Goal: Information Seeking & Learning: Learn about a topic

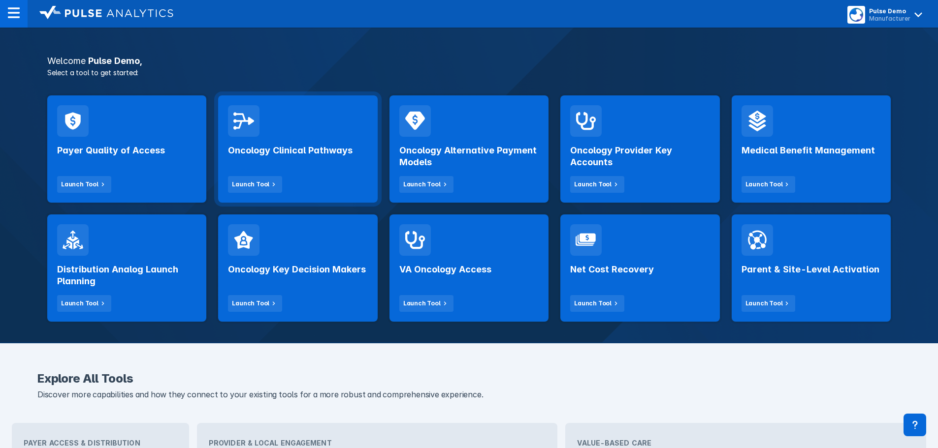
scroll to position [148, 0]
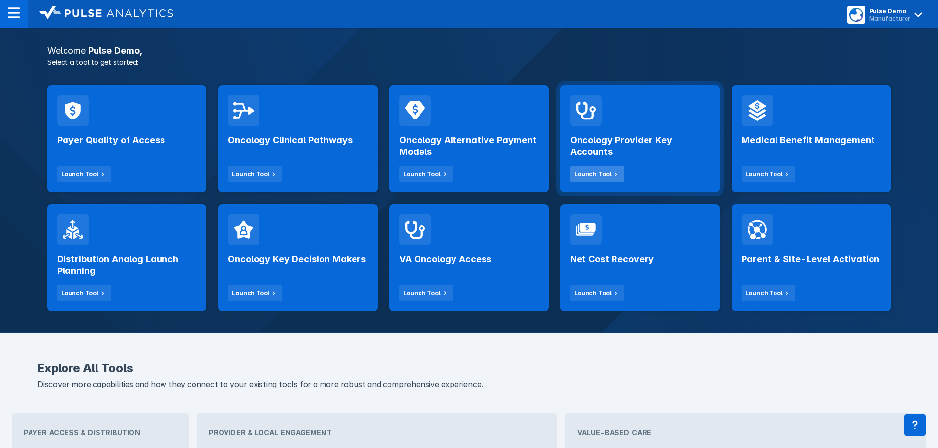
click at [611, 178] on icon at bounding box center [615, 174] width 9 height 9
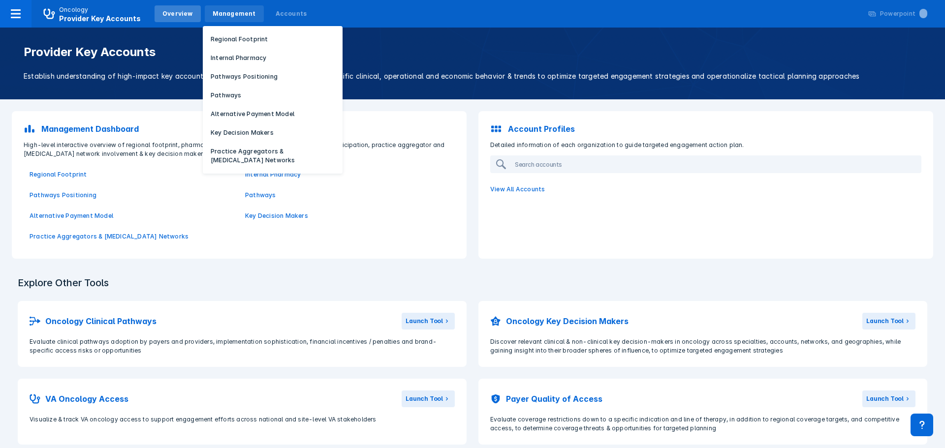
click at [227, 11] on div "Management" at bounding box center [234, 13] width 43 height 9
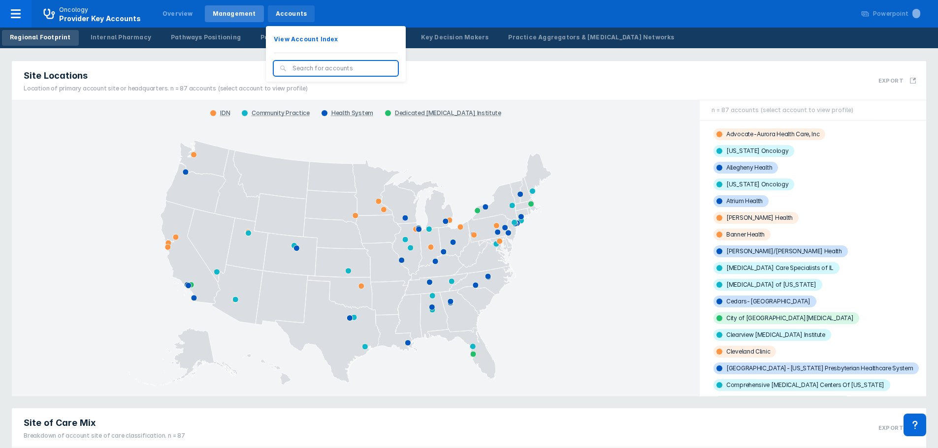
click at [299, 15] on div "Accounts" at bounding box center [291, 13] width 47 height 17
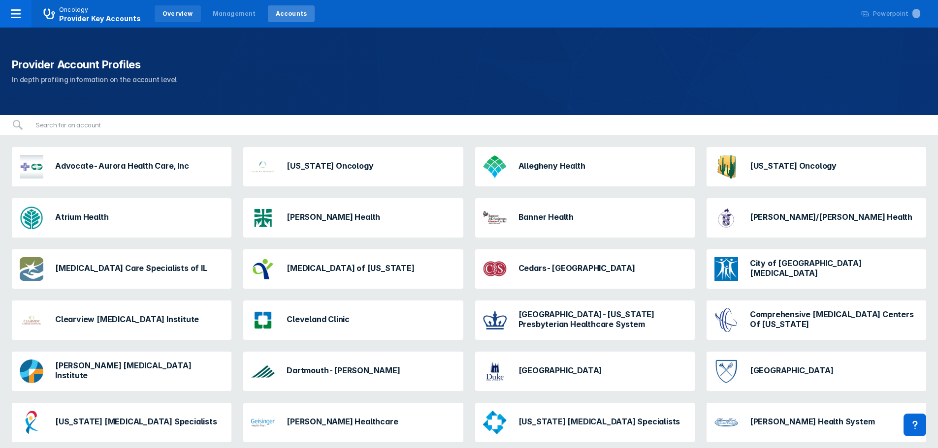
click at [181, 21] on div "Overview" at bounding box center [178, 13] width 46 height 17
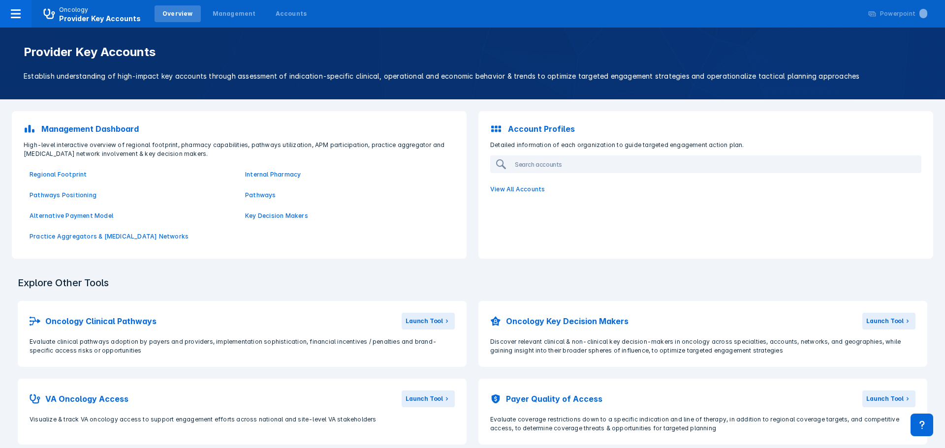
scroll to position [92, 0]
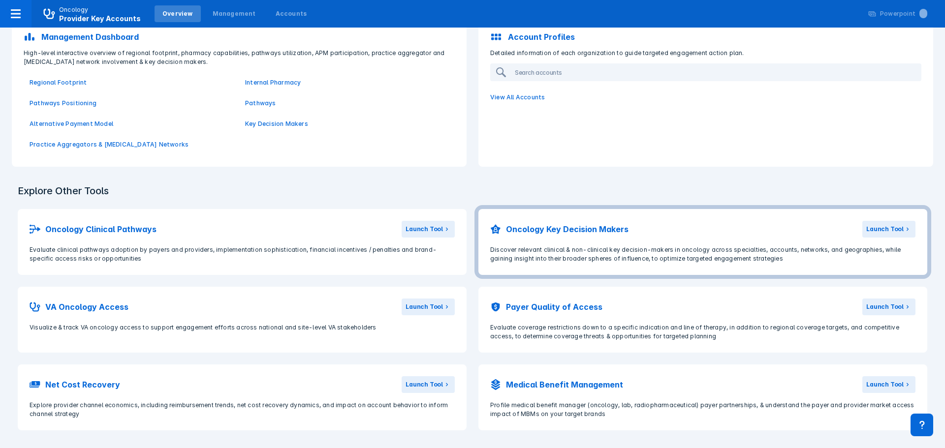
drag, startPoint x: 878, startPoint y: 233, endPoint x: 893, endPoint y: 240, distance: 16.1
click at [893, 240] on header "Oncology Key Decision Makers Launch Tool" at bounding box center [703, 227] width 449 height 36
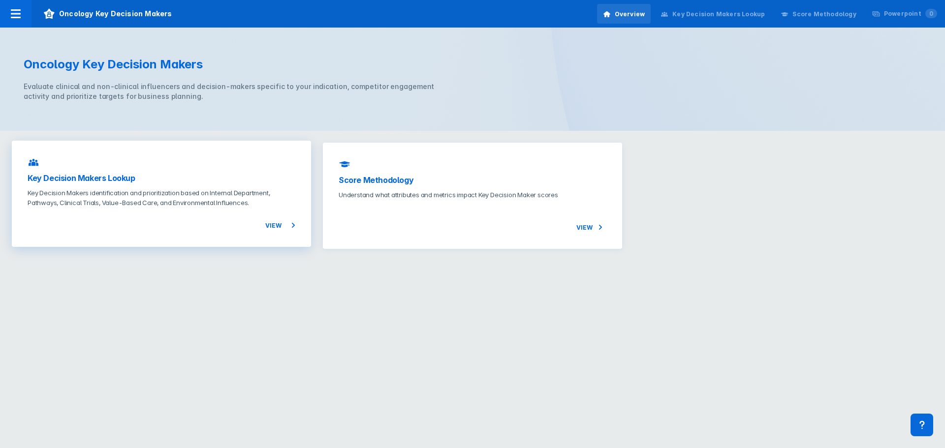
click at [126, 184] on div "Key Decision Makers Lookup Key Decision Makers identification and prioritizatio…" at bounding box center [161, 194] width 299 height 106
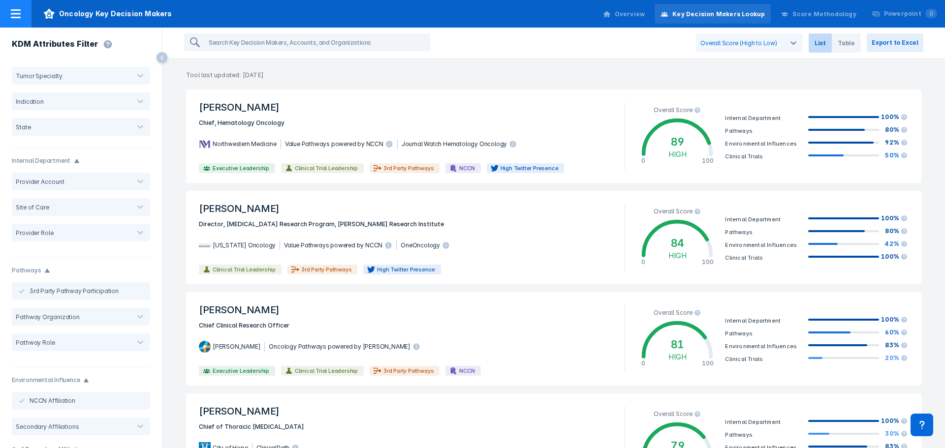
click at [14, 9] on icon at bounding box center [16, 14] width 12 height 12
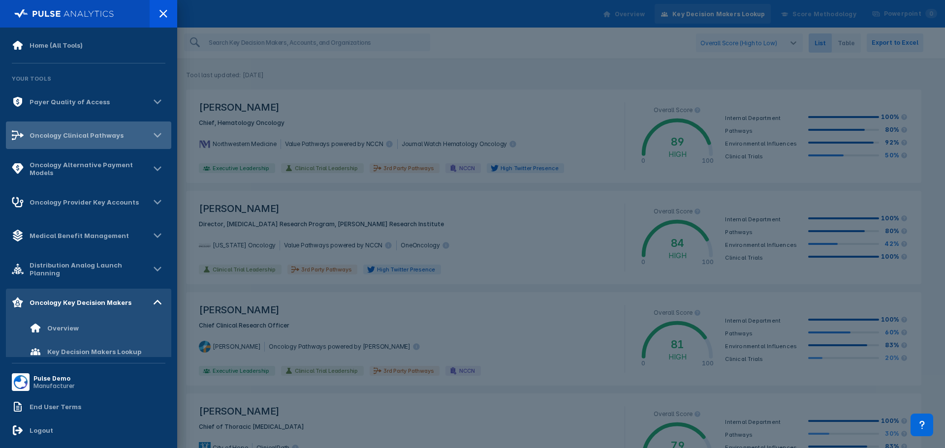
click at [136, 146] on div "Oncology Clinical Pathways" at bounding box center [88, 136] width 165 height 28
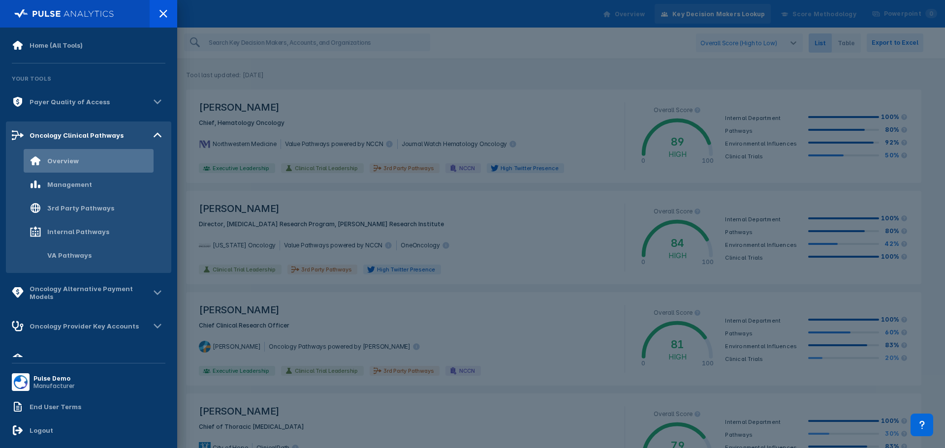
click at [124, 158] on div "Overview" at bounding box center [89, 161] width 130 height 24
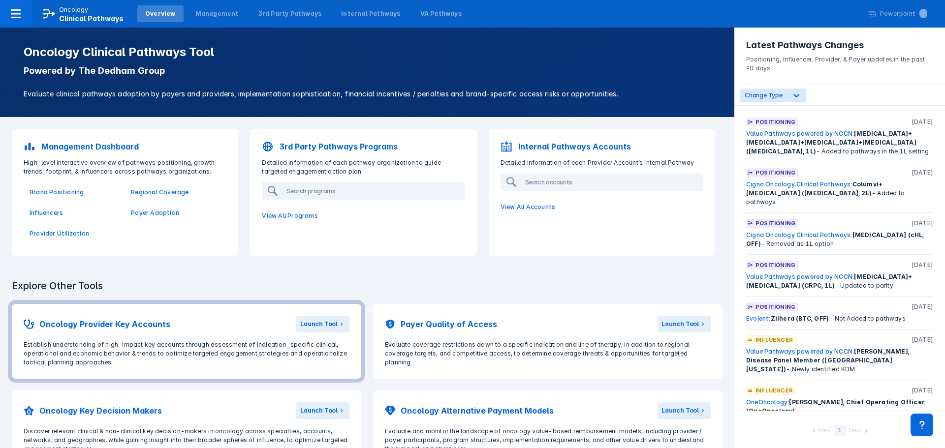
click at [99, 317] on div "Oncology Provider Key Accounts" at bounding box center [97, 324] width 147 height 17
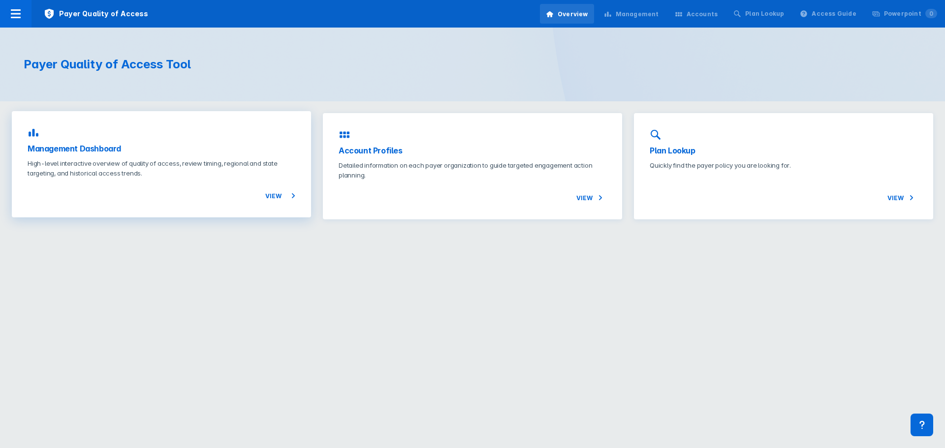
click at [219, 166] on p "High-level interactive overview of quality of access, review timing, regional a…" at bounding box center [162, 169] width 268 height 20
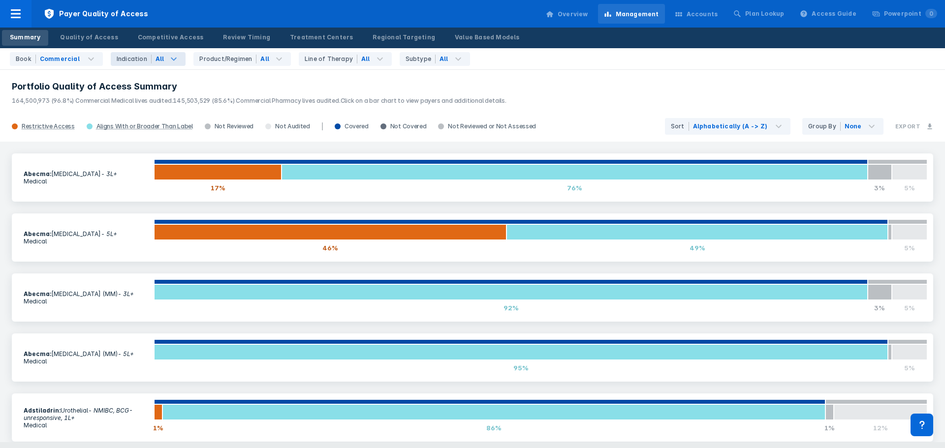
click at [177, 58] on div "All" at bounding box center [169, 59] width 34 height 14
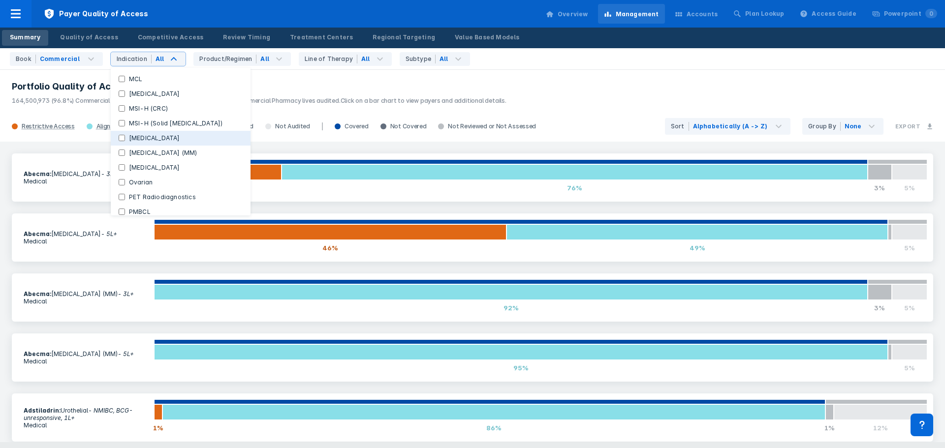
scroll to position [246, 0]
click at [160, 173] on button "Ovarian" at bounding box center [181, 180] width 140 height 15
checkbox Indications "false"
checkbox input "true"
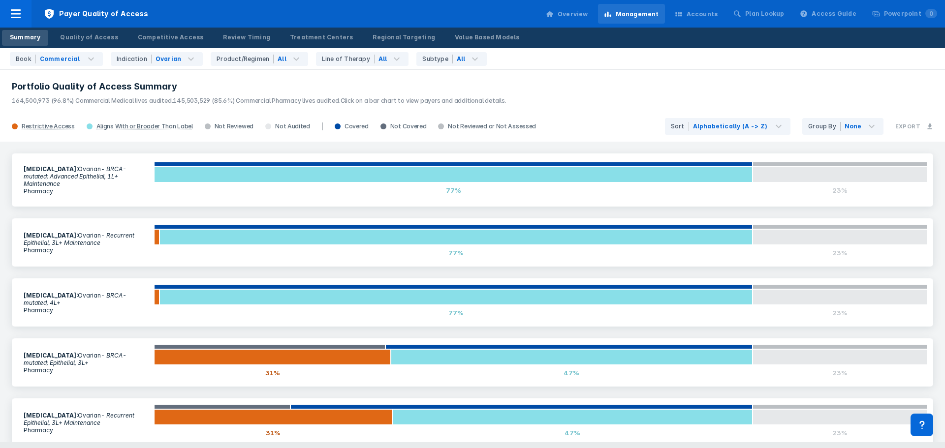
click at [4, 224] on div "[MEDICAL_DATA] : Ovarian - BRCA-mutated; Advanced Epithelial, 1L+ Maintenance P…" at bounding box center [472, 292] width 945 height 301
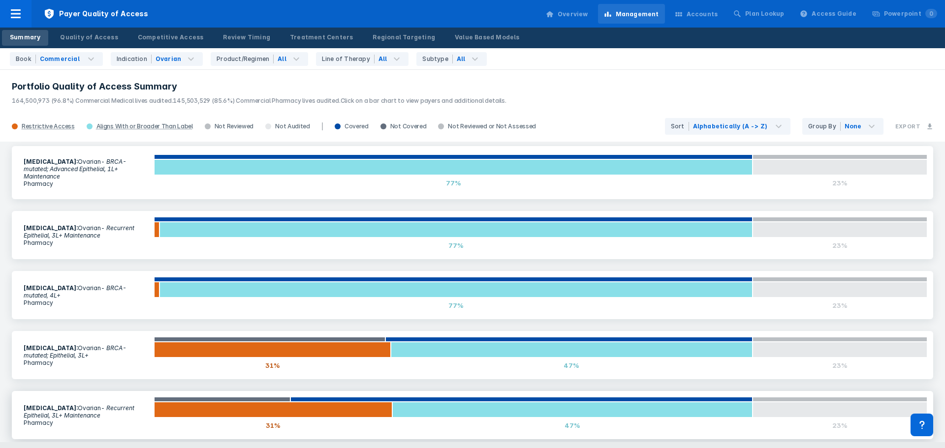
scroll to position [0, 0]
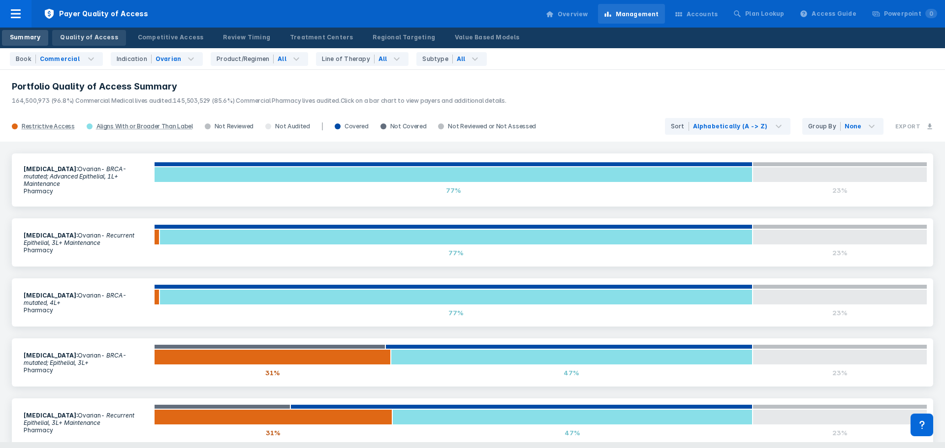
click at [75, 38] on div "Quality of Access" at bounding box center [89, 37] width 58 height 9
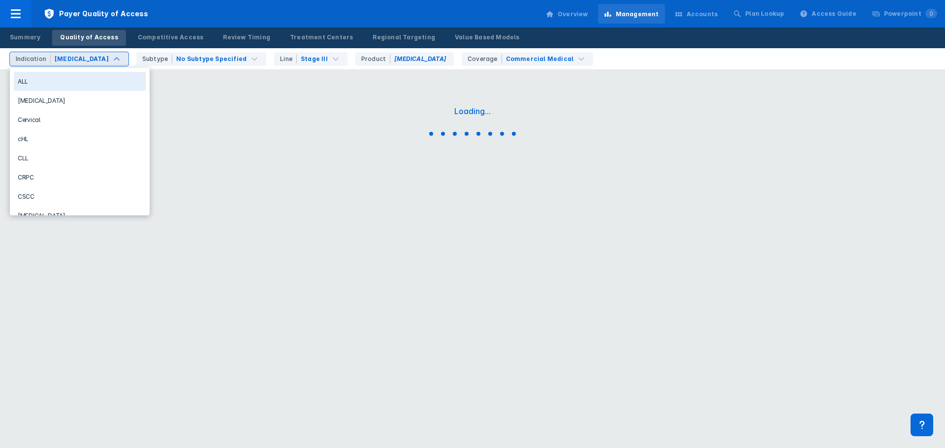
click at [61, 58] on div "[MEDICAL_DATA]" at bounding box center [82, 59] width 54 height 9
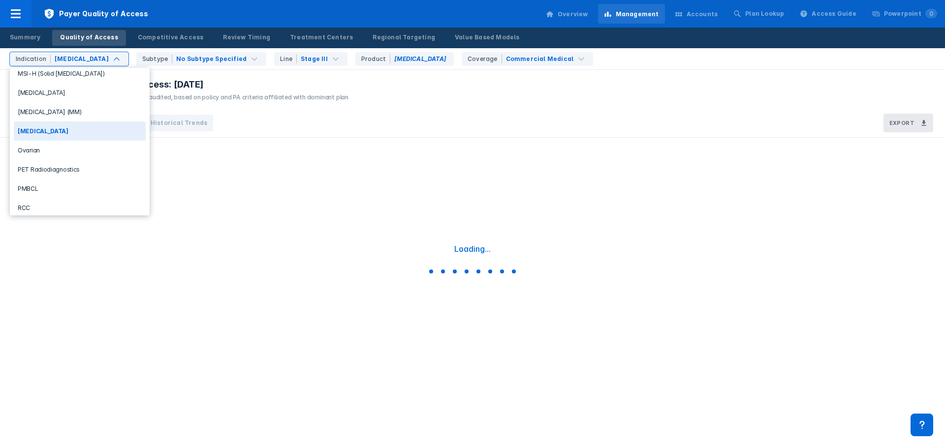
scroll to position [394, 0]
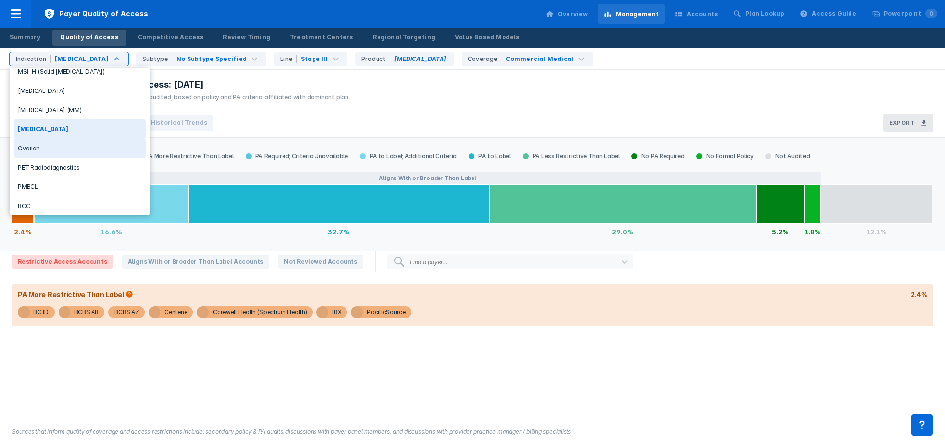
click at [51, 155] on div "Ovarian" at bounding box center [80, 148] width 132 height 19
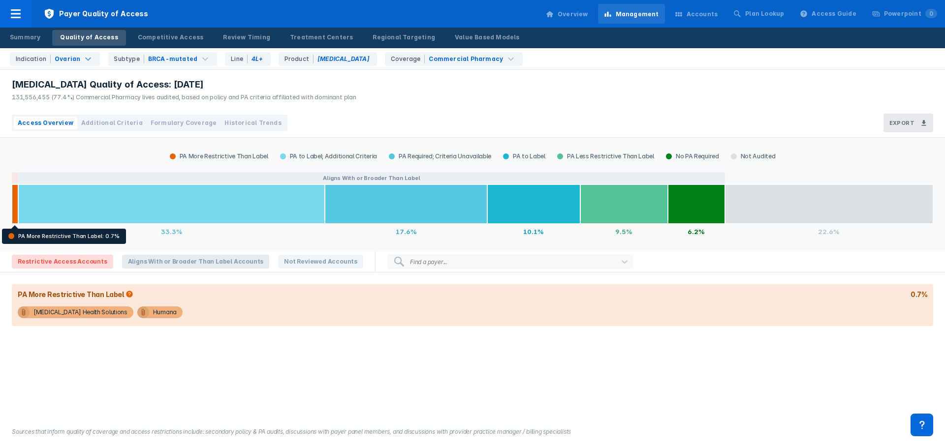
click at [199, 262] on span "Aligns With or Broader Than Label Accounts" at bounding box center [196, 262] width 148 height 14
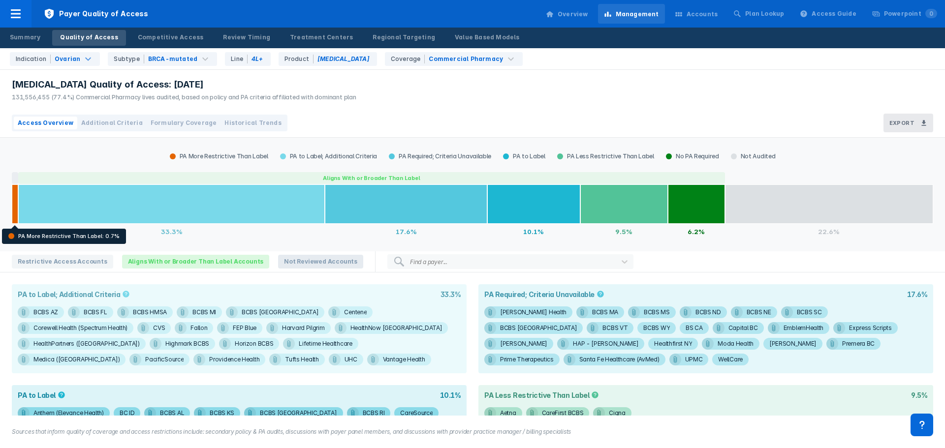
click at [306, 262] on span "Not Reviewed Accounts" at bounding box center [320, 262] width 85 height 14
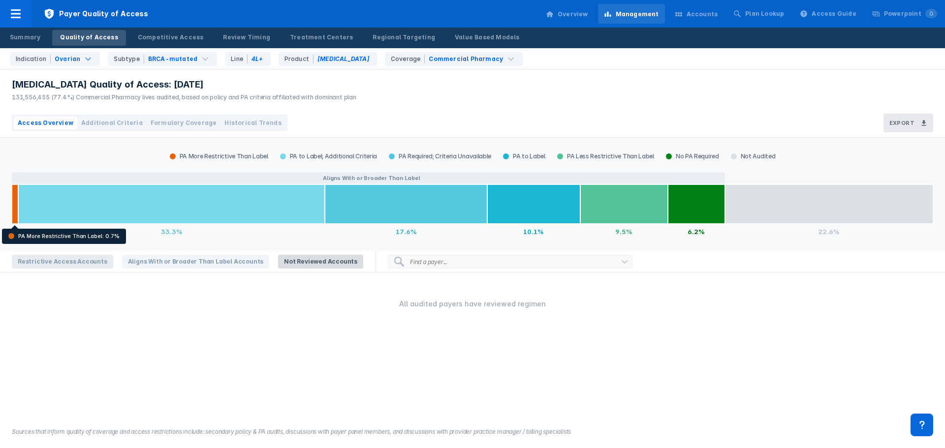
click at [72, 261] on span "Restrictive Access Accounts" at bounding box center [62, 262] width 101 height 14
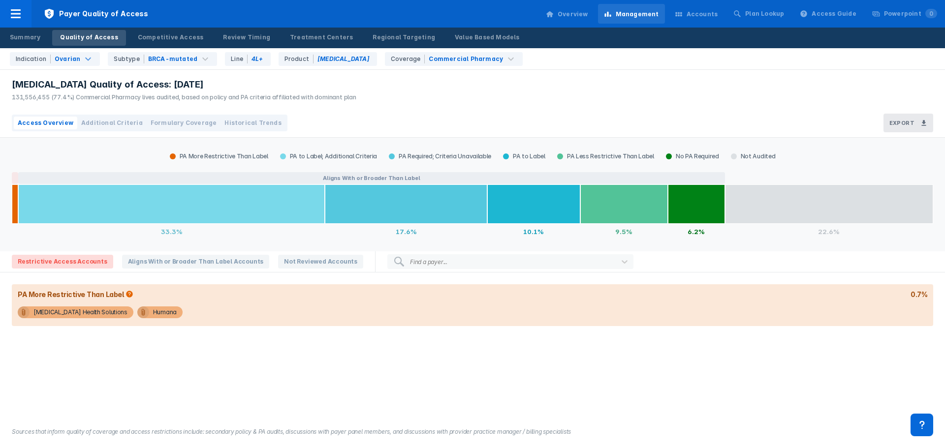
click at [246, 122] on span "Historical Trends" at bounding box center [252, 123] width 57 height 9
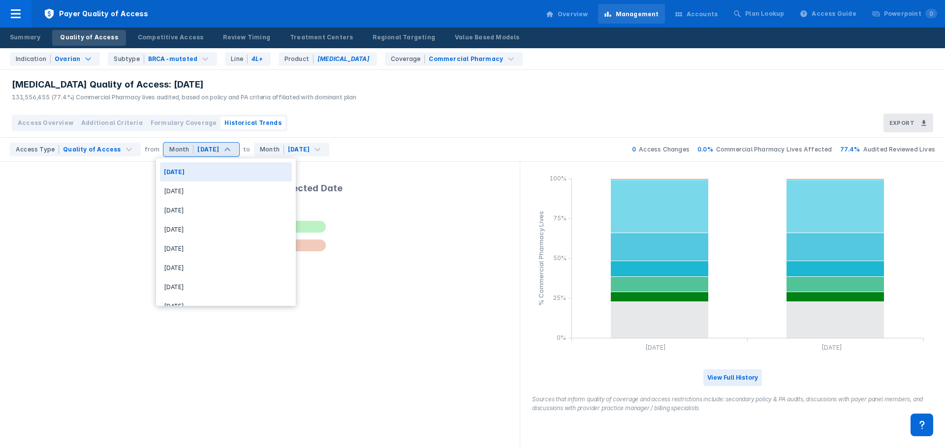
click at [197, 151] on div "[DATE]" at bounding box center [208, 149] width 22 height 9
click at [327, 121] on div "Access Overview Additional Criteria Formulary Coverage Historical Trends Export" at bounding box center [472, 123] width 945 height 29
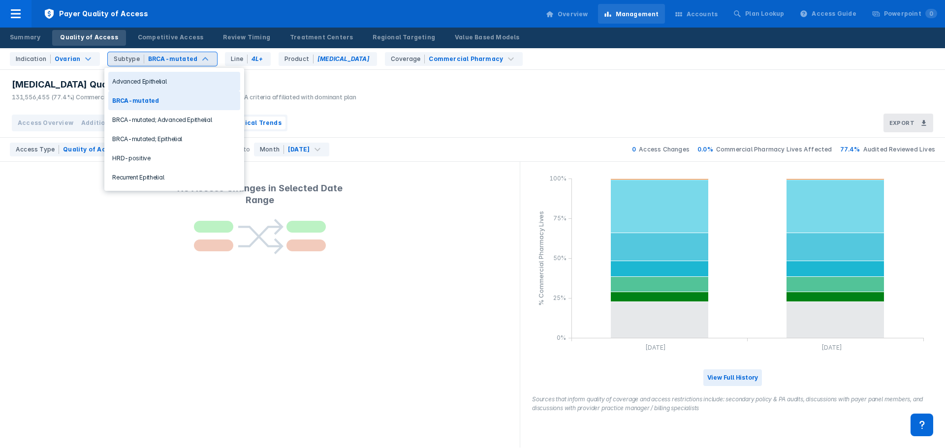
click at [174, 58] on div "BRCA-mutated" at bounding box center [172, 59] width 49 height 9
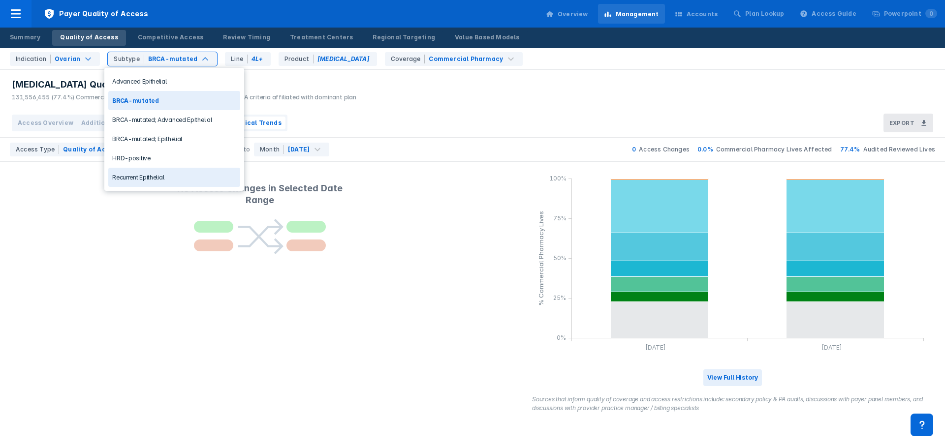
click at [175, 181] on div "Recurrent Epithelial" at bounding box center [174, 177] width 132 height 19
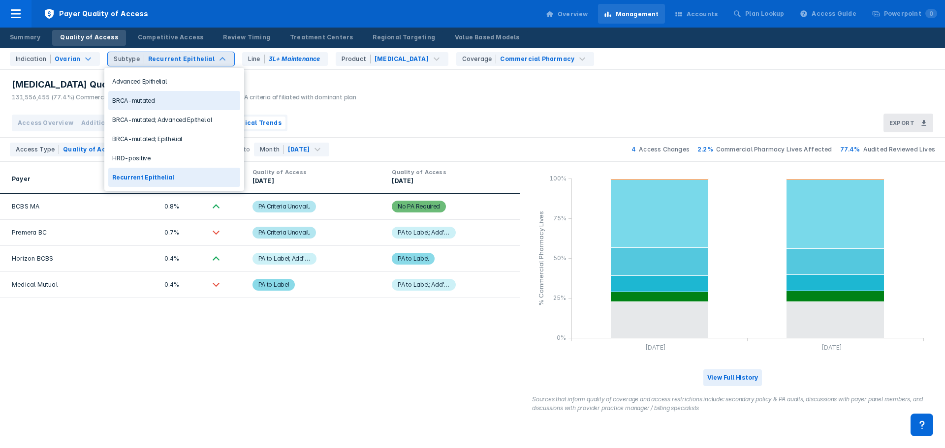
click at [192, 100] on div "BRCA-mutated" at bounding box center [174, 100] width 132 height 19
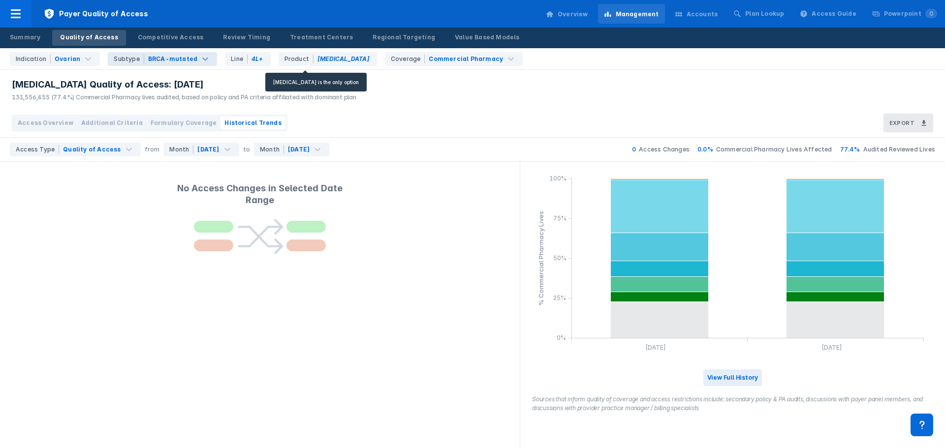
click at [330, 62] on div "Product [MEDICAL_DATA]" at bounding box center [328, 59] width 98 height 14
click at [154, 56] on div "BRCA-mutated" at bounding box center [172, 59] width 49 height 9
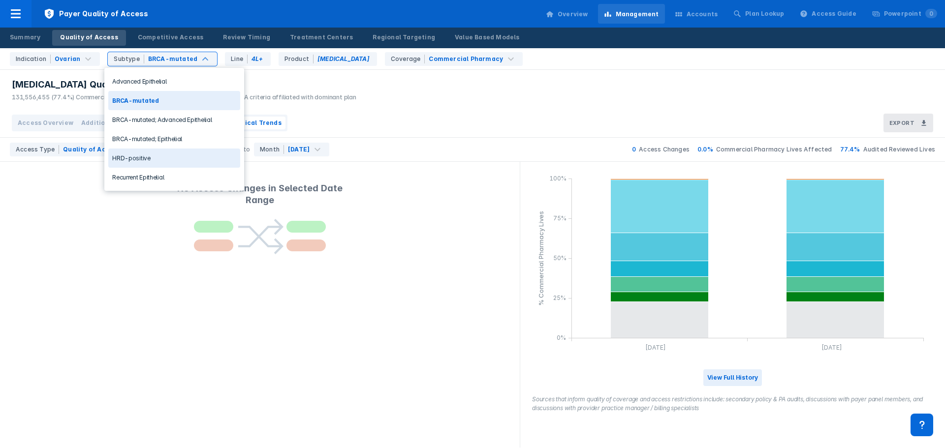
click at [167, 155] on div "HRD-positive" at bounding box center [174, 158] width 132 height 19
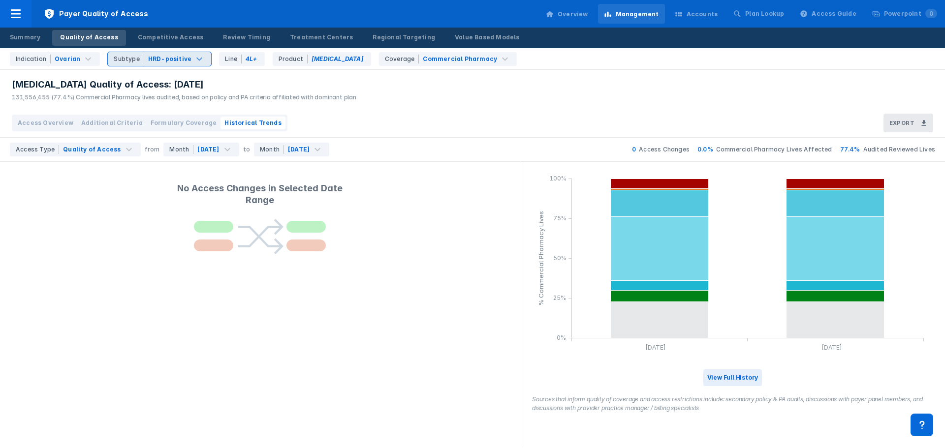
click at [178, 64] on div "Subtype HRD-positive" at bounding box center [159, 59] width 103 height 14
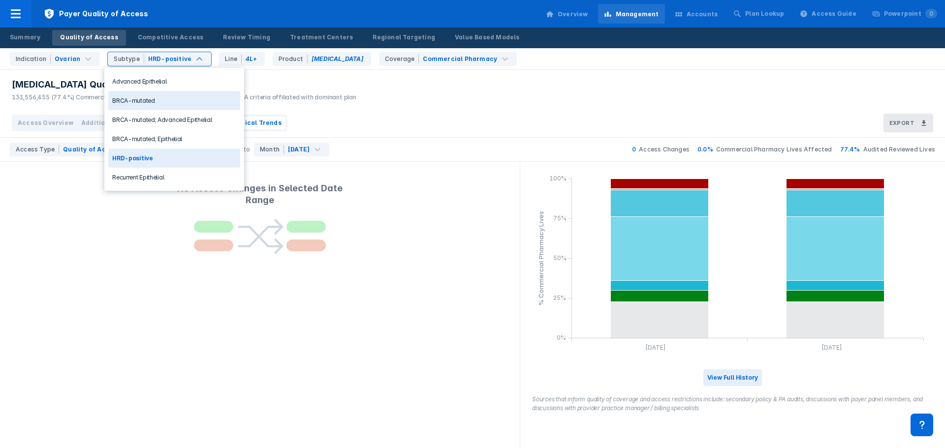
click at [197, 97] on div "BRCA-mutated" at bounding box center [174, 100] width 132 height 19
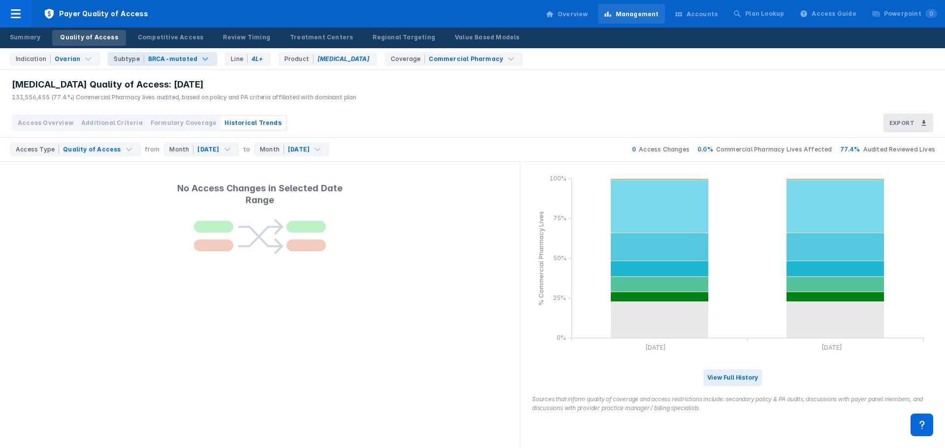
click at [185, 66] on div "Indication Ovarian Subtype BRCA-mutated Line 4L+ Product [MEDICAL_DATA] Coverag…" at bounding box center [475, 58] width 939 height 21
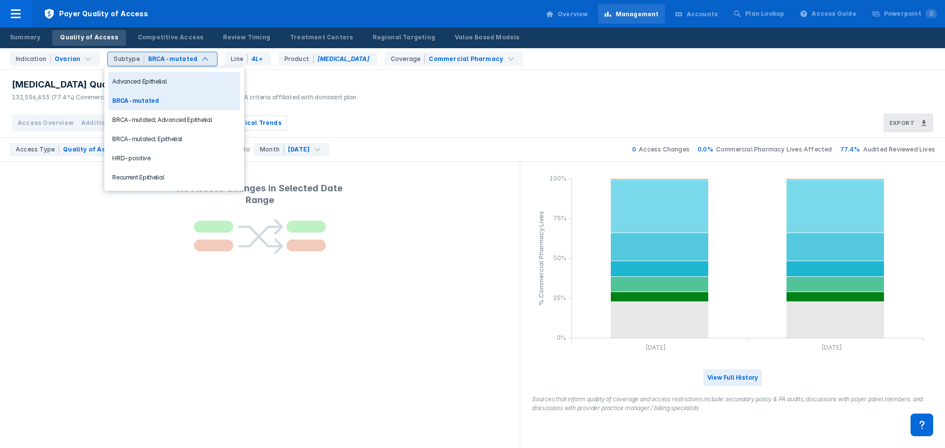
click at [183, 64] on div "Subtype BRCA-mutated" at bounding box center [162, 59] width 109 height 14
click at [174, 82] on div "Advanced Epithelial" at bounding box center [174, 81] width 132 height 19
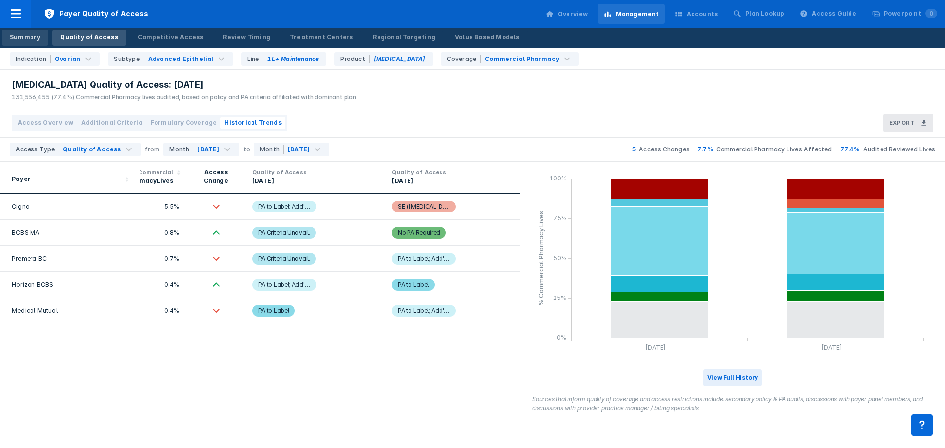
click at [44, 37] on link "Summary" at bounding box center [25, 38] width 46 height 16
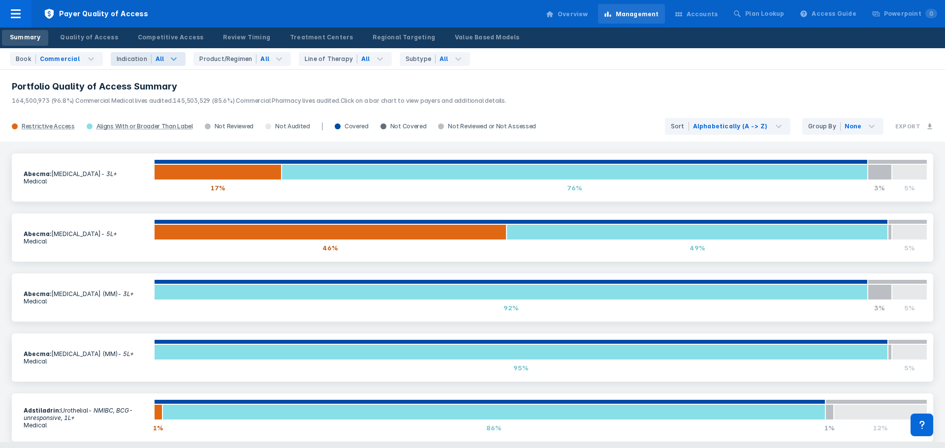
click at [156, 55] on div "All" at bounding box center [160, 59] width 9 height 9
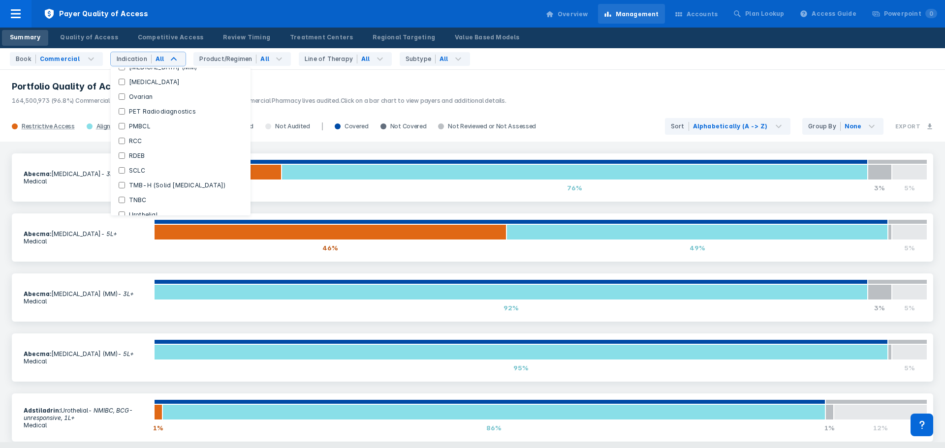
scroll to position [356, 0]
click at [129, 73] on label "Ovarian" at bounding box center [141, 70] width 32 height 9
click at [125, 73] on input "Ovarian" at bounding box center [122, 70] width 6 height 6
checkbox input "true"
checkbox Indications "false"
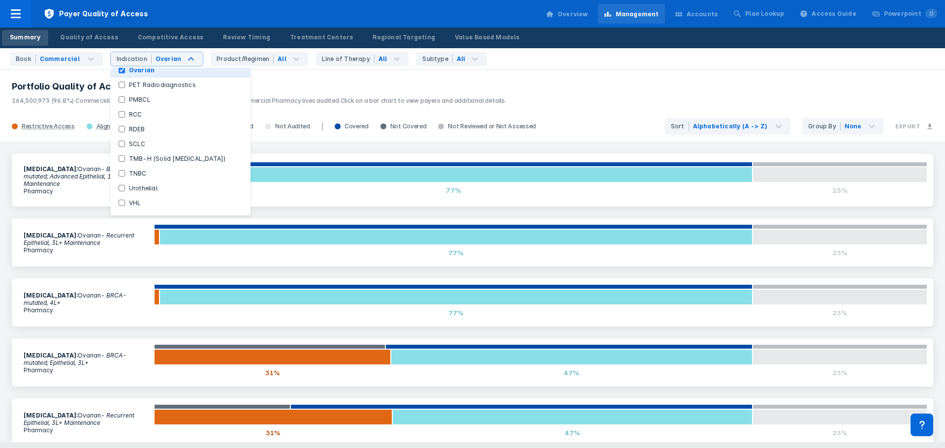
scroll to position [355, 0]
click at [3, 209] on div "[MEDICAL_DATA] : Ovarian - BRCA-mutated; Advanced Epithelial, 1L+ Maintenance P…" at bounding box center [472, 292] width 945 height 301
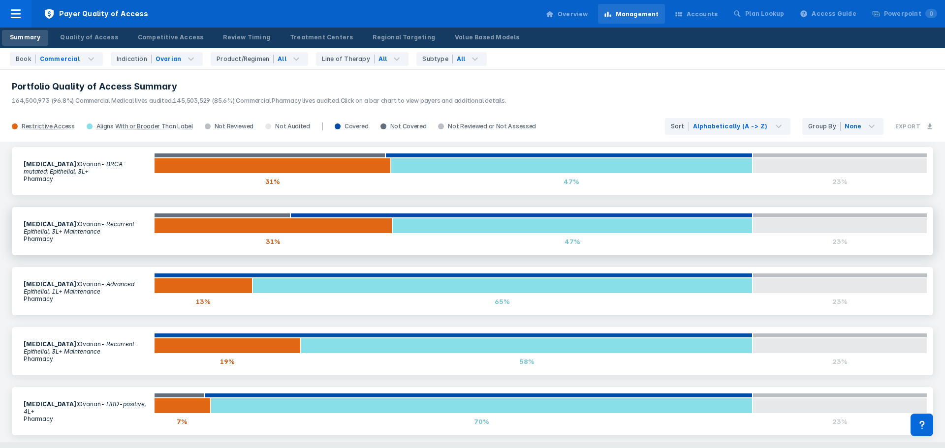
scroll to position [0, 0]
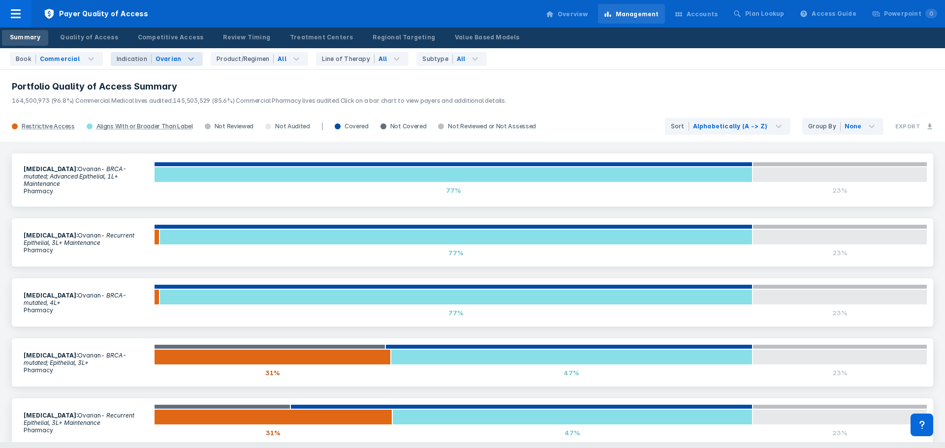
click at [185, 60] on icon at bounding box center [191, 59] width 12 height 12
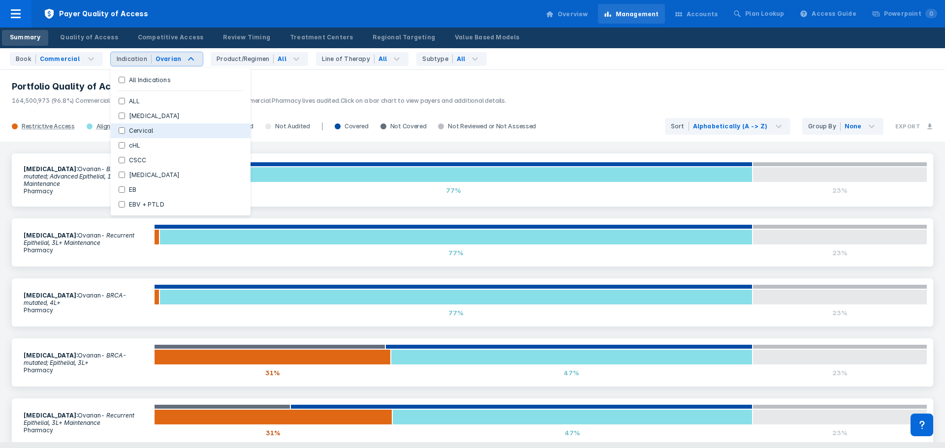
click at [213, 135] on button "Cervical" at bounding box center [181, 131] width 140 height 15
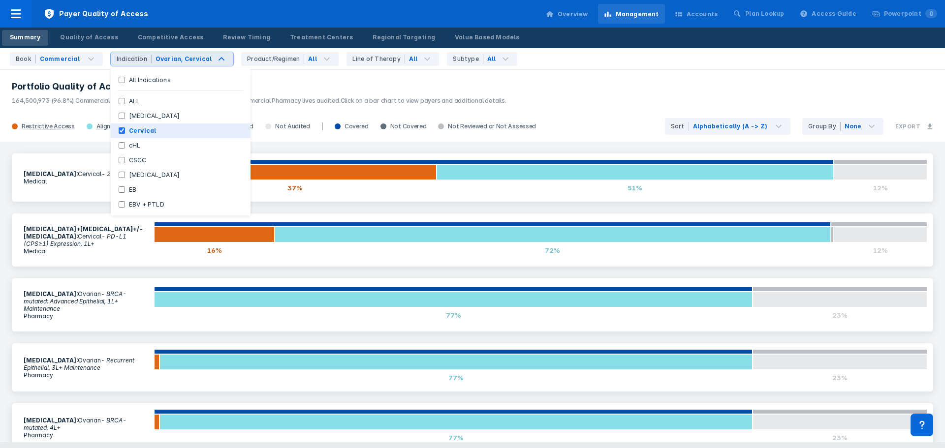
click at [157, 126] on button "Cervical" at bounding box center [181, 131] width 140 height 15
checkbox input "false"
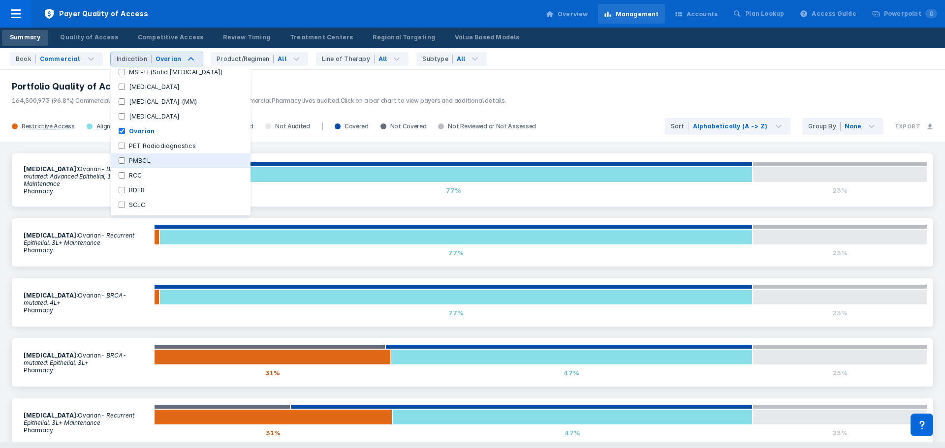
scroll to position [295, 0]
click at [149, 128] on label "Ovarian" at bounding box center [141, 131] width 33 height 9
click at [125, 128] on input "Ovarian" at bounding box center [122, 131] width 6 height 6
checkbox input "false"
checkbox Indications "true"
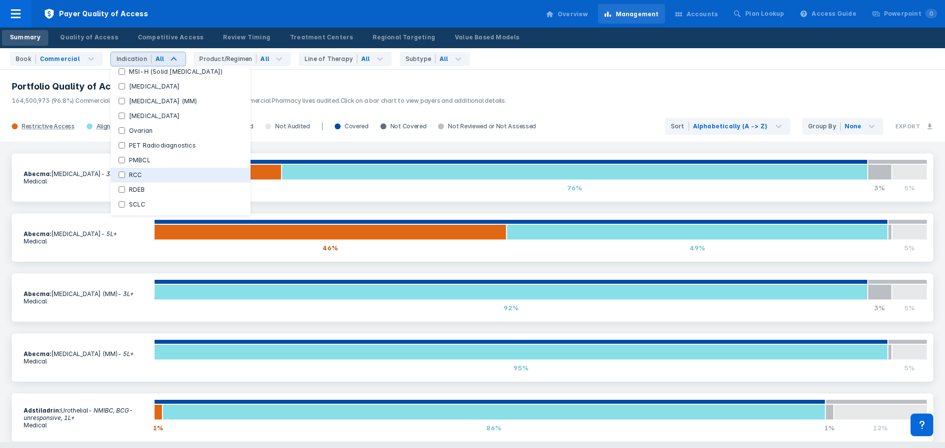
click at [133, 175] on label "RCC" at bounding box center [135, 175] width 21 height 9
click at [125, 175] on input "RCC" at bounding box center [122, 175] width 6 height 6
checkbox input "true"
checkbox Indications "false"
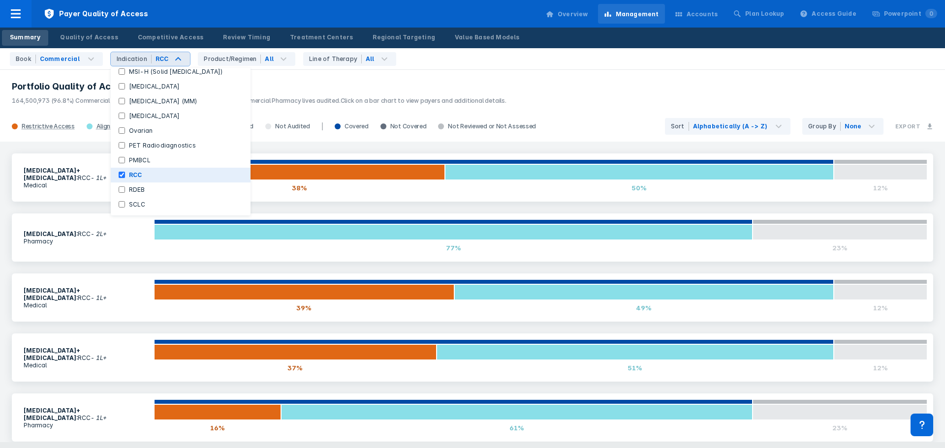
click at [133, 175] on label "RCC" at bounding box center [135, 175] width 21 height 9
click at [125, 175] on input "RCC" at bounding box center [122, 175] width 6 height 6
checkbox input "false"
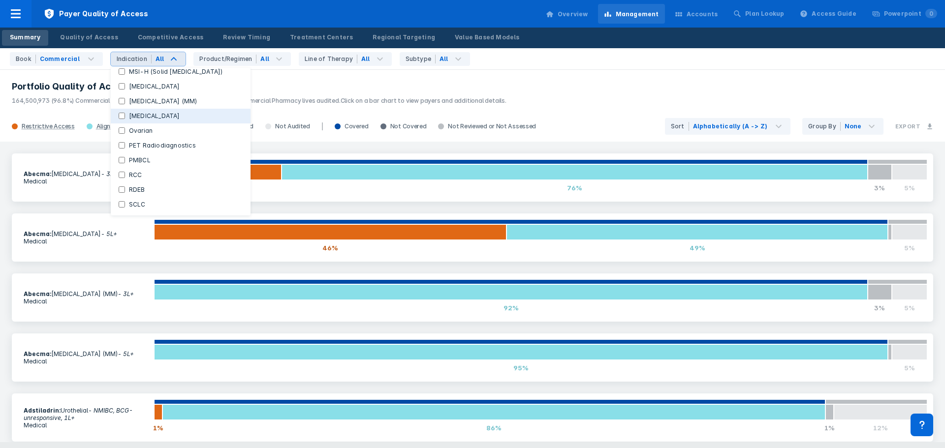
click at [130, 121] on button "[MEDICAL_DATA]" at bounding box center [181, 116] width 140 height 15
checkbox Indications "false"
checkbox input "true"
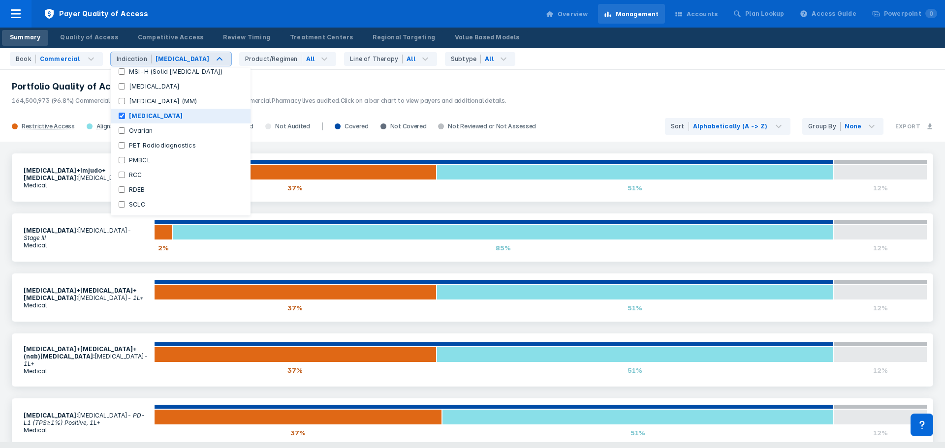
click at [134, 111] on button "[MEDICAL_DATA]" at bounding box center [181, 116] width 140 height 15
checkbox Indications "true"
checkbox input "false"
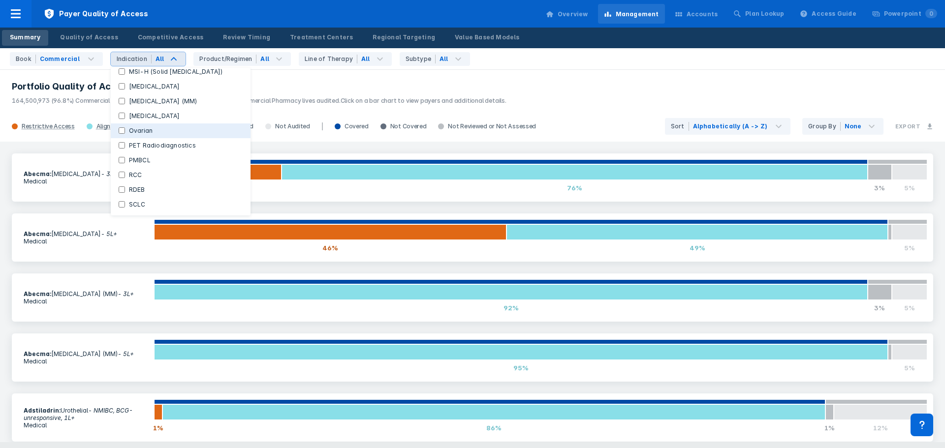
click at [134, 137] on button "Ovarian" at bounding box center [181, 131] width 140 height 15
checkbox Indications "false"
checkbox input "true"
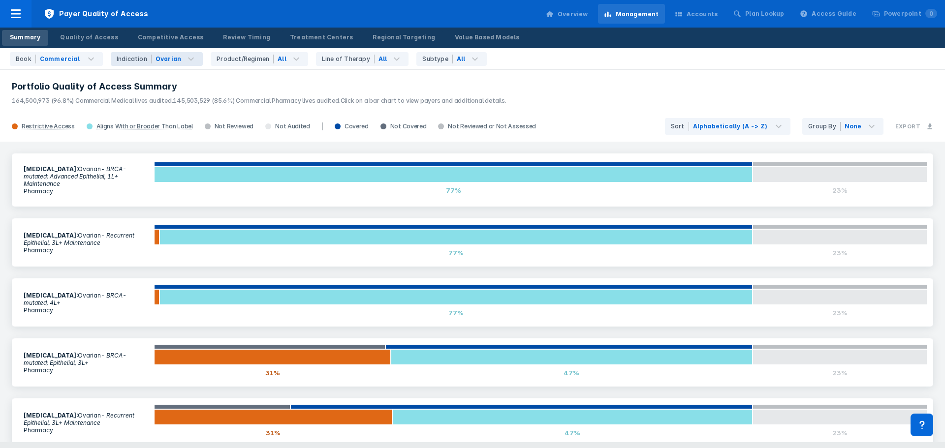
click at [0, 282] on div "[MEDICAL_DATA] : Ovarian - BRCA-mutated; Advanced Epithelial, 1L+ Maintenance P…" at bounding box center [472, 292] width 945 height 301
click at [58, 312] on div "[MEDICAL_DATA] : Ovarian - BRCA-mutated, 4L+ Pharmacy 1% 77% 23%" at bounding box center [473, 303] width 922 height 48
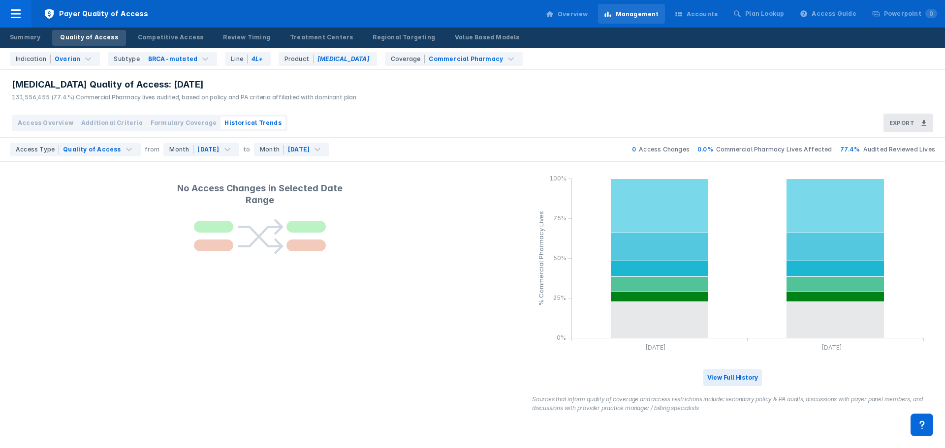
click at [55, 128] on button "Access Overview" at bounding box center [46, 123] width 64 height 13
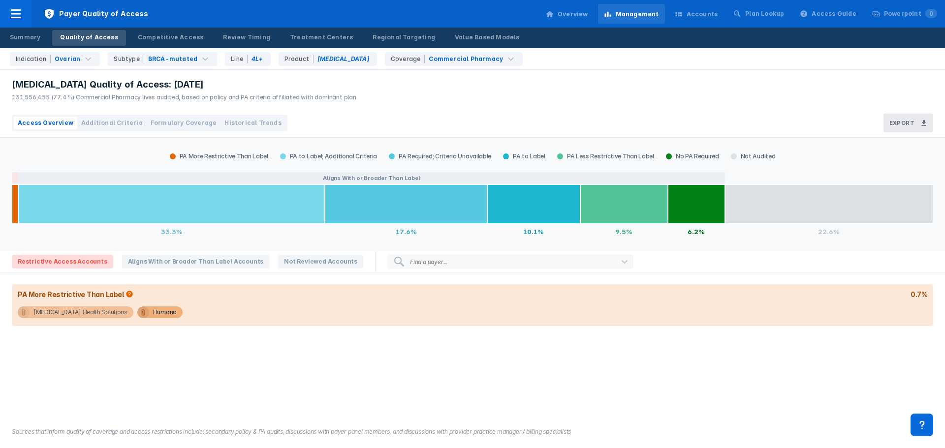
click at [75, 314] on div "[MEDICAL_DATA] Health Solutions" at bounding box center [80, 313] width 94 height 12
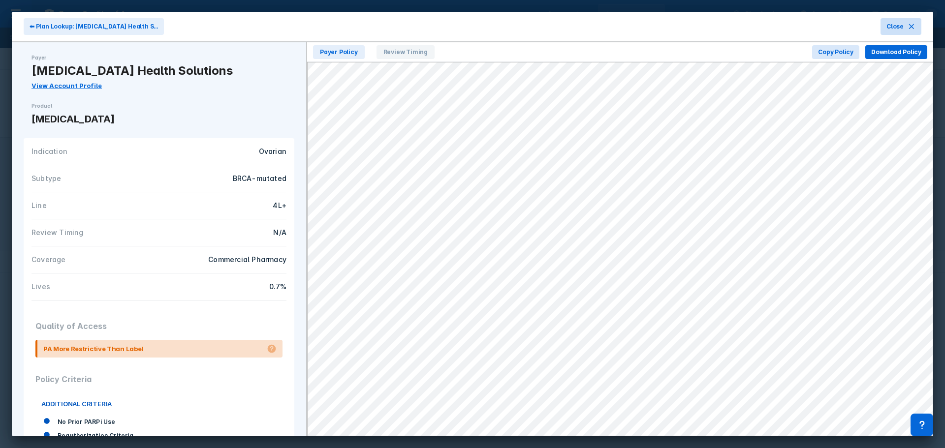
click at [890, 29] on span "Close" at bounding box center [895, 26] width 17 height 9
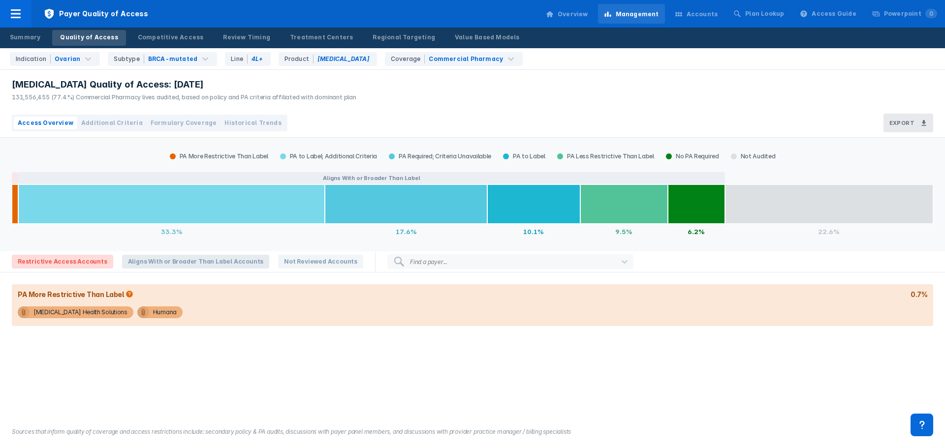
click at [204, 262] on span "Aligns With or Broader Than Label Accounts" at bounding box center [196, 262] width 148 height 14
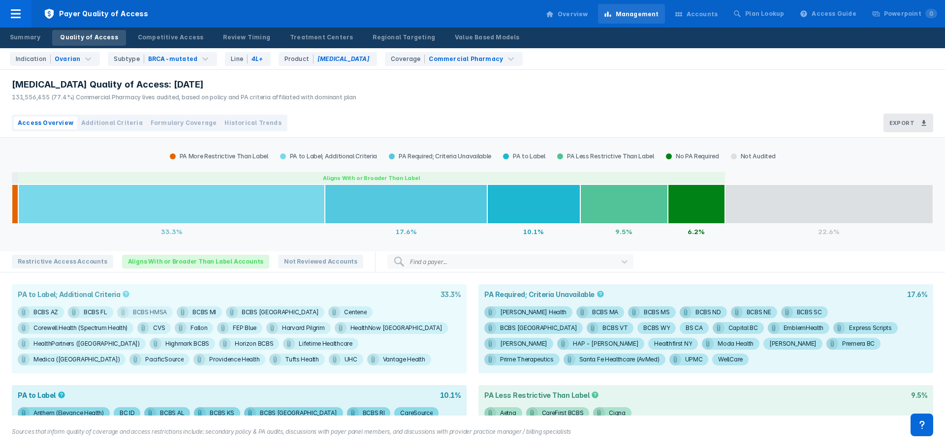
click at [160, 313] on div "BCBS HMSA" at bounding box center [150, 313] width 34 height 12
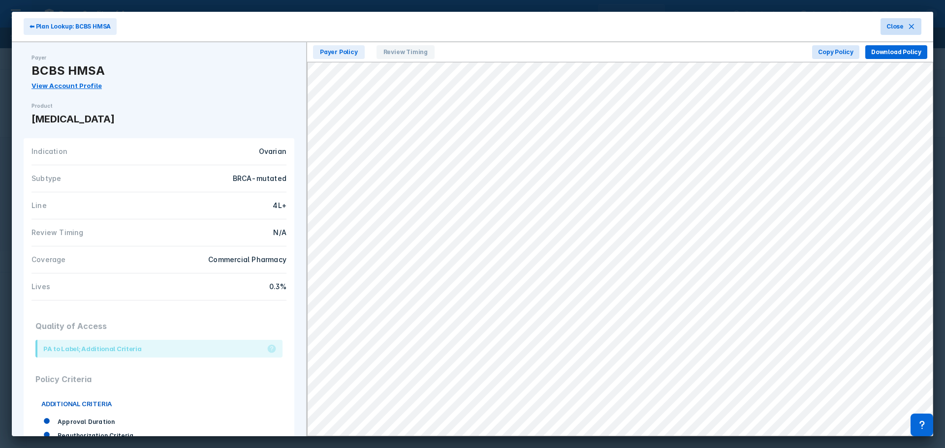
click at [900, 27] on span "Close" at bounding box center [895, 26] width 17 height 9
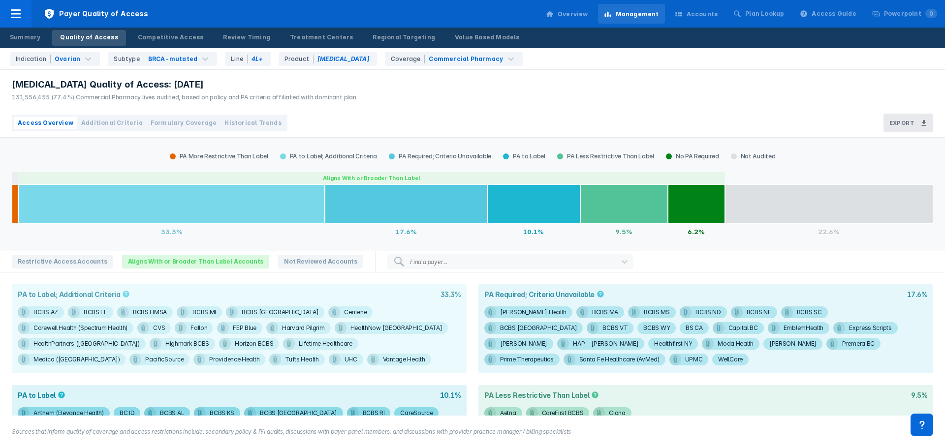
click at [240, 121] on span "Historical Trends" at bounding box center [252, 123] width 57 height 9
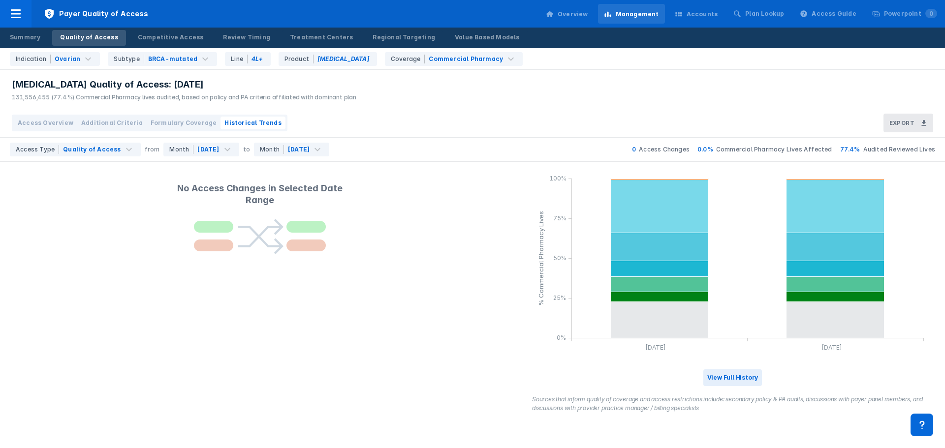
click at [195, 127] on span "Formulary Coverage" at bounding box center [184, 123] width 66 height 9
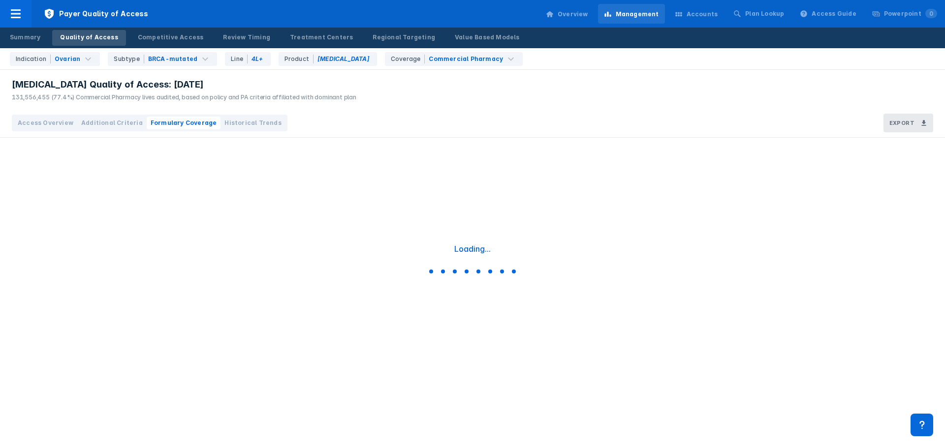
click at [264, 120] on button "Historical Trends" at bounding box center [253, 123] width 64 height 13
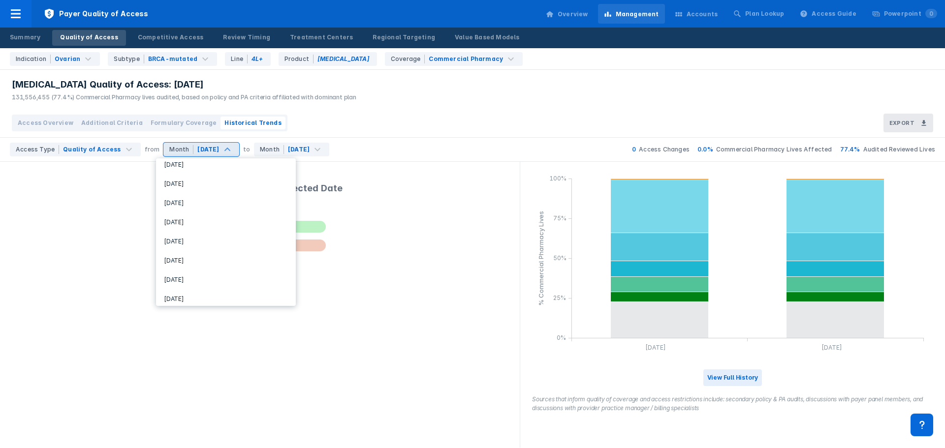
scroll to position [492, 0]
click at [204, 236] on div "[DATE]" at bounding box center [226, 236] width 132 height 19
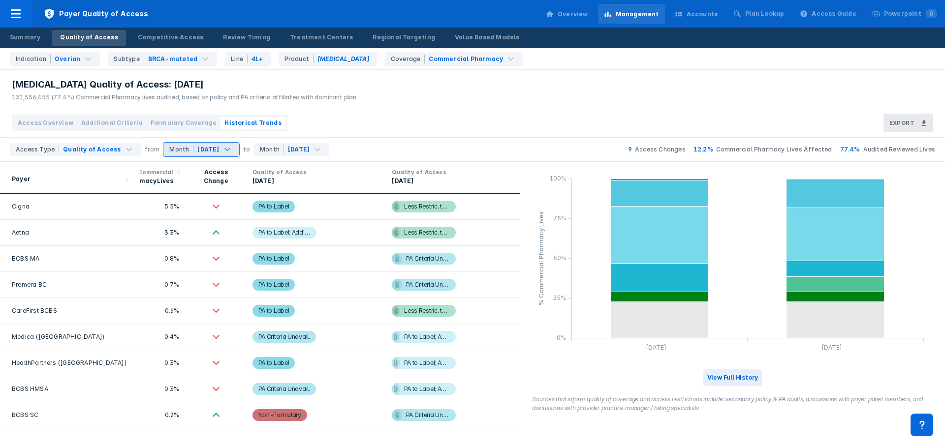
click at [60, 124] on span "Access Overview" at bounding box center [46, 123] width 56 height 9
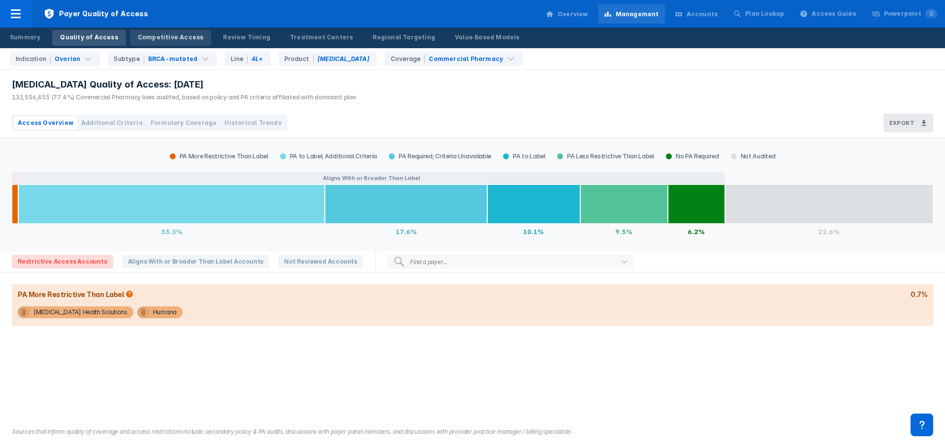
click at [151, 35] on div "Competitive Access" at bounding box center [171, 37] width 66 height 9
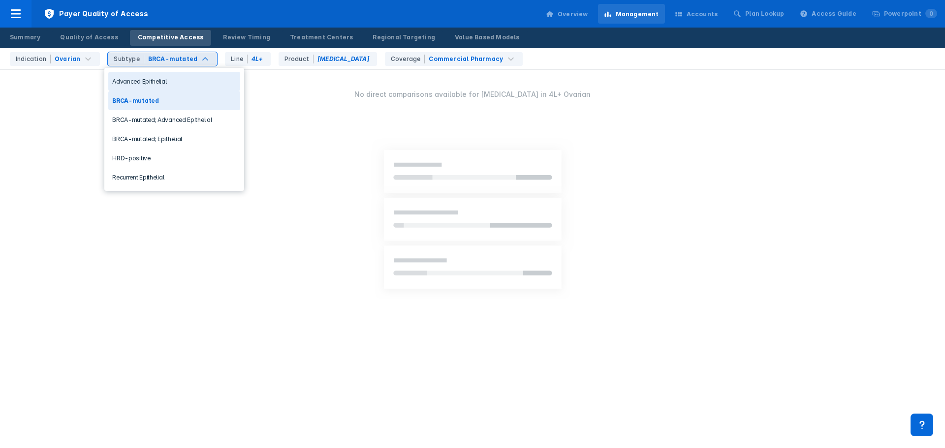
click at [189, 60] on div "BRCA-mutated" at bounding box center [172, 59] width 51 height 9
click at [181, 82] on div "Advanced Epithelial" at bounding box center [174, 81] width 132 height 19
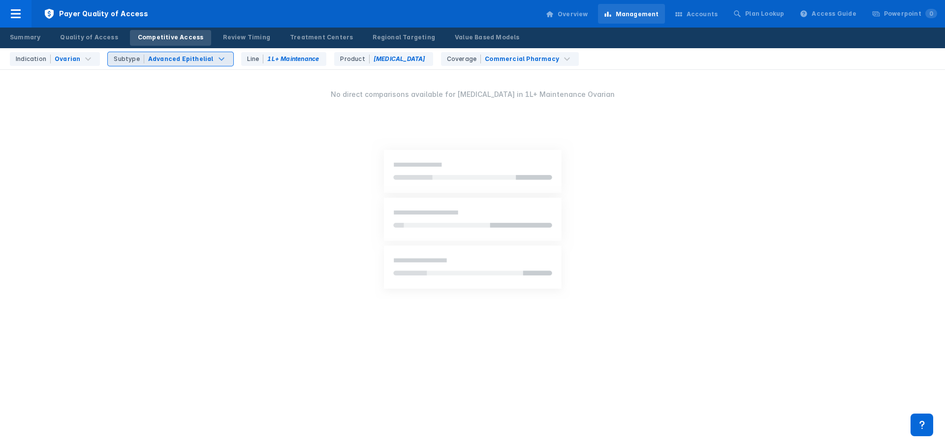
click at [175, 55] on div "Advanced Epithelial" at bounding box center [180, 59] width 65 height 9
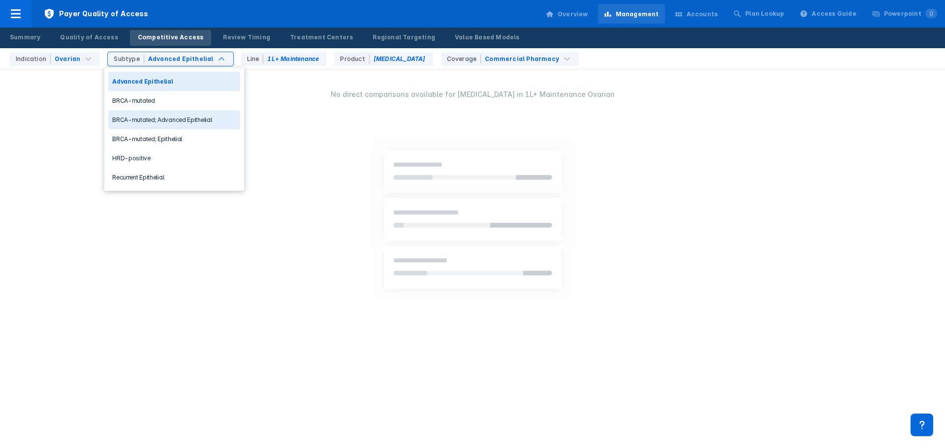
click at [175, 114] on div "BRCA-mutated; Advanced Epithelial" at bounding box center [174, 119] width 132 height 19
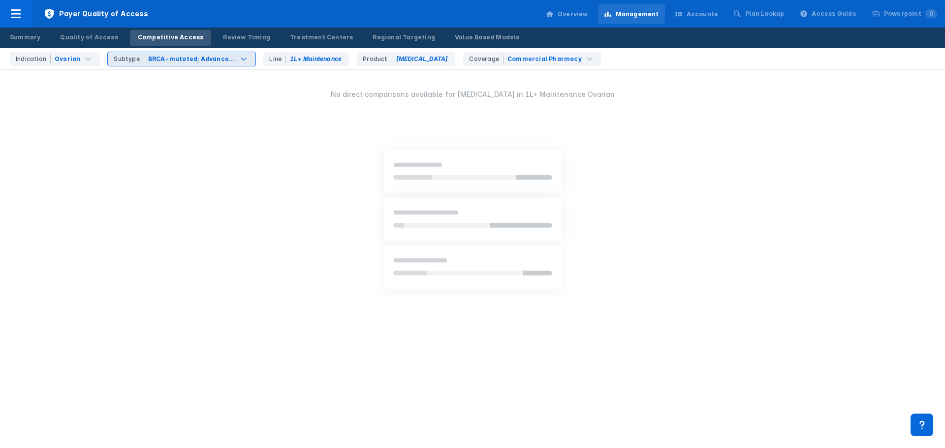
click at [215, 58] on div "BRCA-mutated; Advanced Epithelial" at bounding box center [192, 59] width 88 height 9
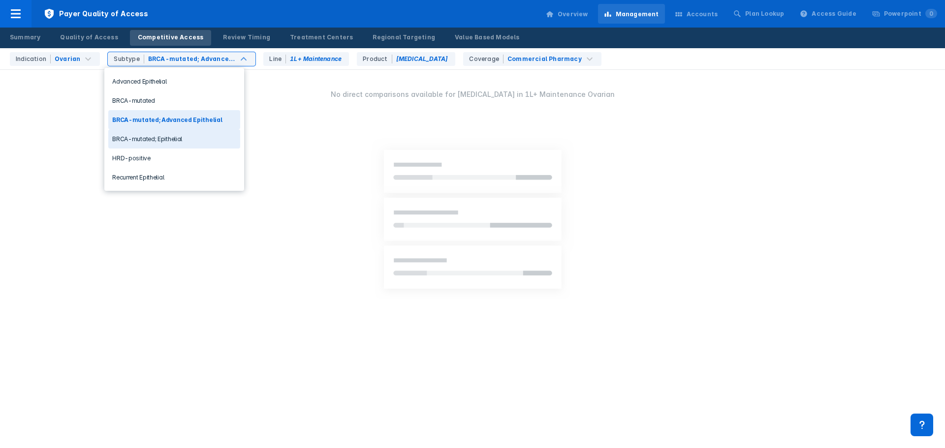
click at [170, 139] on div "BRCA-mutated; Epithelial" at bounding box center [174, 138] width 132 height 19
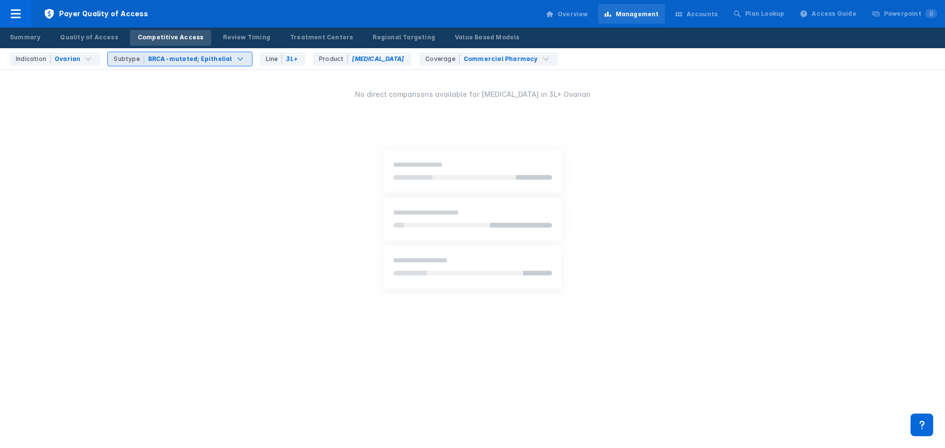
click at [213, 60] on div "BRCA-mutated; Epithelial" at bounding box center [190, 59] width 84 height 9
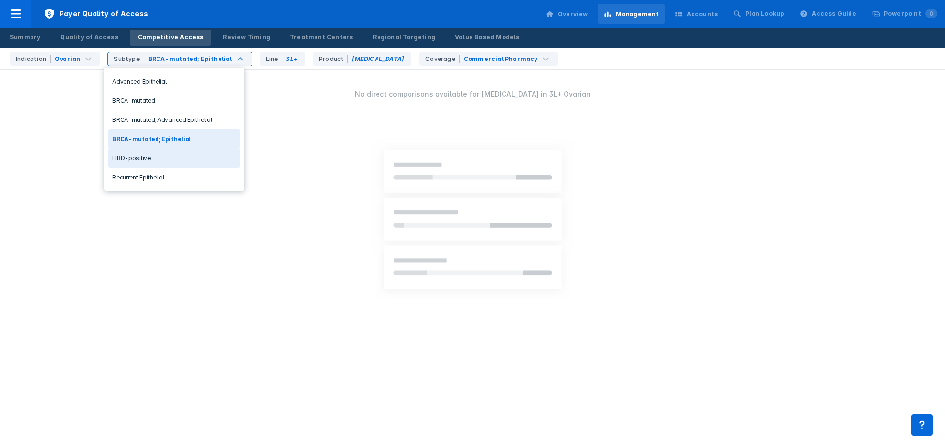
click at [161, 159] on div "HRD-positive" at bounding box center [174, 158] width 132 height 19
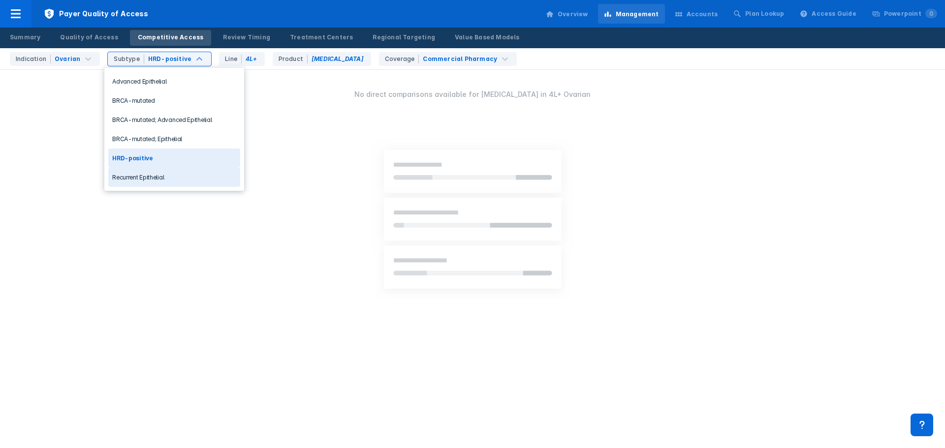
click at [159, 168] on div "Recurrent Epithelial" at bounding box center [174, 177] width 132 height 19
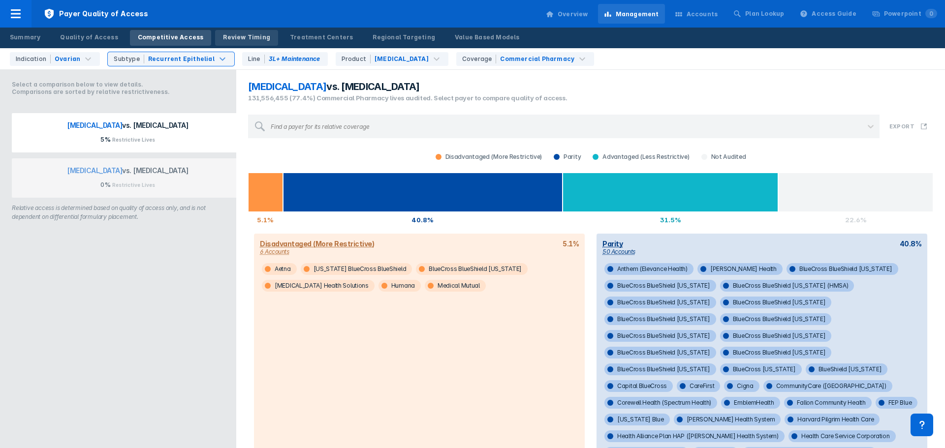
click at [227, 31] on link "Review Timing" at bounding box center [246, 38] width 63 height 16
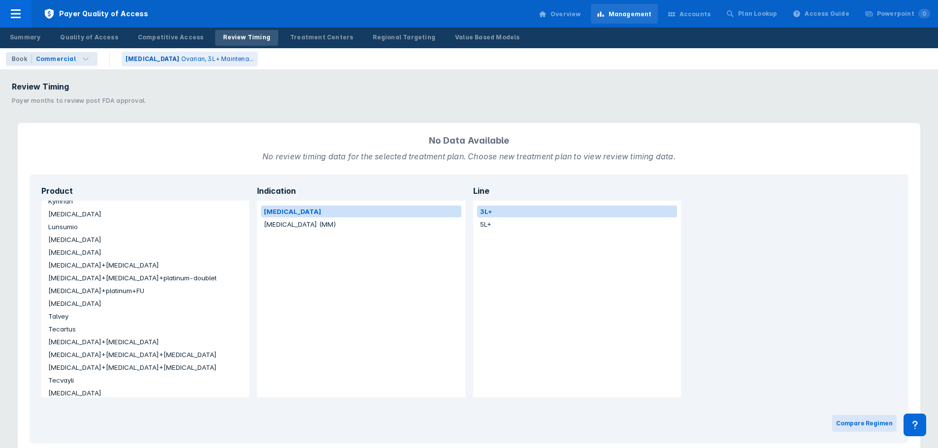
scroll to position [313, 0]
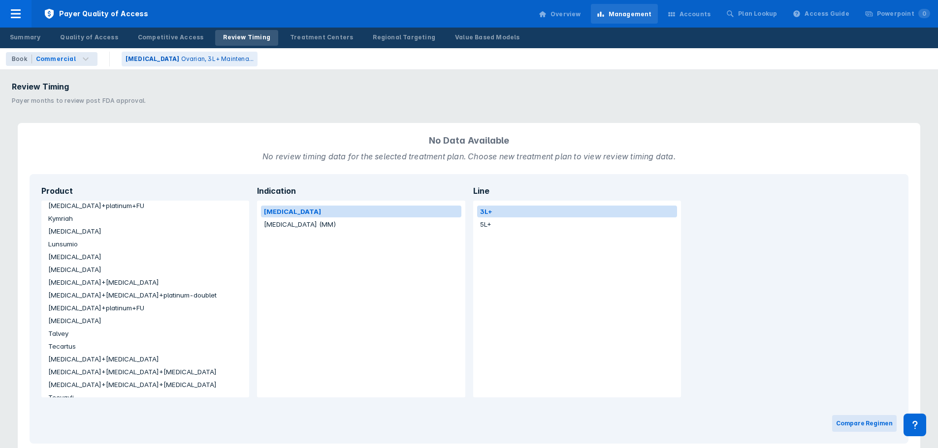
click at [76, 254] on button "[MEDICAL_DATA]" at bounding box center [145, 257] width 200 height 12
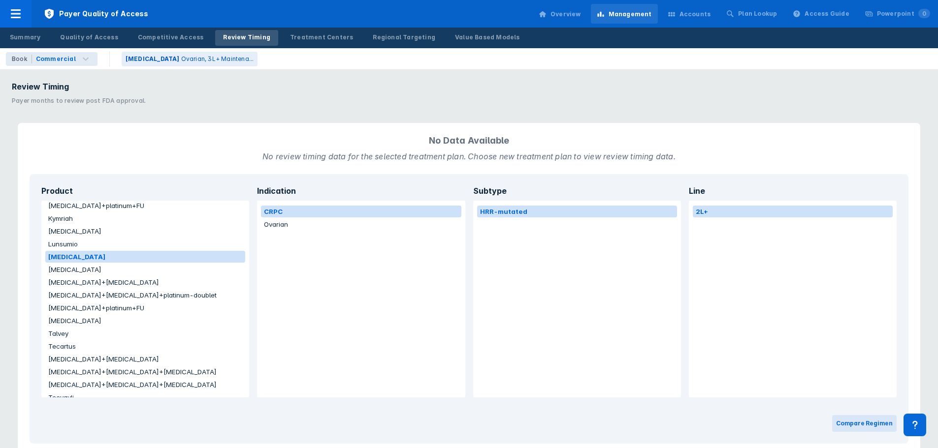
click at [288, 223] on button "Ovarian" at bounding box center [361, 225] width 200 height 12
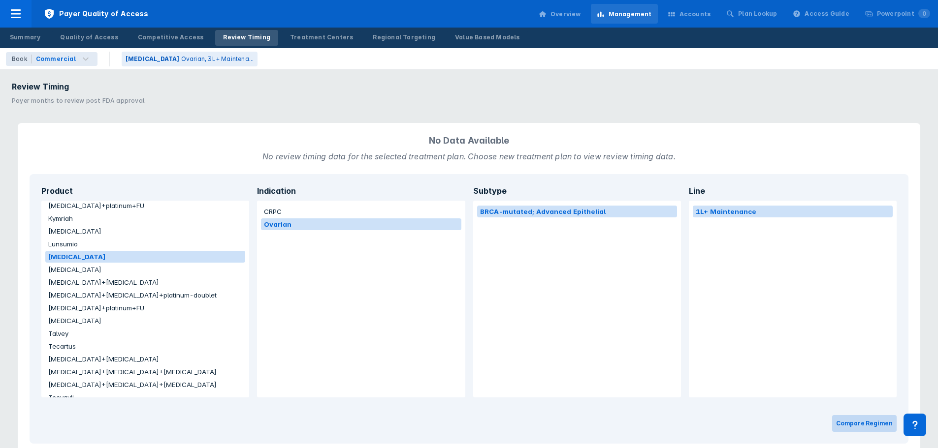
click at [885, 421] on button "Compare Regimen" at bounding box center [864, 424] width 64 height 17
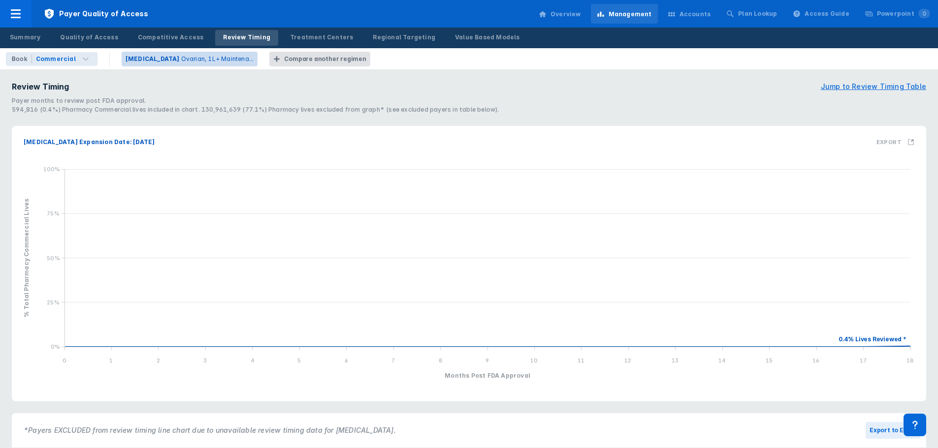
click at [181, 60] on p "Ovarian, 1L+ Maintena..." at bounding box center [217, 59] width 73 height 9
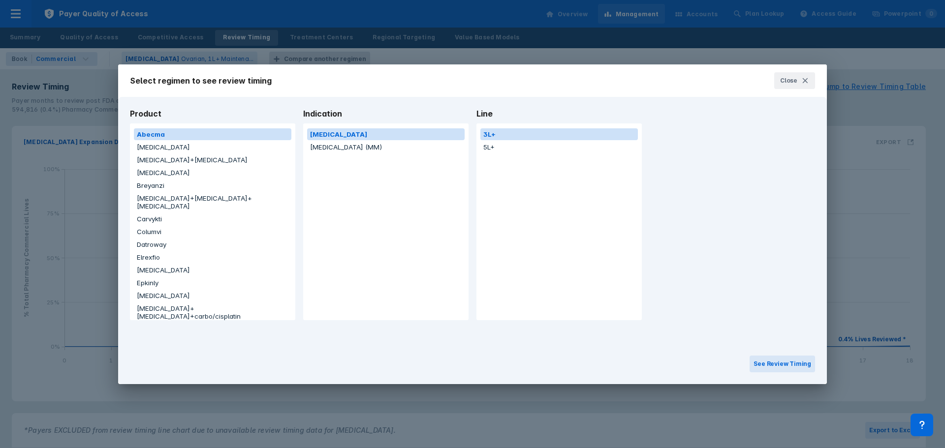
click at [264, 62] on div "Select regimen to see review timing Close Product Abecma [MEDICAL_DATA] [MEDICA…" at bounding box center [472, 224] width 945 height 448
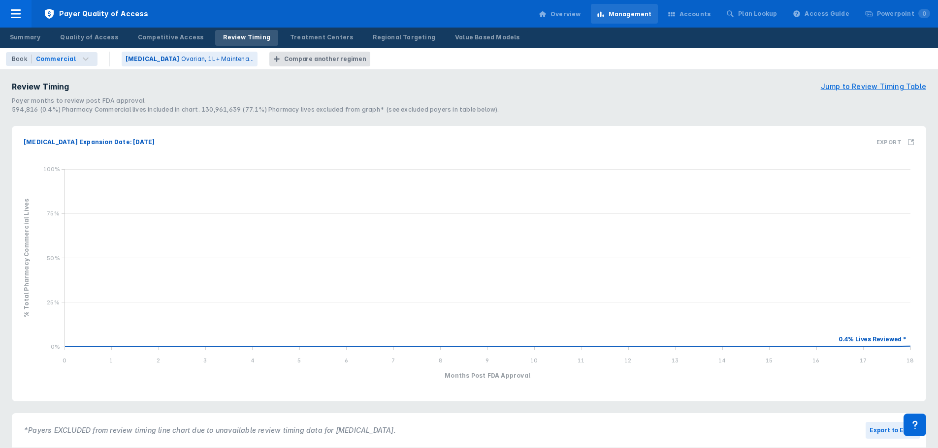
click at [284, 62] on div "Compare another regimen" at bounding box center [325, 59] width 82 height 9
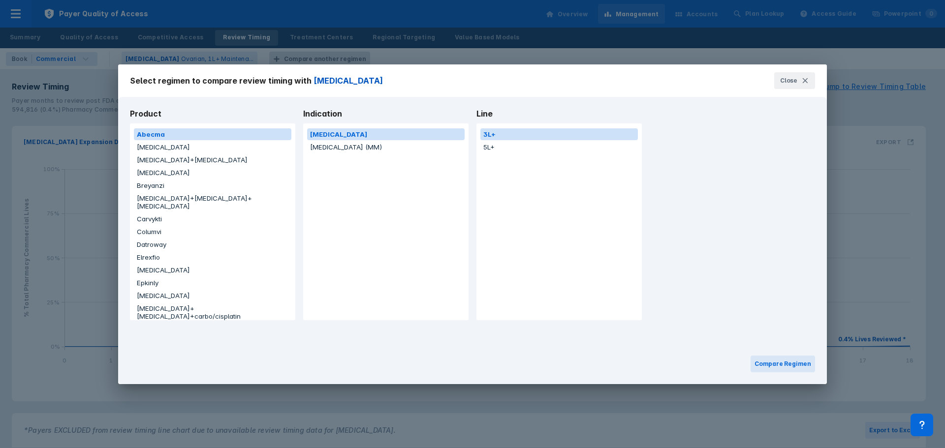
click at [147, 252] on button "Elrexfio" at bounding box center [213, 258] width 158 height 12
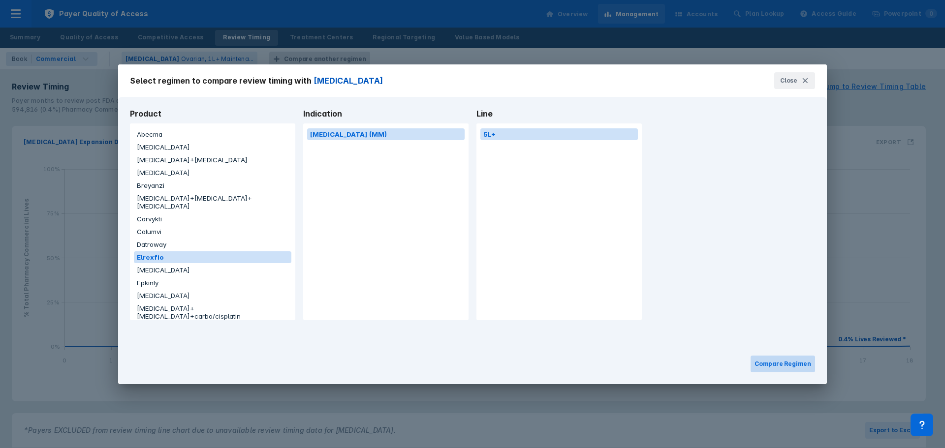
click at [796, 368] on button "Compare Regimen" at bounding box center [783, 364] width 64 height 17
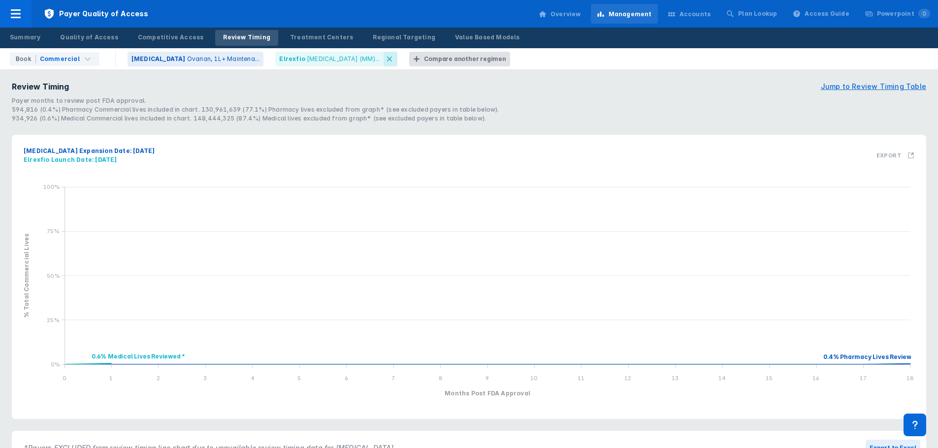
click at [385, 58] on icon at bounding box center [389, 59] width 8 height 8
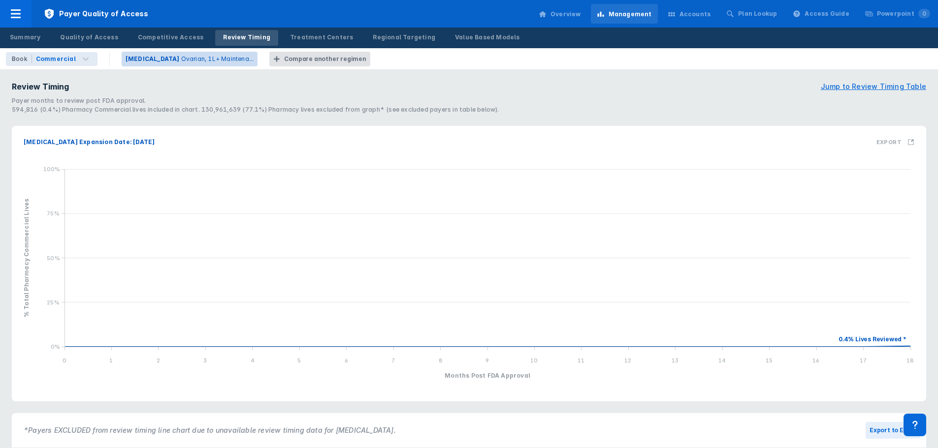
click at [219, 60] on p "Ovarian, 1L+ Maintena..." at bounding box center [217, 59] width 73 height 9
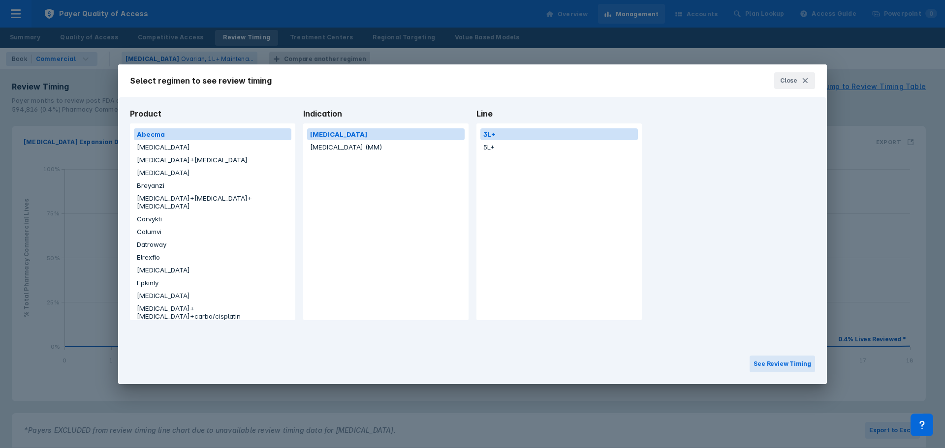
click at [211, 168] on button "[MEDICAL_DATA]" at bounding box center [213, 173] width 158 height 12
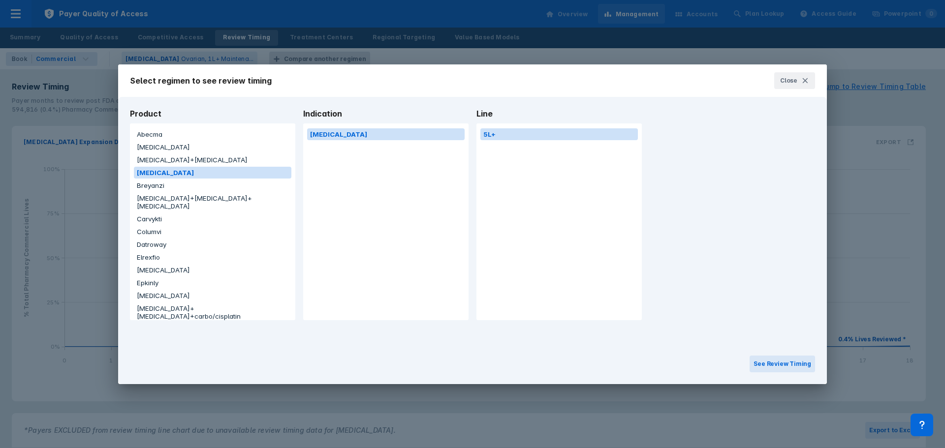
click at [215, 197] on button "[MEDICAL_DATA]+[MEDICAL_DATA]+[MEDICAL_DATA]" at bounding box center [213, 202] width 158 height 20
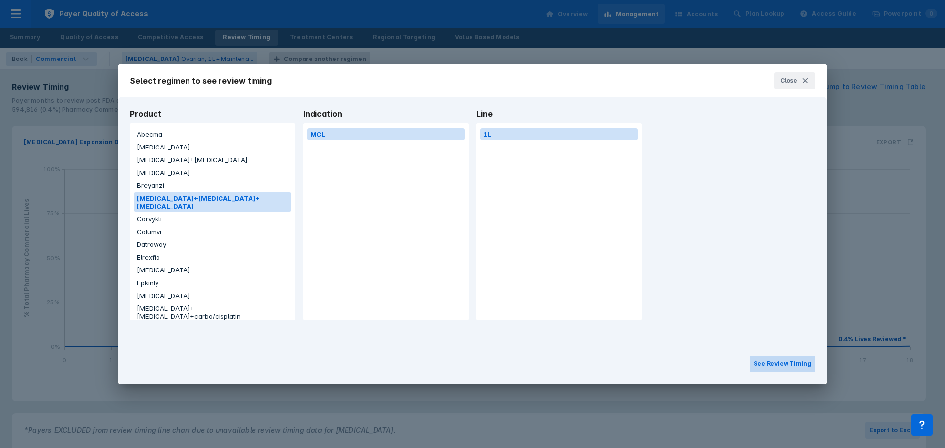
click at [772, 369] on button "See Review Timing" at bounding box center [782, 364] width 65 height 17
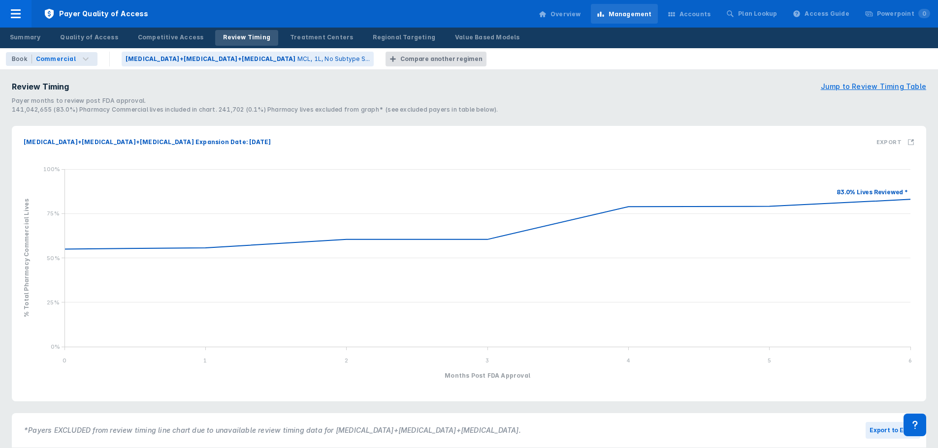
click at [400, 58] on div "Compare another regimen" at bounding box center [441, 59] width 82 height 9
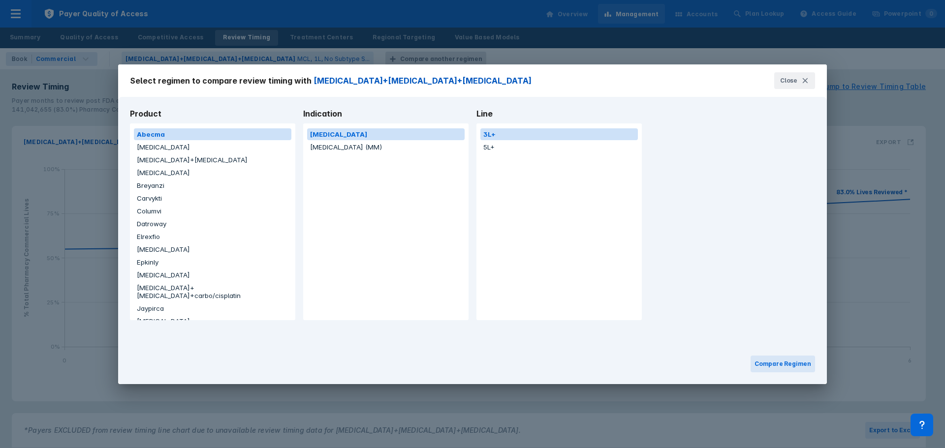
click at [149, 252] on button "[MEDICAL_DATA]" at bounding box center [213, 250] width 158 height 12
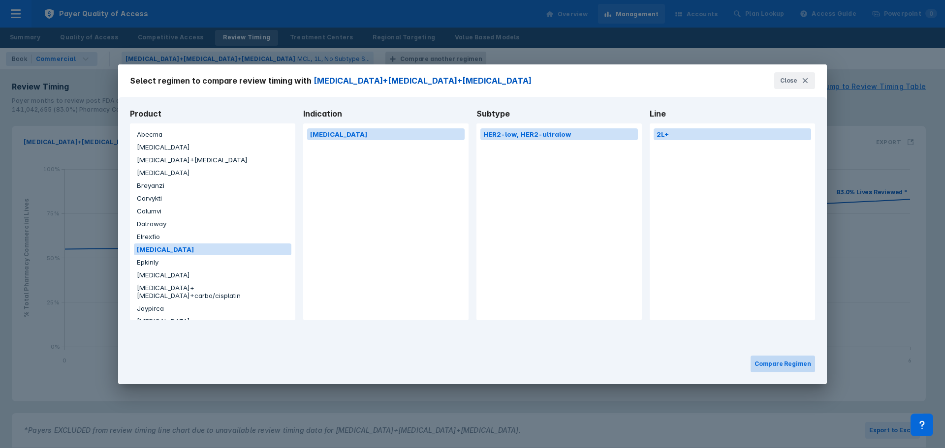
click at [786, 361] on button "Compare Regimen" at bounding box center [783, 364] width 64 height 17
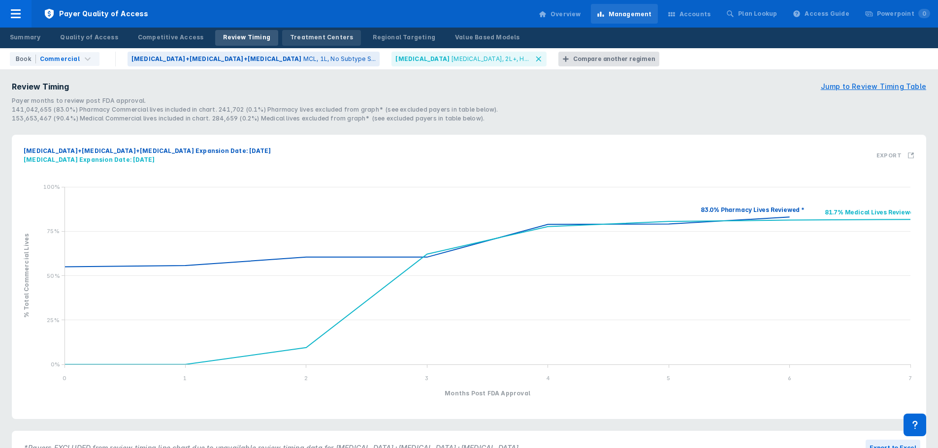
click at [323, 33] on div "Treatment Centers" at bounding box center [321, 37] width 63 height 9
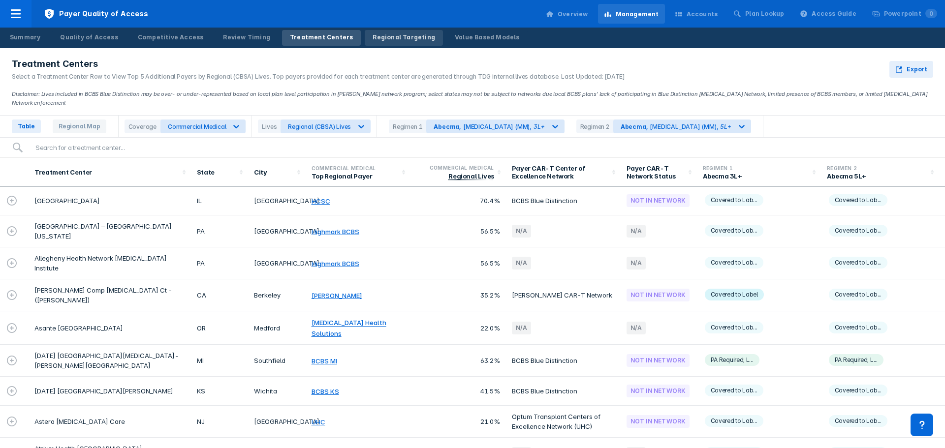
click at [398, 41] on div "Regional Targeting" at bounding box center [404, 37] width 63 height 9
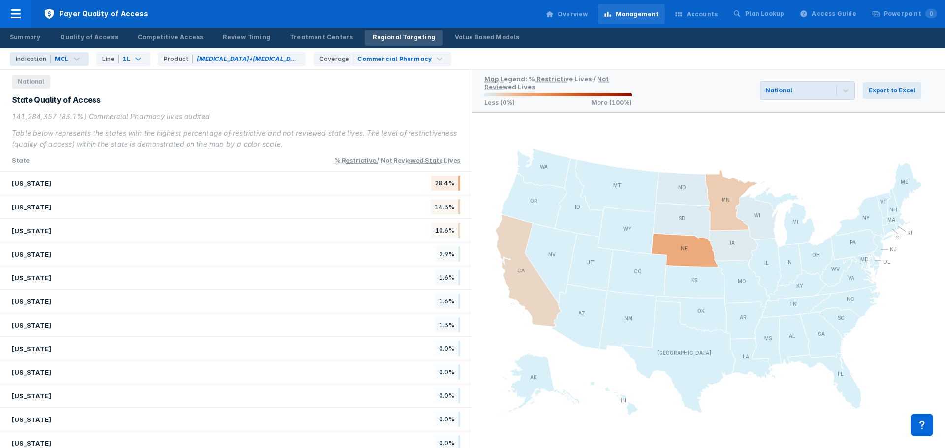
click at [83, 59] on div "Indication MCL" at bounding box center [49, 59] width 79 height 14
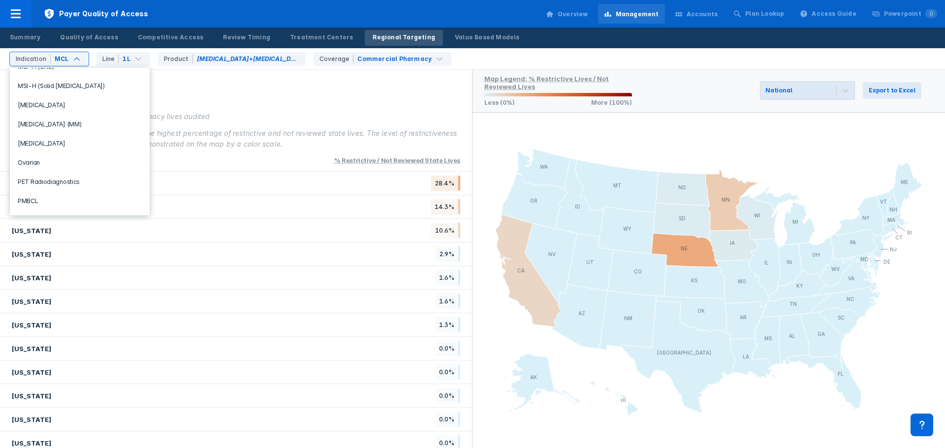
scroll to position [365, 0]
click at [49, 182] on div "Ovarian" at bounding box center [80, 176] width 132 height 19
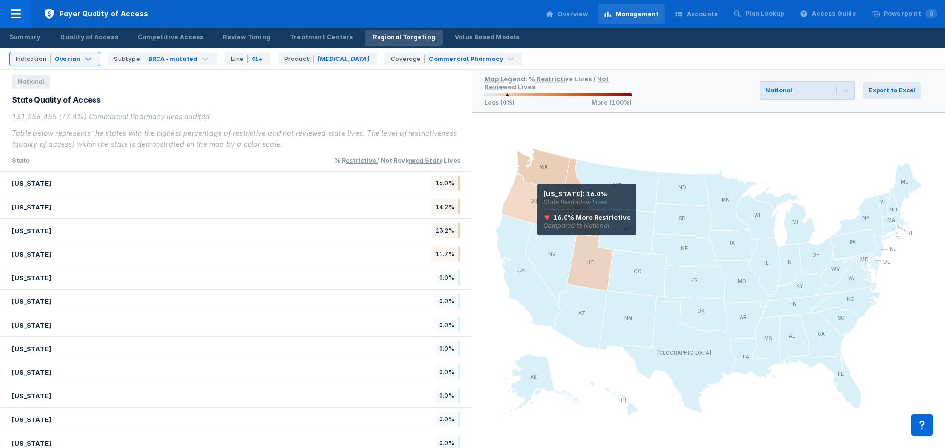
click at [538, 198] on icon at bounding box center [534, 201] width 65 height 56
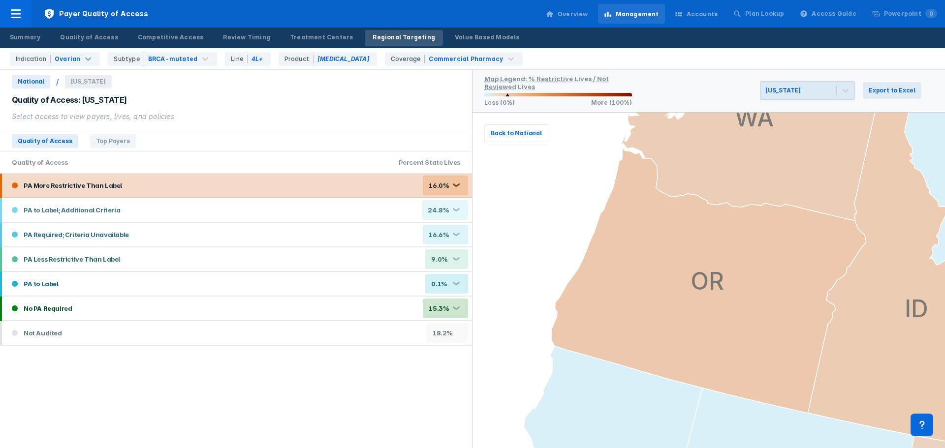
click at [395, 190] on div "PA More Restrictive Than Label 16.0% ❮" at bounding box center [237, 186] width 470 height 24
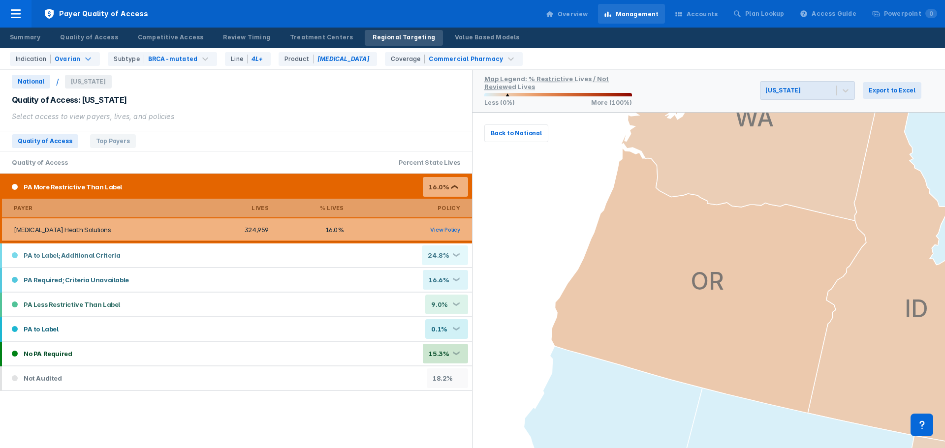
click at [453, 230] on link "View Policy" at bounding box center [445, 229] width 30 height 7
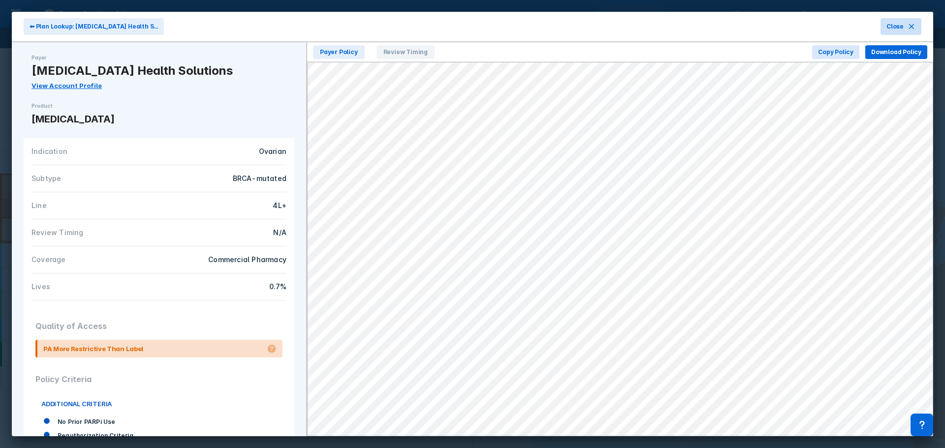
click at [906, 29] on button "Close" at bounding box center [901, 26] width 41 height 17
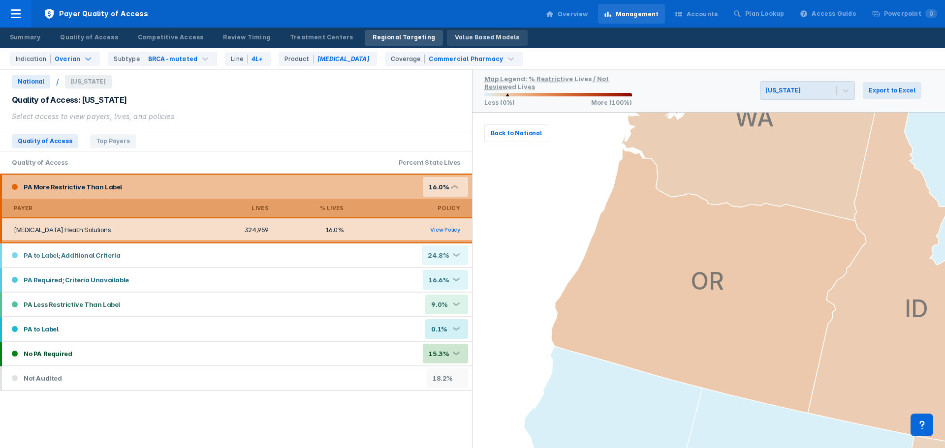
click at [455, 35] on div "Value Based Models" at bounding box center [487, 37] width 65 height 9
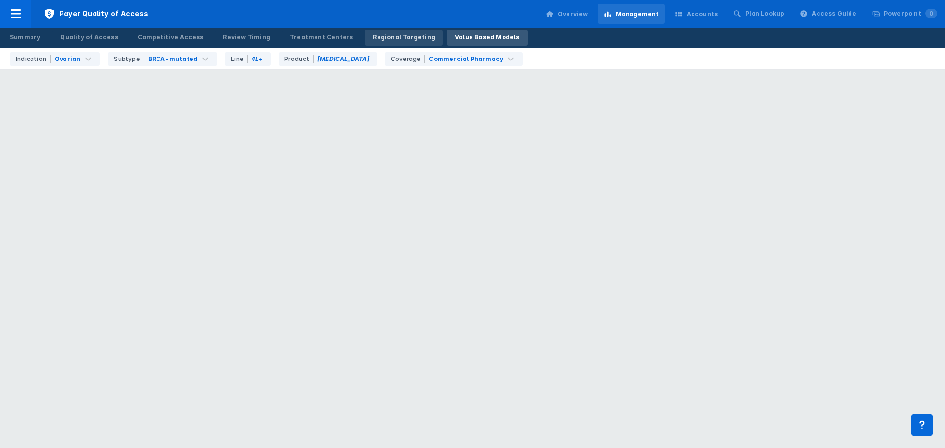
click at [395, 38] on div "Regional Targeting" at bounding box center [404, 37] width 63 height 9
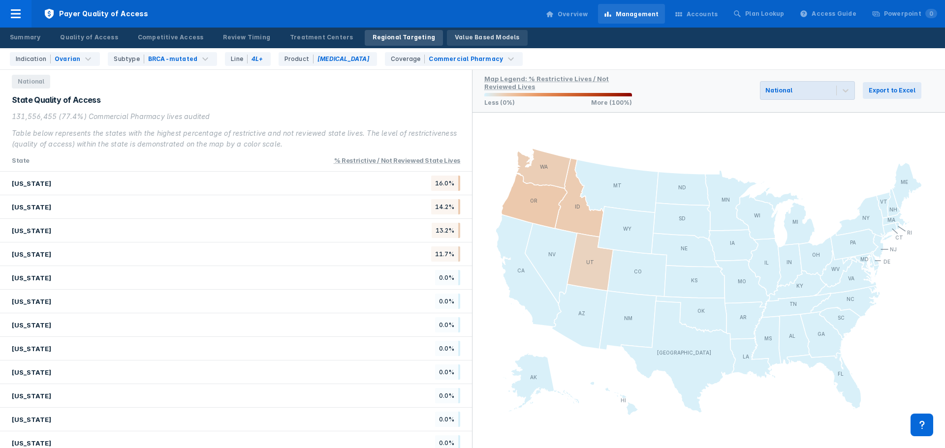
click at [456, 44] on link "Value Based Models" at bounding box center [487, 38] width 81 height 16
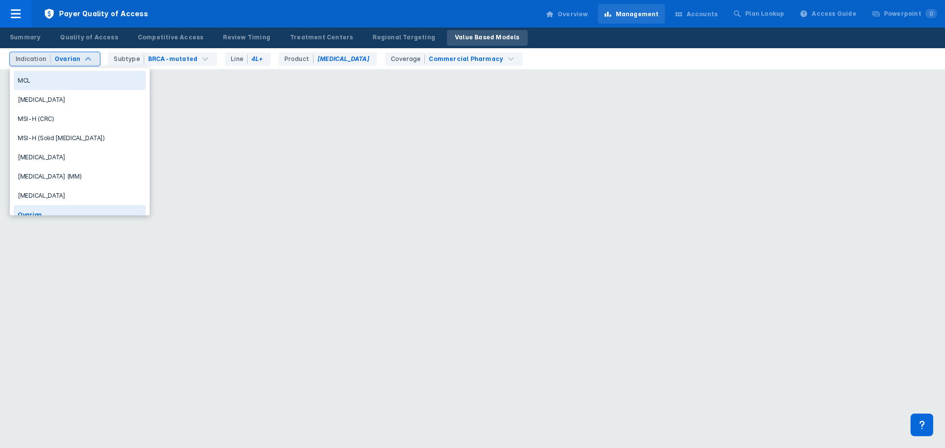
scroll to position [345, 0]
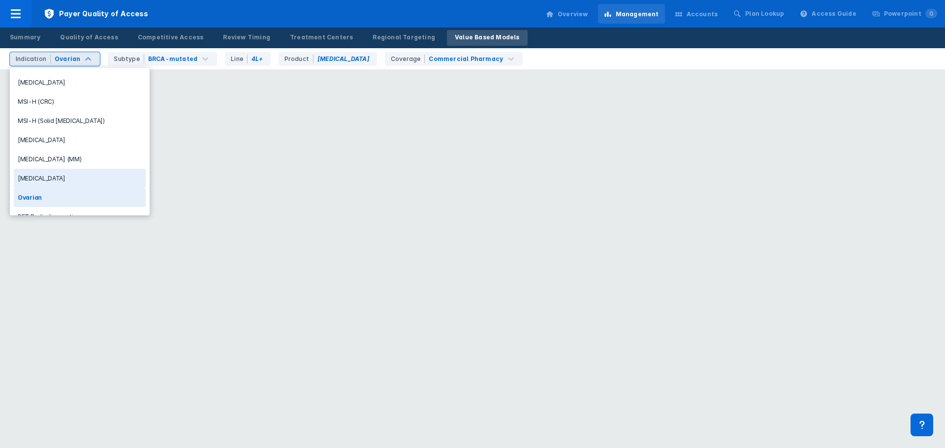
click at [62, 174] on div "[MEDICAL_DATA]" at bounding box center [80, 178] width 132 height 19
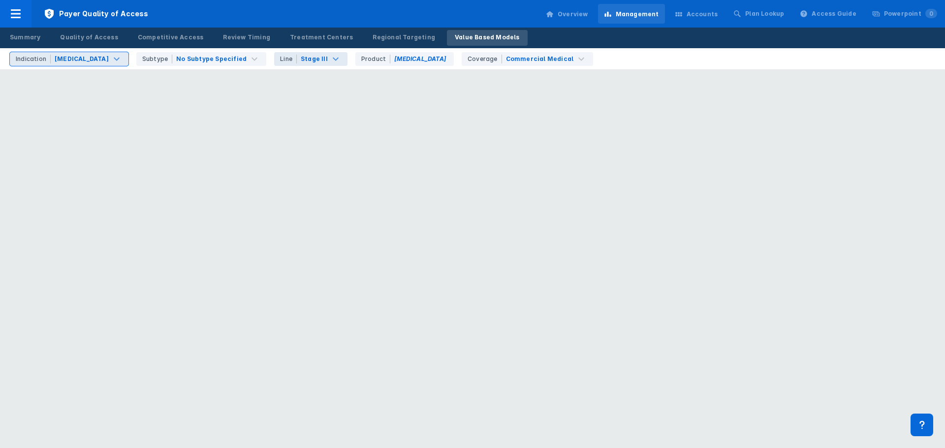
click at [301, 57] on div "Stage III" at bounding box center [314, 59] width 27 height 9
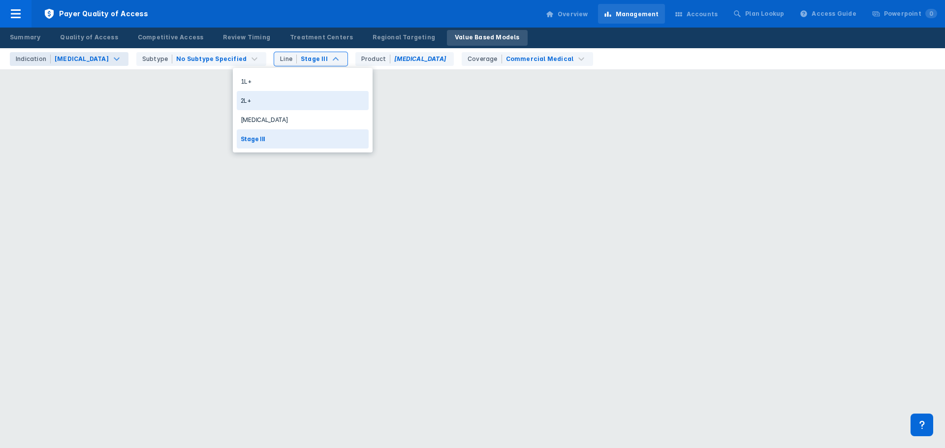
click at [272, 80] on div "1L+" at bounding box center [303, 81] width 132 height 19
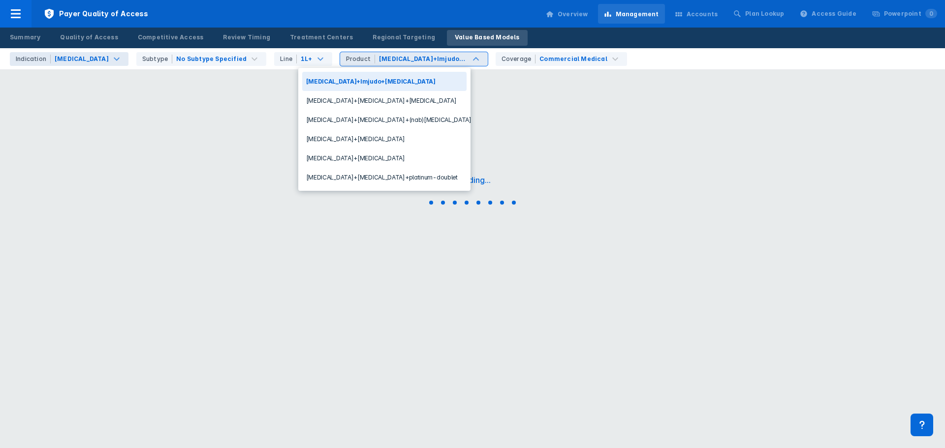
click at [441, 64] on div "Product [MEDICAL_DATA]+Imjudo+[MEDICAL_DATA]" at bounding box center [414, 59] width 148 height 14
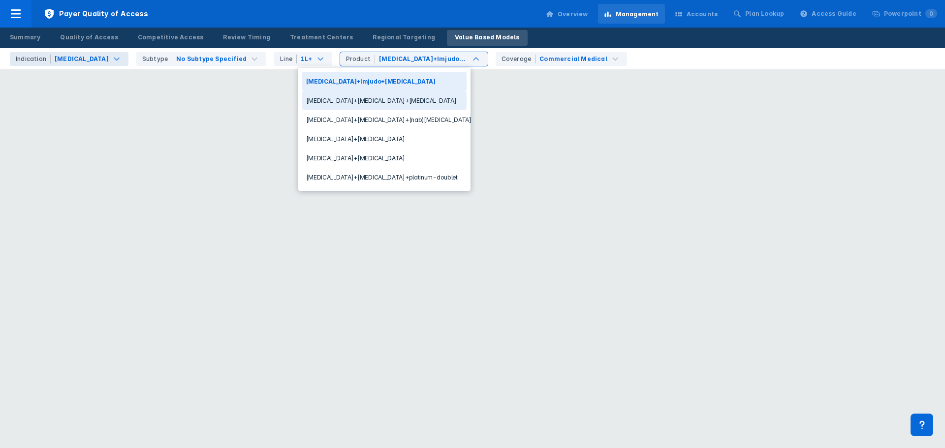
click at [397, 104] on div "[MEDICAL_DATA]+[MEDICAL_DATA]+[MEDICAL_DATA]" at bounding box center [384, 100] width 164 height 19
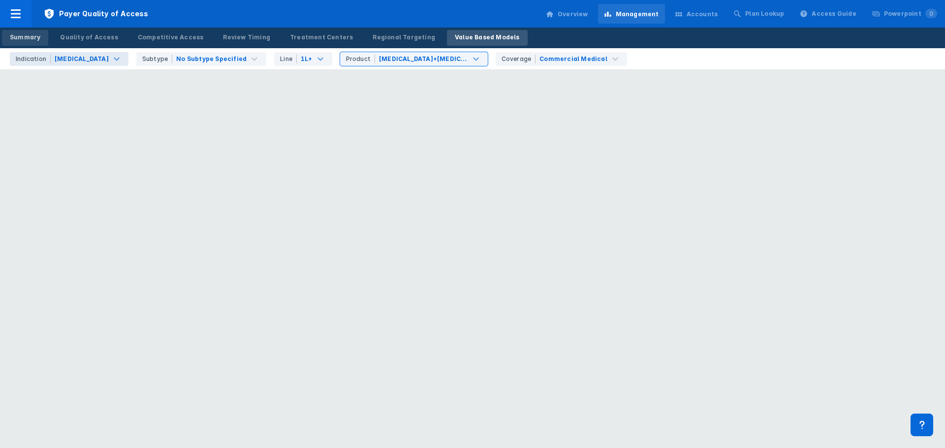
click at [35, 39] on div "Summary" at bounding box center [25, 37] width 31 height 9
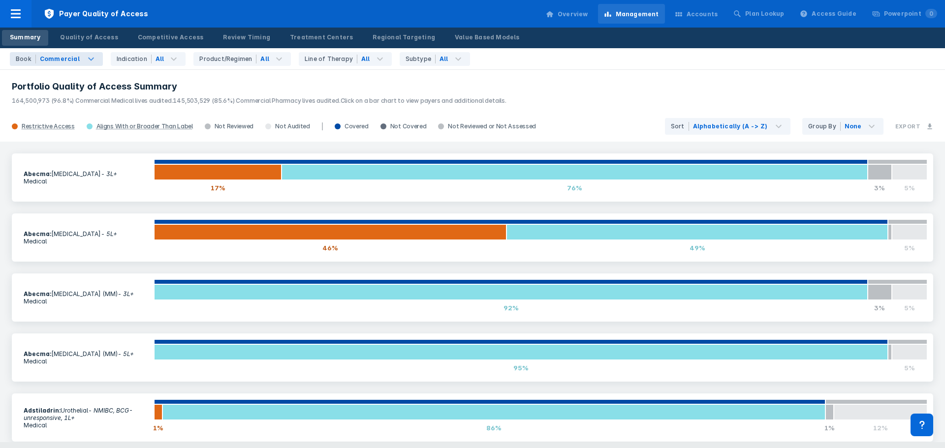
click at [64, 56] on div "Commercial" at bounding box center [60, 59] width 40 height 9
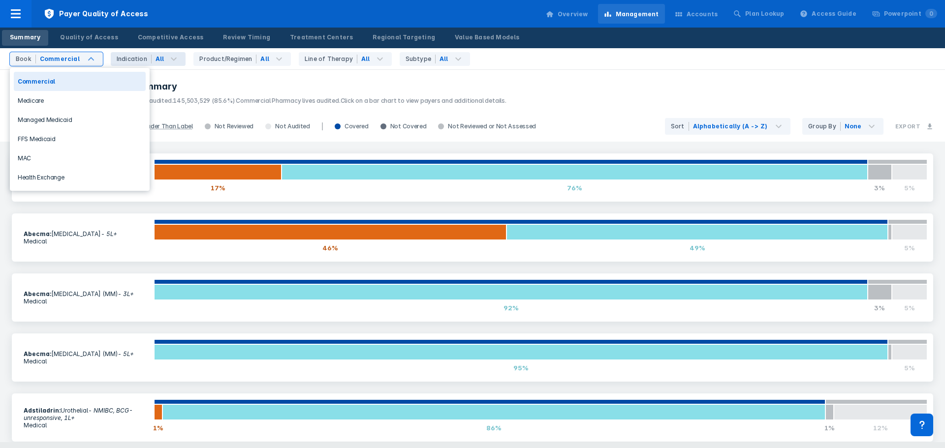
click at [156, 60] on div "All" at bounding box center [160, 59] width 9 height 9
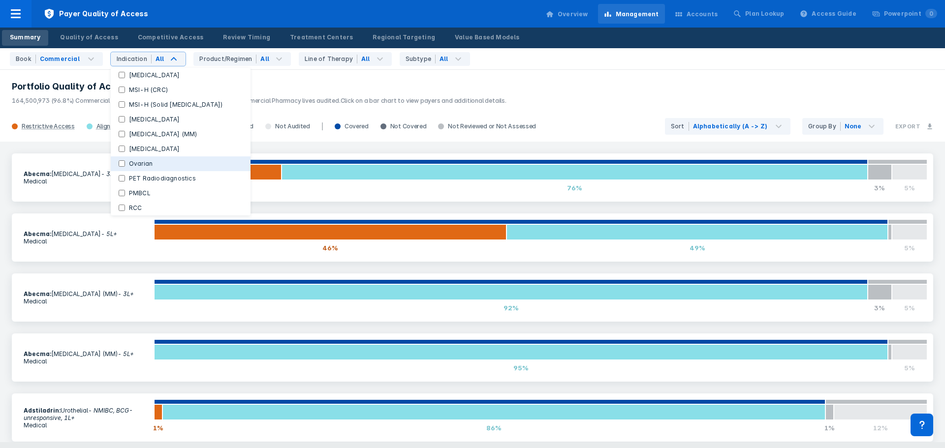
scroll to position [257, 0]
click at [132, 168] on label "Ovarian" at bounding box center [141, 168] width 32 height 9
click at [125, 168] on input "Ovarian" at bounding box center [122, 168] width 6 height 6
checkbox input "true"
checkbox Indications "false"
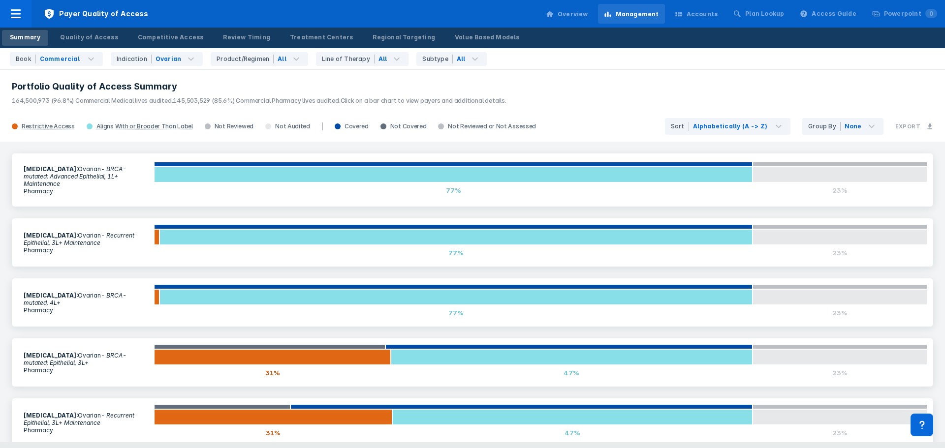
click at [489, 6] on div "Payer Quality of Access Overview Management Accounts Plan Lookup Access Guide P…" at bounding box center [472, 14] width 945 height 28
click at [147, 38] on div "Competitive Access" at bounding box center [171, 37] width 66 height 9
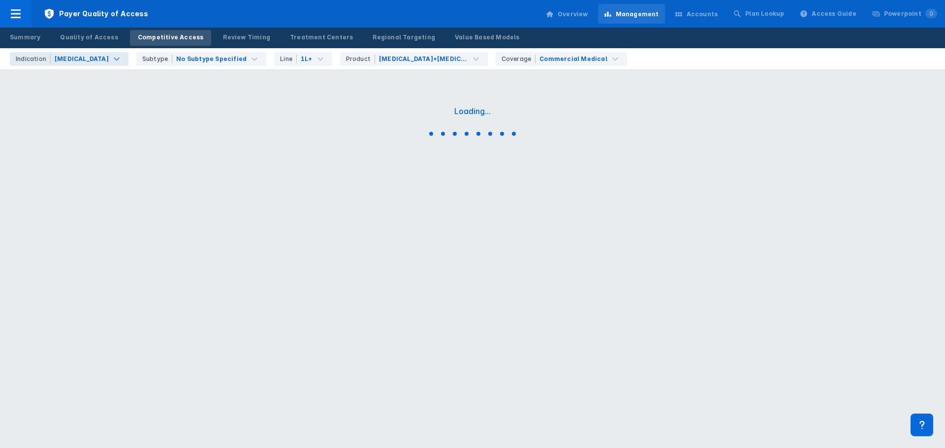
click at [81, 53] on div "Indication [MEDICAL_DATA]" at bounding box center [69, 59] width 119 height 14
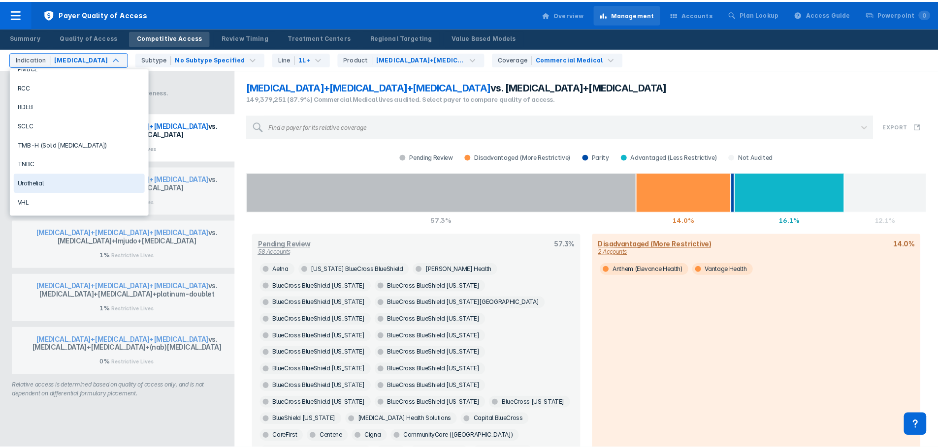
scroll to position [365, 0]
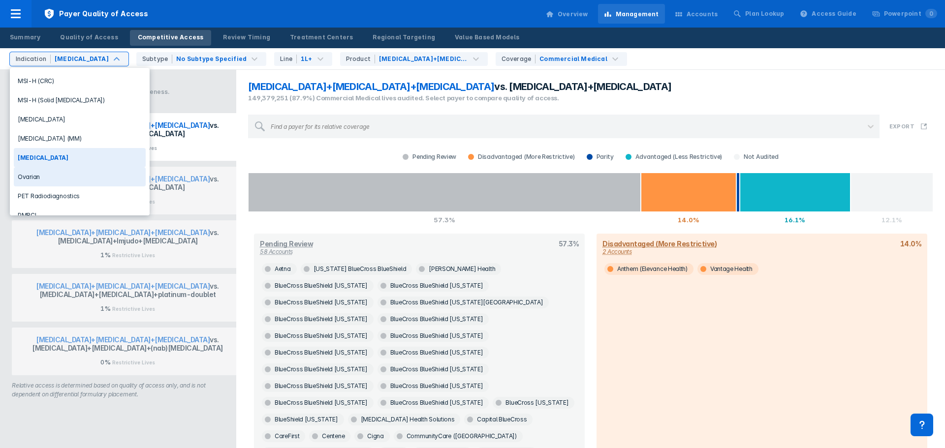
click at [75, 180] on div "Ovarian" at bounding box center [80, 176] width 132 height 19
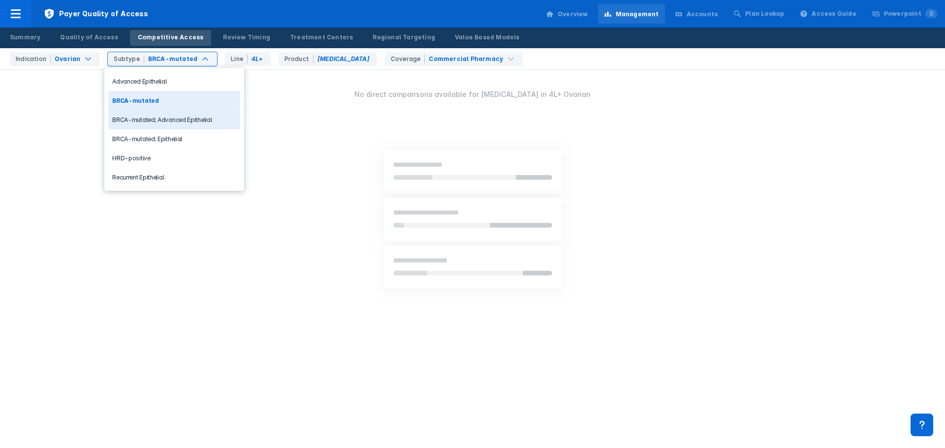
click at [186, 122] on div "BRCA-mutated; Advanced Epithelial" at bounding box center [174, 119] width 132 height 19
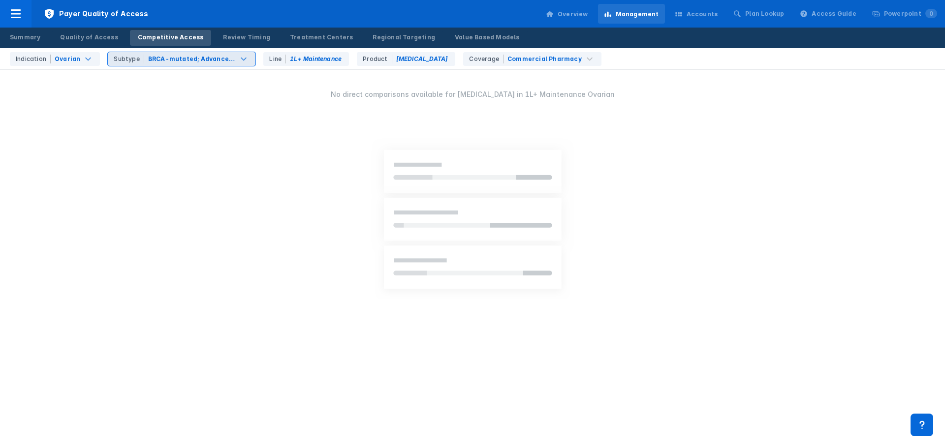
click at [183, 64] on div "Subtype BRCA-mutated; Advanced Epithelial" at bounding box center [182, 59] width 148 height 14
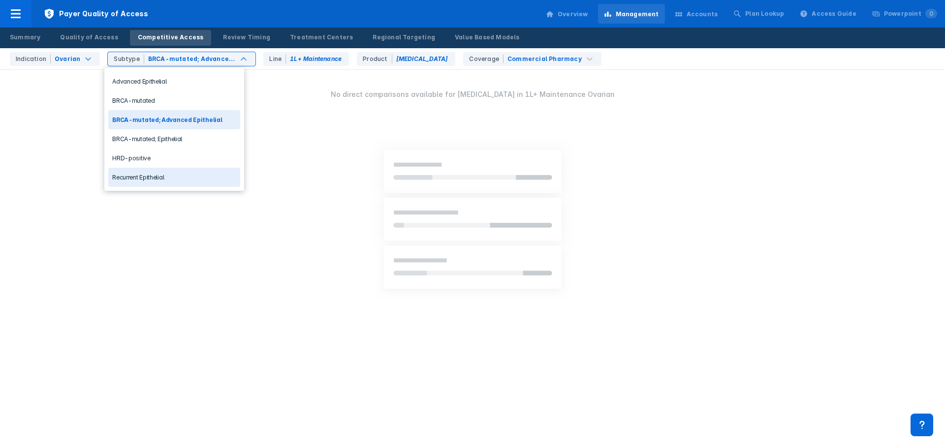
click at [140, 176] on div "Recurrent Epithelial" at bounding box center [174, 177] width 132 height 19
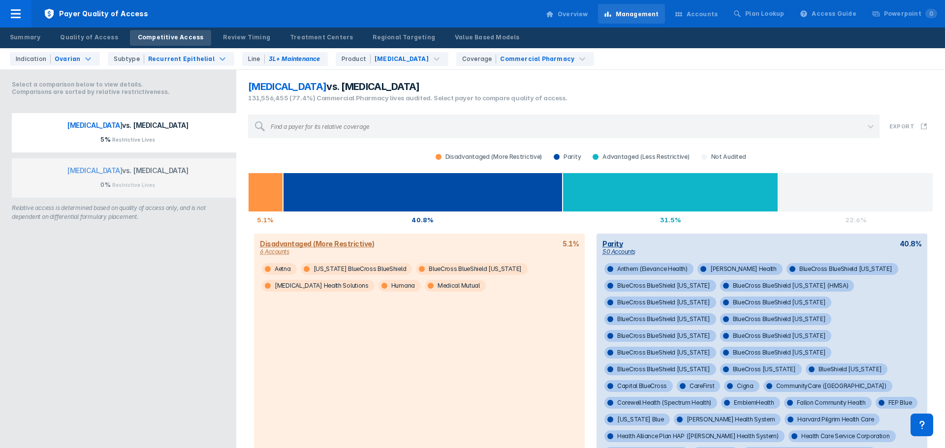
click at [155, 293] on div "Select a comparison below to view details. Comparisons are sorted by relative r…" at bounding box center [118, 259] width 236 height 380
click at [237, 34] on div "Review Timing" at bounding box center [246, 37] width 47 height 9
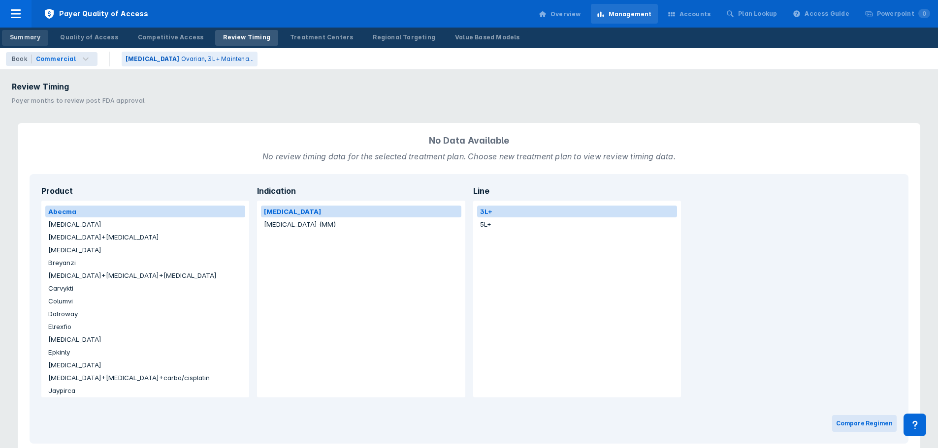
click at [24, 37] on div "Summary" at bounding box center [25, 37] width 31 height 9
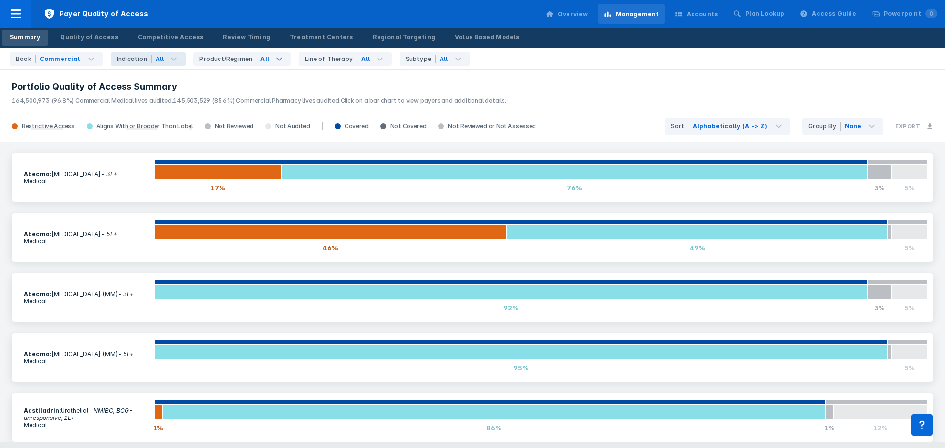
click at [171, 61] on icon at bounding box center [174, 59] width 12 height 12
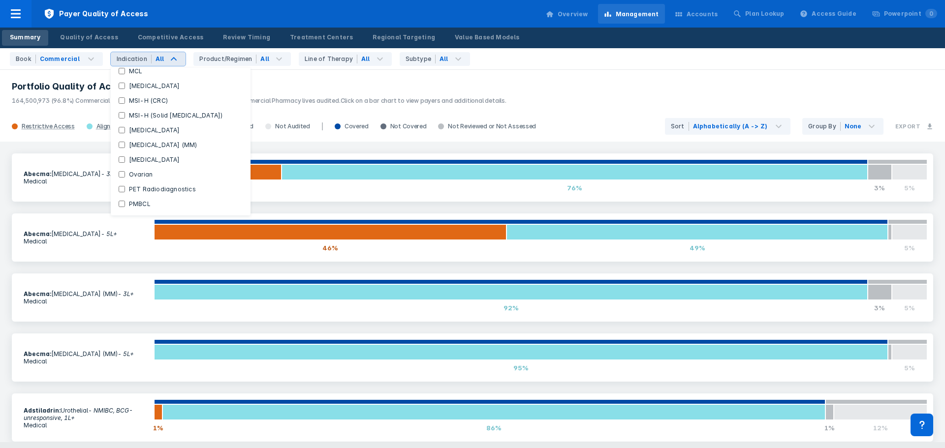
scroll to position [307, 0]
click at [138, 120] on label "Ovarian" at bounding box center [141, 119] width 32 height 9
click at [125, 120] on input "Ovarian" at bounding box center [122, 119] width 6 height 6
checkbox input "true"
checkbox Indications "false"
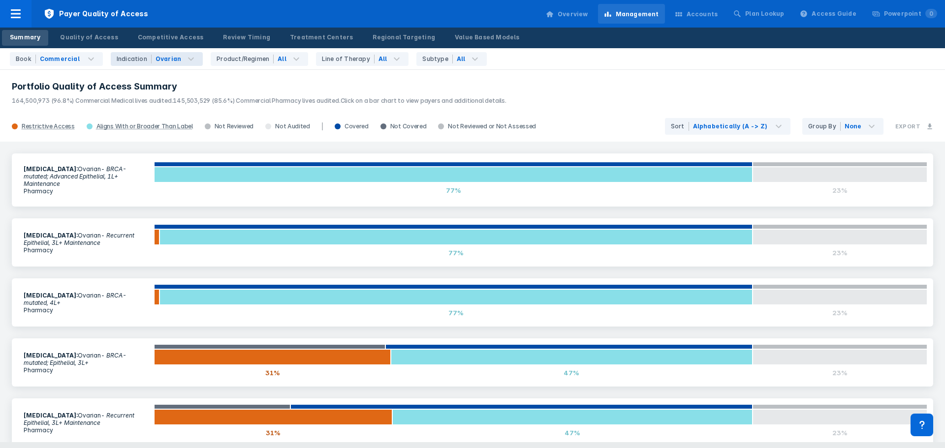
click at [344, 76] on header "Portfolio Quality of Access Summary 164,500,973 (96.8%) Commercial Medical live…" at bounding box center [472, 90] width 945 height 42
click at [581, 18] on div "Overview" at bounding box center [573, 14] width 31 height 9
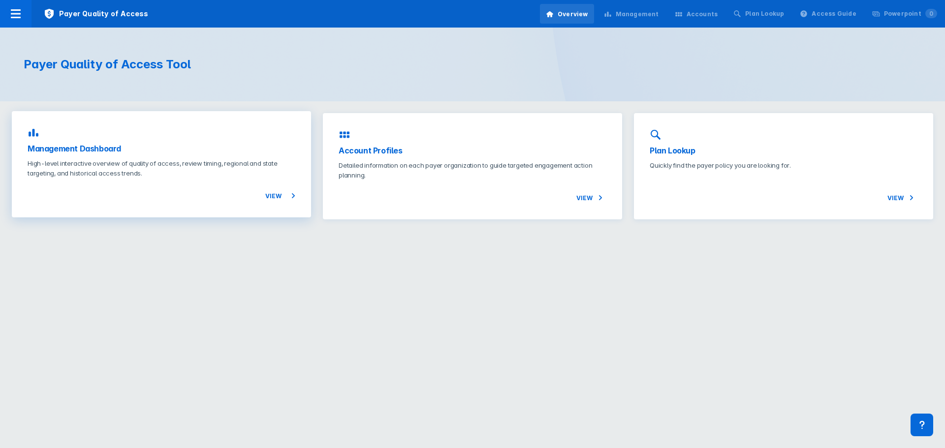
click at [145, 153] on h3 "Management Dashboard" at bounding box center [162, 149] width 268 height 12
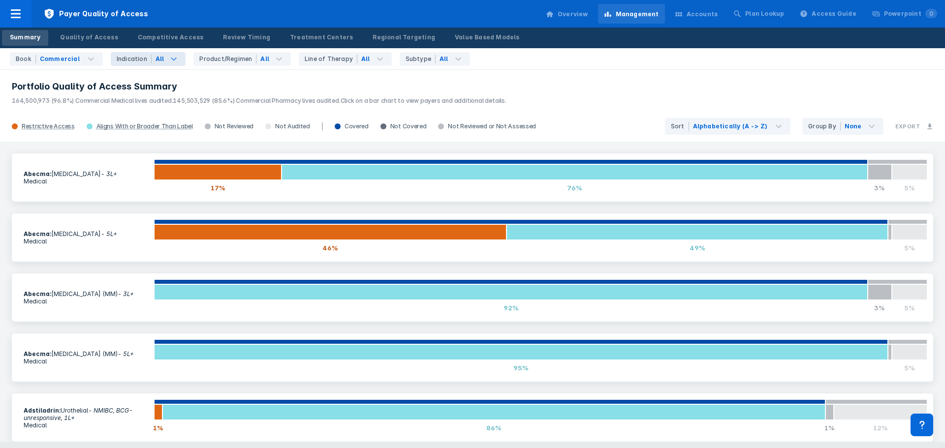
click at [168, 58] on icon at bounding box center [174, 59] width 12 height 12
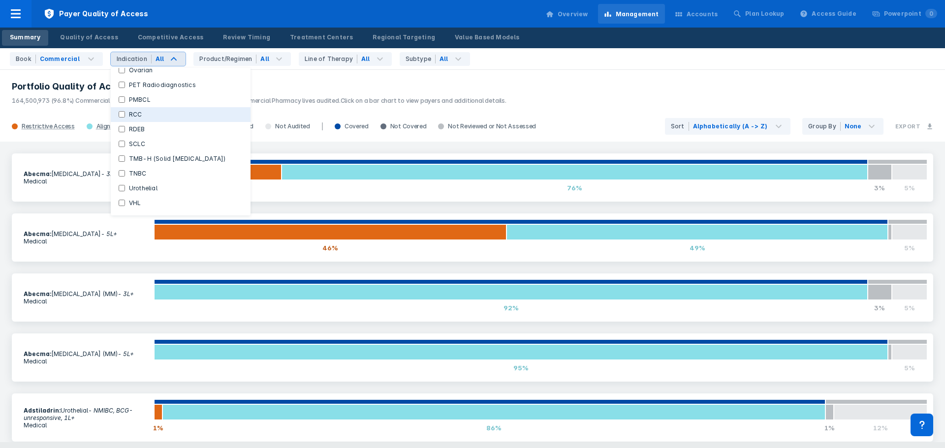
scroll to position [307, 0]
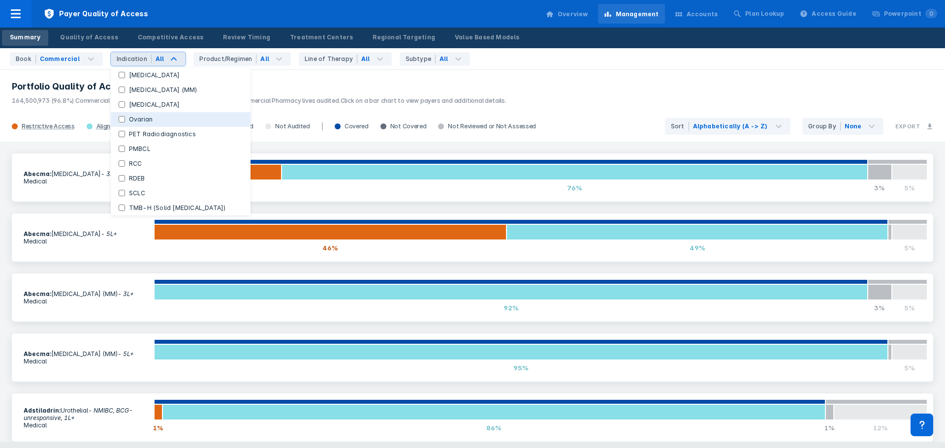
click at [149, 118] on label "Ovarian" at bounding box center [141, 119] width 32 height 9
click at [125, 118] on input "Ovarian" at bounding box center [122, 119] width 6 height 6
checkbox input "true"
checkbox Indications "false"
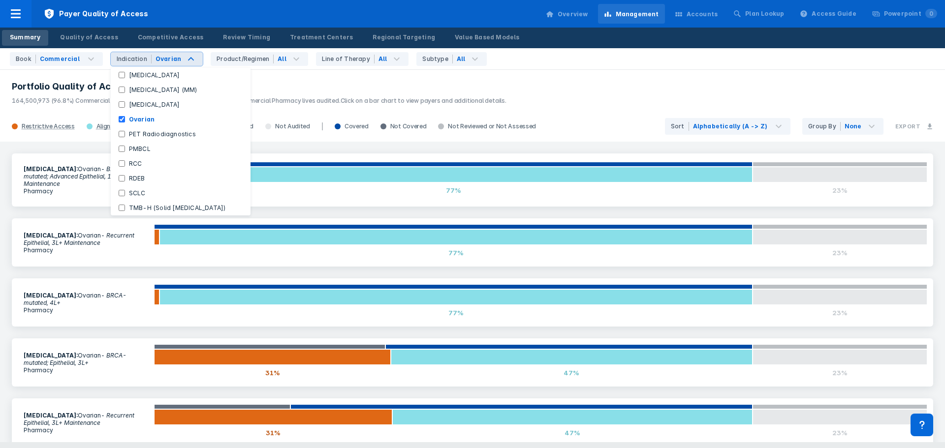
click at [587, 92] on h3 "Portfolio Quality of Access Summary" at bounding box center [473, 87] width 922 height 12
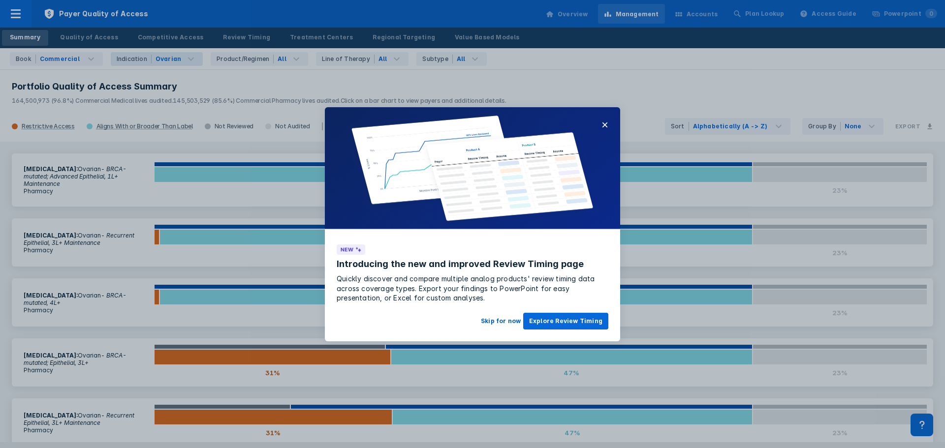
click at [501, 322] on button "Skip for now" at bounding box center [501, 321] width 52 height 17
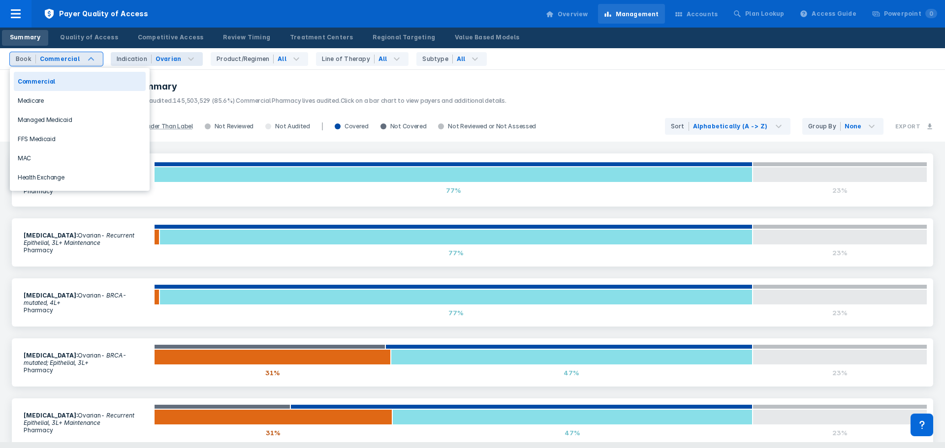
click at [51, 64] on div "Book Commercial" at bounding box center [56, 59] width 93 height 14
click at [61, 101] on div "Medicare" at bounding box center [80, 100] width 132 height 19
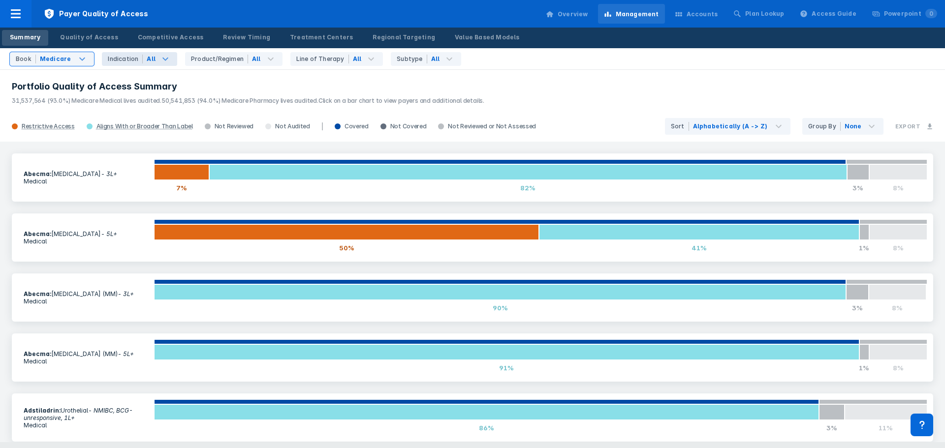
click at [148, 59] on div "All" at bounding box center [151, 59] width 9 height 9
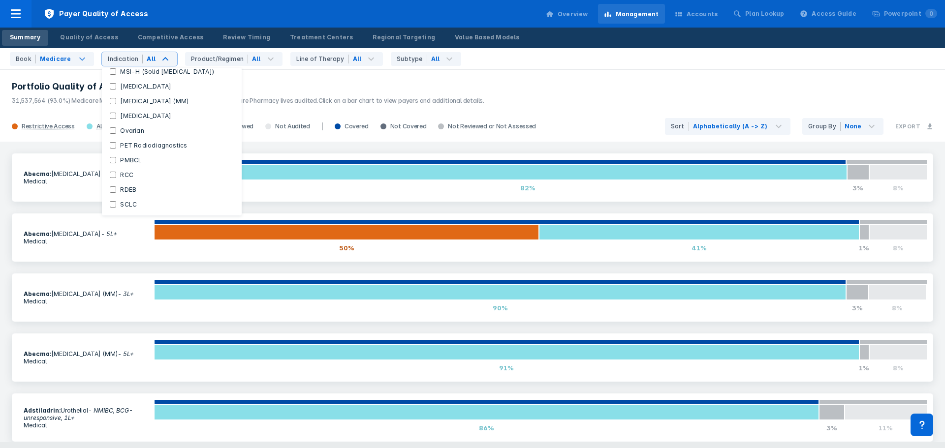
scroll to position [356, 0]
click at [131, 68] on label "Ovarian" at bounding box center [132, 70] width 32 height 9
click at [116, 68] on input "Ovarian" at bounding box center [113, 70] width 6 height 6
checkbox input "true"
checkbox Indications "false"
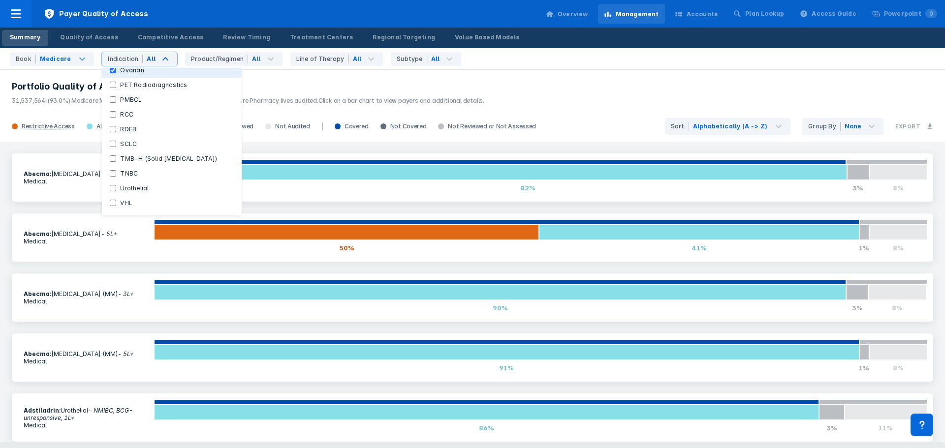
scroll to position [355, 0]
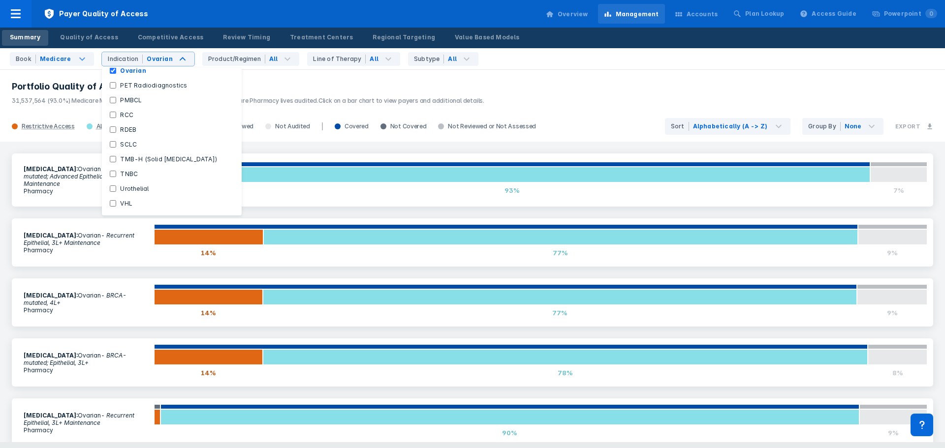
click at [0, 226] on div "[MEDICAL_DATA] : Ovarian - BRCA-mutated; Advanced Epithelial, 1L+ Maintenance P…" at bounding box center [472, 292] width 945 height 301
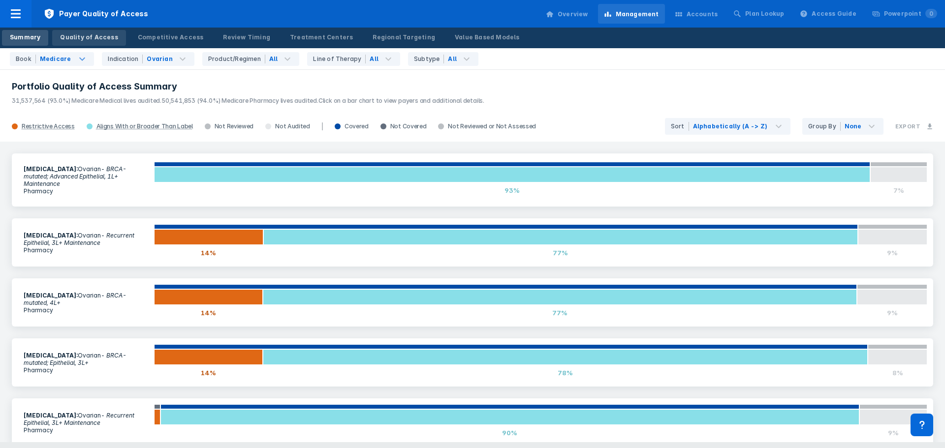
click at [108, 40] on div "Quality of Access" at bounding box center [89, 37] width 58 height 9
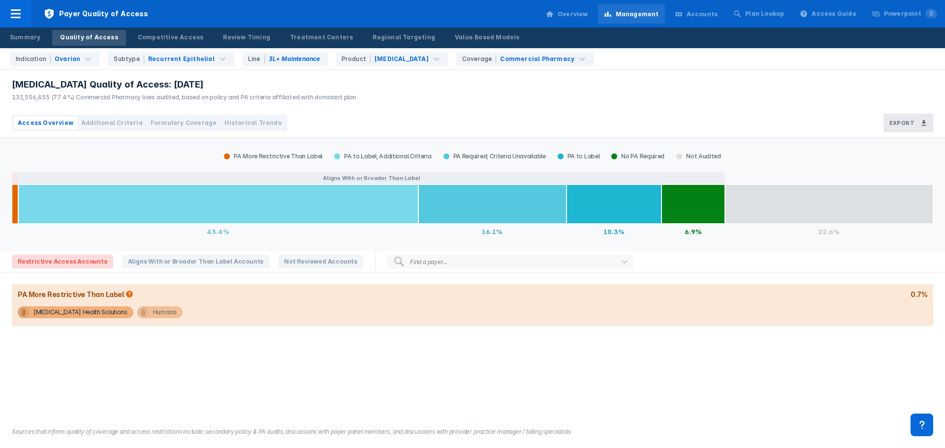
click at [153, 309] on div "Humana" at bounding box center [165, 313] width 24 height 12
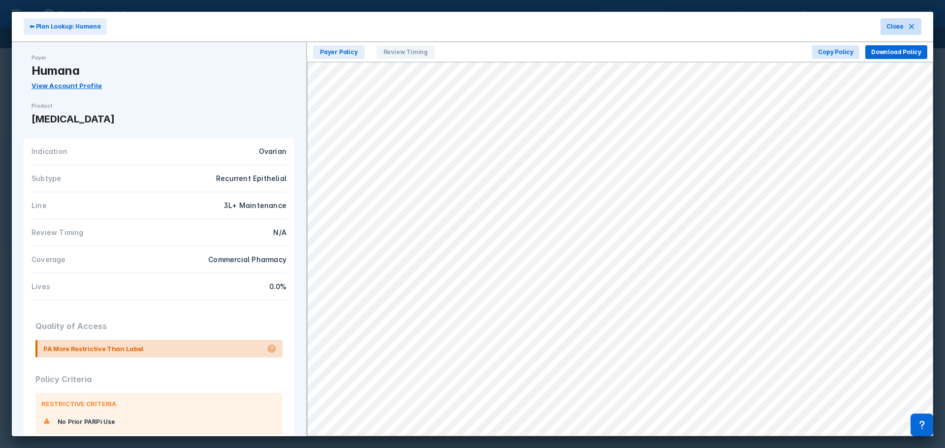
click at [899, 25] on span "Close" at bounding box center [895, 26] width 17 height 9
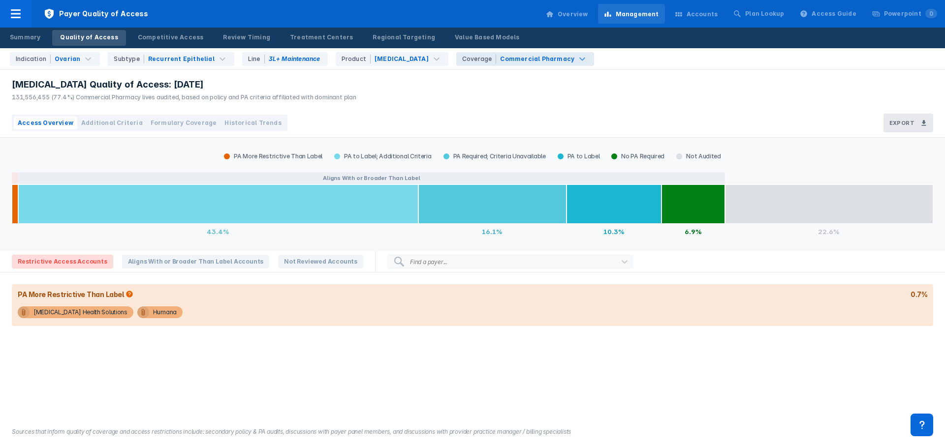
click at [500, 63] on div "Commercial Pharmacy" at bounding box center [537, 59] width 74 height 9
click at [459, 101] on div "Medicare Pharmacy" at bounding box center [486, 100] width 132 height 19
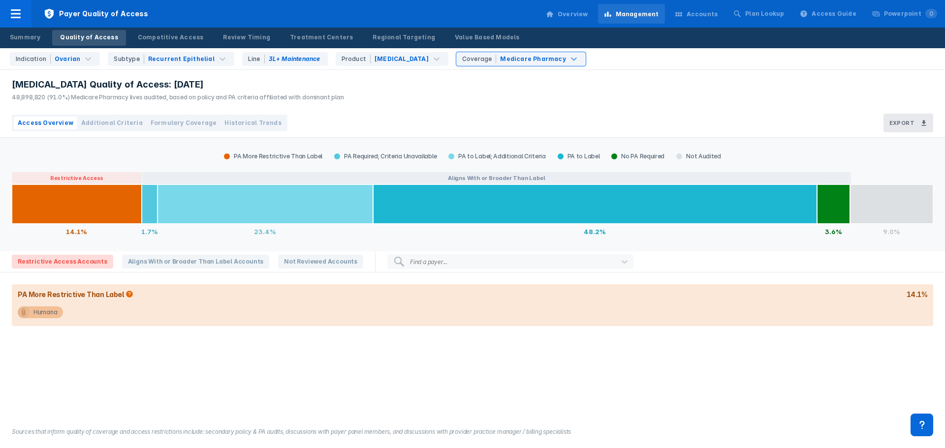
click at [54, 310] on div "Humana" at bounding box center [45, 313] width 24 height 12
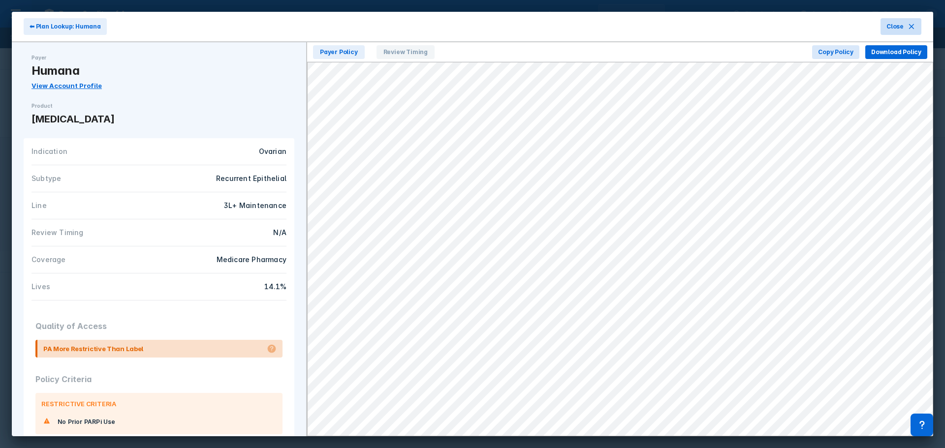
click at [915, 29] on icon at bounding box center [912, 27] width 8 height 8
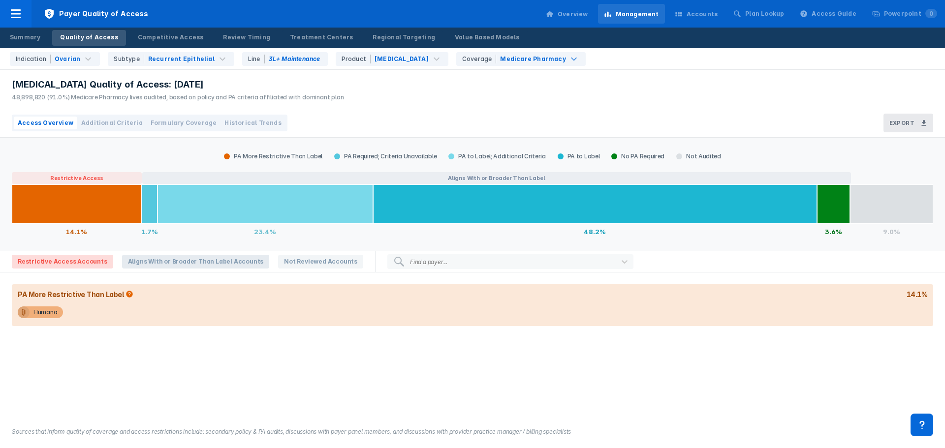
click at [184, 261] on span "Aligns With or Broader Than Label Accounts" at bounding box center [196, 262] width 148 height 14
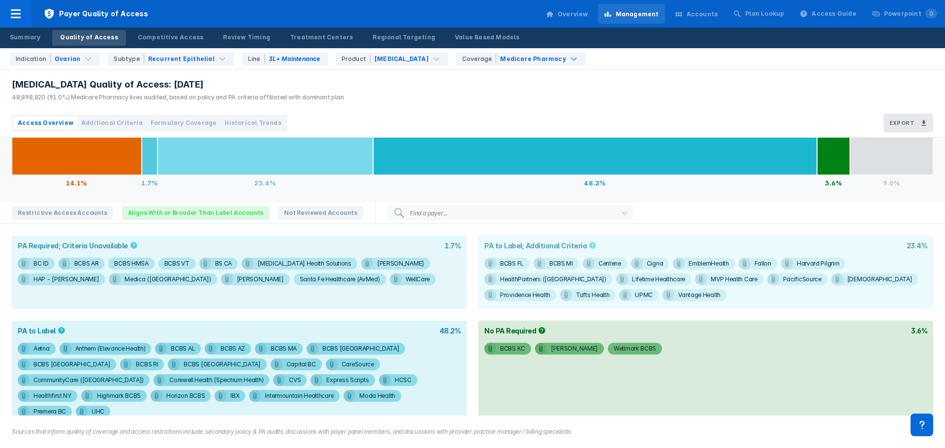
scroll to position [49, 0]
click at [576, 297] on div "Tufts Health" at bounding box center [592, 295] width 33 height 12
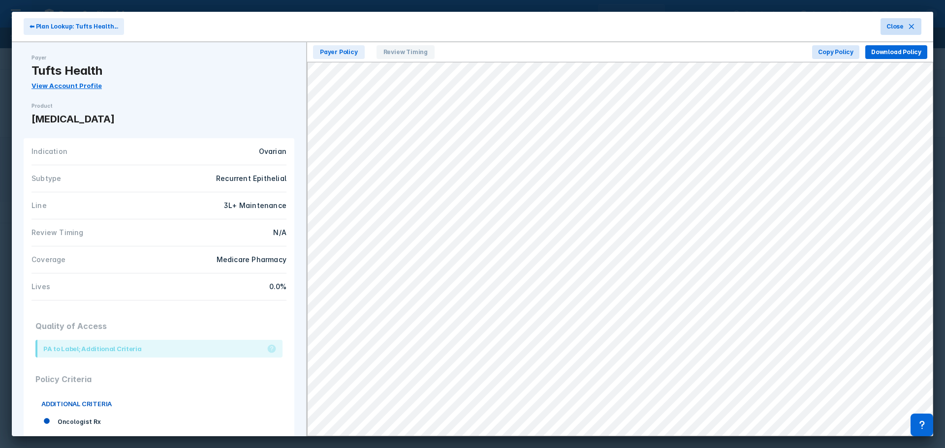
click at [909, 20] on button "Close" at bounding box center [901, 26] width 41 height 17
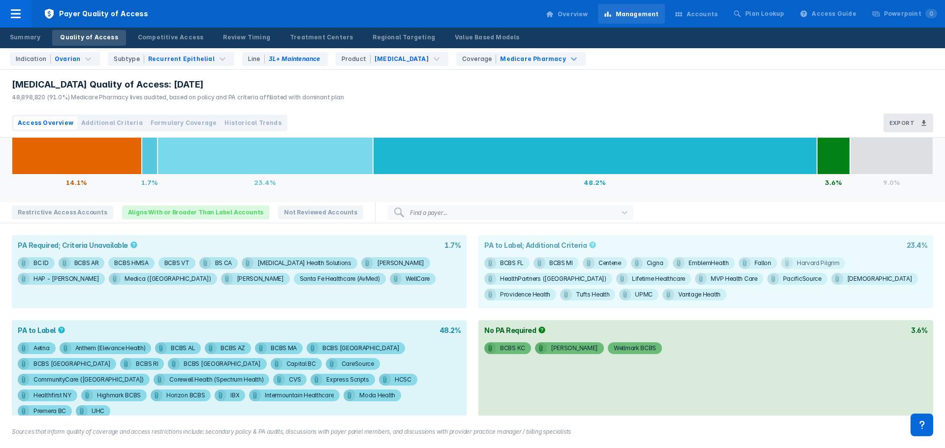
click at [802, 267] on div "Harvard Pilgrim" at bounding box center [818, 263] width 43 height 12
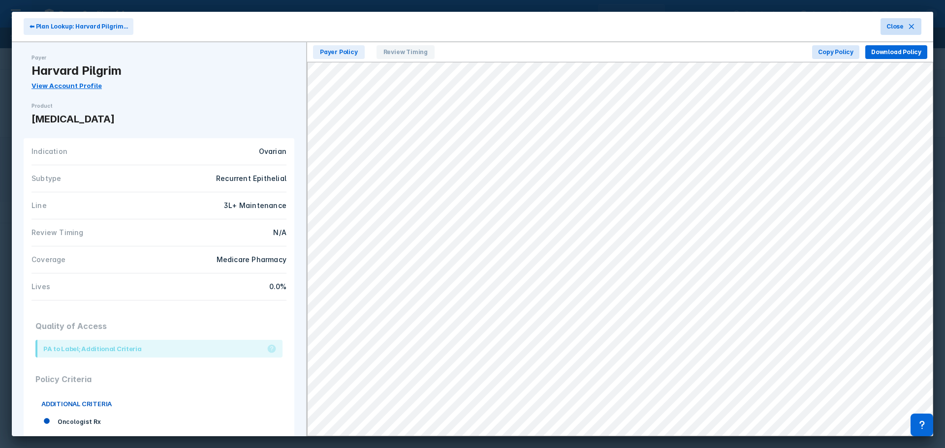
click at [896, 29] on span "Close" at bounding box center [895, 26] width 17 height 9
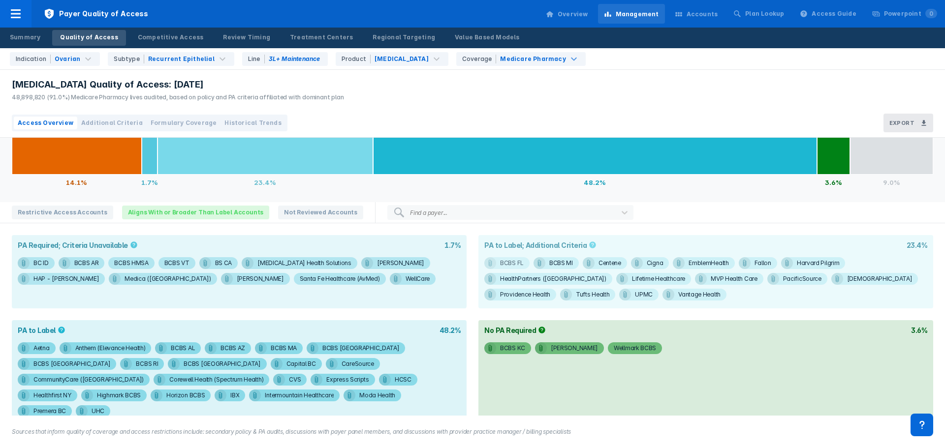
click at [500, 265] on div "BCBS FL" at bounding box center [512, 263] width 24 height 12
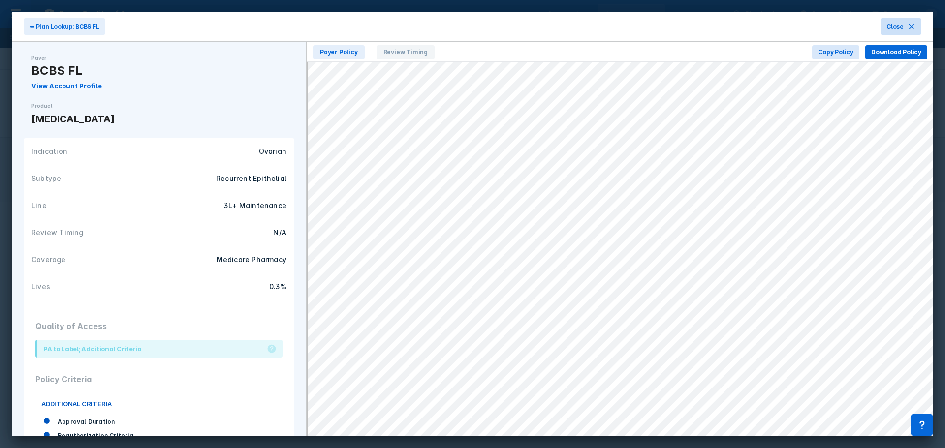
click at [898, 29] on span "Close" at bounding box center [895, 26] width 17 height 9
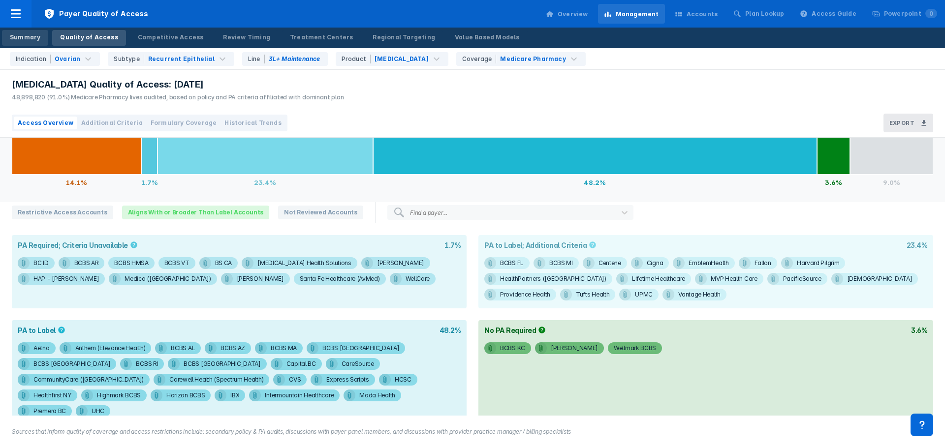
click at [24, 34] on div "Summary" at bounding box center [25, 37] width 31 height 9
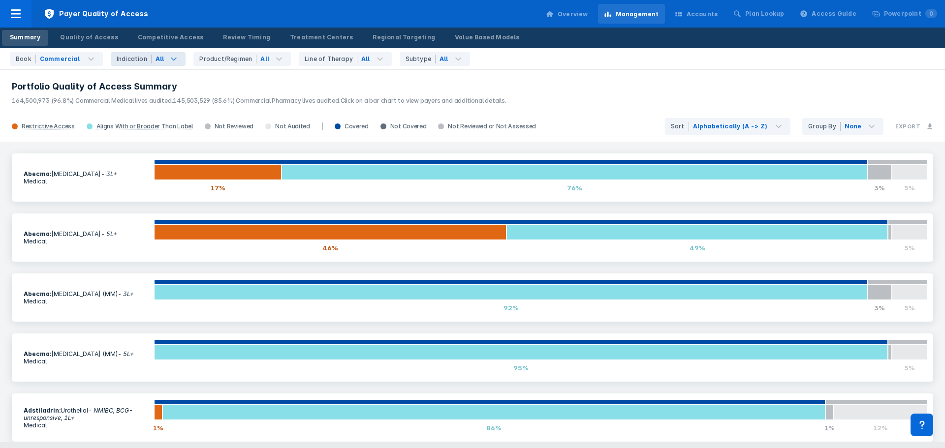
click at [171, 58] on icon at bounding box center [174, 58] width 6 height 3
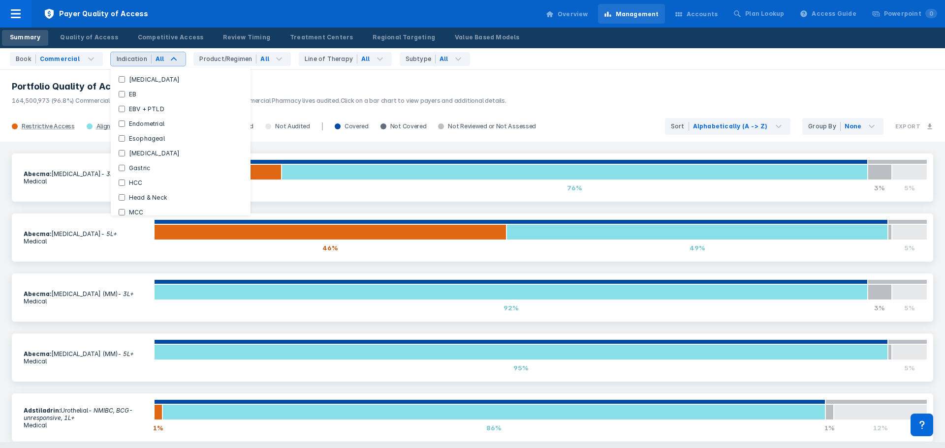
scroll to position [246, 0]
click at [135, 178] on label "Ovarian" at bounding box center [141, 180] width 32 height 9
click at [125, 178] on input "Ovarian" at bounding box center [122, 180] width 6 height 6
checkbox input "true"
checkbox Indications "false"
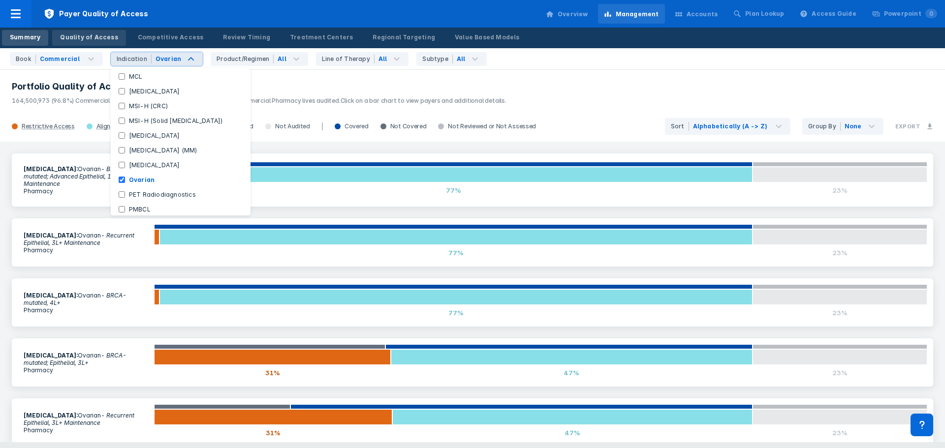
click at [81, 40] on div "Quality of Access" at bounding box center [89, 37] width 58 height 9
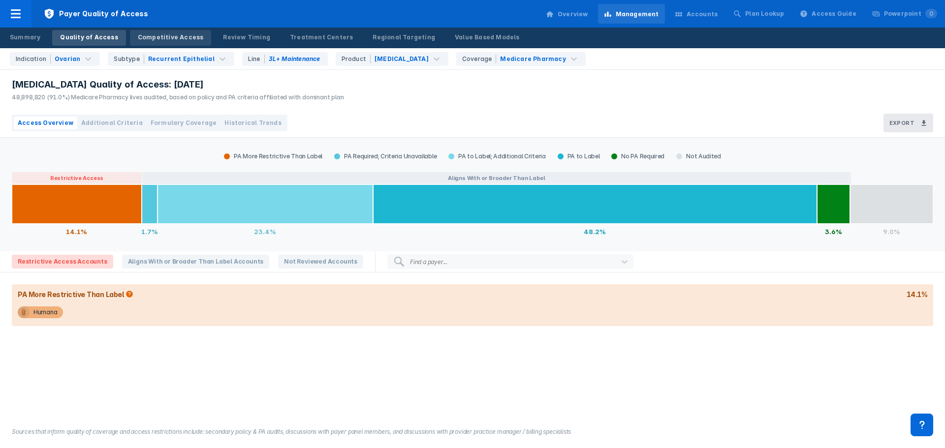
click at [142, 40] on div "Competitive Access" at bounding box center [171, 37] width 66 height 9
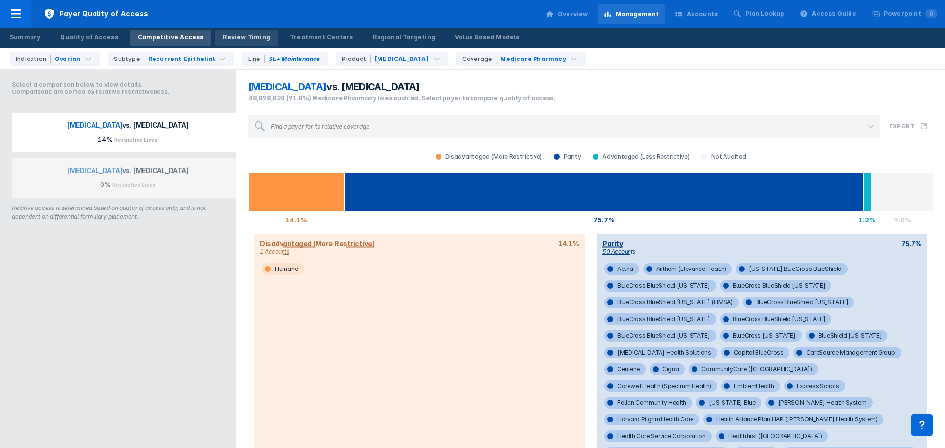
click at [221, 42] on link "Review Timing" at bounding box center [246, 38] width 63 height 16
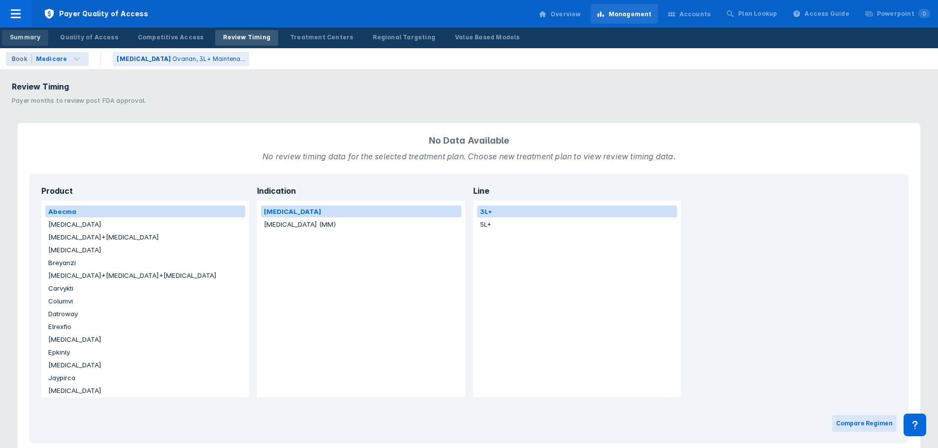
click at [27, 33] on div "Summary" at bounding box center [25, 37] width 31 height 9
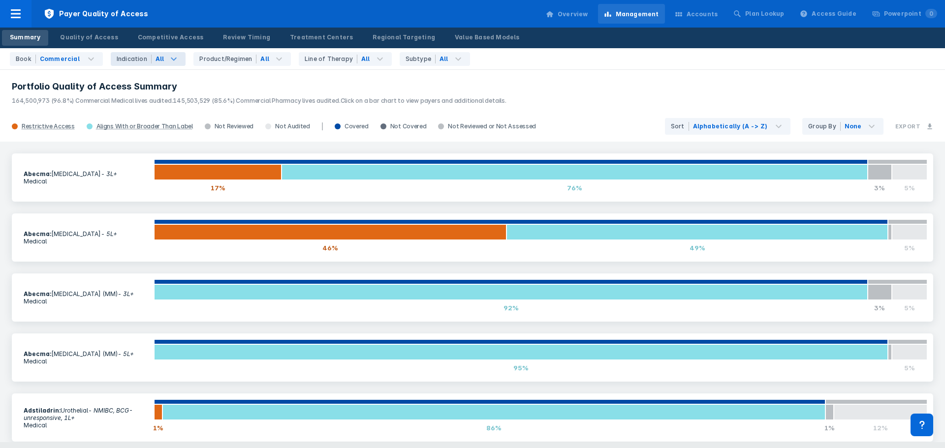
click at [137, 52] on span "Indication" at bounding box center [131, 59] width 41 height 14
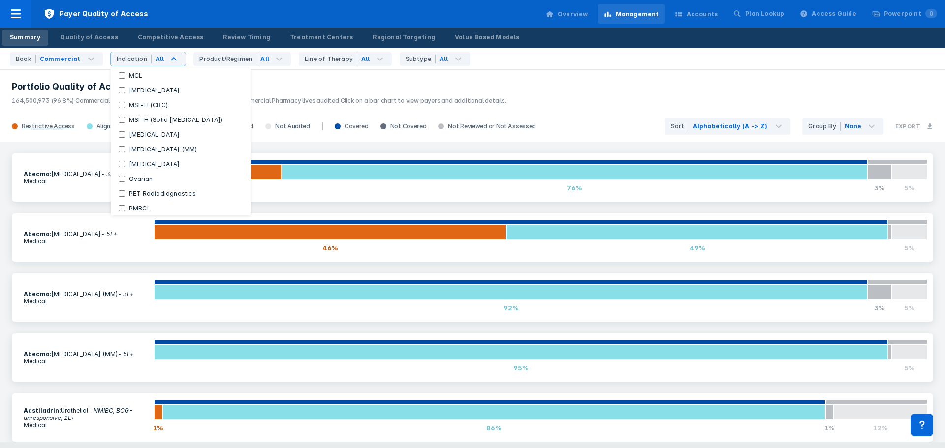
scroll to position [356, 0]
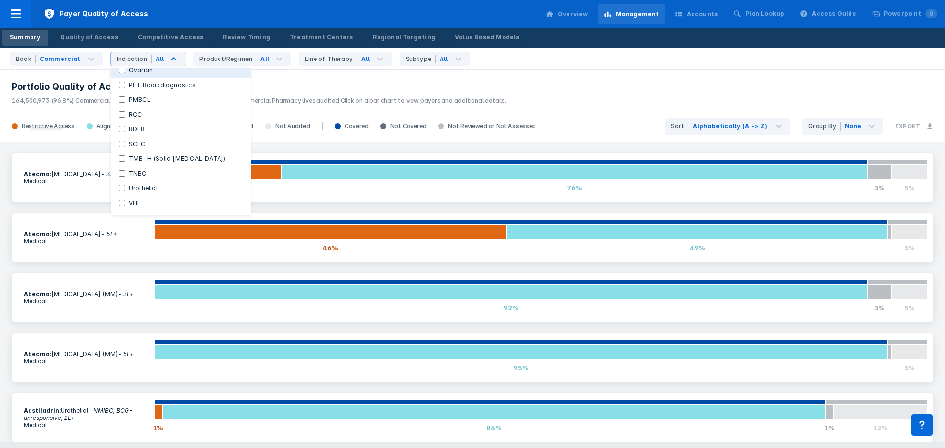
click at [138, 77] on button "Ovarian" at bounding box center [181, 70] width 140 height 15
checkbox Indications "false"
checkbox input "true"
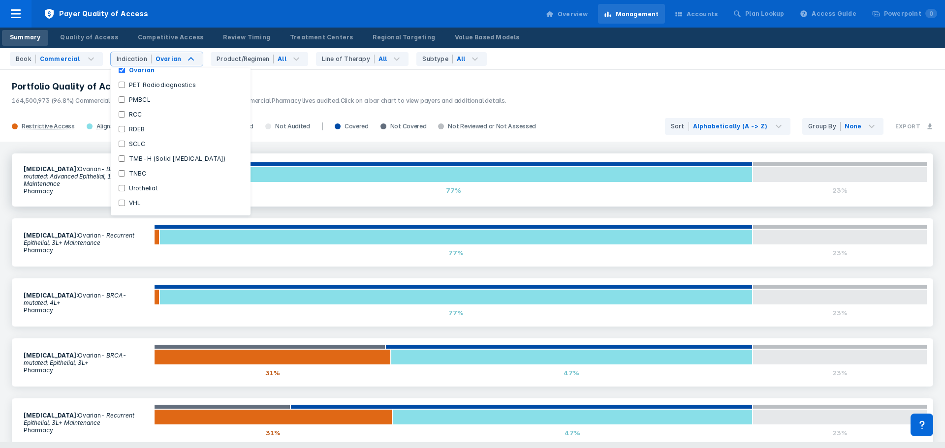
click at [12, 188] on div "[MEDICAL_DATA] : Ovarian - BRCA-mutated; Advanced Epithelial, 1L+ Maintenance P…" at bounding box center [473, 180] width 922 height 53
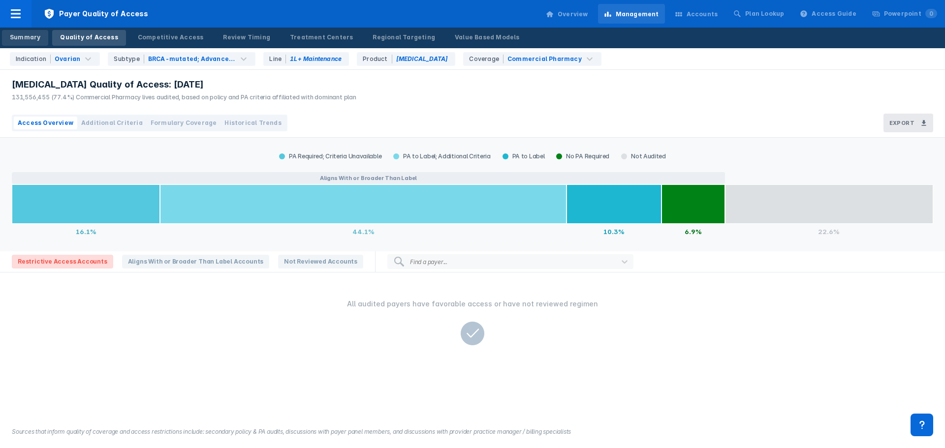
click at [23, 38] on div "Summary" at bounding box center [25, 37] width 31 height 9
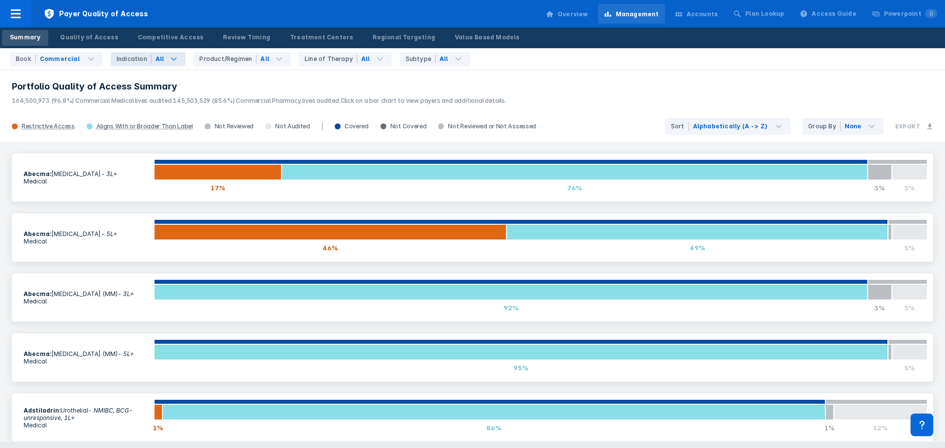
click at [160, 58] on div "All" at bounding box center [169, 59] width 34 height 14
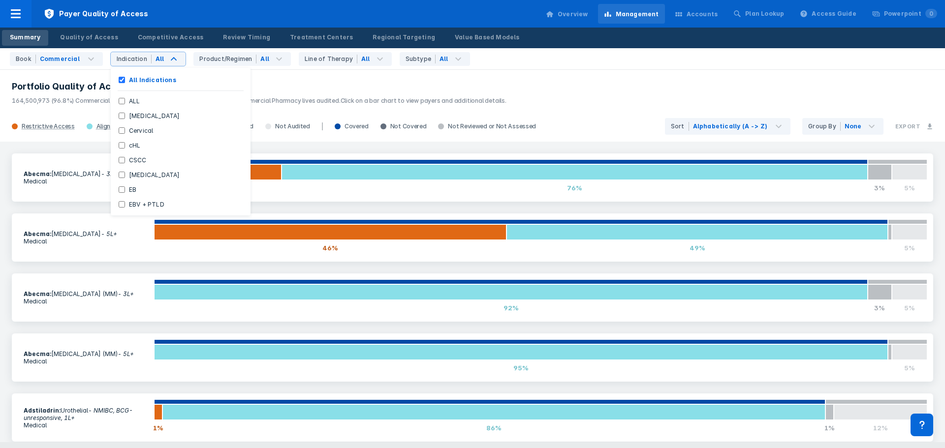
scroll to position [356, 0]
click at [131, 68] on label "Ovarian" at bounding box center [141, 70] width 32 height 9
click at [125, 68] on input "Ovarian" at bounding box center [122, 70] width 6 height 6
checkbox input "true"
checkbox Indications "false"
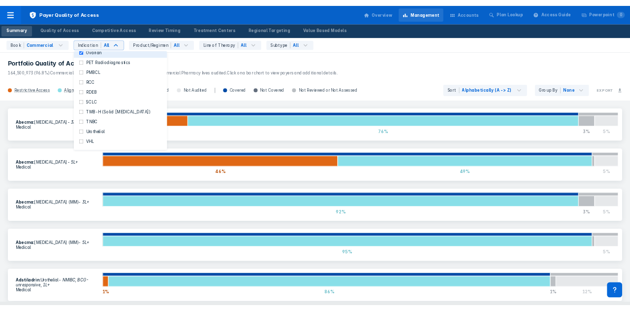
scroll to position [355, 0]
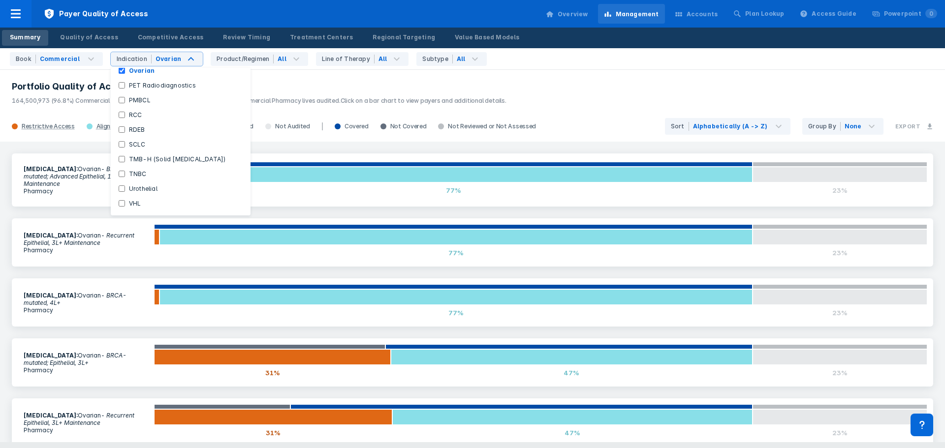
click at [19, 153] on div "[MEDICAL_DATA] : Ovarian - BRCA-mutated; Advanced Epithelial, 1L+ Maintenance P…" at bounding box center [472, 180] width 933 height 65
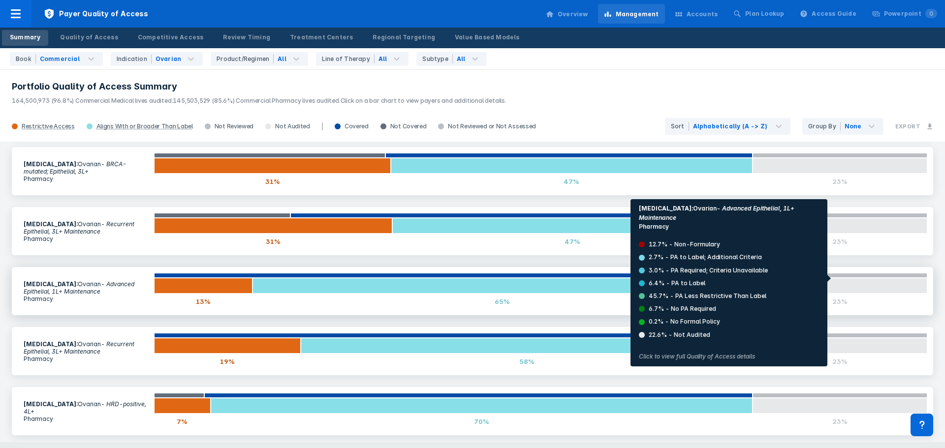
scroll to position [0, 0]
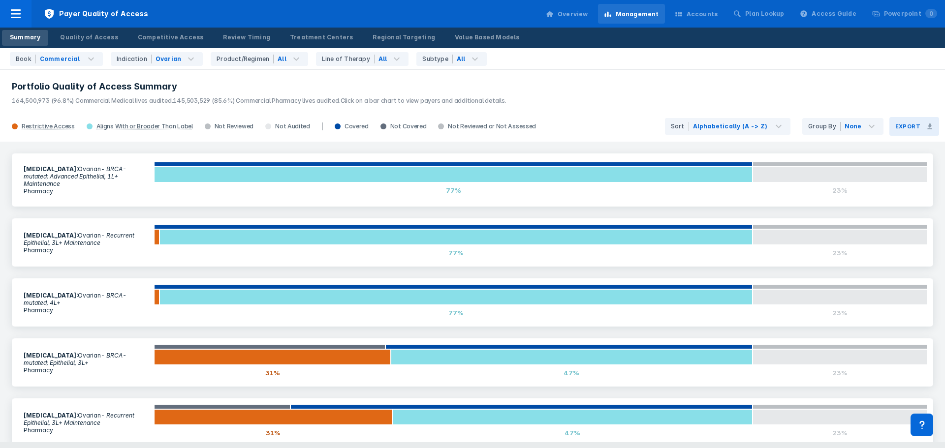
click at [927, 130] on button "Export" at bounding box center [915, 126] width 50 height 19
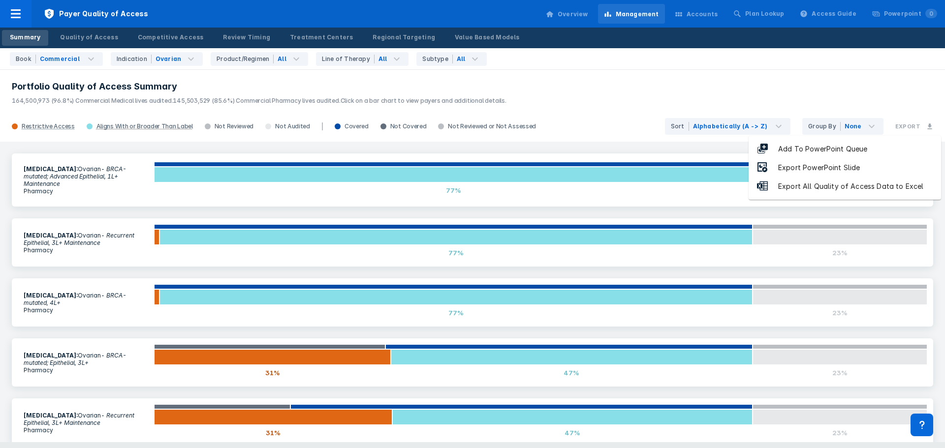
click at [634, 104] on p "164,500,973 (96.8%) Commercial Medical lives audited. 145,503,529 (85.6%) Comme…" at bounding box center [473, 99] width 922 height 13
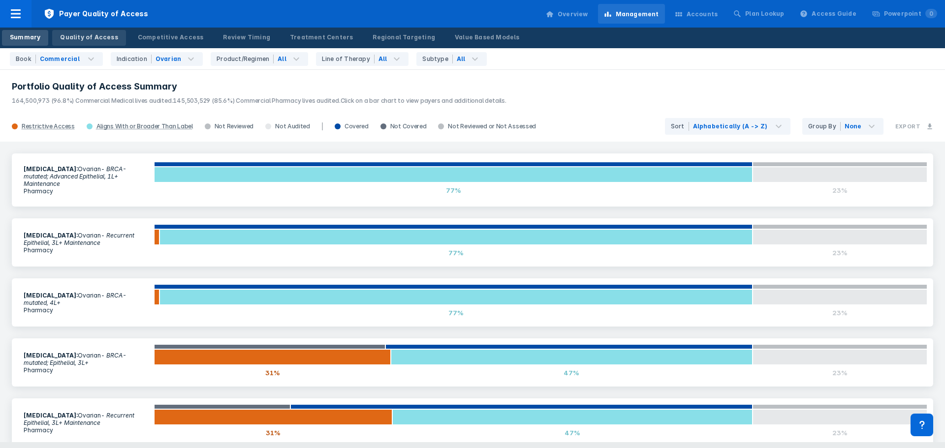
click at [87, 39] on div "Quality of Access" at bounding box center [89, 37] width 58 height 9
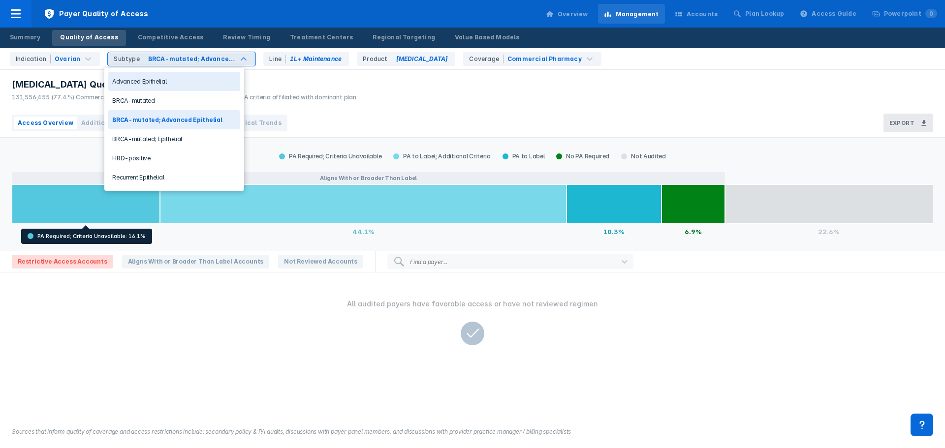
click at [217, 59] on div "BRCA-mutated; Advanced Epithelial" at bounding box center [192, 59] width 88 height 9
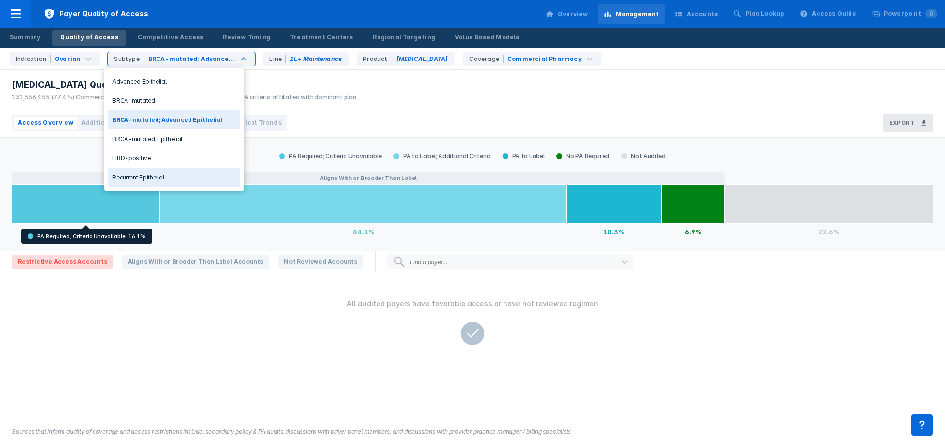
click at [179, 172] on div "Recurrent Epithelial" at bounding box center [174, 177] width 132 height 19
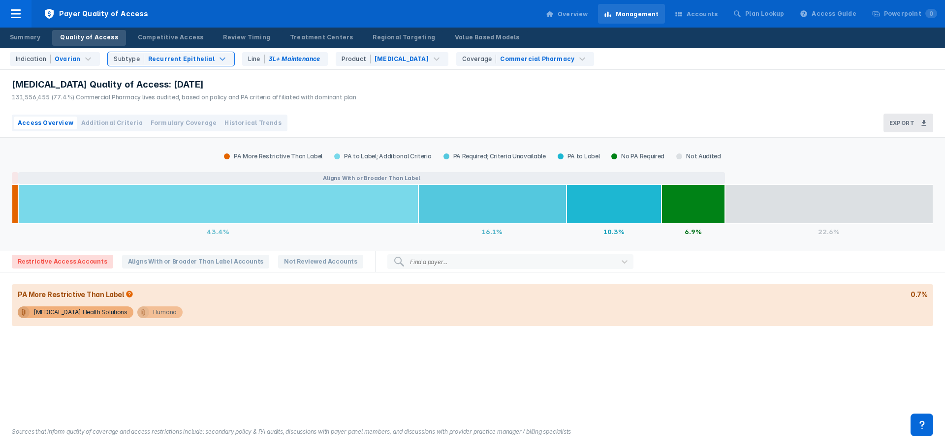
click at [153, 314] on div "Humana" at bounding box center [165, 313] width 24 height 12
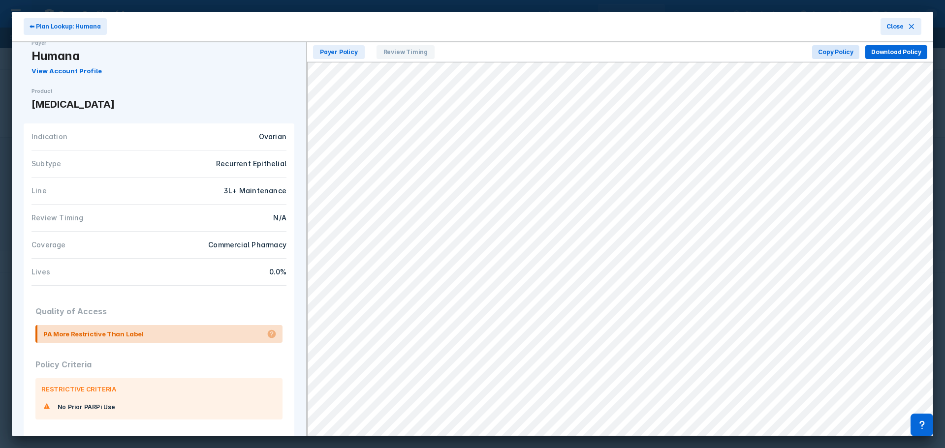
scroll to position [28, 0]
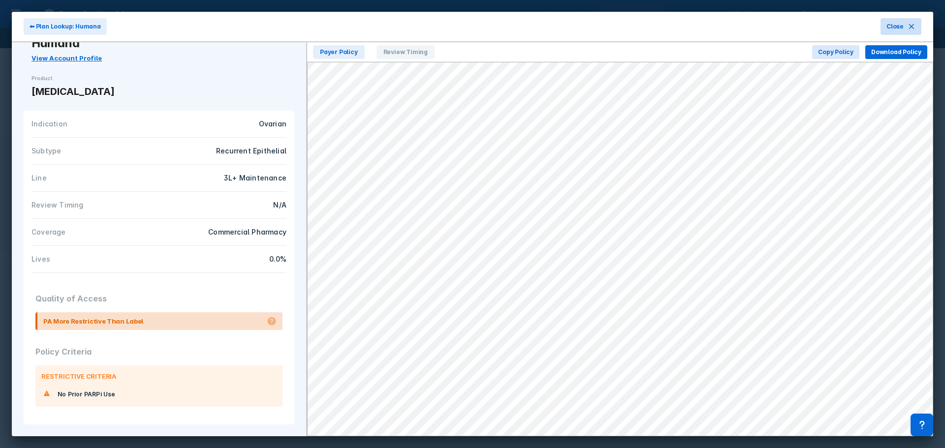
click at [912, 26] on icon at bounding box center [912, 27] width 8 height 8
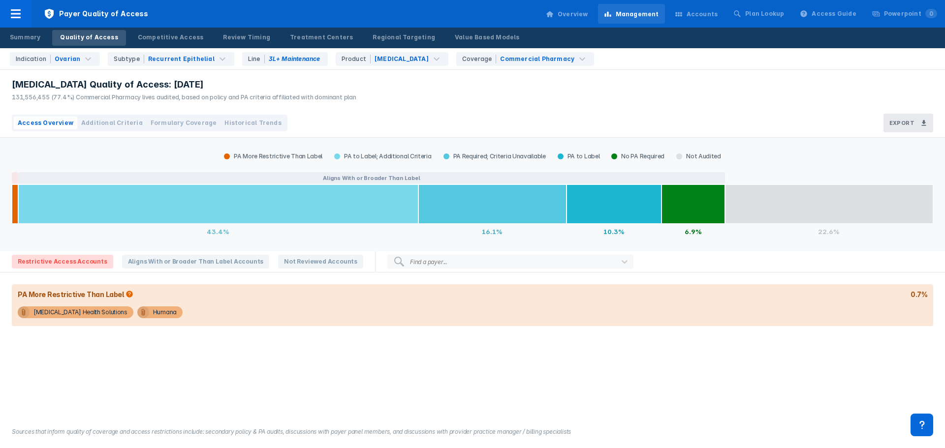
click at [307, 351] on div "PA More Restrictive Than Label PA to Label; Additional Criteria PA Required; Cr…" at bounding box center [472, 277] width 945 height 278
click at [190, 258] on span "Aligns With or Broader Than Label Accounts" at bounding box center [196, 262] width 148 height 14
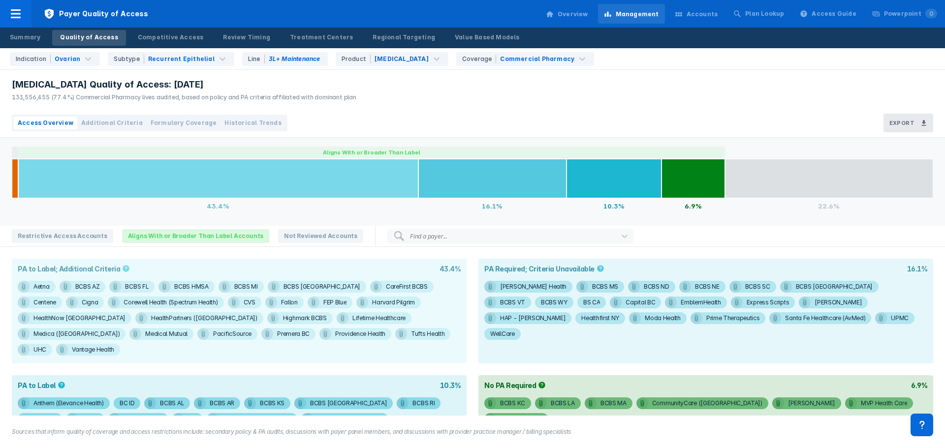
scroll to position [39, 0]
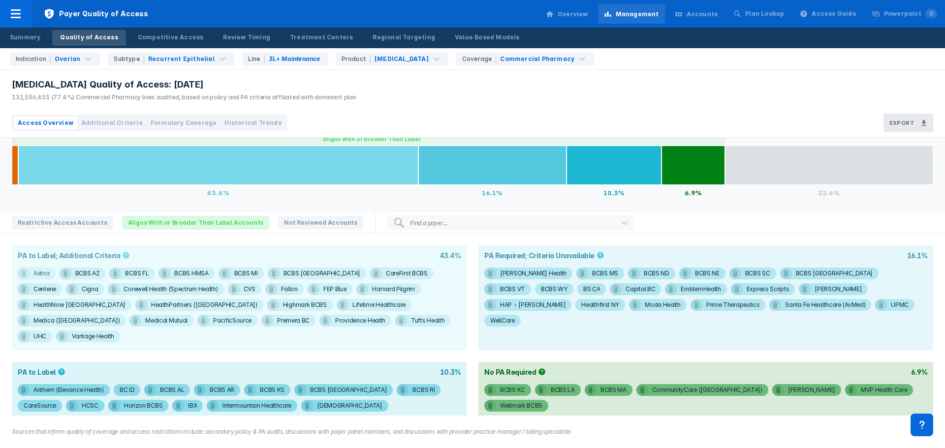
click at [39, 275] on div "Aetna" at bounding box center [41, 274] width 16 height 12
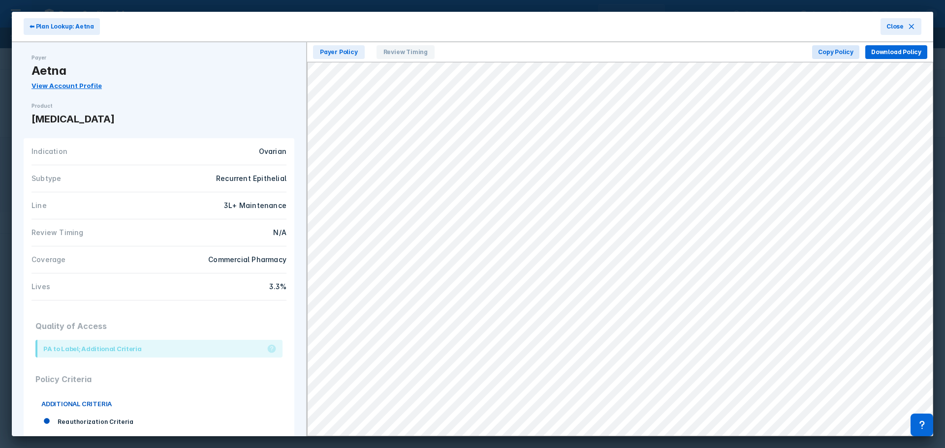
scroll to position [28, 0]
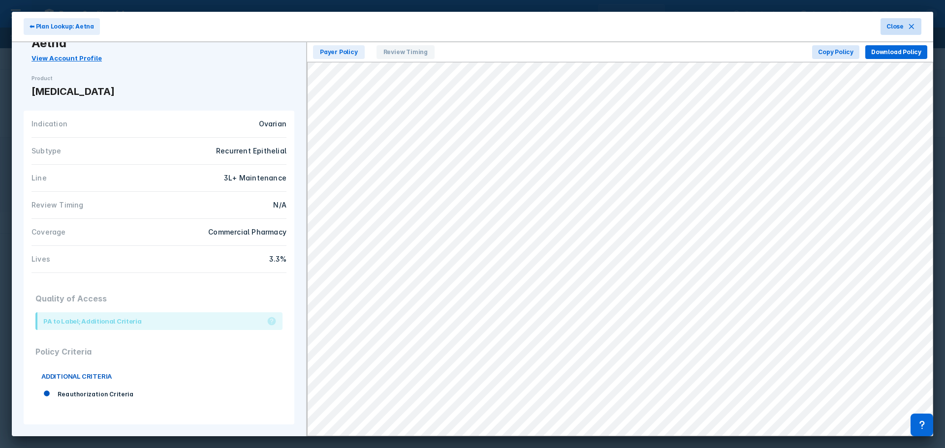
click at [908, 24] on icon at bounding box center [912, 27] width 8 height 8
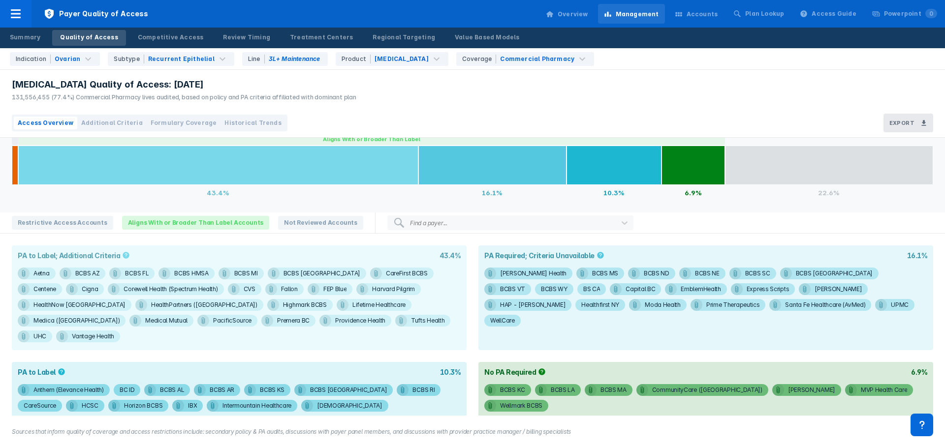
click at [129, 124] on span "Additional Criteria" at bounding box center [112, 123] width 62 height 9
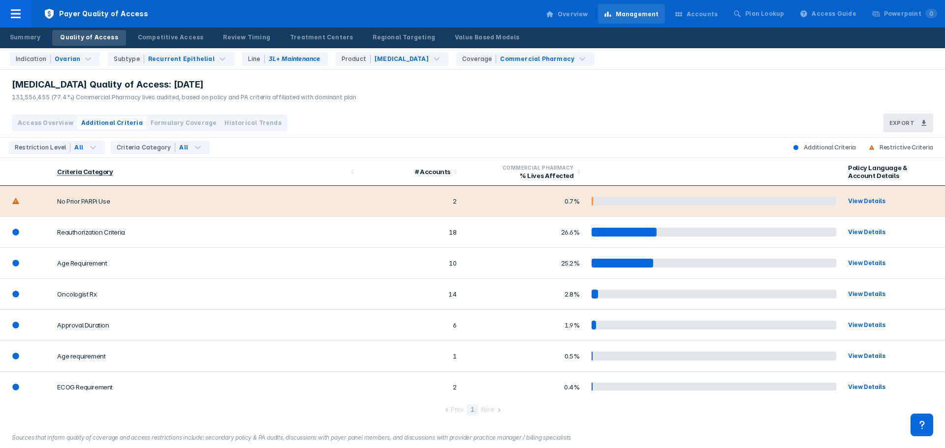
click at [872, 200] on div "View Details" at bounding box center [887, 201] width 79 height 10
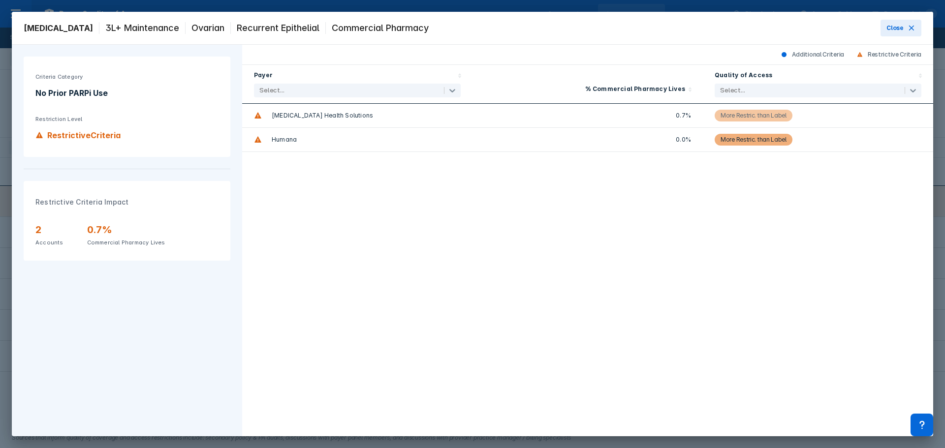
click at [769, 116] on div "More Restric. than Label" at bounding box center [754, 116] width 66 height 12
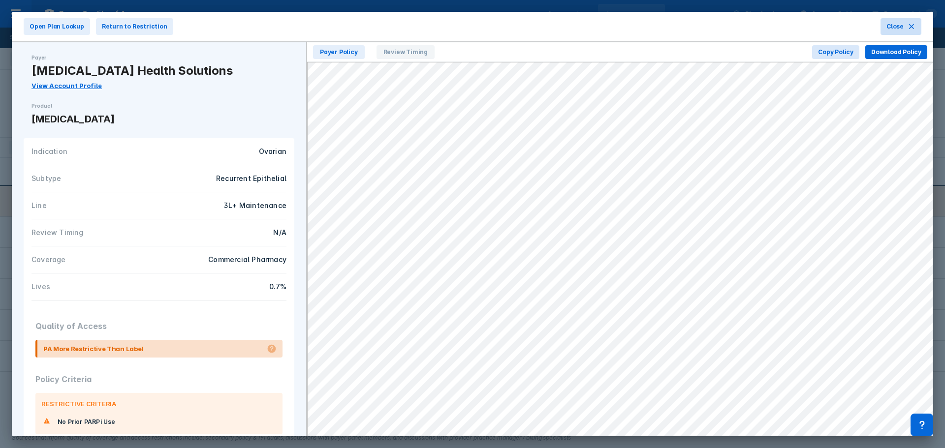
click at [905, 27] on button "Close" at bounding box center [901, 26] width 41 height 17
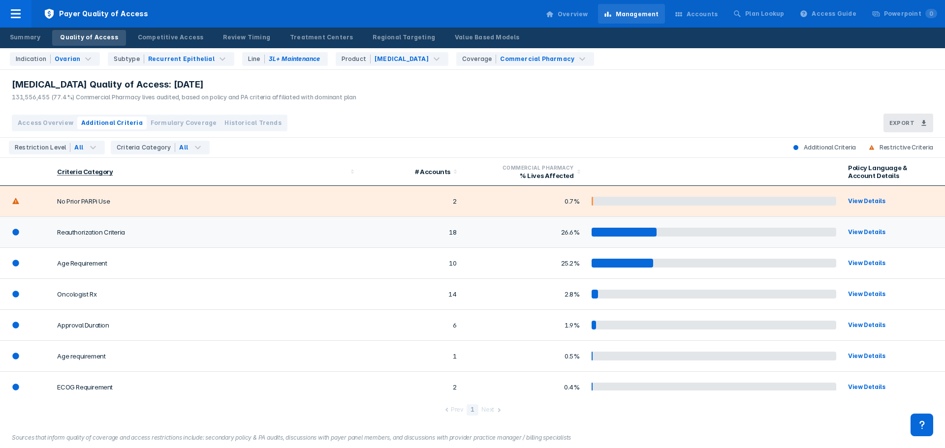
click at [224, 240] on td "Reauthorization Criteria" at bounding box center [205, 232] width 308 height 31
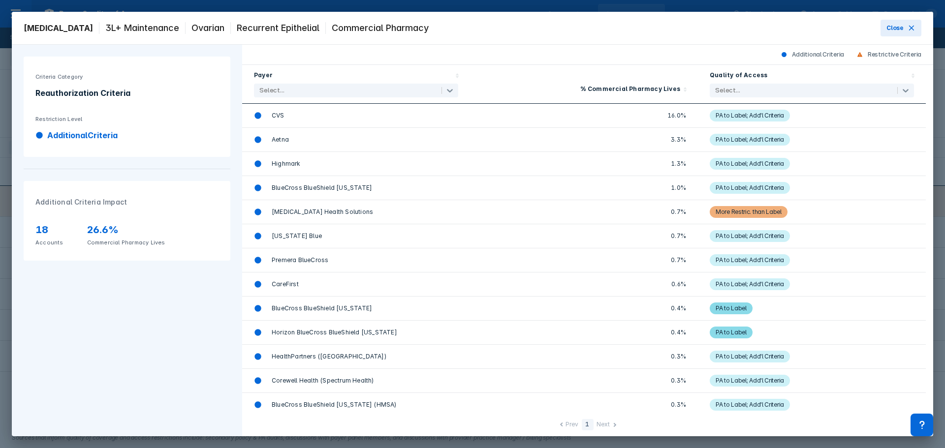
click at [906, 31] on button "Close" at bounding box center [901, 28] width 41 height 17
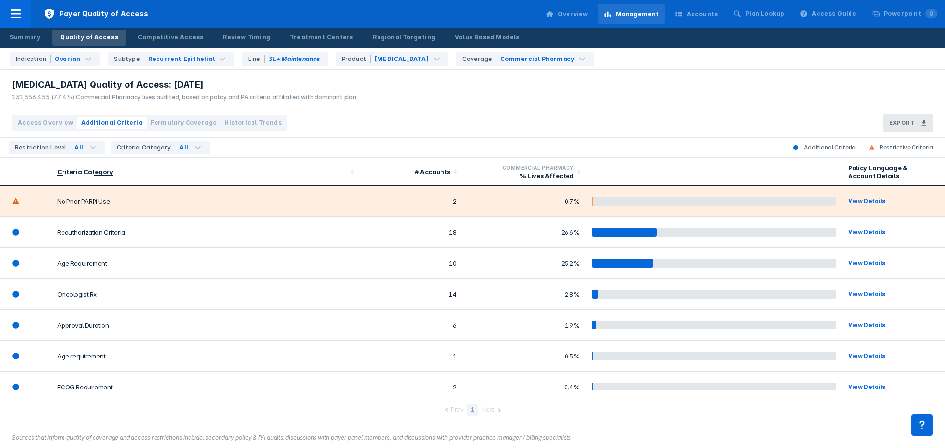
click at [185, 123] on span "Formulary Coverage" at bounding box center [184, 123] width 66 height 9
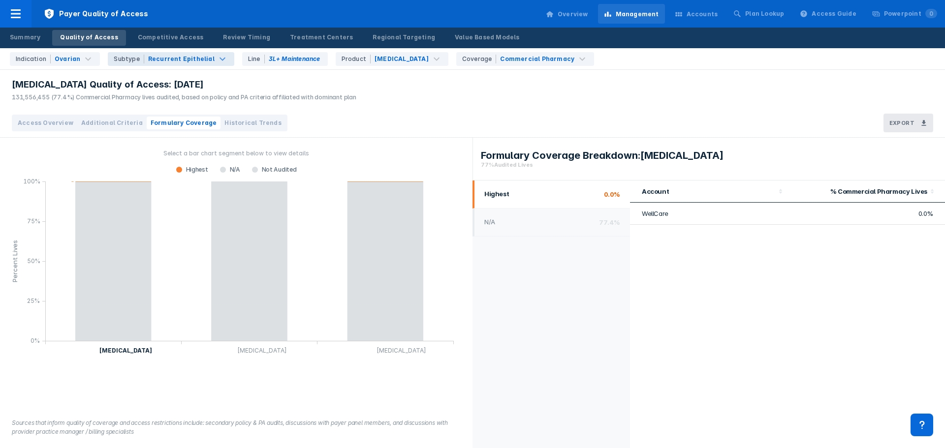
click at [196, 54] on div "Subtype Recurrent Epithelial" at bounding box center [171, 59] width 126 height 14
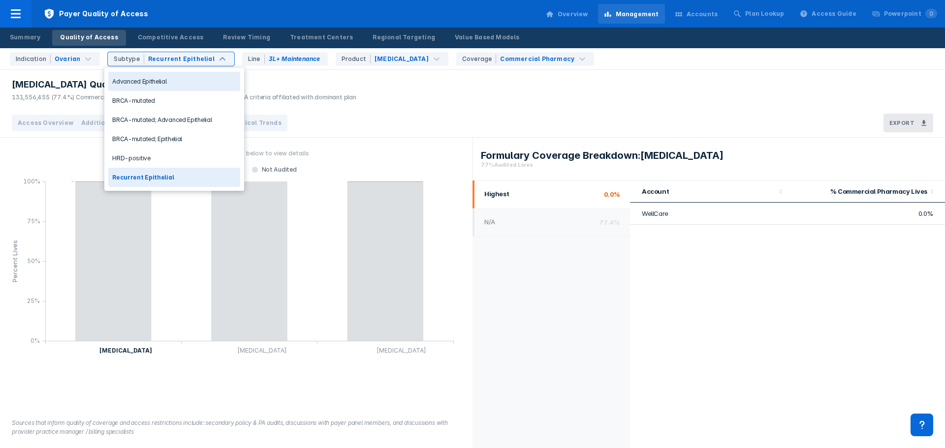
click at [197, 75] on div "Advanced Epithelial" at bounding box center [174, 81] width 132 height 19
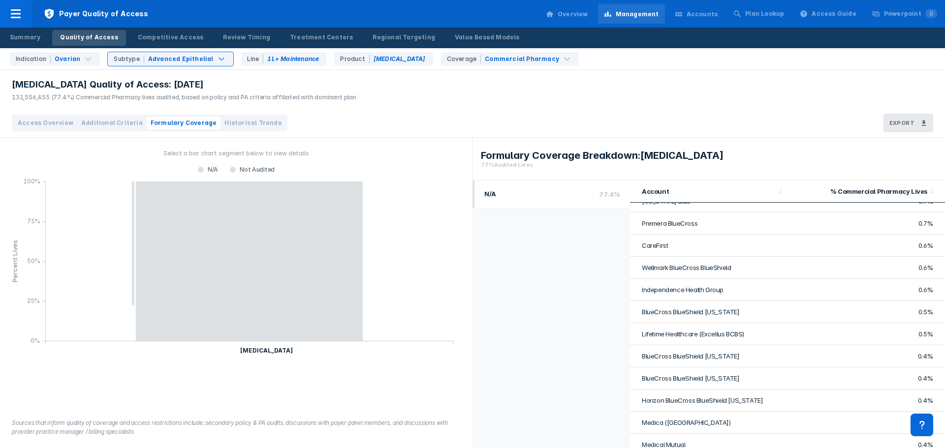
scroll to position [49, 0]
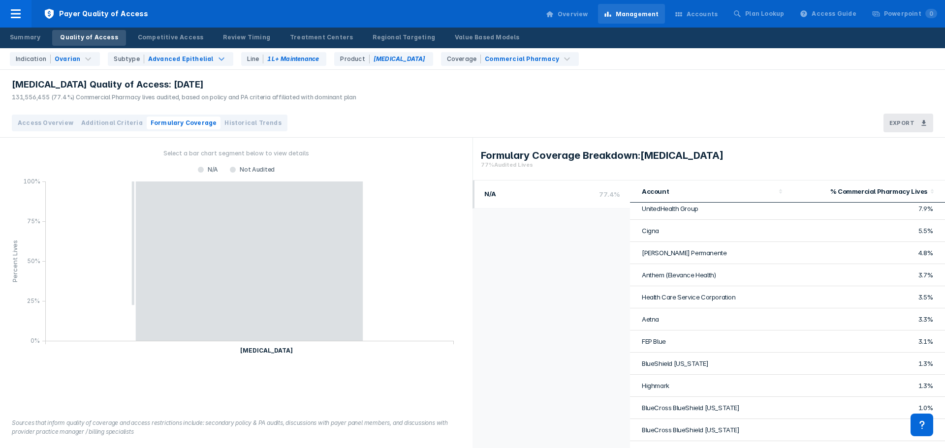
click at [235, 125] on span "Historical Trends" at bounding box center [252, 123] width 57 height 9
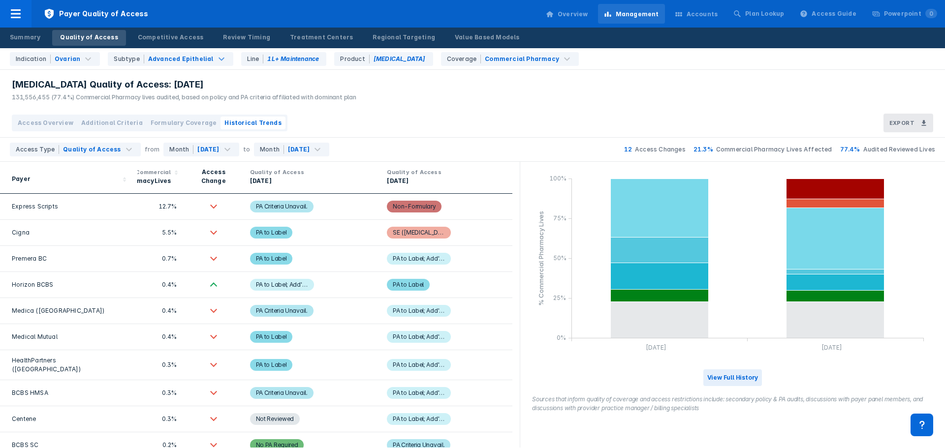
click at [852, 376] on div "[DATE] [DATE] % Commercial Pharmacy Lives 0% 25% 50% 75% 100% AnyChart Trial Ve…" at bounding box center [732, 305] width 425 height 286
click at [373, 100] on div "[MEDICAL_DATA] Quality of Access: [DATE] 131,556,455 (77.4%) Commercial Pharmac…" at bounding box center [472, 89] width 945 height 39
click at [167, 35] on div "Competitive Access" at bounding box center [171, 37] width 66 height 9
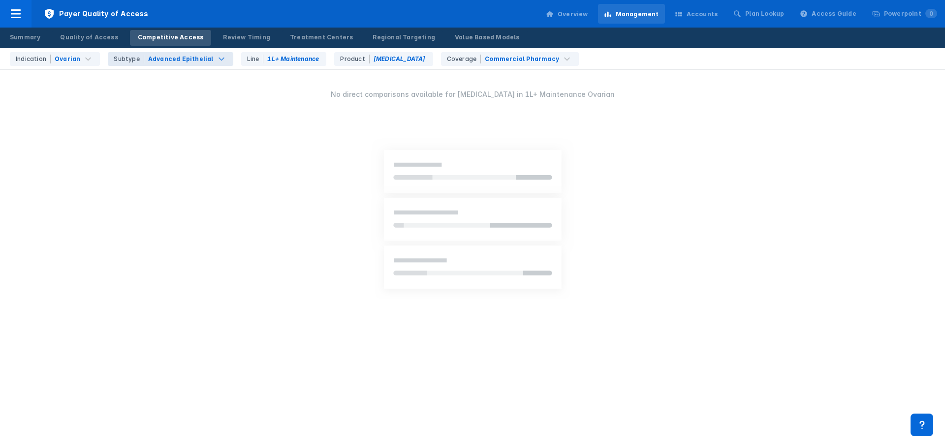
click at [199, 58] on div "Advanced Epithelial" at bounding box center [180, 59] width 65 height 9
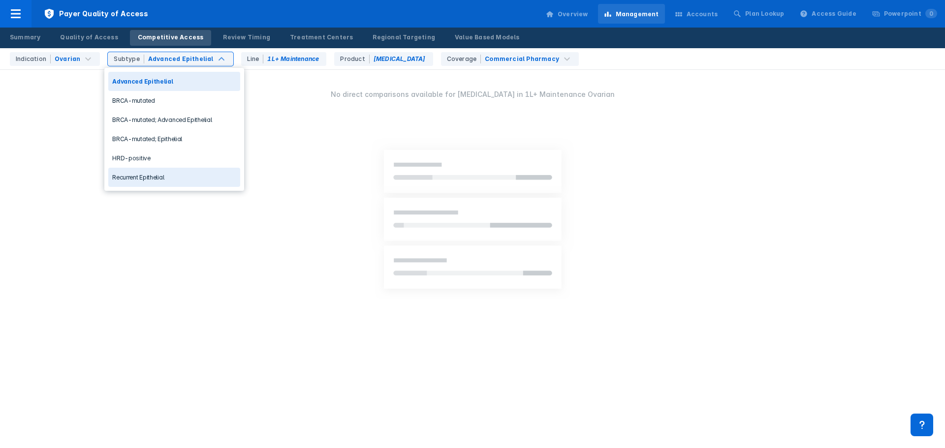
click at [175, 172] on div "Recurrent Epithelial" at bounding box center [174, 177] width 132 height 19
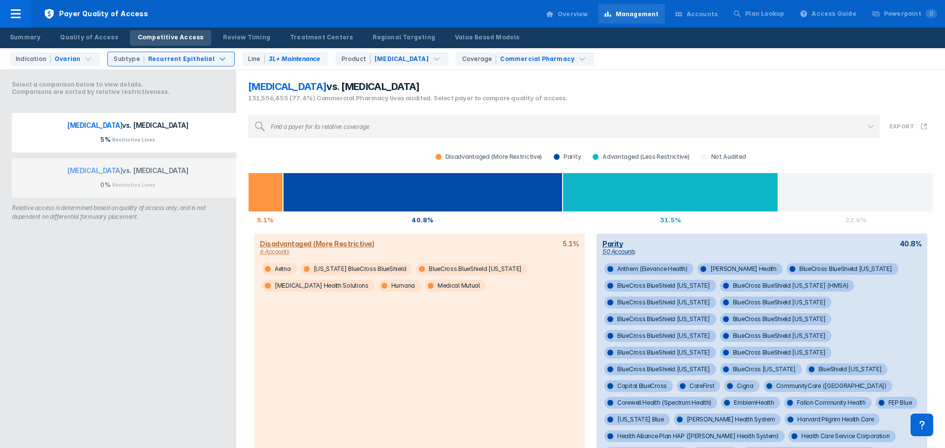
click at [442, 393] on div "Disadvantaged (More Restrictive) 6 Accounts 5.1% Aetna [US_STATE] BlueCross Blu…" at bounding box center [419, 401] width 331 height 335
click at [223, 35] on div "Review Timing" at bounding box center [246, 37] width 47 height 9
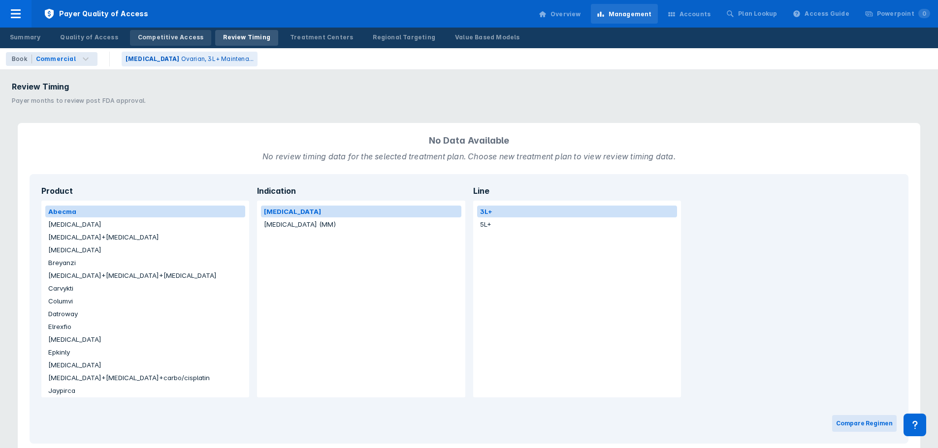
click at [161, 35] on div "Competitive Access" at bounding box center [171, 37] width 66 height 9
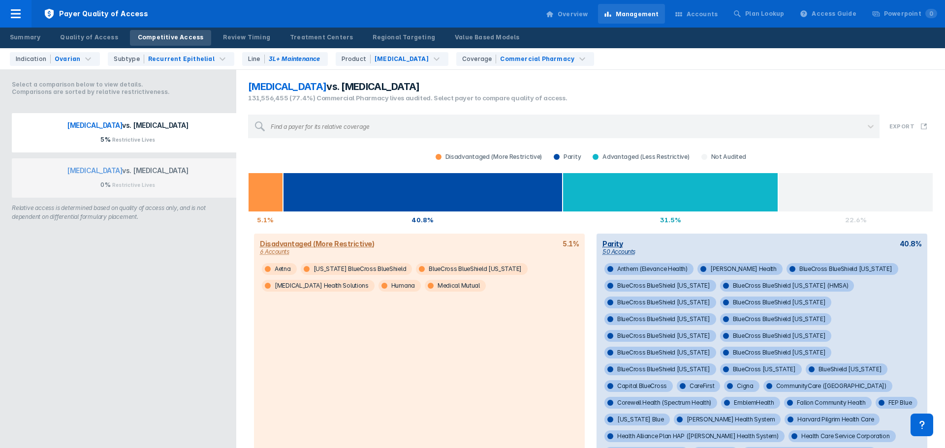
click at [703, 99] on div "[MEDICAL_DATA] vs. [MEDICAL_DATA] 131,556,455 (77.4%) Commercial Pharmacy lives…" at bounding box center [590, 92] width 697 height 34
click at [649, 100] on div "[MEDICAL_DATA] vs. [MEDICAL_DATA] 131,556,455 (77.4%) Commercial Pharmacy lives…" at bounding box center [590, 92] width 697 height 34
click at [236, 36] on div "Review Timing" at bounding box center [246, 37] width 47 height 9
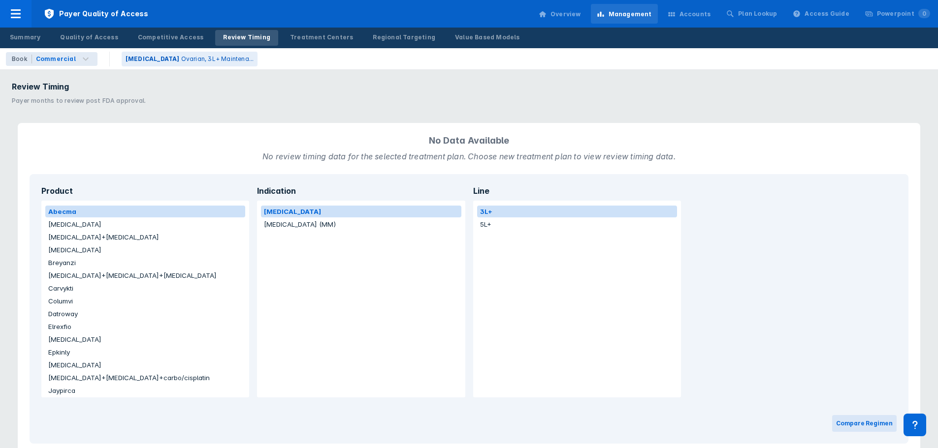
click at [119, 274] on button "[MEDICAL_DATA]+[MEDICAL_DATA]+[MEDICAL_DATA]" at bounding box center [145, 276] width 200 height 12
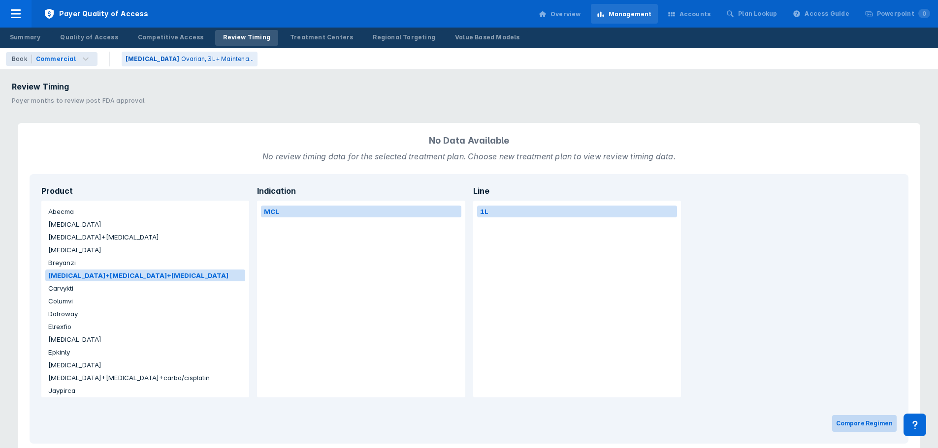
click at [872, 427] on button "Compare Regimen" at bounding box center [864, 424] width 64 height 17
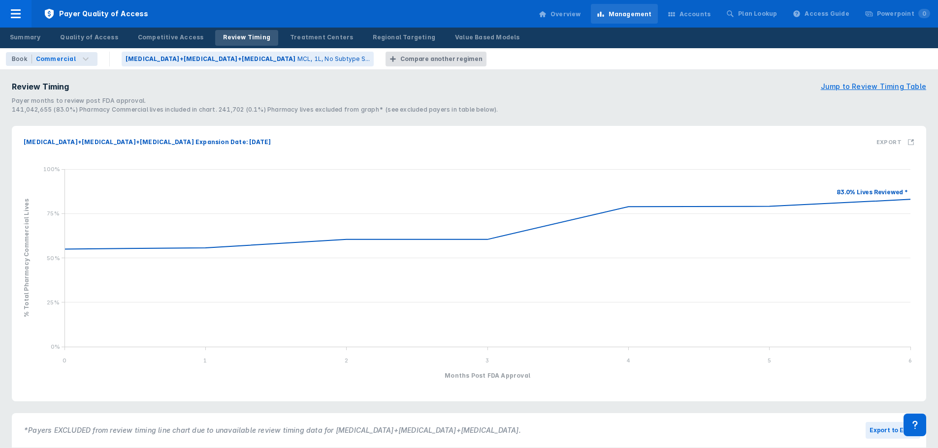
click at [400, 59] on div "Compare another regimen" at bounding box center [441, 59] width 82 height 9
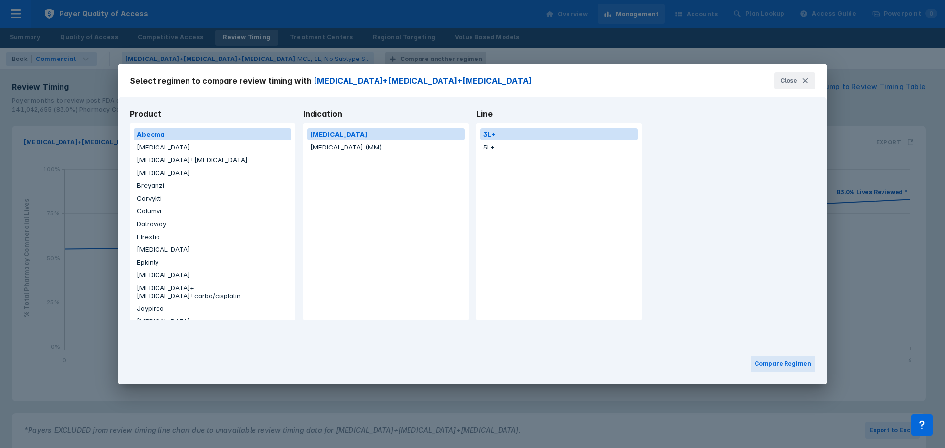
click at [153, 252] on button "[MEDICAL_DATA]" at bounding box center [213, 250] width 158 height 12
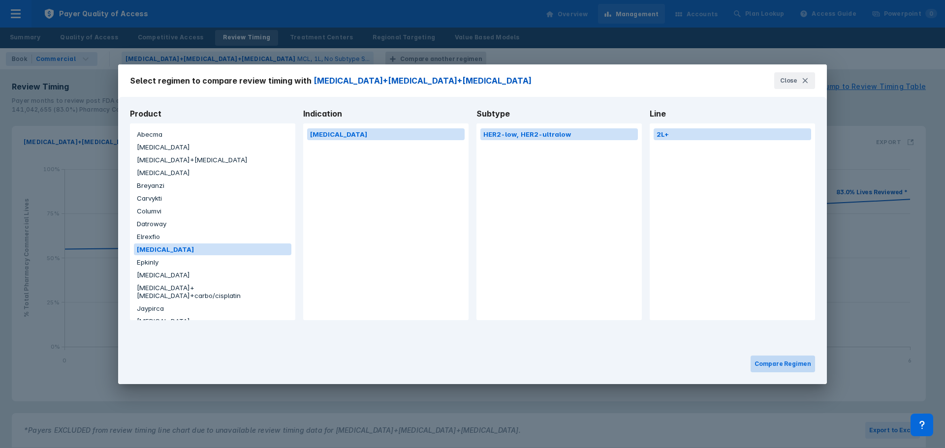
click at [800, 361] on button "Compare Regimen" at bounding box center [783, 364] width 64 height 17
click at [783, 363] on button "Compare Regimen" at bounding box center [783, 364] width 64 height 17
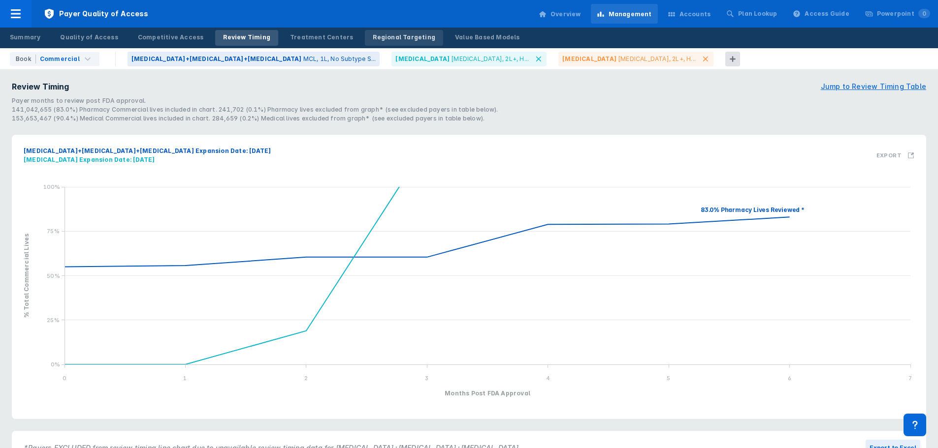
click at [393, 38] on div "Regional Targeting" at bounding box center [404, 37] width 63 height 9
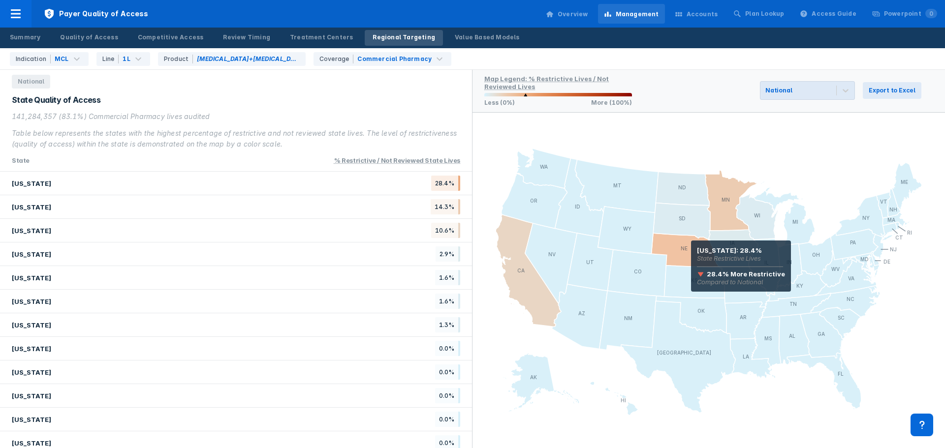
click at [691, 255] on icon at bounding box center [685, 250] width 67 height 34
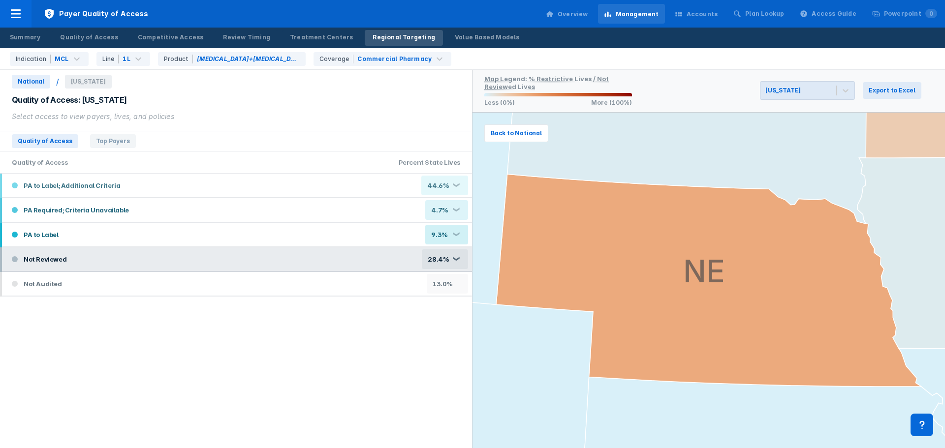
click at [449, 261] on div "28.4%" at bounding box center [438, 260] width 21 height 8
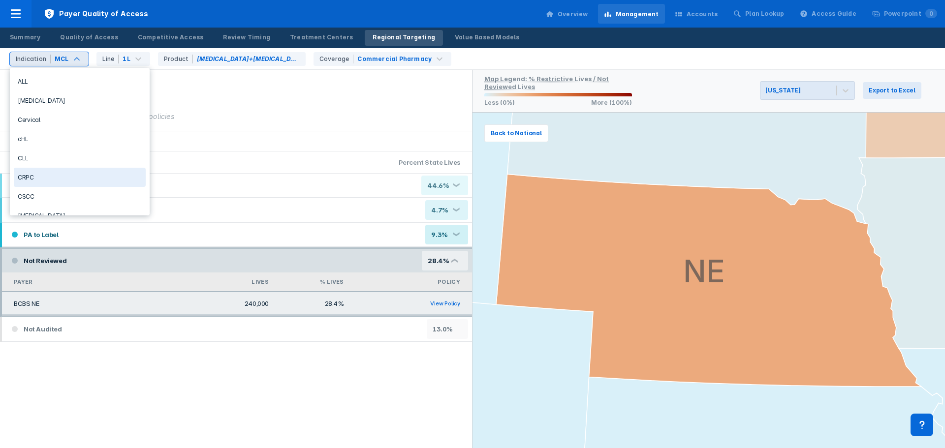
scroll to position [345, 0]
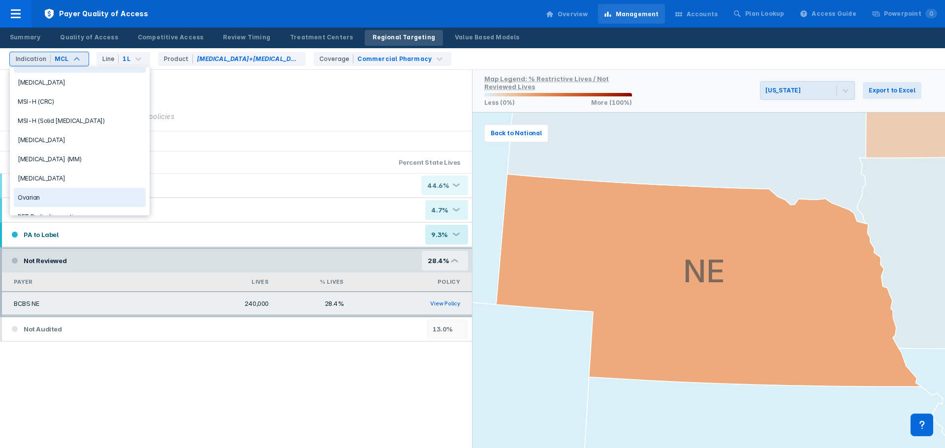
click at [72, 194] on div "Ovarian" at bounding box center [80, 197] width 132 height 19
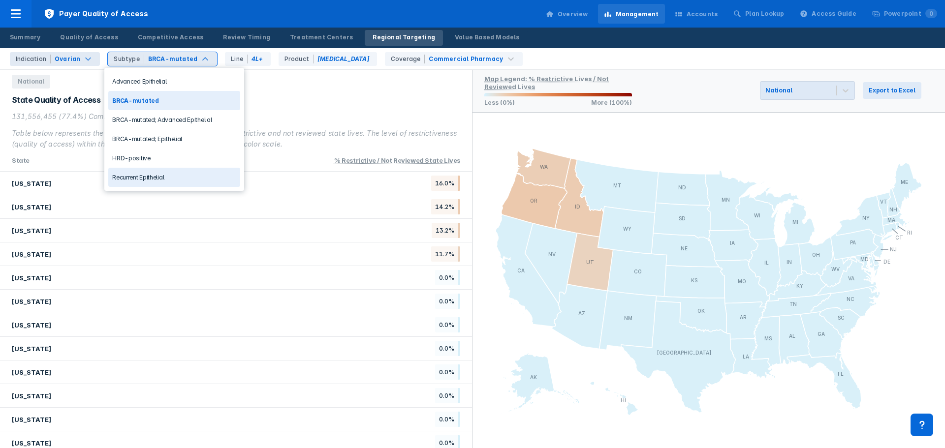
click at [177, 179] on div "Recurrent Epithelial" at bounding box center [174, 177] width 132 height 19
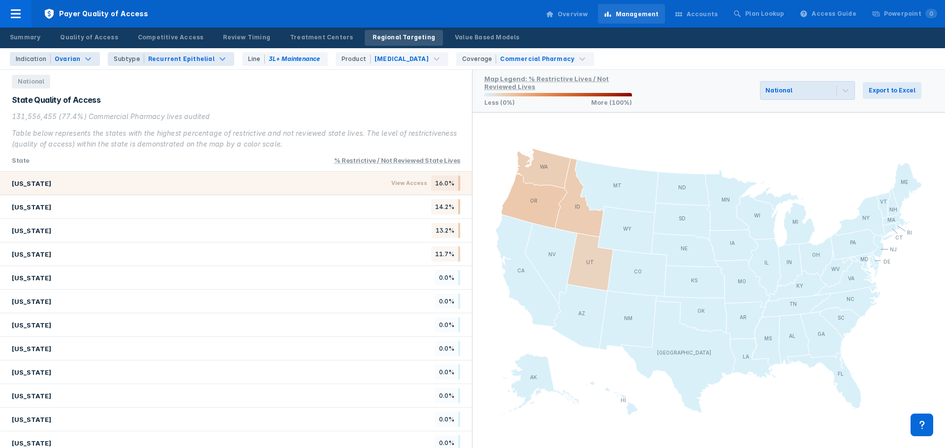
click at [379, 177] on div "[US_STATE] View Access 16.0%" at bounding box center [236, 184] width 472 height 24
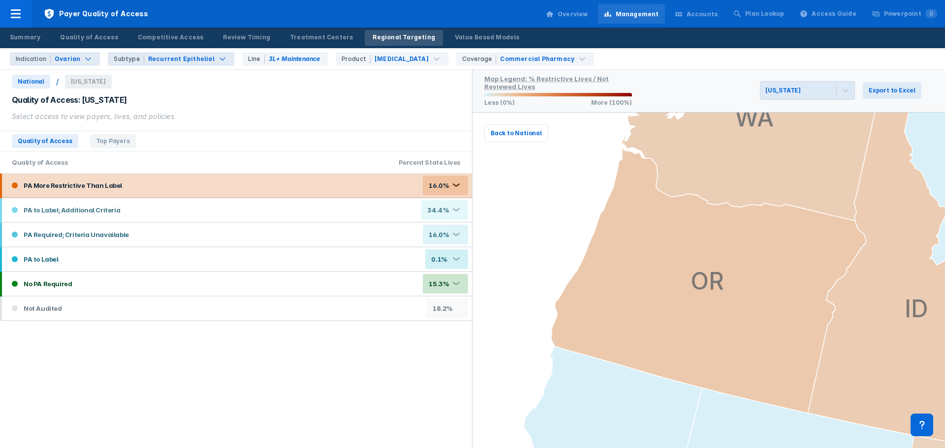
click at [391, 187] on div "PA More Restrictive Than Label 16.0% ❮" at bounding box center [237, 186] width 470 height 24
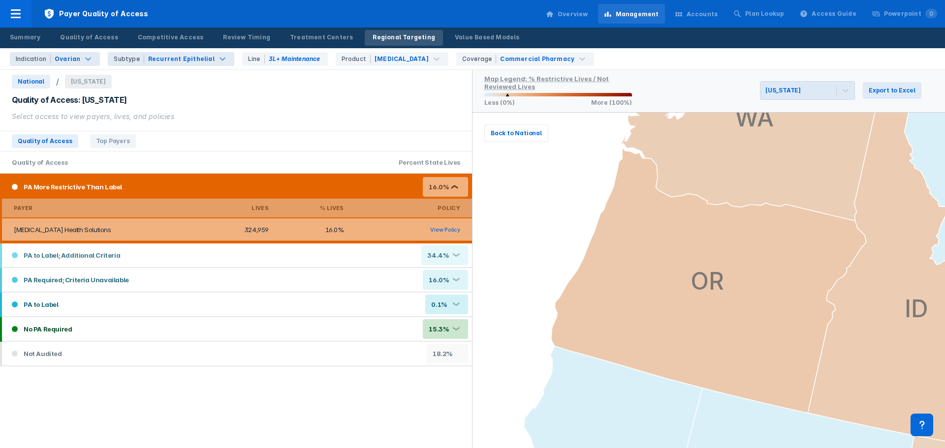
click at [438, 228] on link "View Policy" at bounding box center [445, 229] width 30 height 7
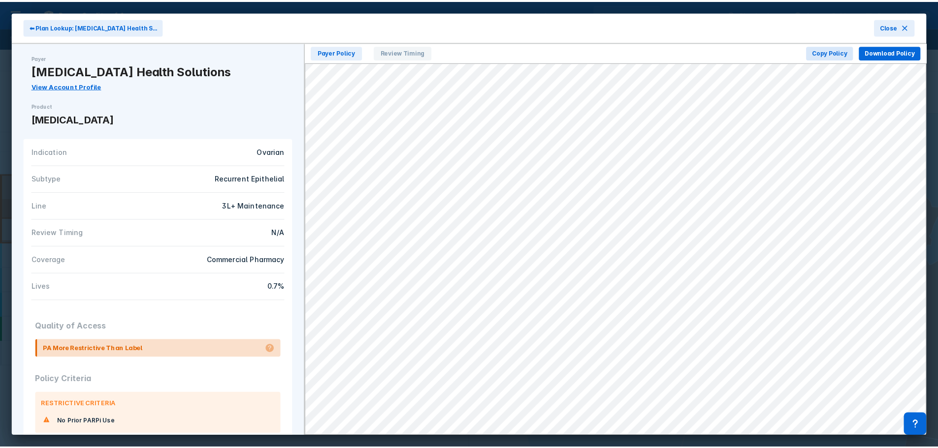
scroll to position [75, 0]
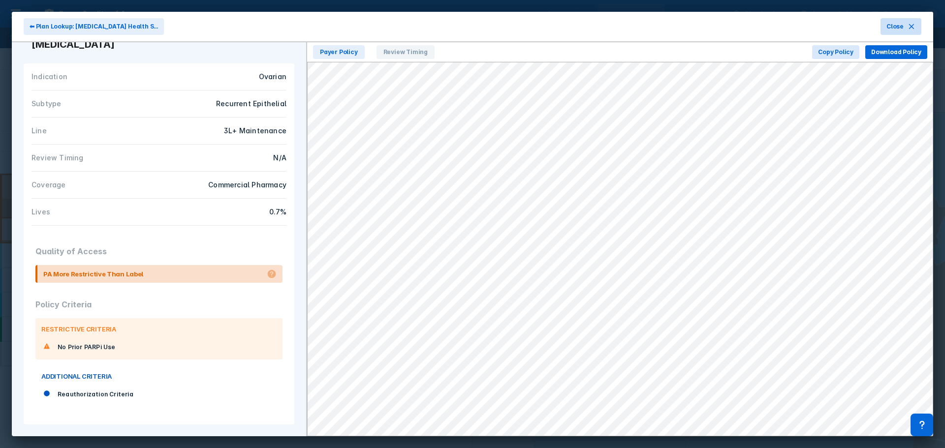
click at [917, 26] on button "Close" at bounding box center [901, 26] width 41 height 17
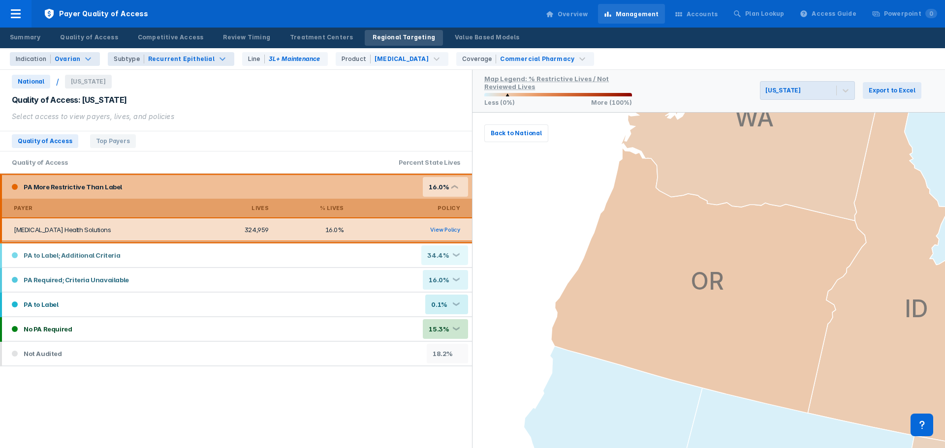
click at [718, 14] on div "Accounts" at bounding box center [703, 14] width 32 height 9
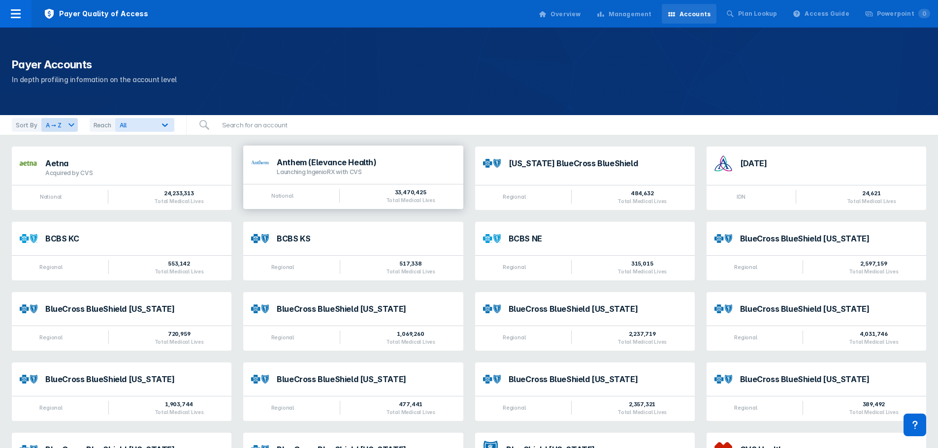
click at [299, 177] on div "Anthem (Elevance Health) Launching IngenioRX with CVS" at bounding box center [353, 165] width 220 height 38
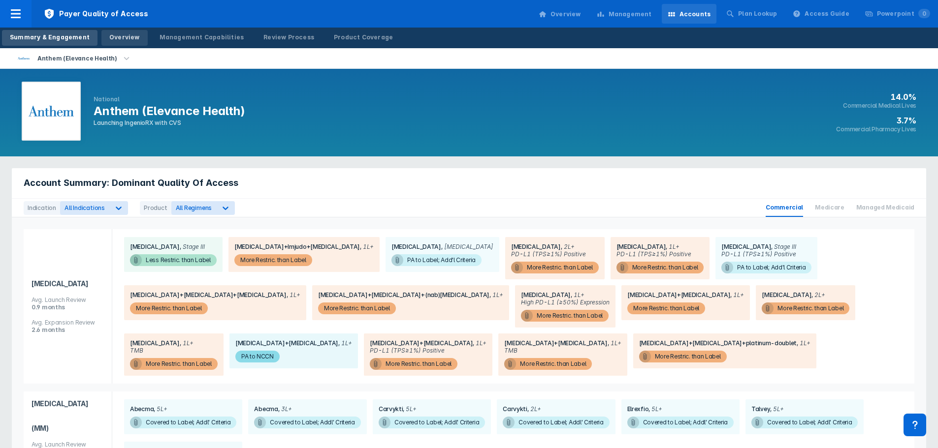
click at [124, 36] on div "Overview" at bounding box center [124, 37] width 31 height 9
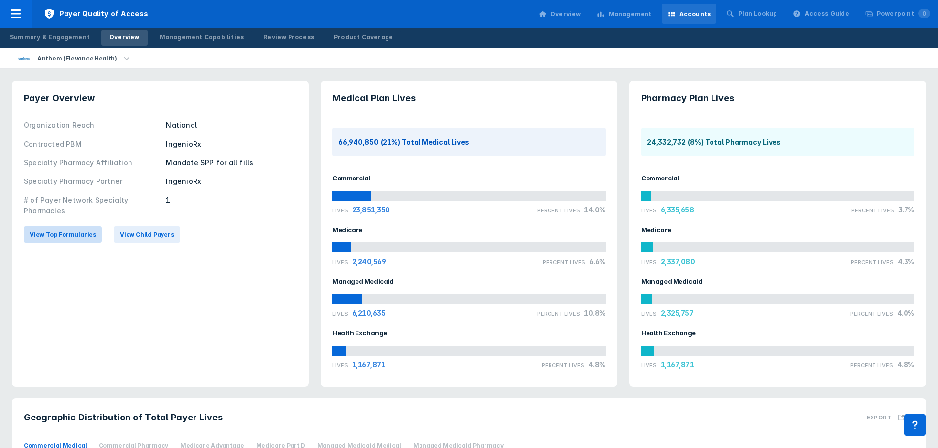
click at [80, 238] on span "View Top Formularies" at bounding box center [63, 234] width 66 height 9
click at [67, 233] on span "View Top Formularies" at bounding box center [63, 234] width 66 height 9
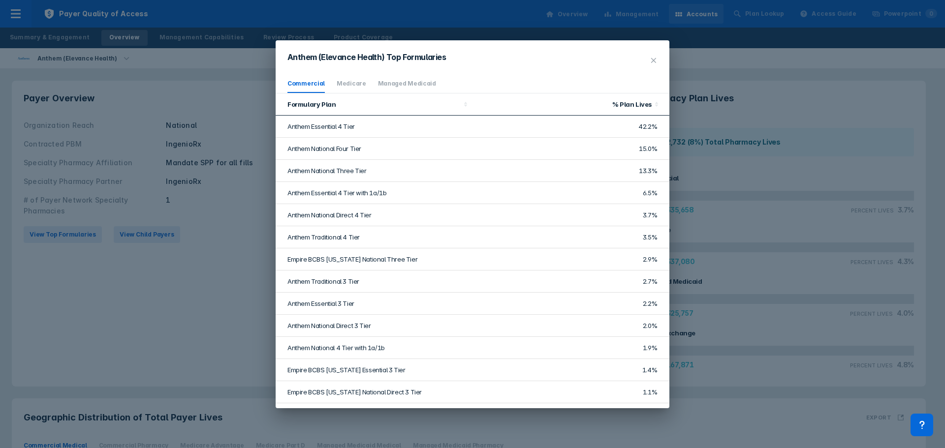
click at [654, 59] on icon at bounding box center [654, 61] width 8 height 8
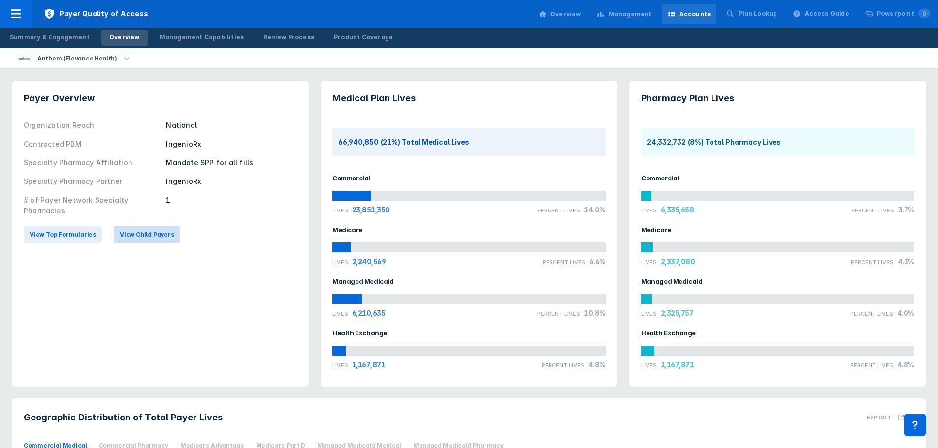
click at [135, 238] on span "View Child Payers" at bounding box center [147, 234] width 55 height 9
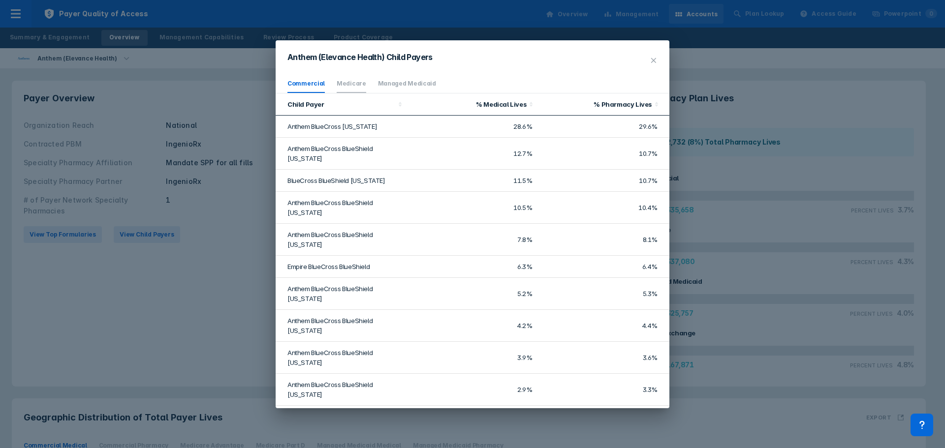
click at [348, 86] on link "Medicare" at bounding box center [352, 83] width 30 height 7
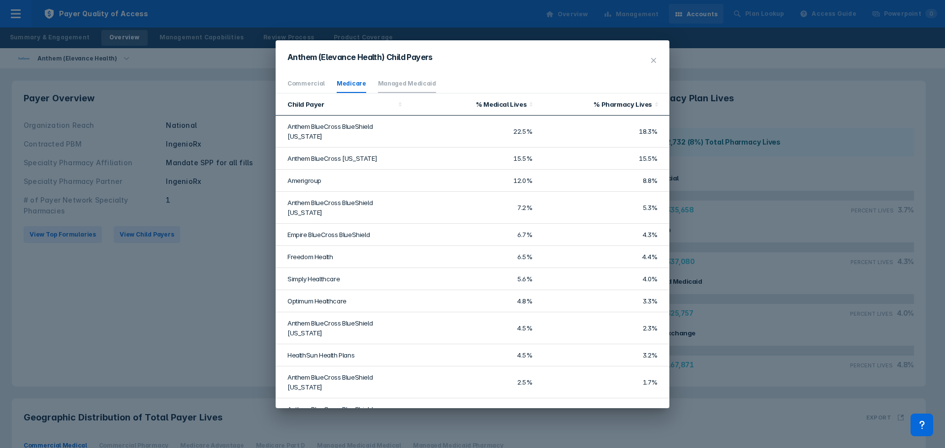
click at [391, 86] on link "Managed Medicaid" at bounding box center [407, 83] width 58 height 7
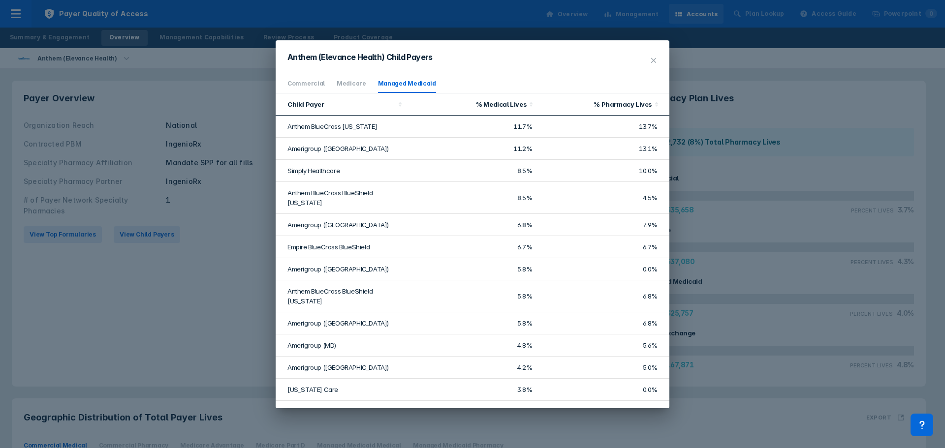
click at [323, 86] on ul "Commercial Medicare Managed Medicaid" at bounding box center [473, 84] width 394 height 19
click at [305, 85] on link "Commercial" at bounding box center [306, 83] width 37 height 7
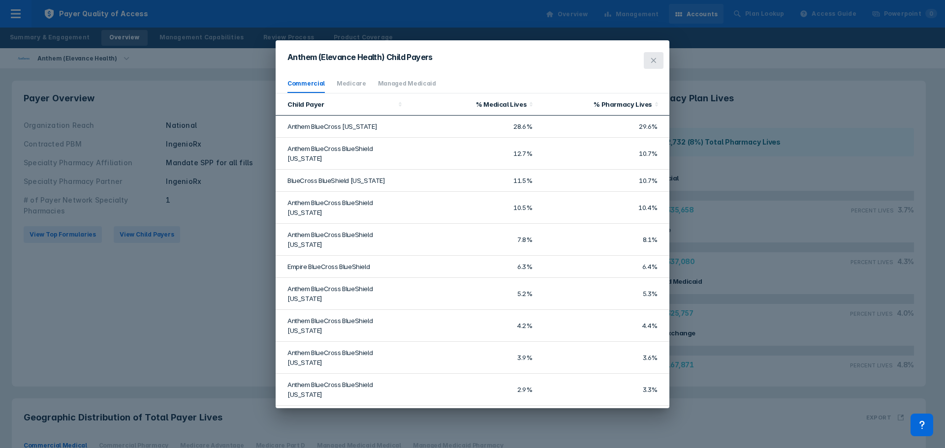
click at [657, 59] on icon at bounding box center [654, 61] width 8 height 8
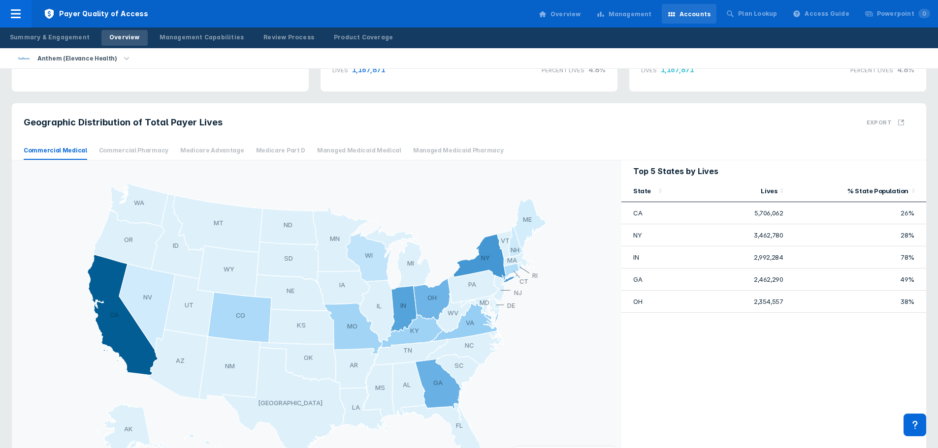
scroll to position [345, 0]
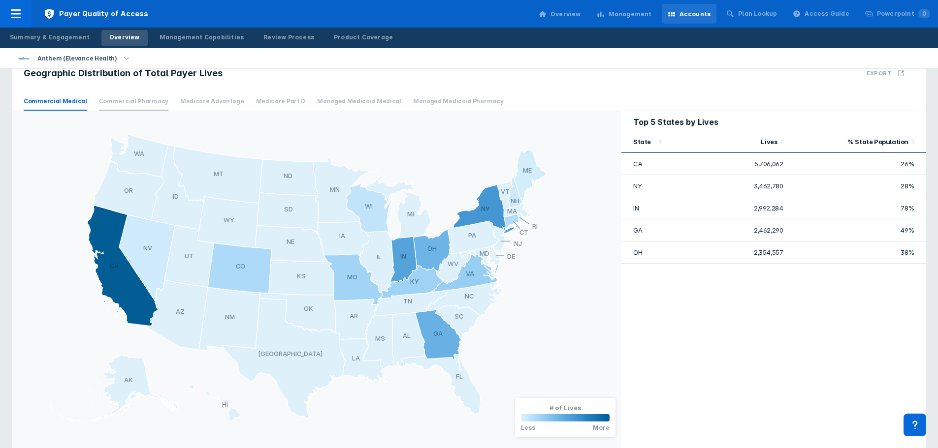
click at [138, 100] on span "Commercial Pharmacy" at bounding box center [133, 102] width 69 height 18
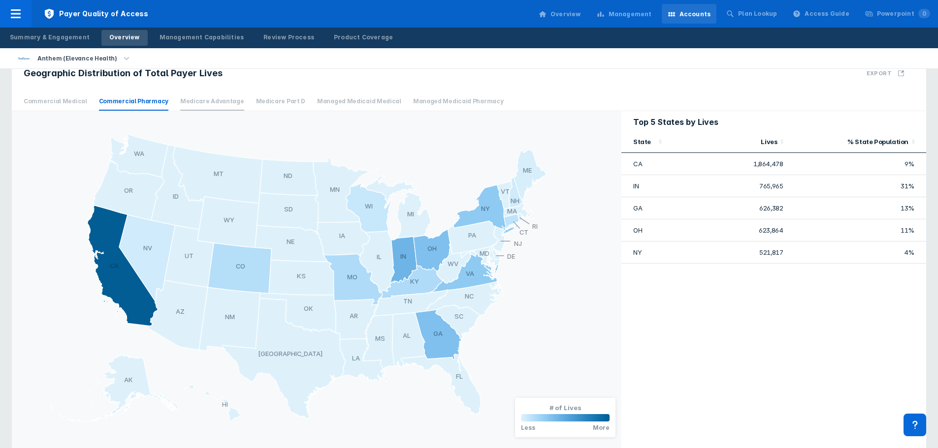
click at [181, 101] on span "Medicare Advantage" at bounding box center [212, 102] width 64 height 18
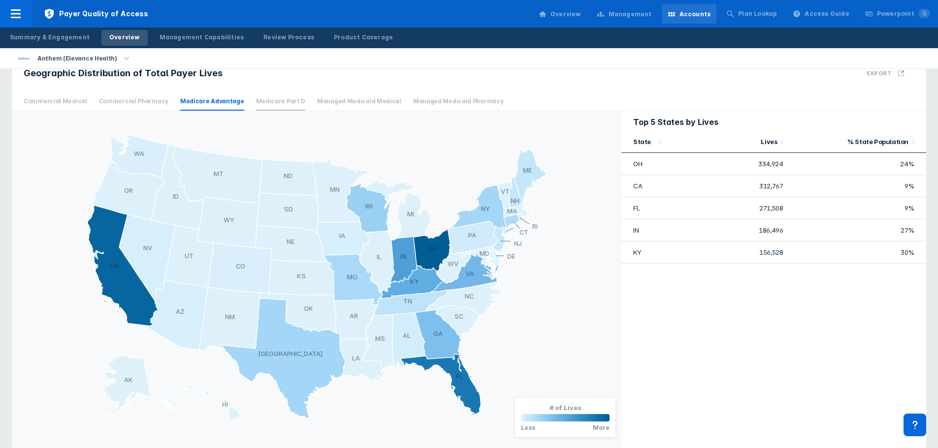
click at [265, 100] on span "Medicare Part D" at bounding box center [281, 102] width 50 height 18
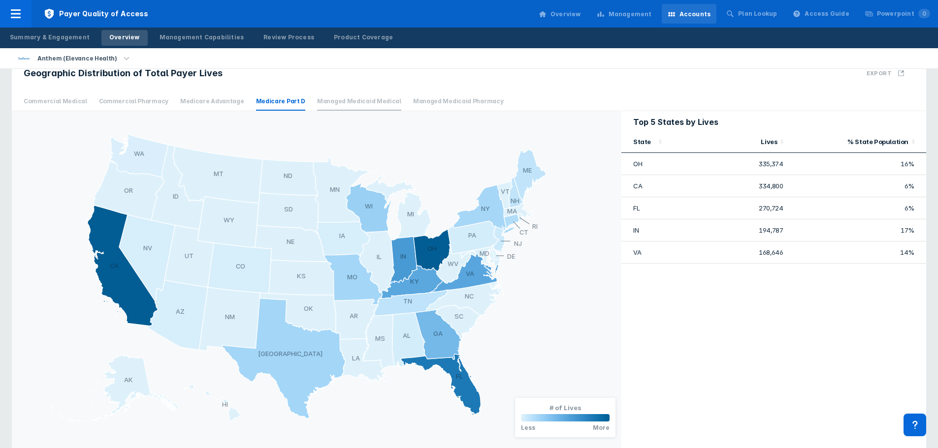
click at [362, 100] on span "Managed Medicaid Medical" at bounding box center [359, 102] width 84 height 18
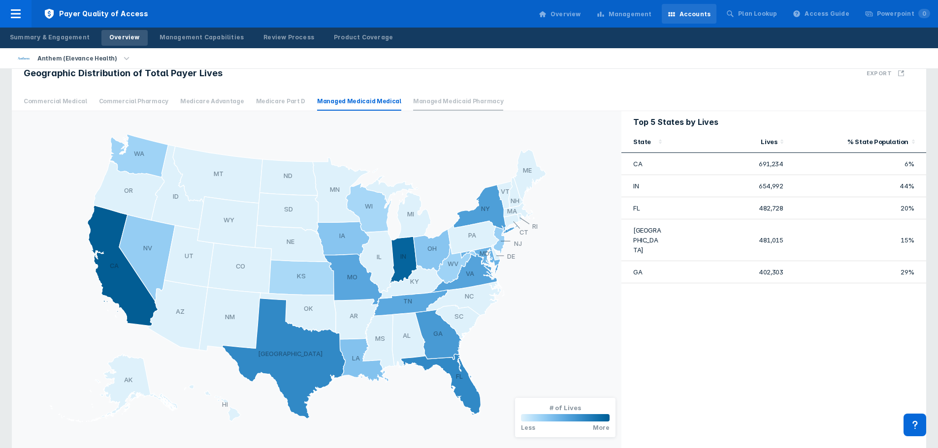
drag, startPoint x: 418, startPoint y: 99, endPoint x: 408, endPoint y: 99, distance: 9.8
click at [418, 99] on span "Managed Medicaid Pharmacy" at bounding box center [458, 102] width 91 height 18
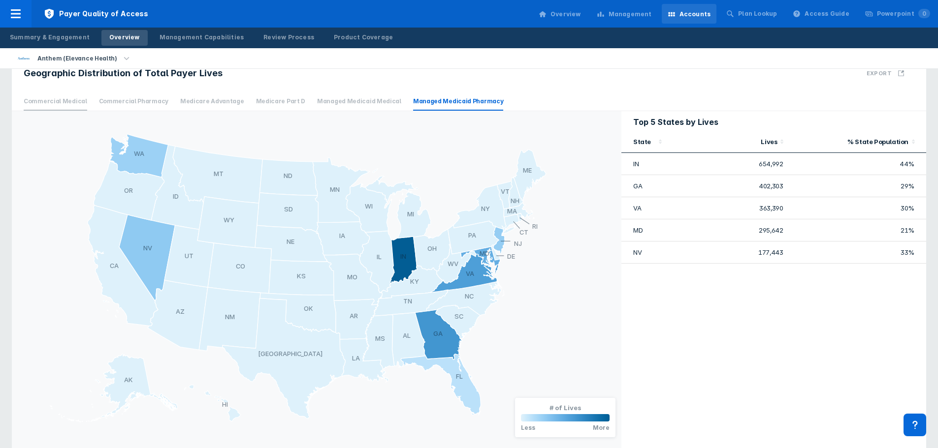
click at [69, 99] on span "Commercial Medical" at bounding box center [56, 102] width 64 height 18
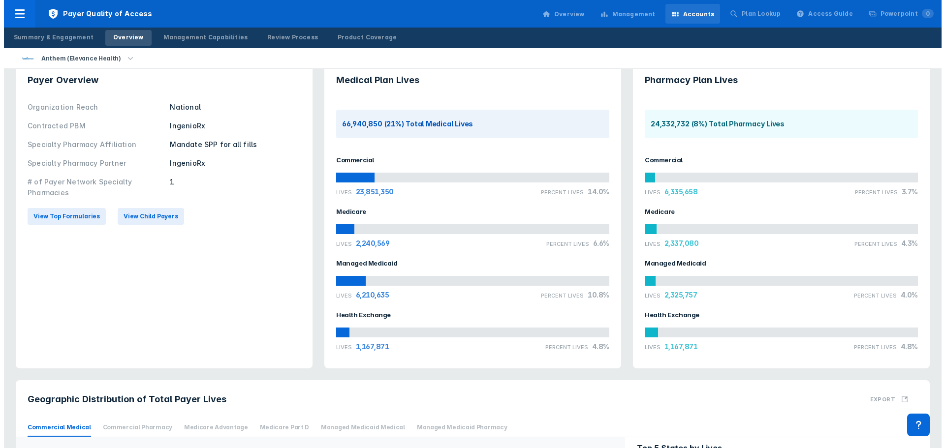
scroll to position [0, 0]
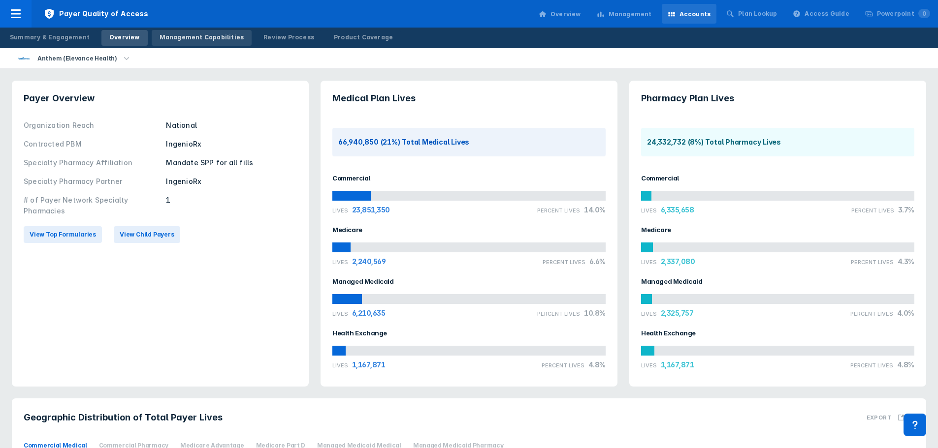
click at [200, 40] on div "Management Capabilities" at bounding box center [202, 37] width 85 height 9
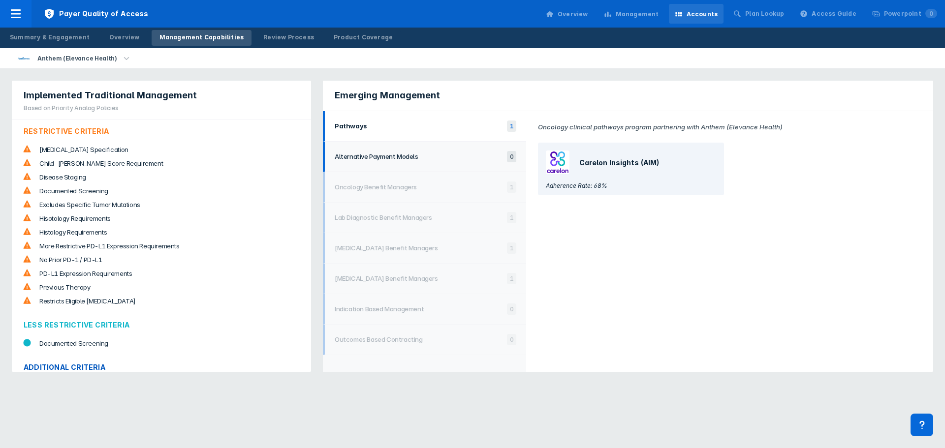
click at [439, 158] on h1 "Alternative Payment Models" at bounding box center [418, 157] width 167 height 8
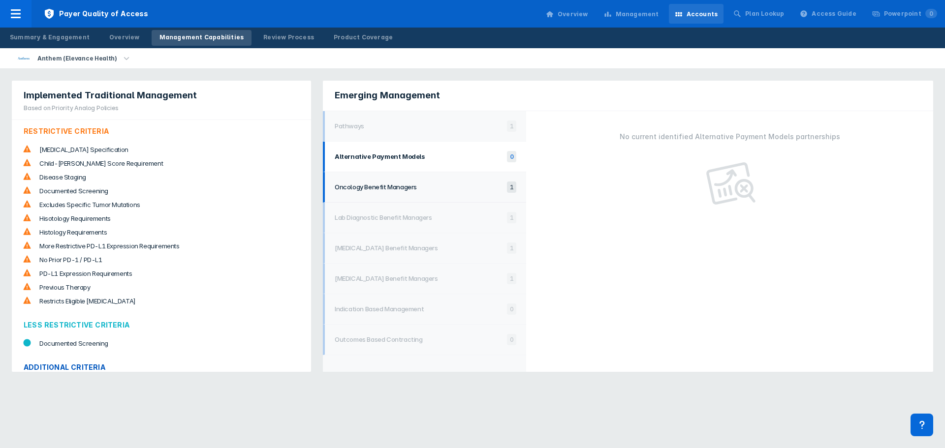
click at [383, 187] on h1 "Oncology Benefit Managers" at bounding box center [418, 187] width 167 height 8
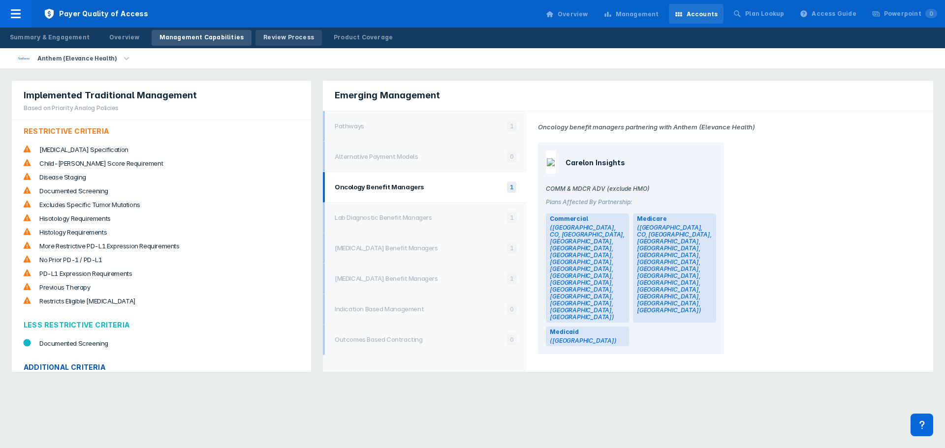
click at [284, 34] on div "Review Process" at bounding box center [288, 37] width 51 height 9
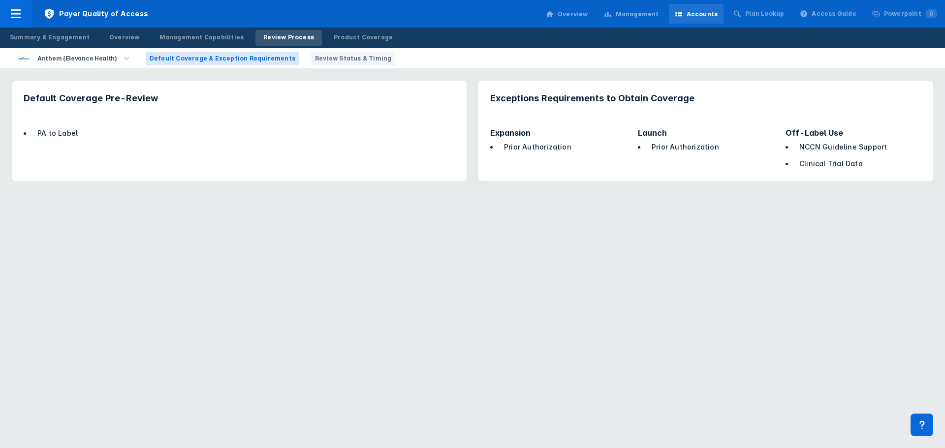
click at [318, 56] on span "Review Status & Timing" at bounding box center [353, 58] width 76 height 9
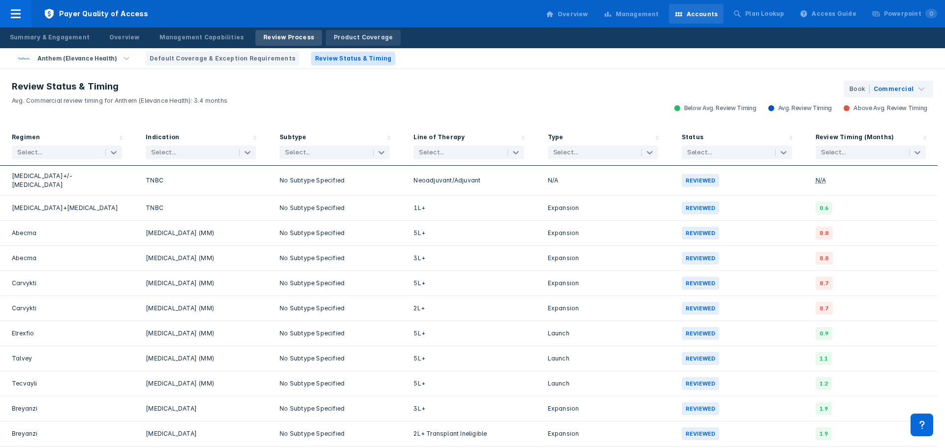
click at [363, 40] on div "Product Coverage" at bounding box center [363, 37] width 59 height 9
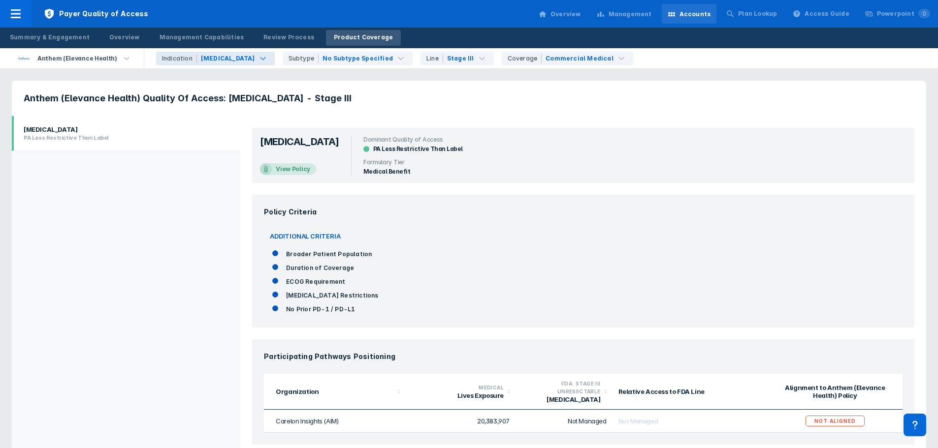
click at [214, 58] on div "[MEDICAL_DATA]" at bounding box center [228, 58] width 56 height 9
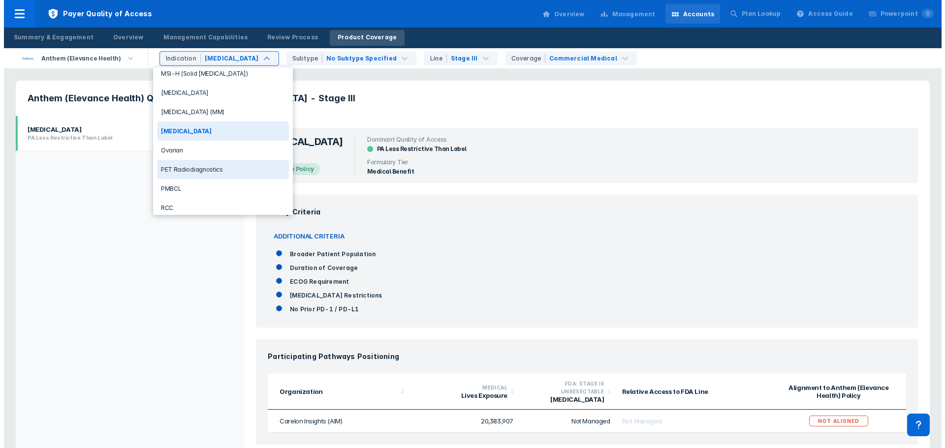
scroll to position [394, 0]
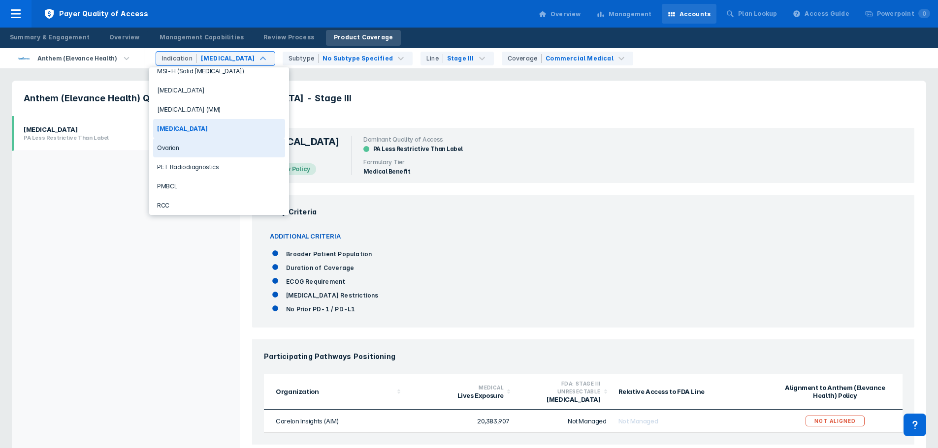
click at [212, 148] on div "Ovarian" at bounding box center [219, 147] width 132 height 19
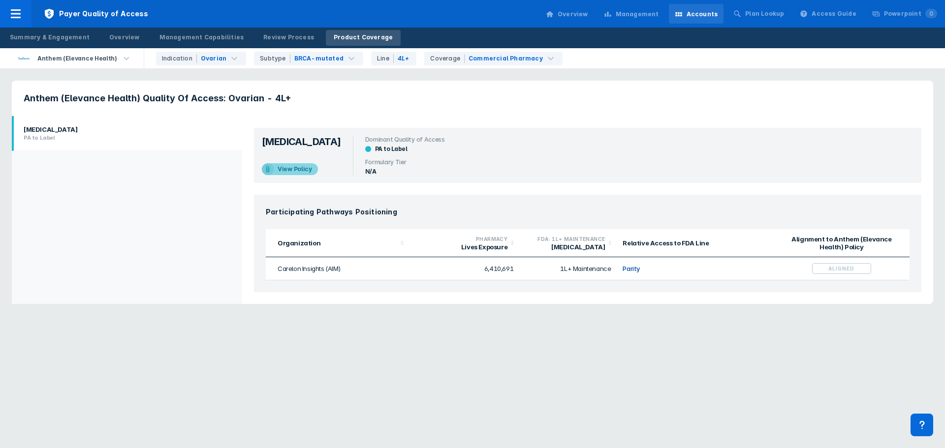
click at [301, 165] on div "View Policy" at bounding box center [298, 169] width 40 height 12
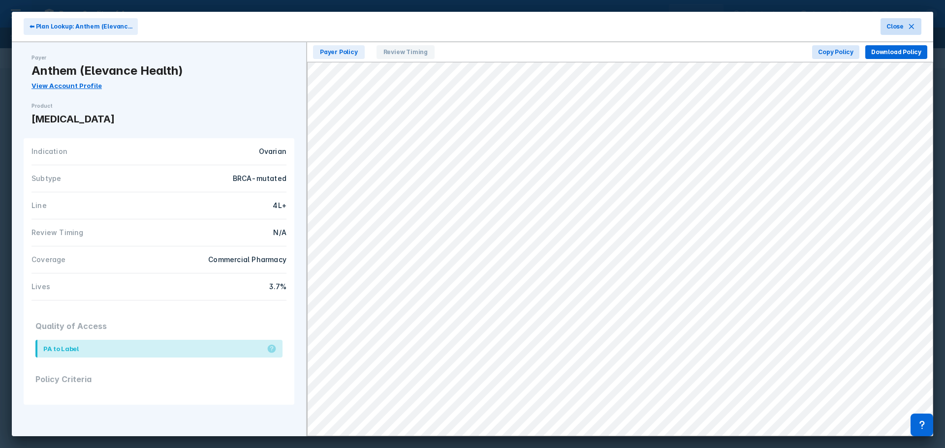
click at [910, 25] on icon at bounding box center [911, 26] width 5 height 5
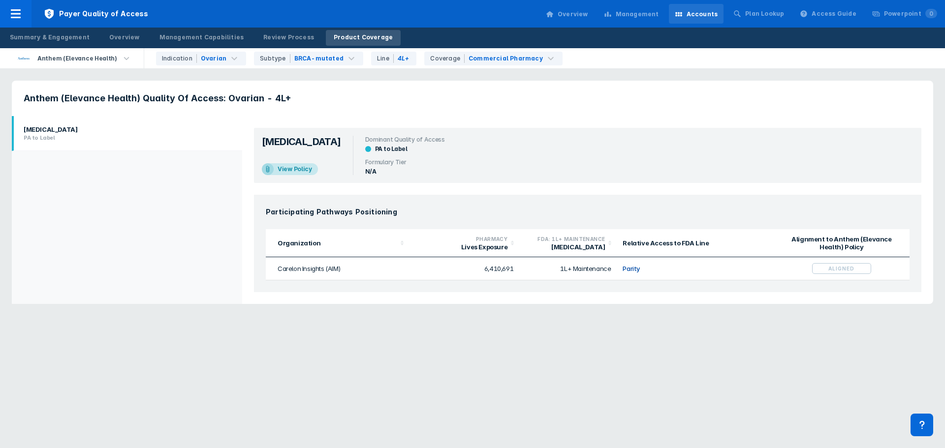
click at [540, 316] on html "Payer Quality of Access Overview Management Accounts Plan Lookup Access Guide P…" at bounding box center [472, 158] width 945 height 316
click at [784, 13] on div "Plan Lookup" at bounding box center [764, 13] width 39 height 9
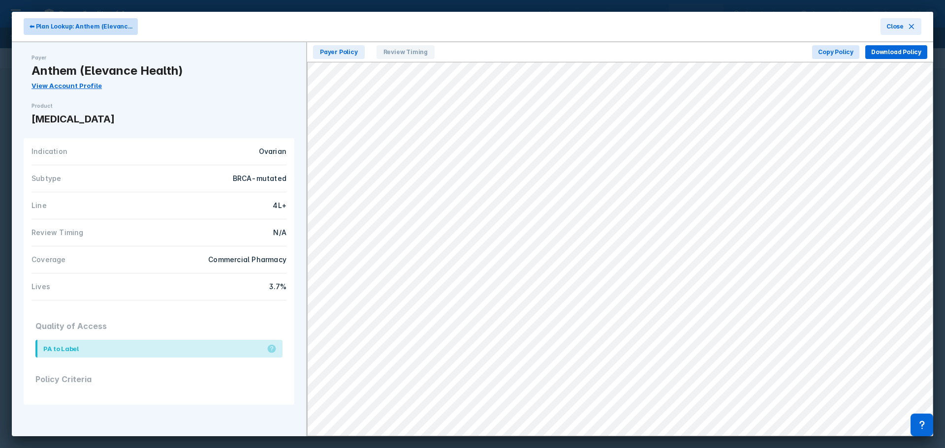
click at [128, 24] on button "⬅ Plan Lookup: Anthem (Elevanc..." at bounding box center [81, 26] width 114 height 17
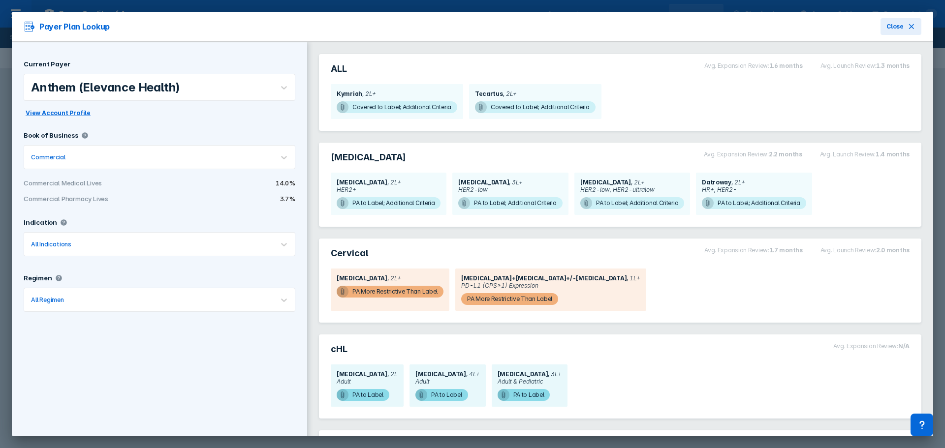
click at [233, 92] on div "Anthem (Elevance Health)" at bounding box center [148, 87] width 249 height 26
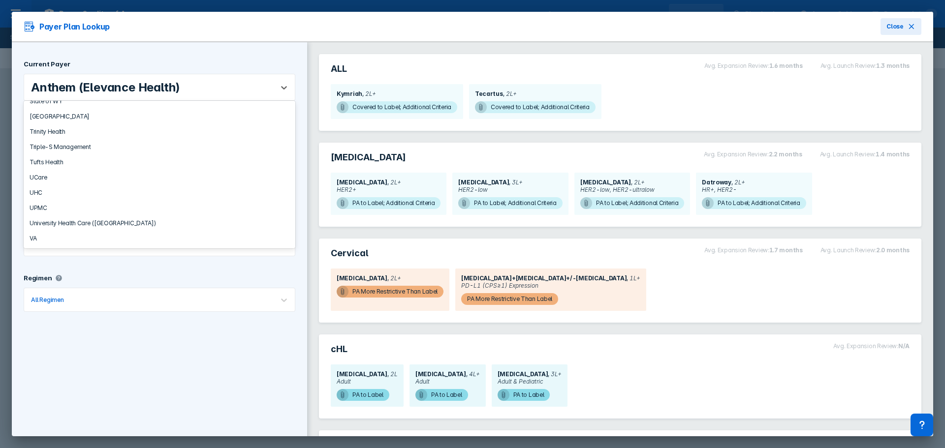
scroll to position [2405, 0]
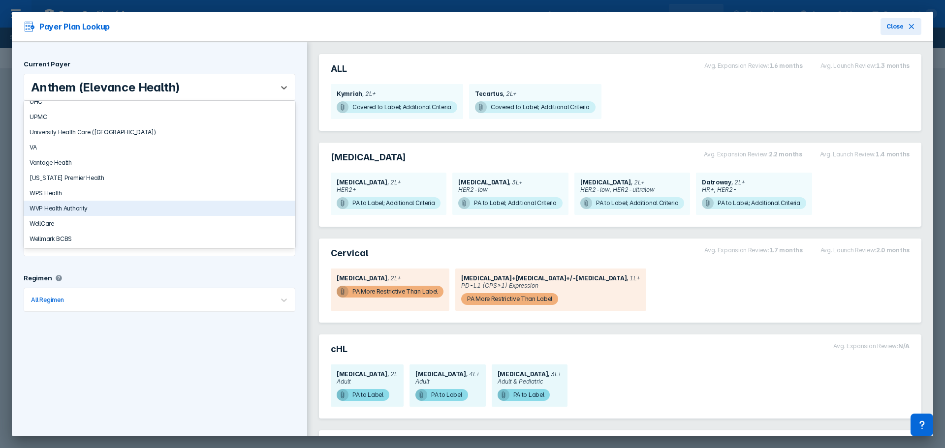
click at [171, 364] on div "Current Payer 167 results available. Use Up and Down to choose options, press E…" at bounding box center [159, 254] width 295 height 425
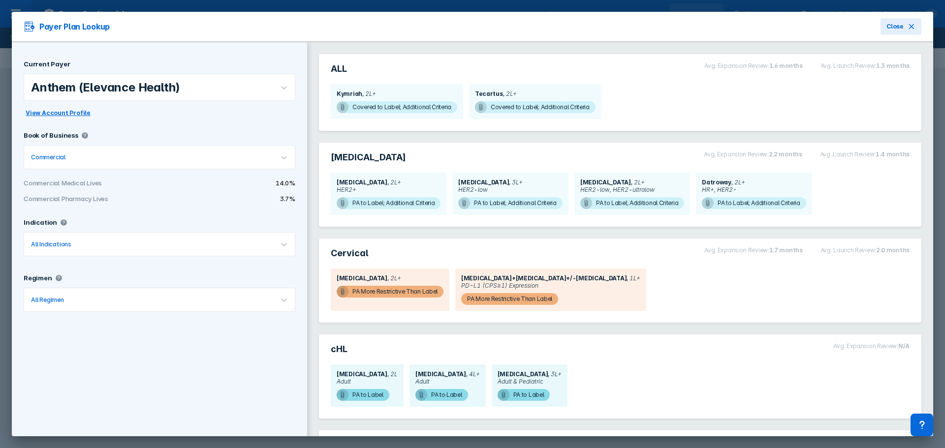
click at [217, 251] on div "All Indications" at bounding box center [148, 244] width 249 height 23
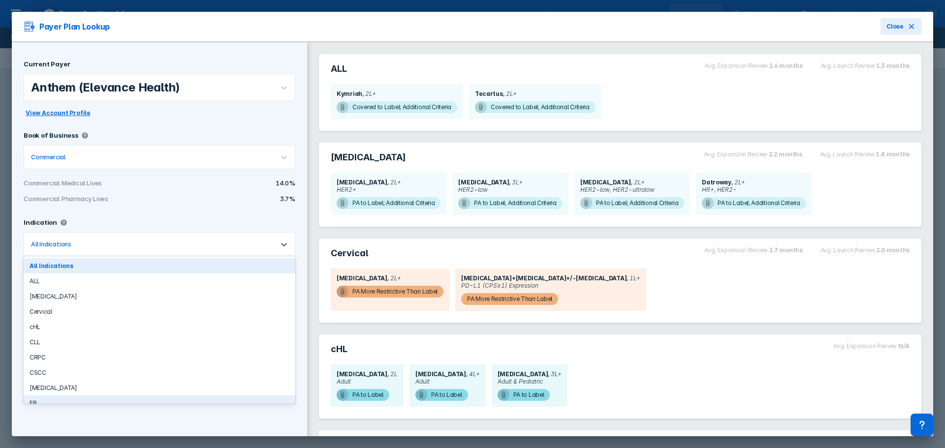
click at [159, 425] on div "Current Payer Anthem (Elevance Health) View Account Profile Book of Business Co…" at bounding box center [159, 254] width 295 height 425
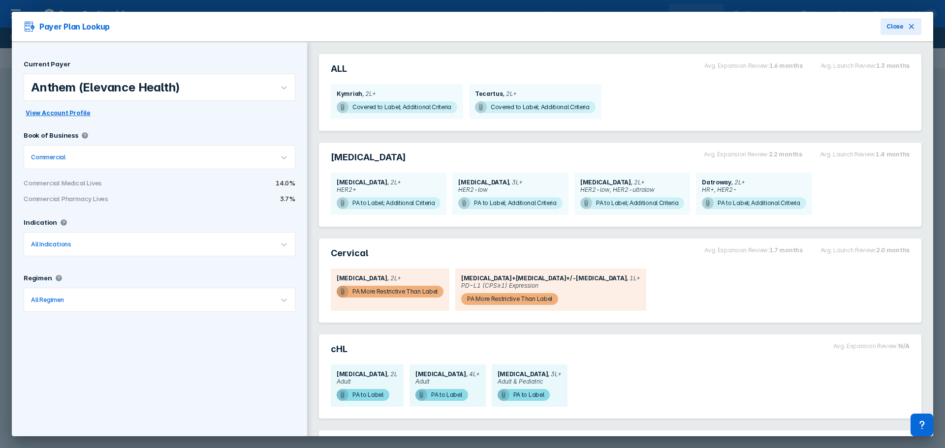
drag, startPoint x: 157, startPoint y: 302, endPoint x: 163, endPoint y: 309, distance: 9.8
click at [157, 302] on div at bounding box center [166, 299] width 200 height 9
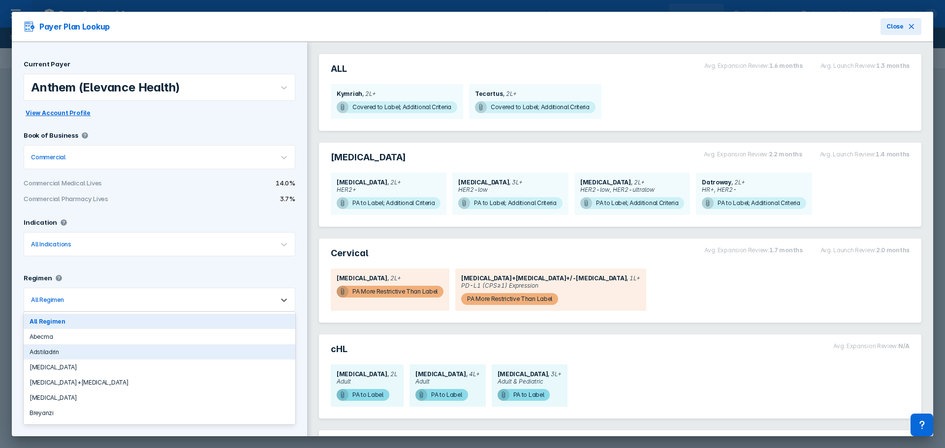
click at [787, 51] on div "ALL Avg. Expansion Review: 1.6 months Avg. Launch Review: 1.3 months Kymriah 2L…" at bounding box center [620, 92] width 614 height 89
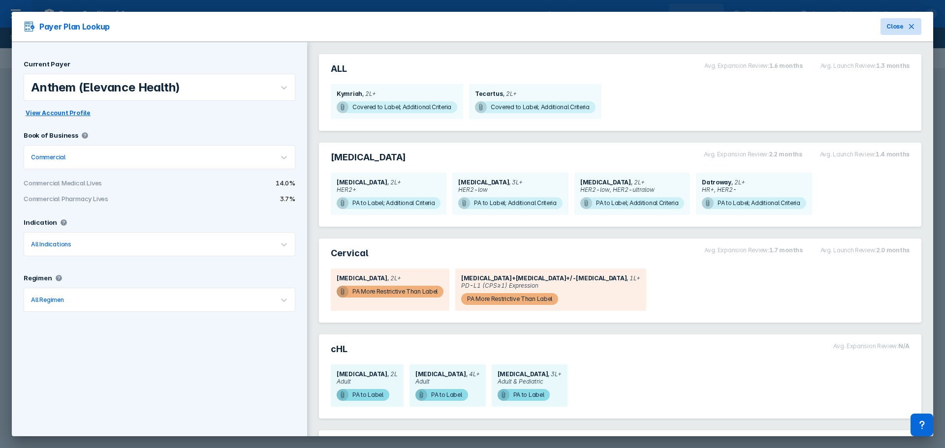
click at [908, 29] on icon at bounding box center [912, 27] width 8 height 8
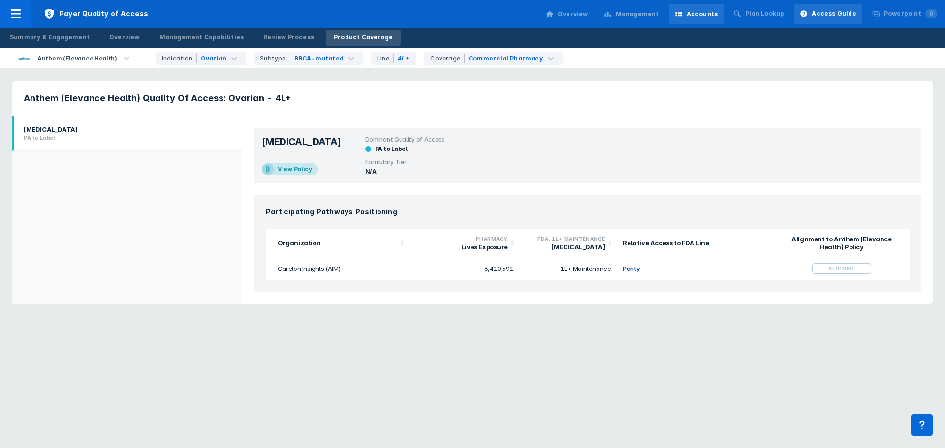
click at [833, 13] on div "Access Guide" at bounding box center [834, 13] width 44 height 9
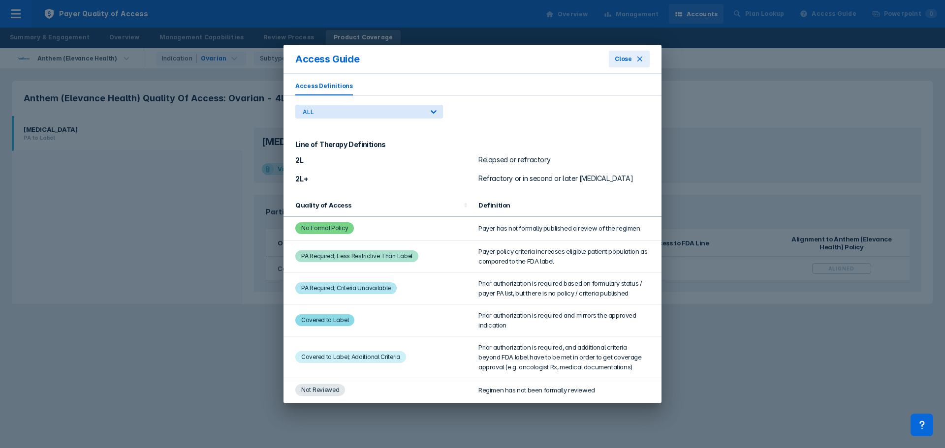
click at [801, 90] on div "Access Guide Close Access Definitions ALL Line of Therapy Definitions 2L Relaps…" at bounding box center [472, 224] width 945 height 448
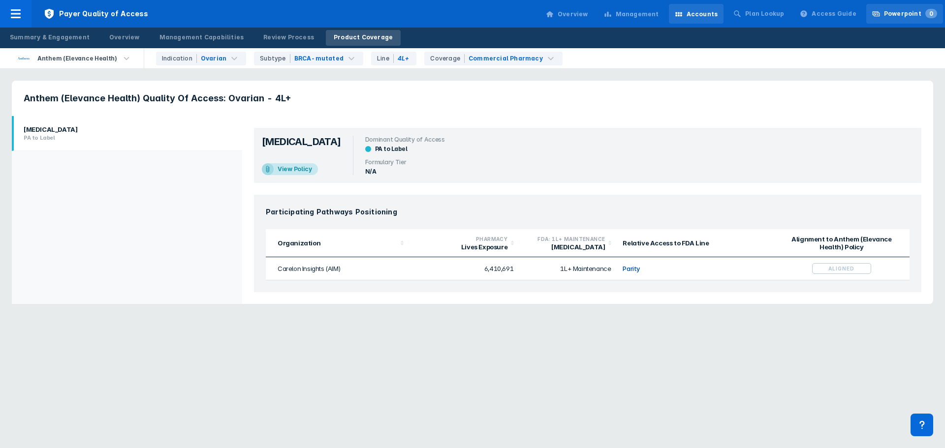
click at [914, 15] on div "Powerpoint 0" at bounding box center [910, 13] width 53 height 9
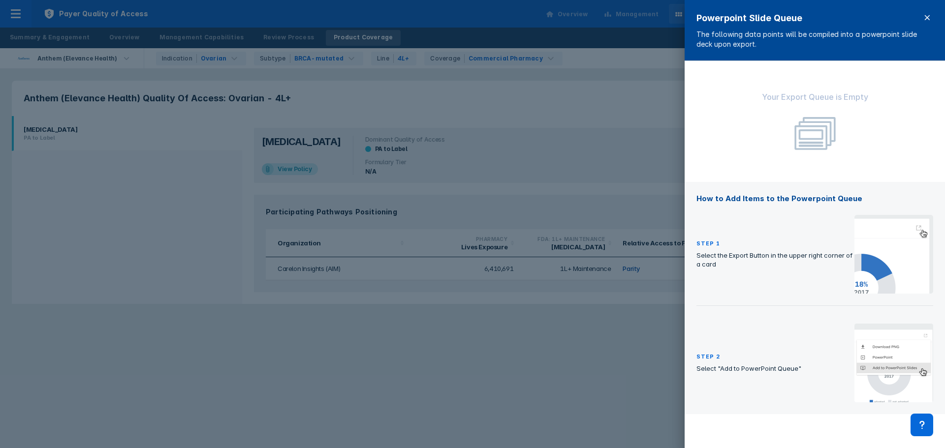
click at [926, 21] on icon at bounding box center [928, 18] width 8 height 8
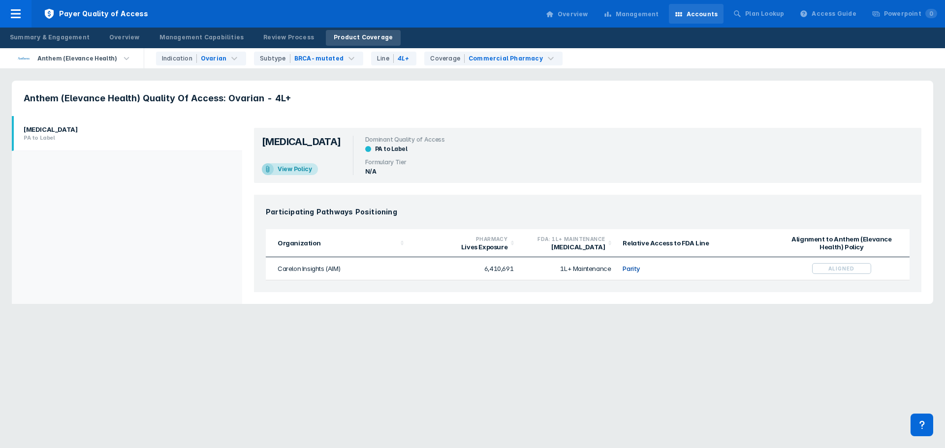
click at [864, 316] on html "Payer Quality of Access Overview Management Accounts Plan Lookup Access Guide P…" at bounding box center [472, 158] width 945 height 316
click at [787, 316] on html "Payer Quality of Access Overview Management Accounts Plan Lookup Access Guide P…" at bounding box center [472, 158] width 945 height 316
click at [817, 316] on html "Payer Quality of Access Overview Management Accounts Plan Lookup Access Guide P…" at bounding box center [472, 158] width 945 height 316
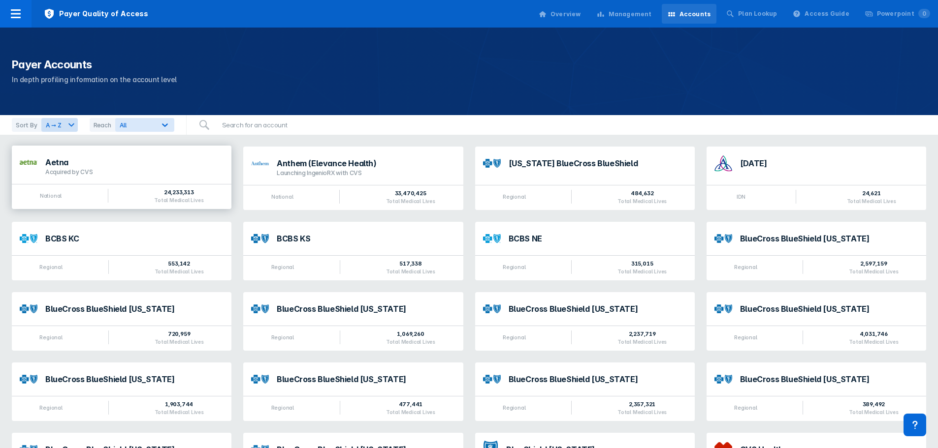
click at [150, 176] on div "Aetna Acquired by CVS" at bounding box center [122, 165] width 220 height 38
click at [366, 171] on div "Launching IngenioRX with CVS" at bounding box center [366, 172] width 178 height 8
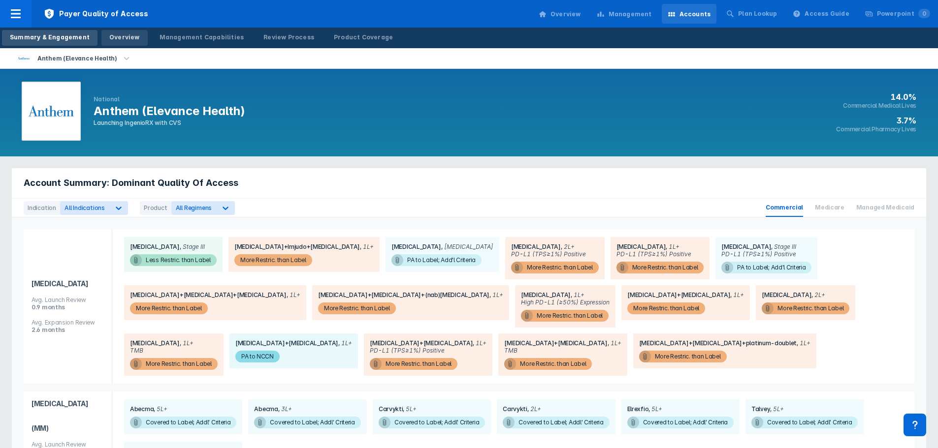
click at [124, 37] on div "Overview" at bounding box center [124, 37] width 31 height 9
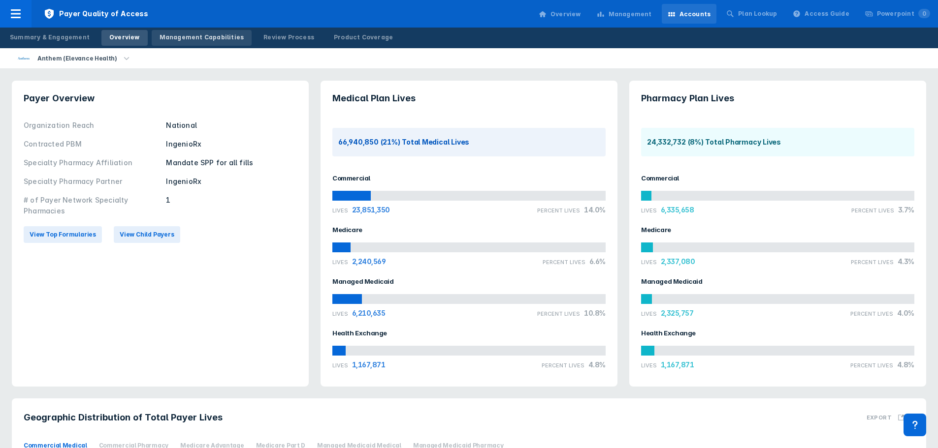
click at [218, 36] on div "Management Capabilities" at bounding box center [202, 37] width 85 height 9
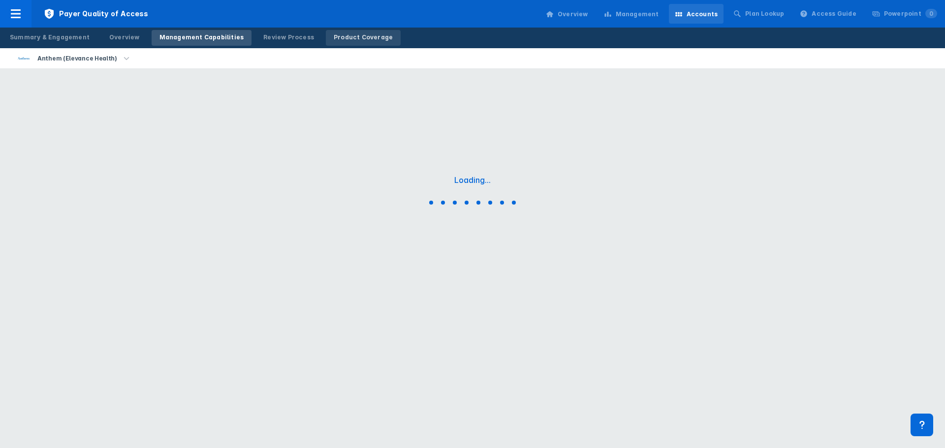
click at [350, 39] on div "Product Coverage" at bounding box center [363, 37] width 59 height 9
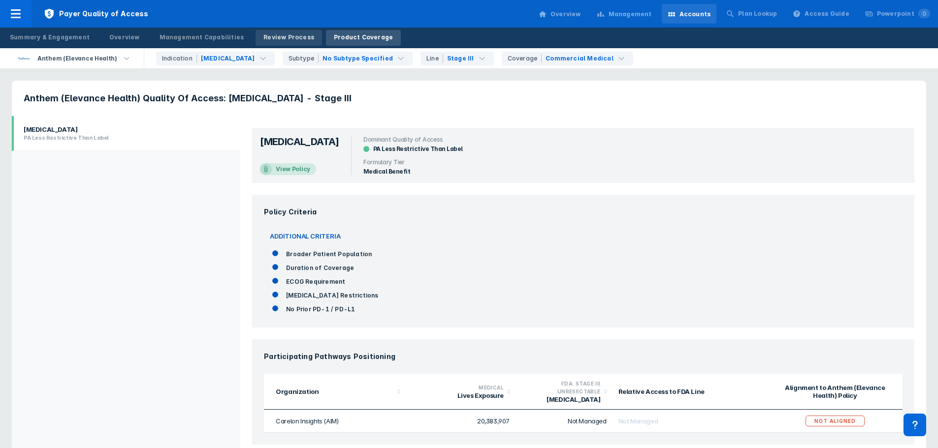
click at [263, 36] on div "Review Process" at bounding box center [288, 37] width 51 height 9
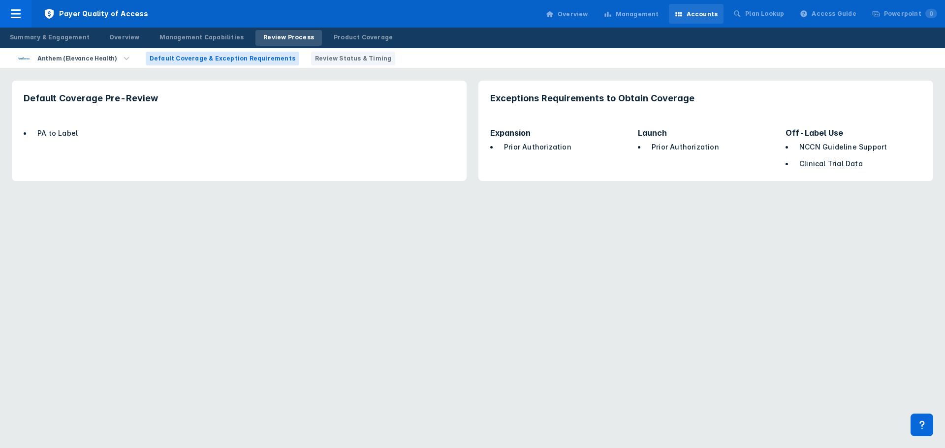
click at [342, 59] on span "Review Status & Timing" at bounding box center [353, 58] width 76 height 9
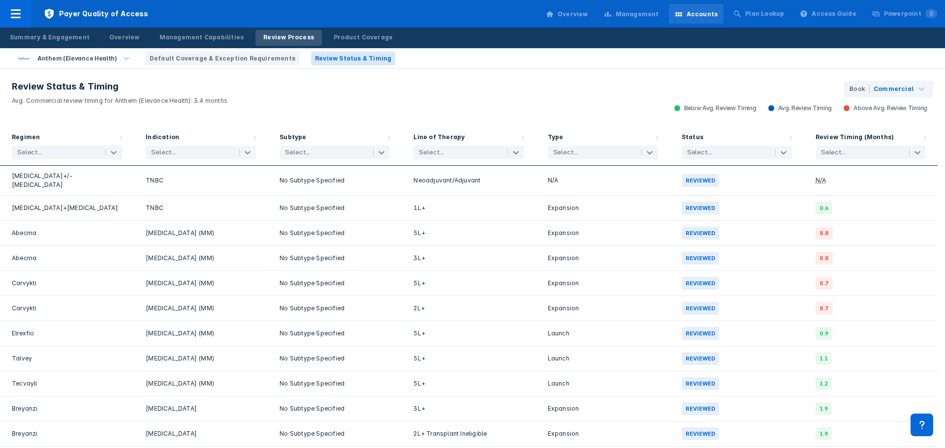
click at [94, 151] on div at bounding box center [57, 153] width 80 height 10
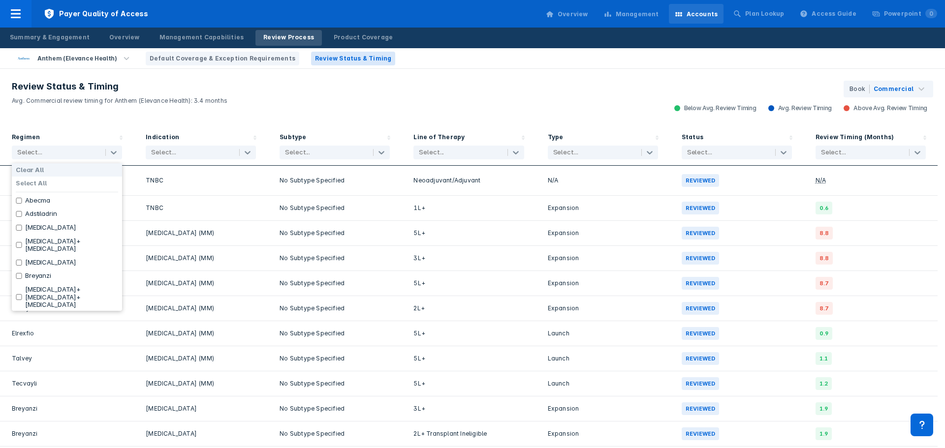
click at [220, 121] on header "Review Status & Timing Avg. Commercial review timing for Anthem (Elevance Healt…" at bounding box center [119, 98] width 239 height 58
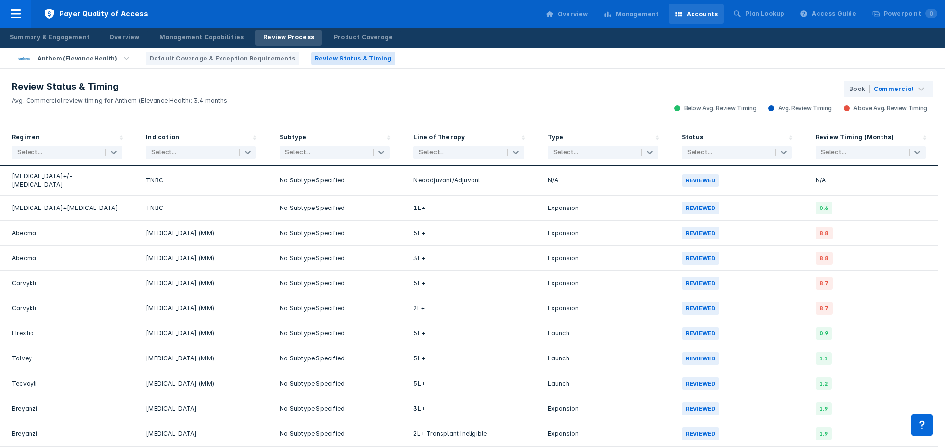
click at [221, 146] on div "Select..." at bounding box center [191, 153] width 90 height 14
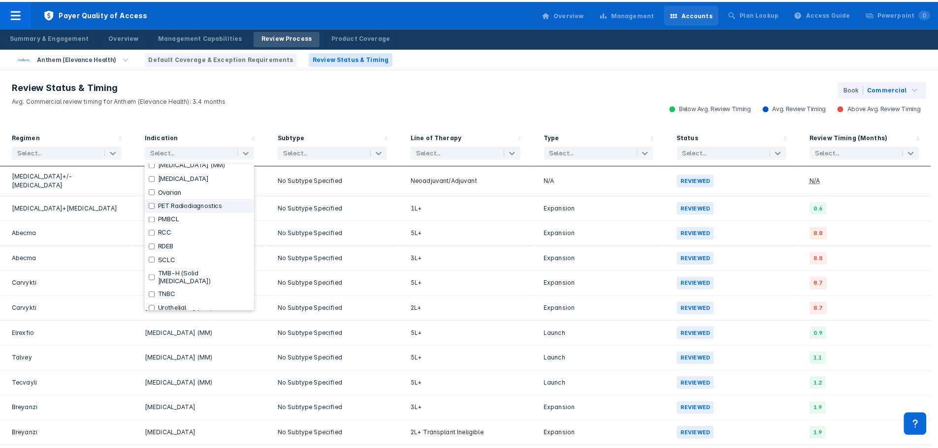
scroll to position [345, 0]
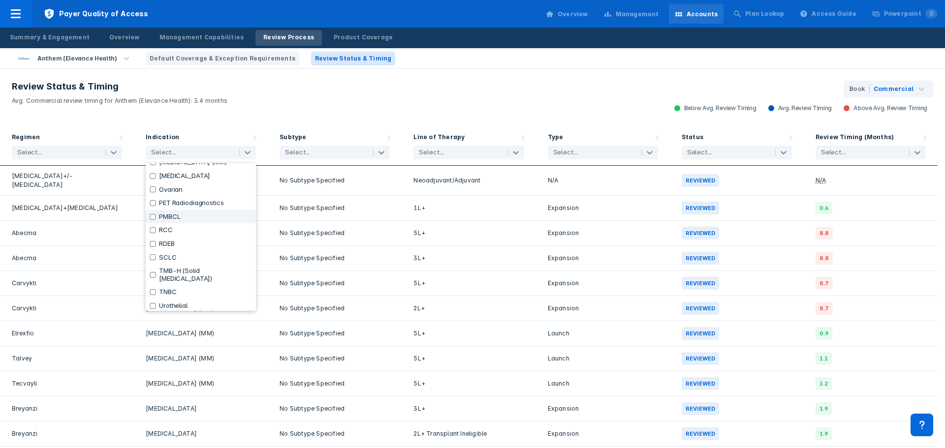
click at [258, 56] on span "Default Coverage & Exception Requirements" at bounding box center [223, 58] width 146 height 9
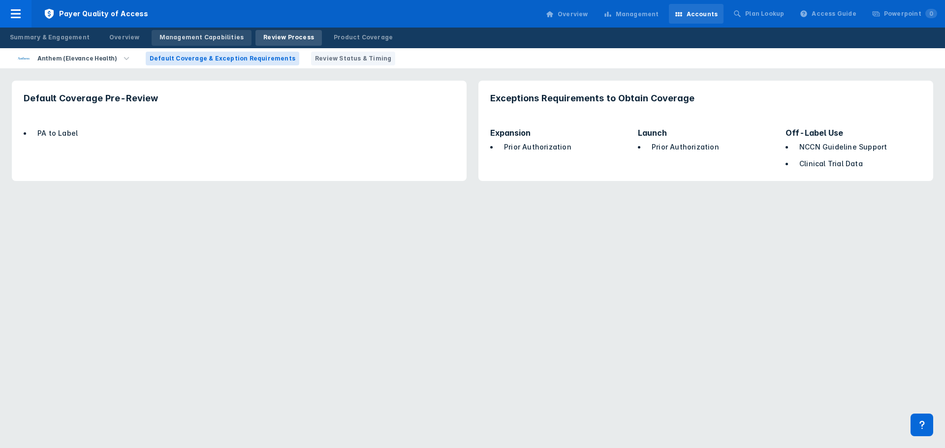
click at [224, 38] on div "Management Capabilities" at bounding box center [202, 37] width 85 height 9
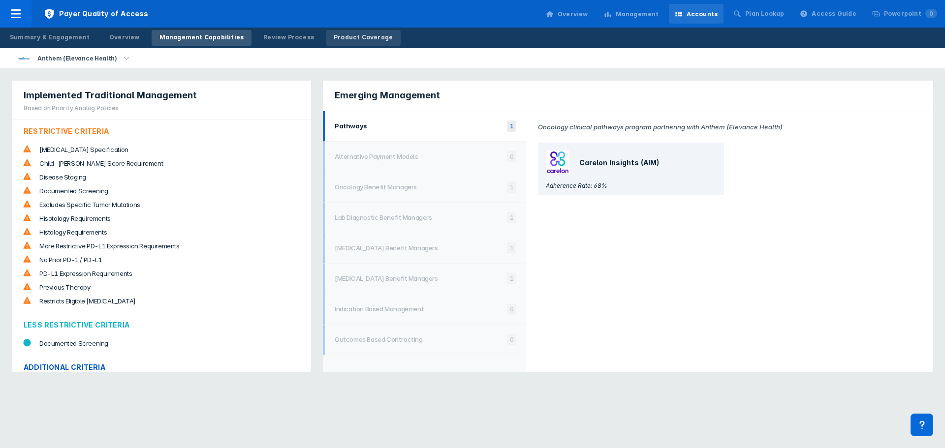
click at [359, 40] on div "Product Coverage" at bounding box center [363, 37] width 59 height 9
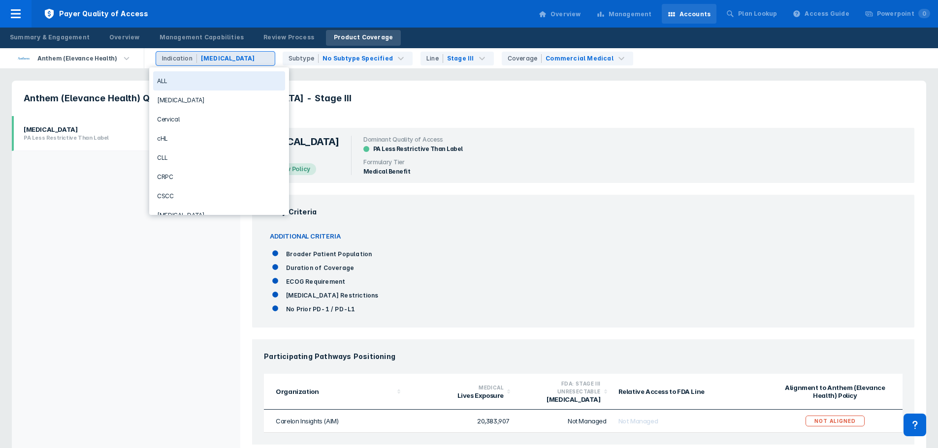
click at [211, 61] on div "[MEDICAL_DATA]" at bounding box center [228, 58] width 54 height 9
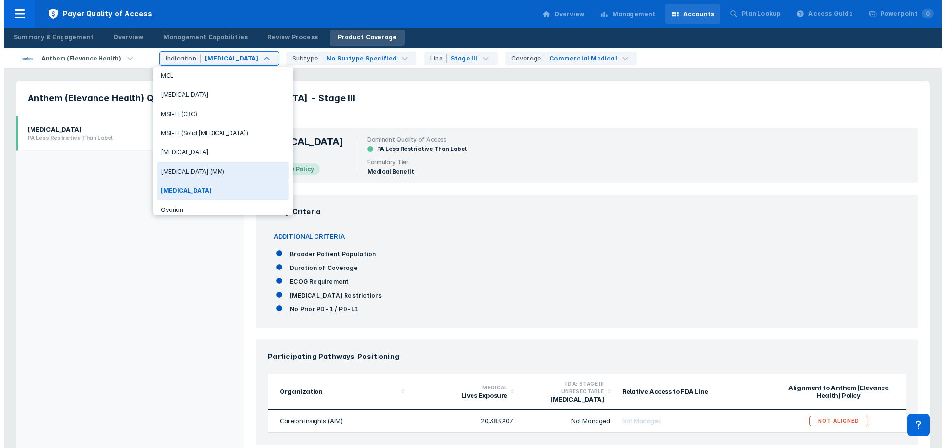
scroll to position [345, 0]
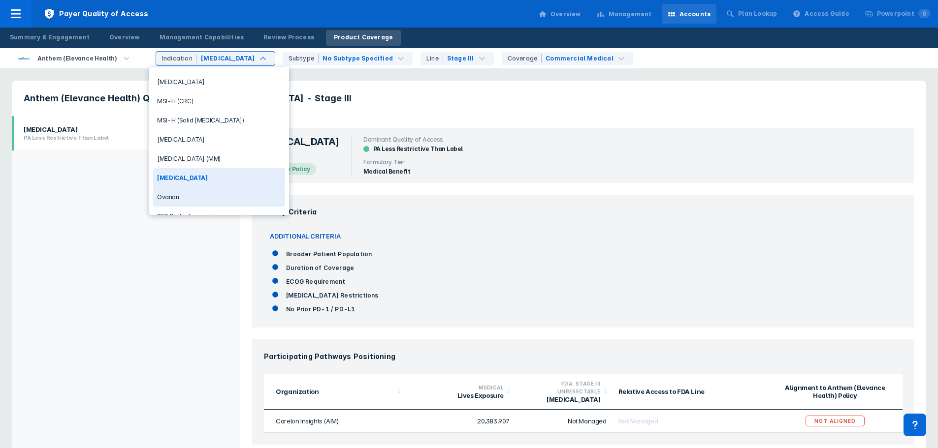
click at [199, 200] on div "Ovarian" at bounding box center [219, 197] width 132 height 19
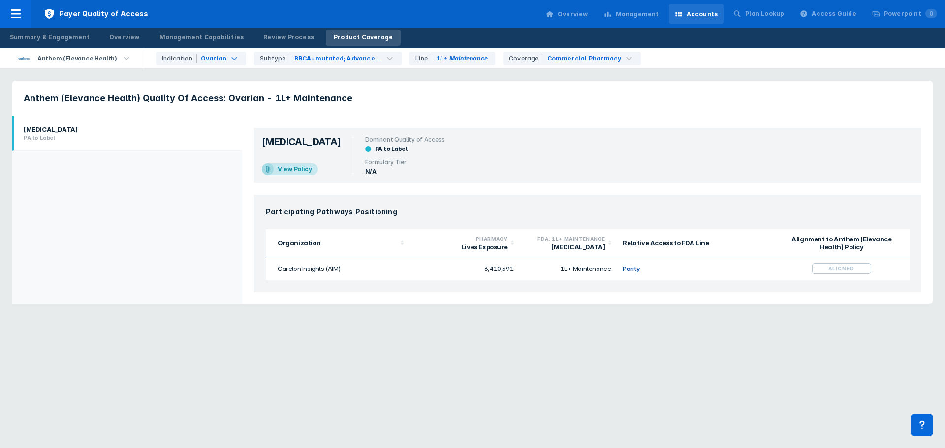
click at [738, 316] on html "Payer Quality of Access Overview Management Accounts Plan Lookup Access Guide P…" at bounding box center [472, 158] width 945 height 316
click at [298, 170] on div "View Policy" at bounding box center [298, 169] width 40 height 12
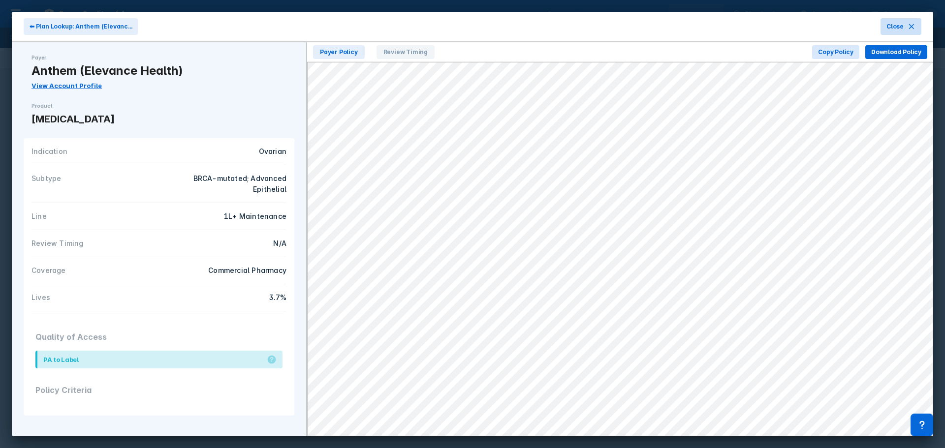
click at [896, 24] on span "Close" at bounding box center [895, 26] width 17 height 9
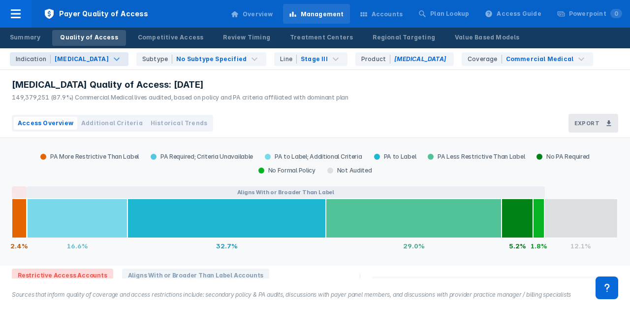
click at [90, 54] on div "Indication [MEDICAL_DATA]" at bounding box center [69, 59] width 119 height 14
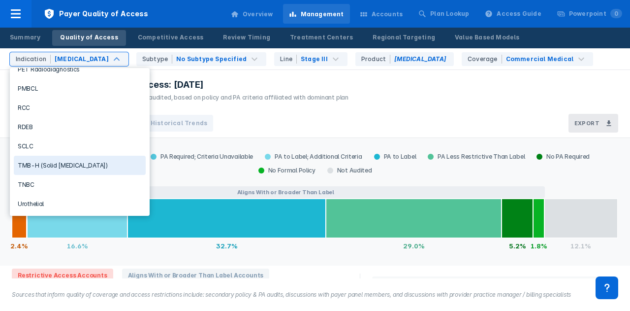
scroll to position [443, 0]
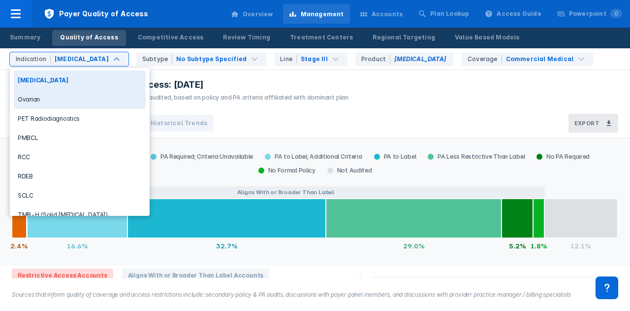
click at [37, 90] on div "Ovarian" at bounding box center [80, 99] width 132 height 19
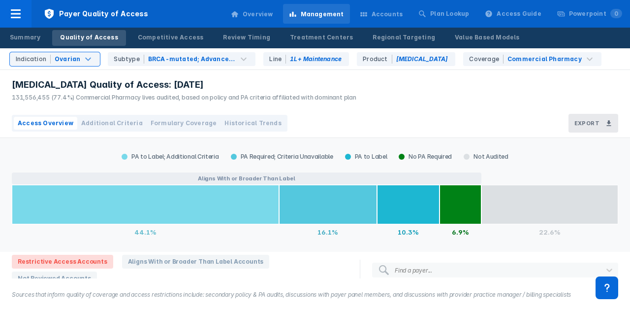
click at [93, 122] on span "Additional Criteria" at bounding box center [112, 123] width 62 height 9
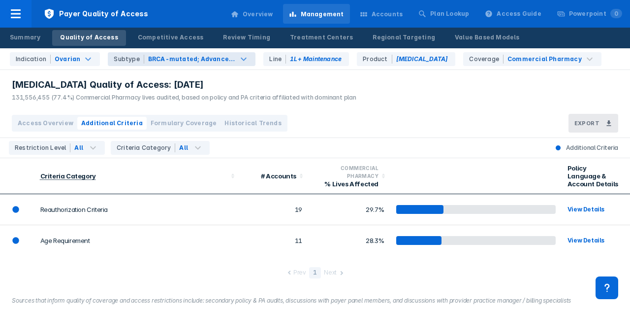
click at [218, 59] on div "BRCA-mutated; Advanced Epithelial" at bounding box center [192, 59] width 88 height 9
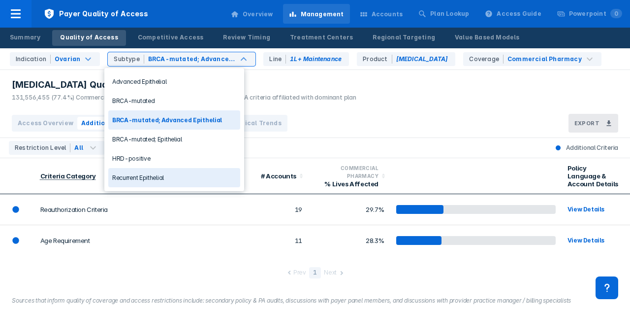
click at [179, 174] on div "Recurrent Epithelial" at bounding box center [174, 177] width 132 height 19
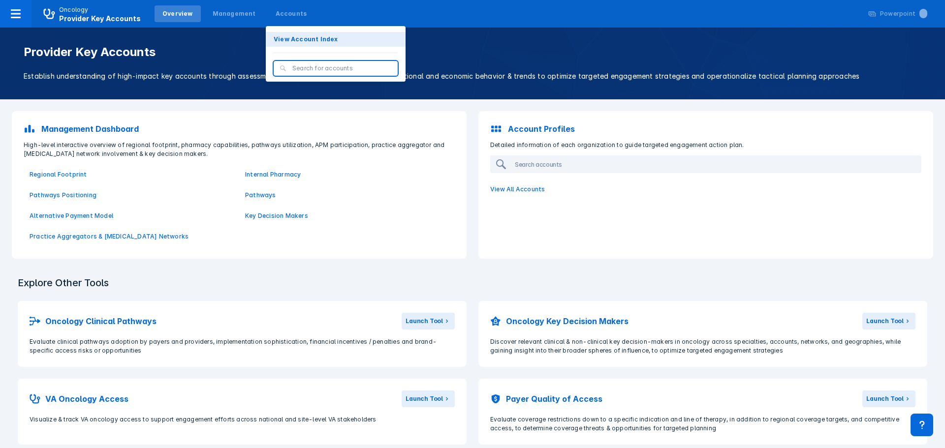
click at [304, 38] on p "View Account Index" at bounding box center [306, 39] width 64 height 9
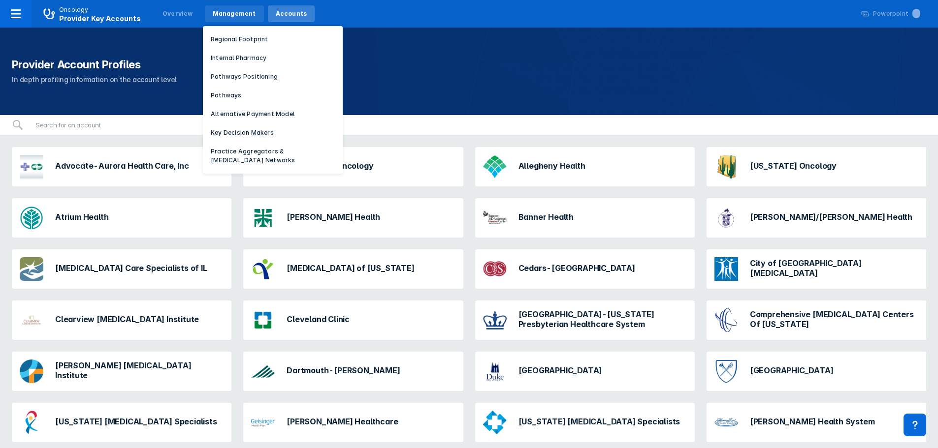
click at [225, 13] on div "Management" at bounding box center [234, 13] width 43 height 9
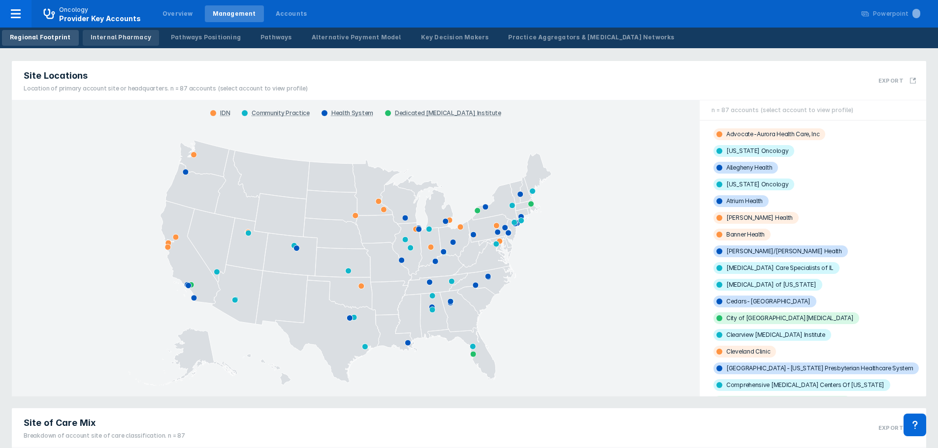
click at [128, 43] on link "Internal Pharmacy" at bounding box center [121, 38] width 76 height 16
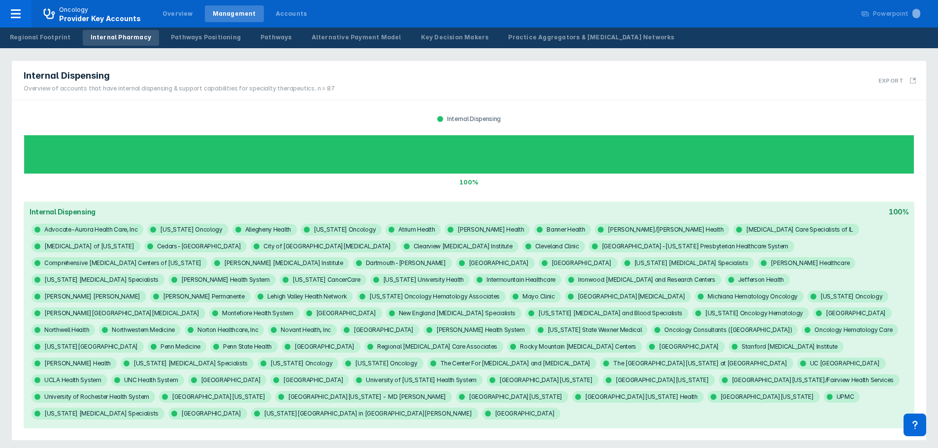
click at [318, 85] on div "Overview of accounts that have internal dispensing & support capabilities for s…" at bounding box center [179, 88] width 311 height 9
click at [213, 39] on div "Pathways Positioning" at bounding box center [206, 37] width 70 height 9
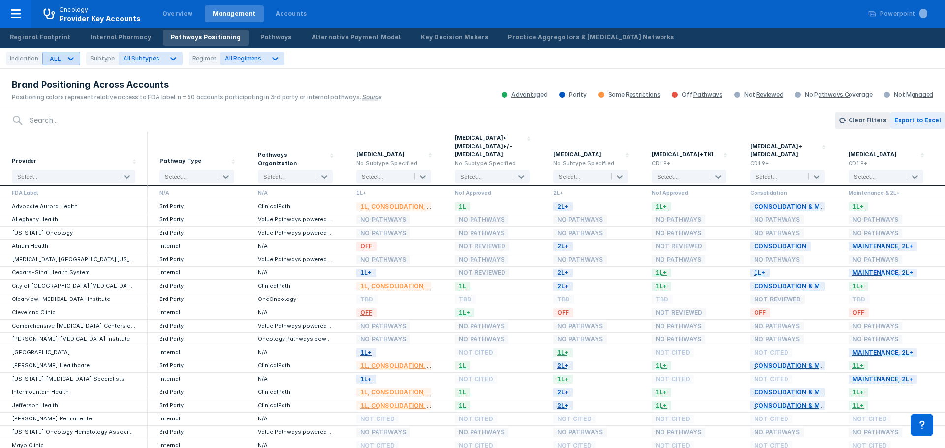
click at [72, 57] on icon at bounding box center [71, 59] width 10 height 10
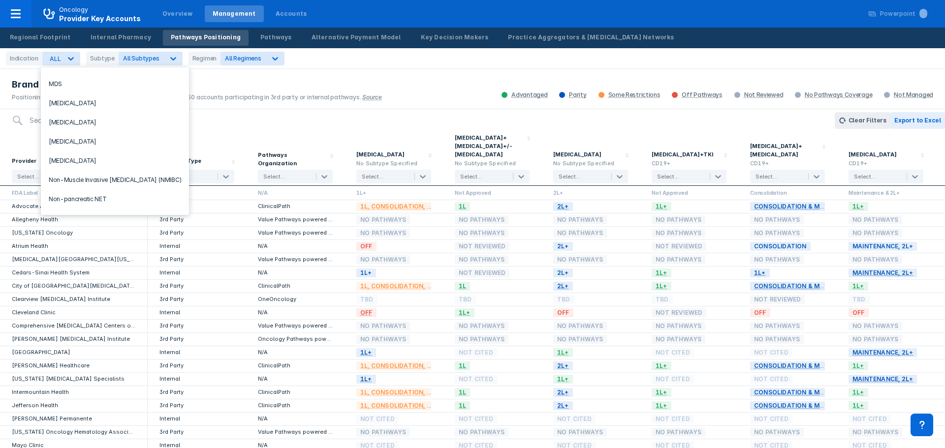
scroll to position [443, 0]
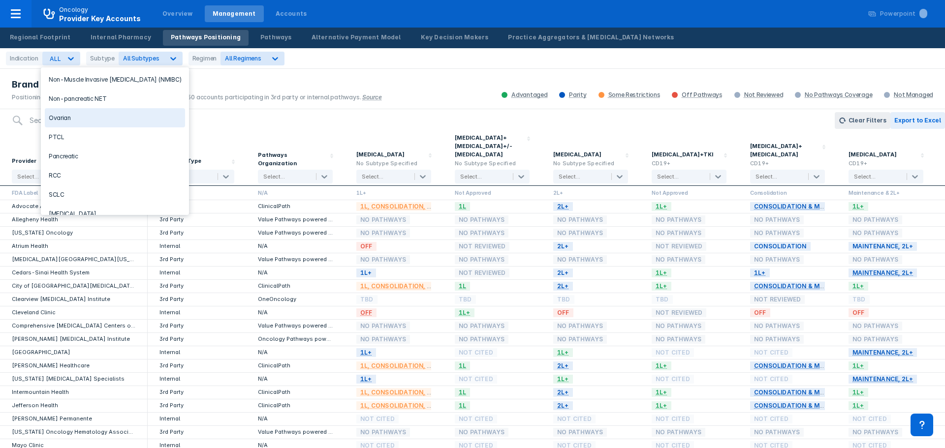
click at [90, 124] on div "Ovarian" at bounding box center [115, 117] width 140 height 19
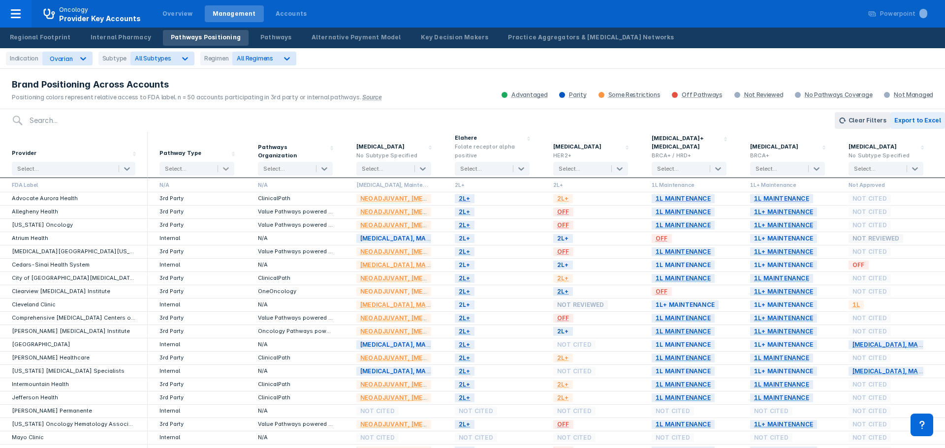
click at [219, 167] on div at bounding box center [226, 169] width 16 height 12
click at [318, 118] on input "search" at bounding box center [424, 120] width 800 height 23
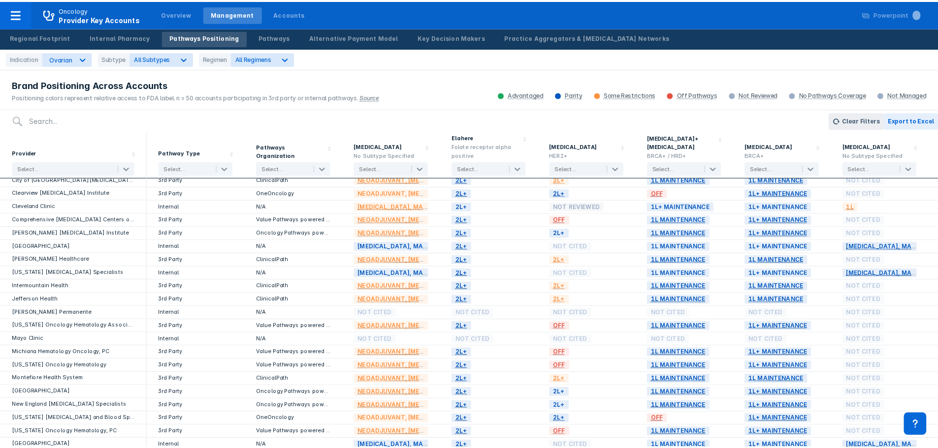
scroll to position [148, 0]
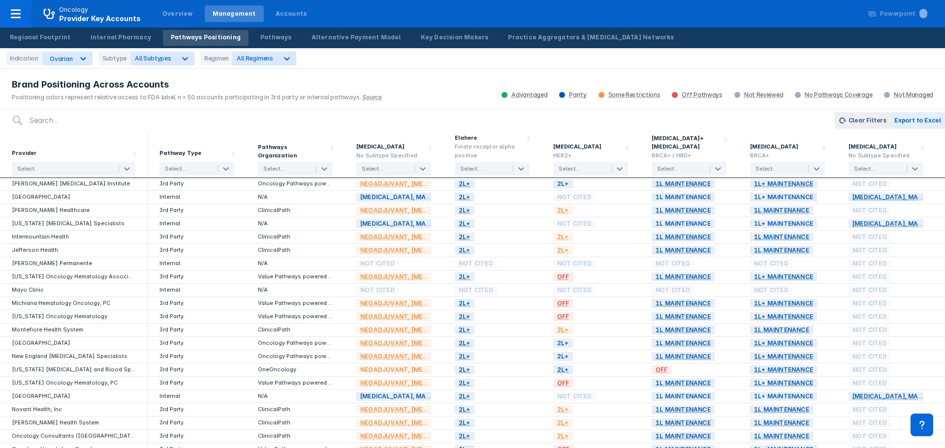
click at [712, 108] on div "Brand Positioning Across Accounts Positioning colors represent relative access …" at bounding box center [472, 89] width 945 height 39
click at [264, 40] on div "Pathways" at bounding box center [276, 37] width 32 height 9
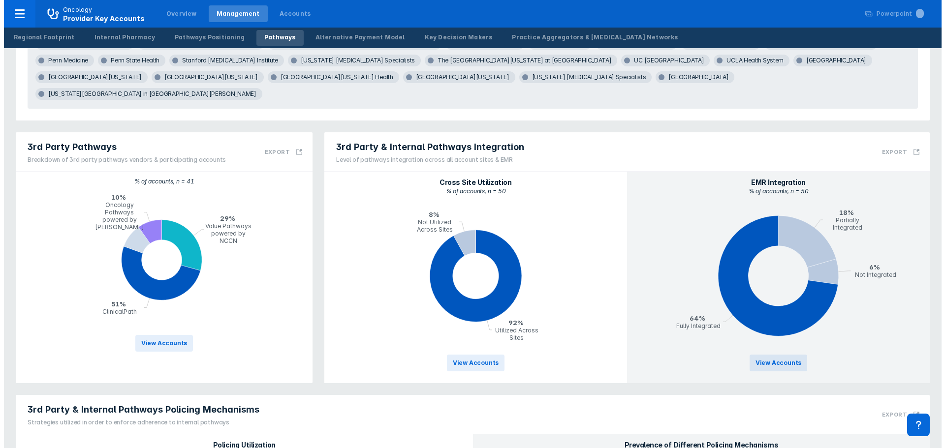
scroll to position [492, 0]
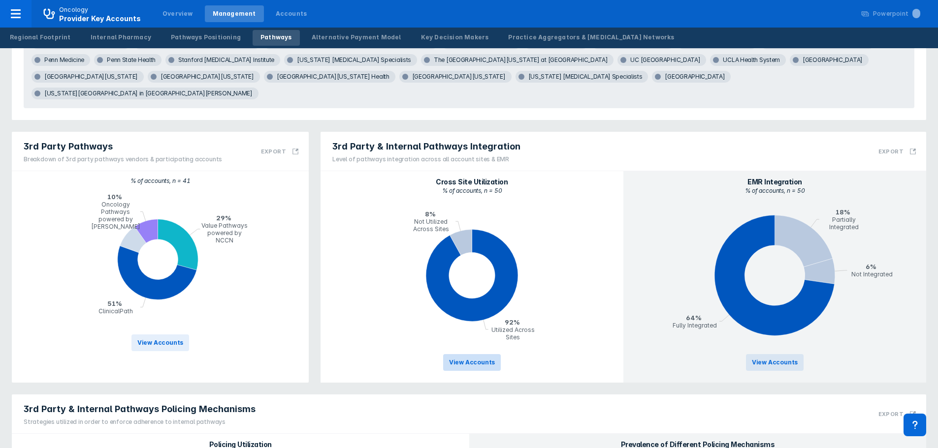
click at [480, 358] on span "View Accounts" at bounding box center [472, 362] width 46 height 9
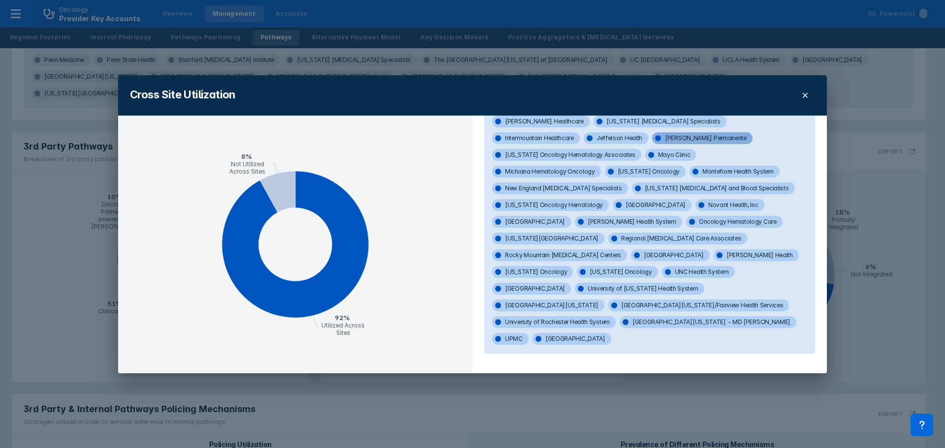
scroll to position [155, 0]
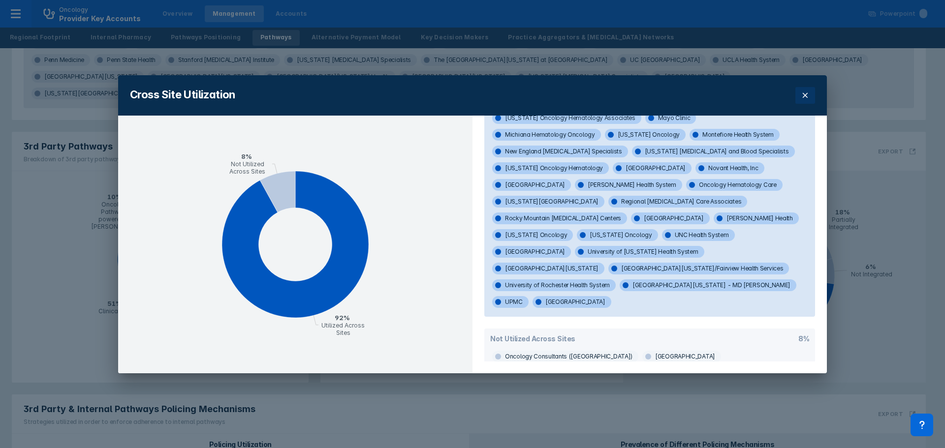
click at [810, 97] on button at bounding box center [806, 95] width 20 height 17
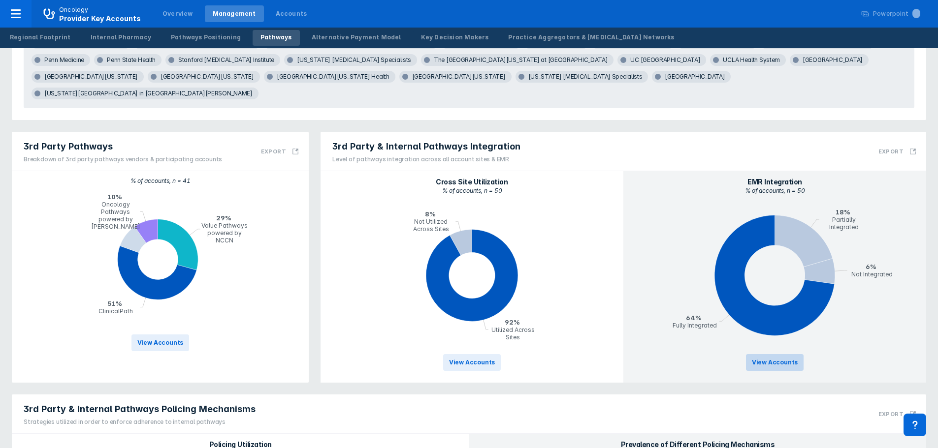
click at [793, 358] on span "View Accounts" at bounding box center [775, 362] width 46 height 9
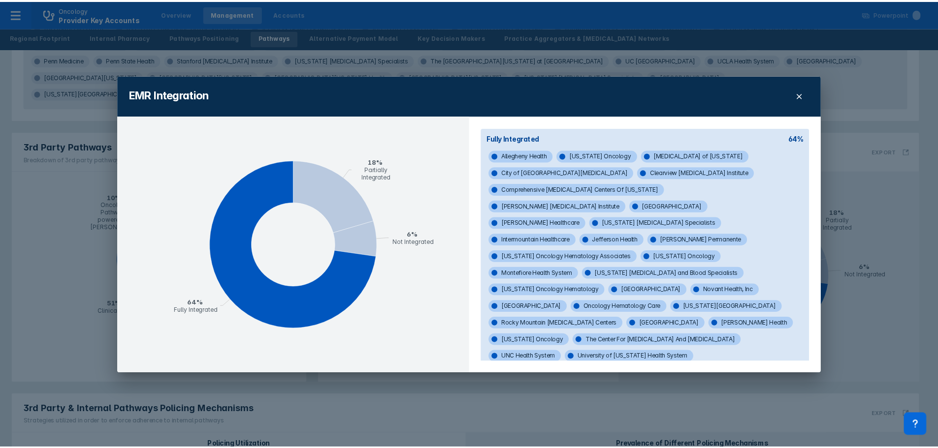
scroll to position [0, 0]
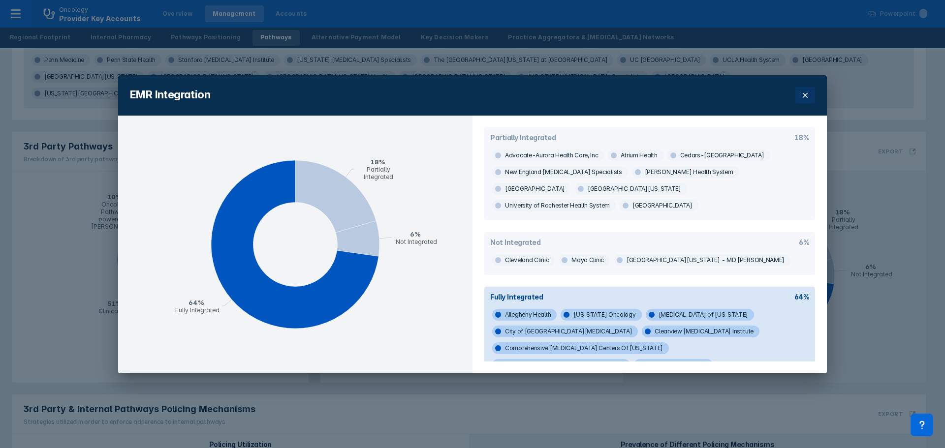
click at [810, 101] on button at bounding box center [806, 95] width 20 height 17
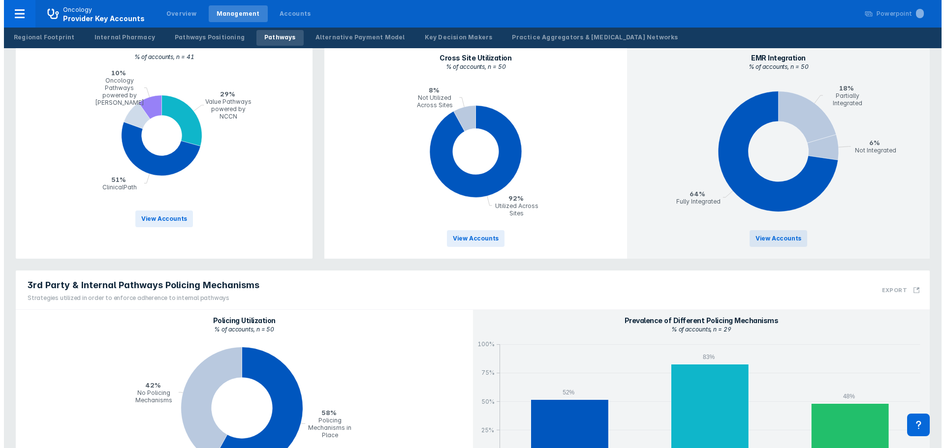
scroll to position [625, 0]
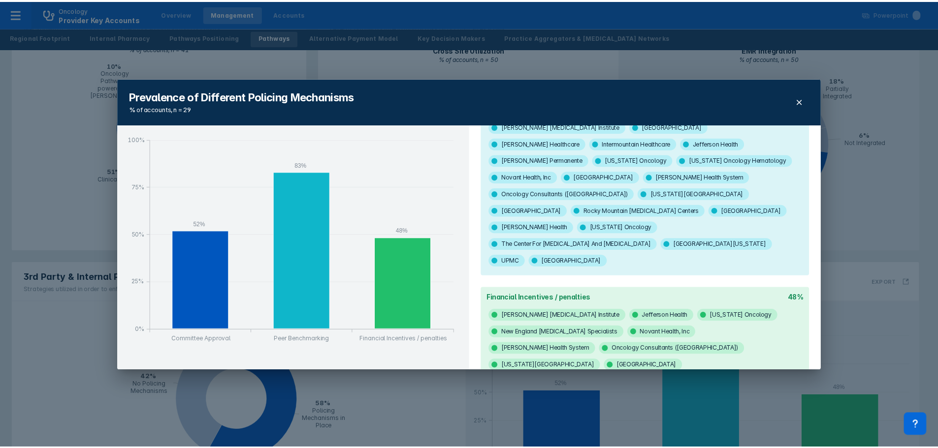
scroll to position [0, 0]
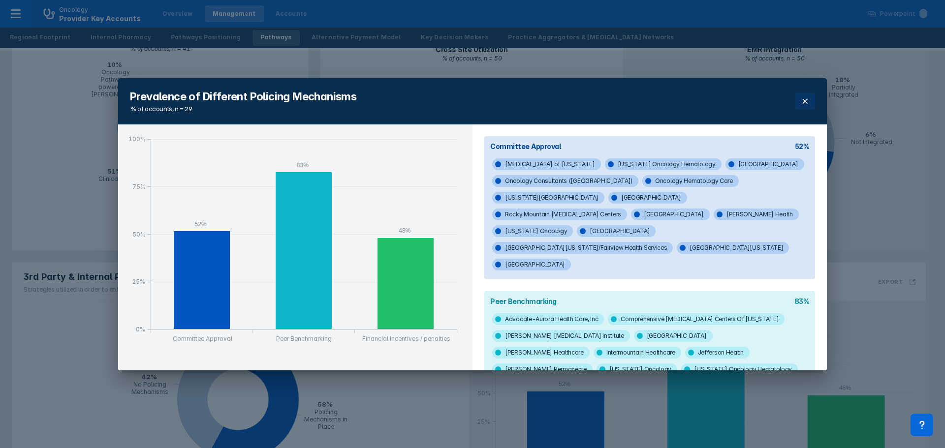
click at [806, 101] on icon at bounding box center [805, 101] width 8 height 8
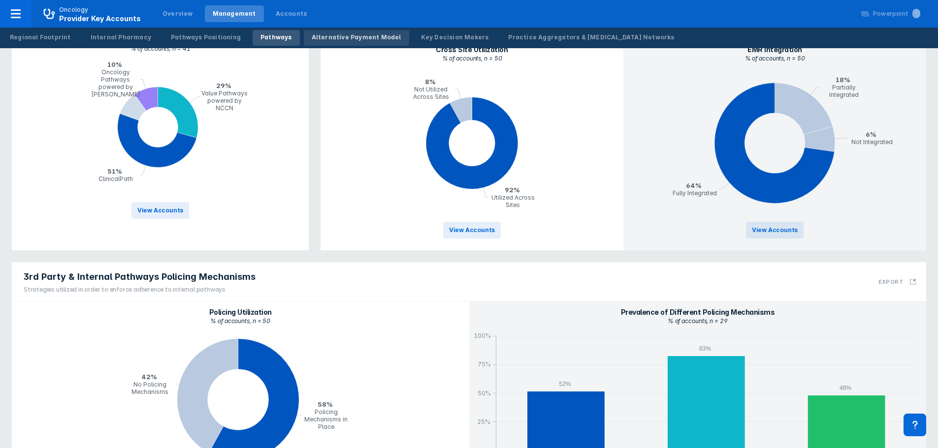
click at [347, 38] on div "Alternative Payment Model" at bounding box center [357, 37] width 90 height 9
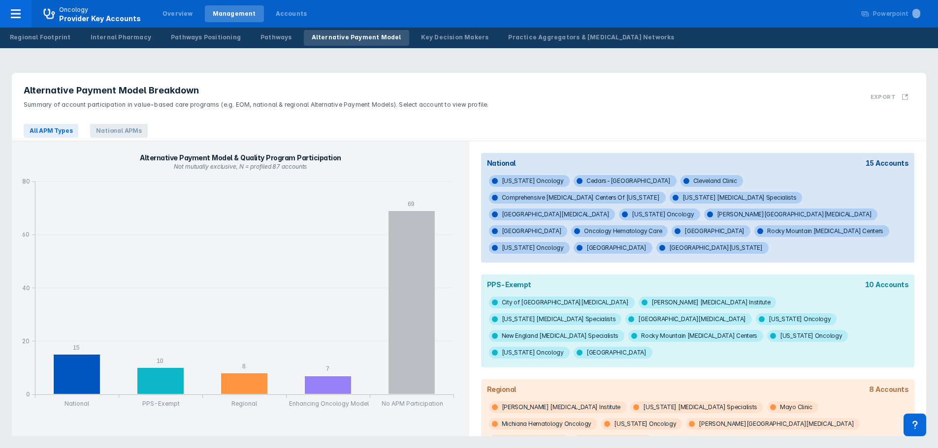
click at [121, 127] on span "National APMs" at bounding box center [118, 131] width 57 height 14
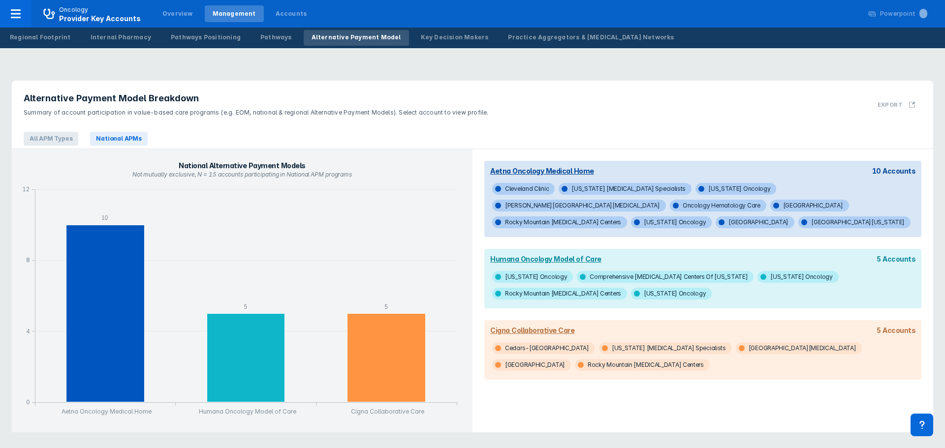
click at [63, 140] on span "All APM Types" at bounding box center [51, 139] width 55 height 14
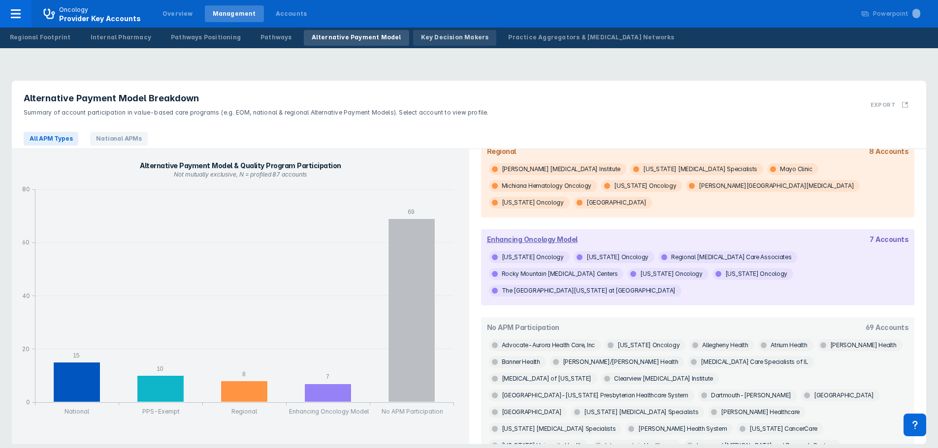
click at [428, 35] on div "Key Decision Makers" at bounding box center [455, 37] width 68 height 9
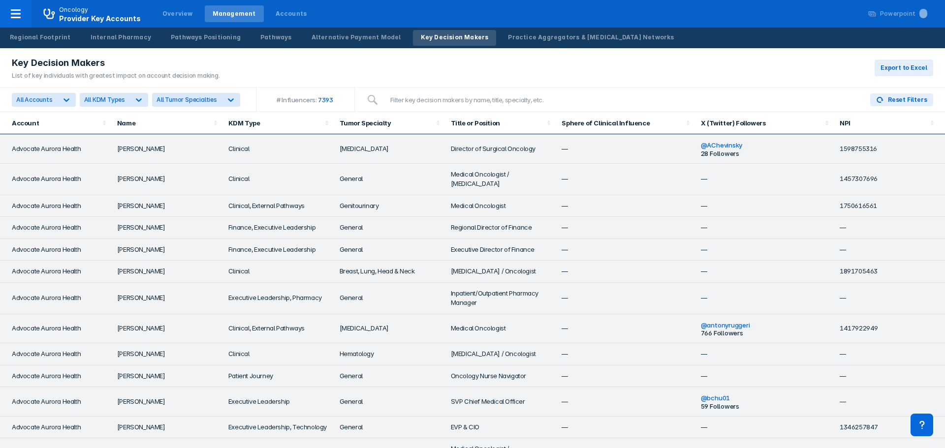
click at [493, 58] on div "Key Decision Makers List of key individuals with greatest impact on account dec…" at bounding box center [472, 67] width 945 height 39
click at [594, 97] on input "search" at bounding box center [621, 100] width 474 height 20
click at [583, 36] on div "Practice Aggregators & Cancer Networks" at bounding box center [591, 37] width 166 height 9
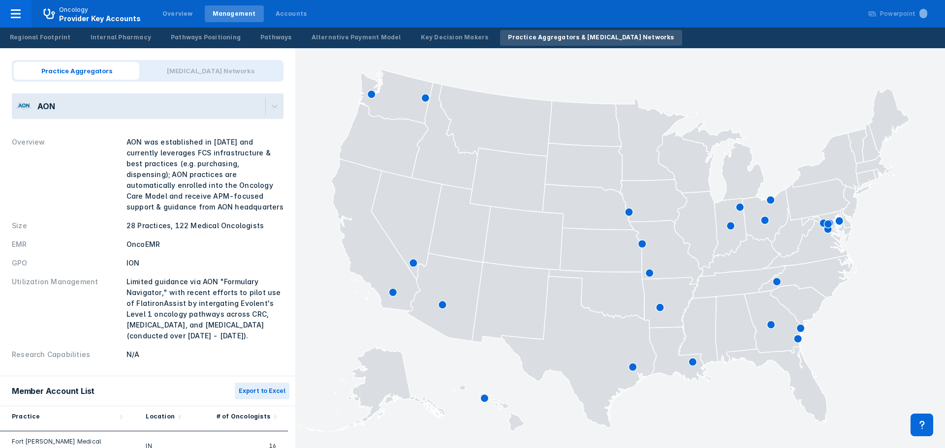
click at [229, 110] on div "AON" at bounding box center [139, 107] width 254 height 26
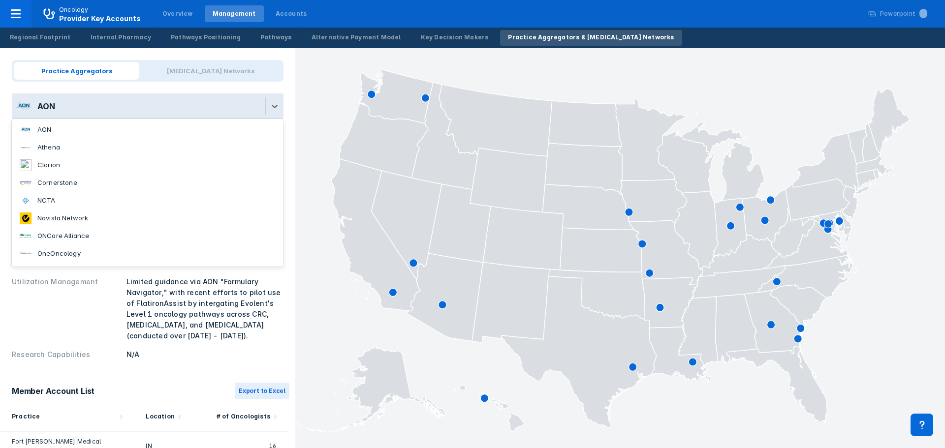
scroll to position [16, 0]
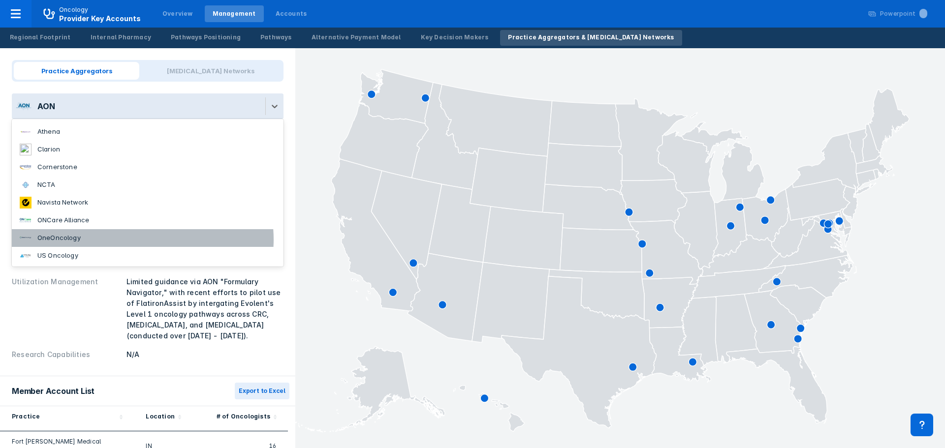
click at [142, 240] on li "OneOncology" at bounding box center [148, 238] width 272 height 18
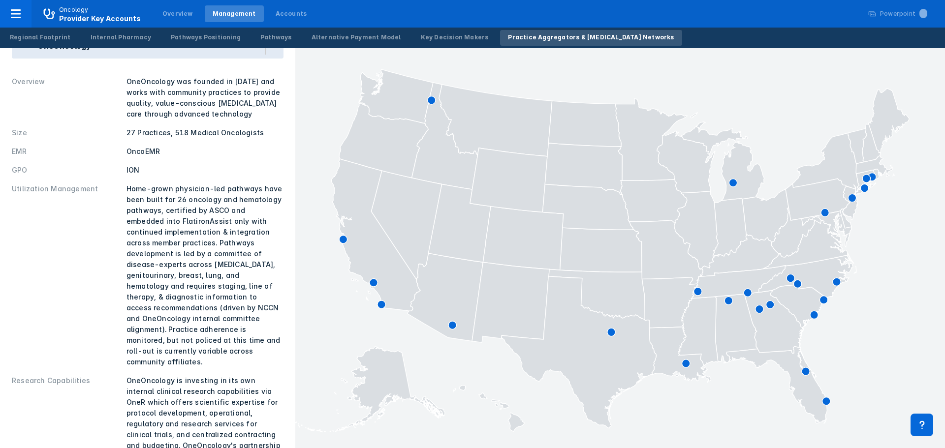
scroll to position [0, 0]
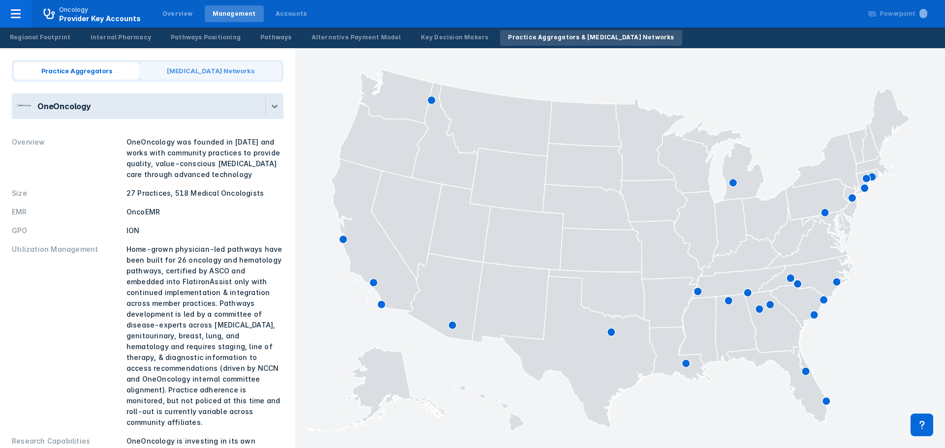
click at [253, 77] on span "Cancer Networks" at bounding box center [210, 71] width 142 height 18
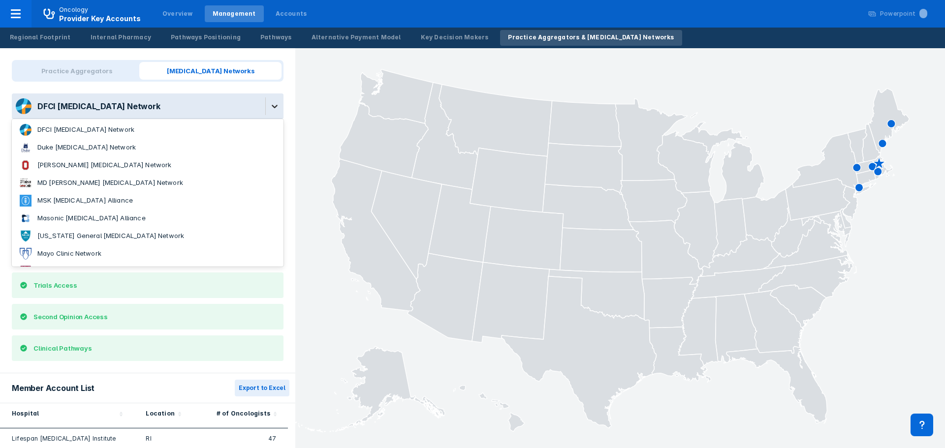
click at [266, 100] on div at bounding box center [275, 106] width 18 height 18
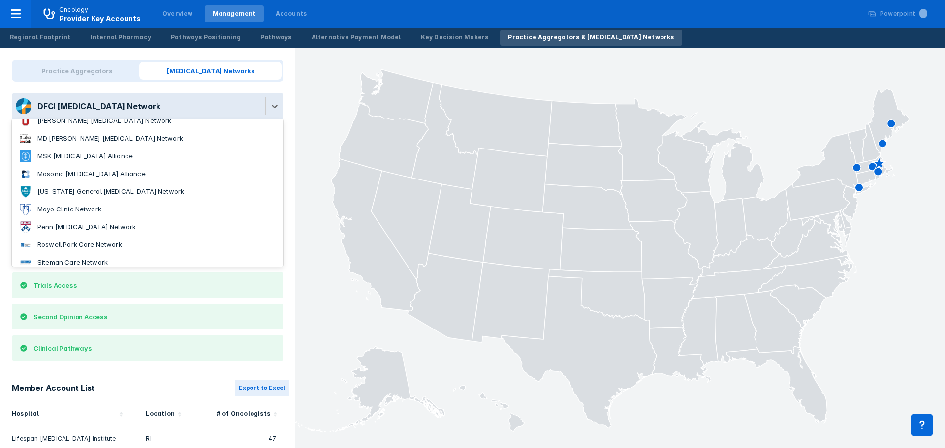
scroll to position [87, 0]
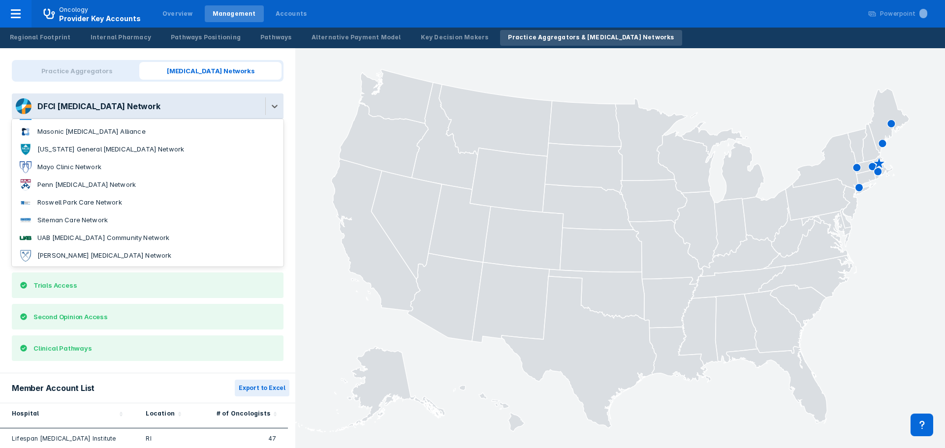
drag, startPoint x: 195, startPoint y: 356, endPoint x: 200, endPoint y: 342, distance: 15.1
click at [195, 356] on div "Practice Aggregators Cancer Networks 13 results available. Use Up and Down to c…" at bounding box center [147, 210] width 295 height 325
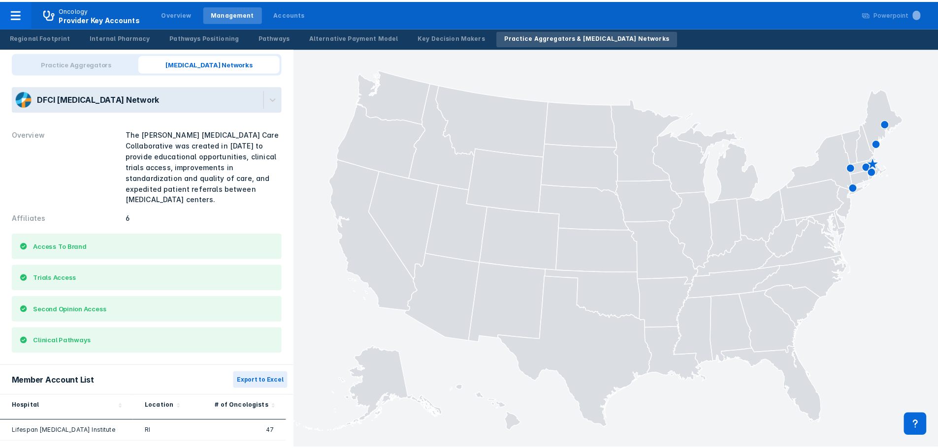
scroll to position [0, 0]
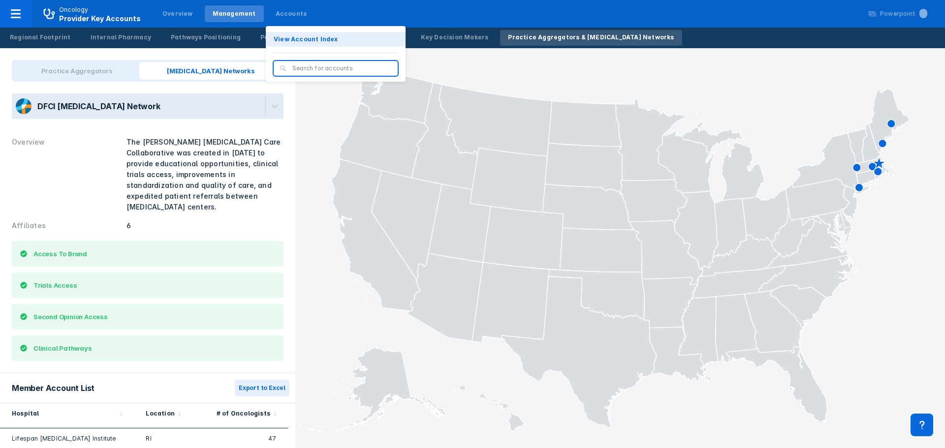
click at [292, 34] on button "View Account Index" at bounding box center [336, 39] width 140 height 15
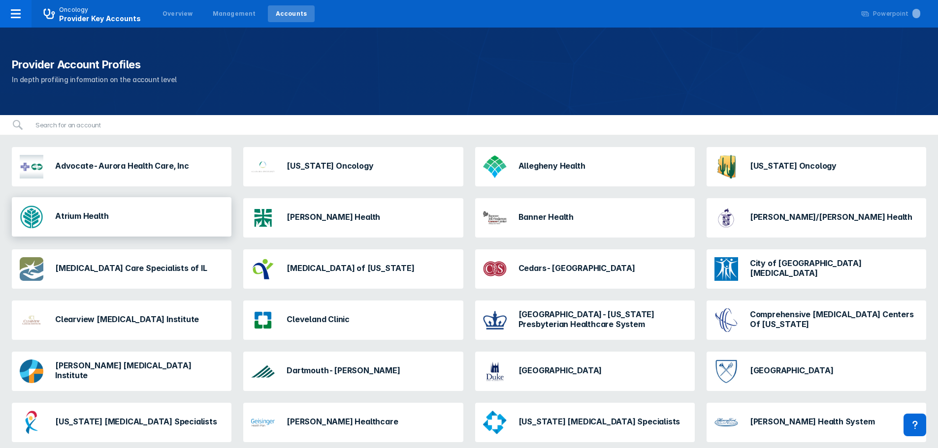
click at [202, 223] on div "Atrium Health" at bounding box center [122, 216] width 220 height 39
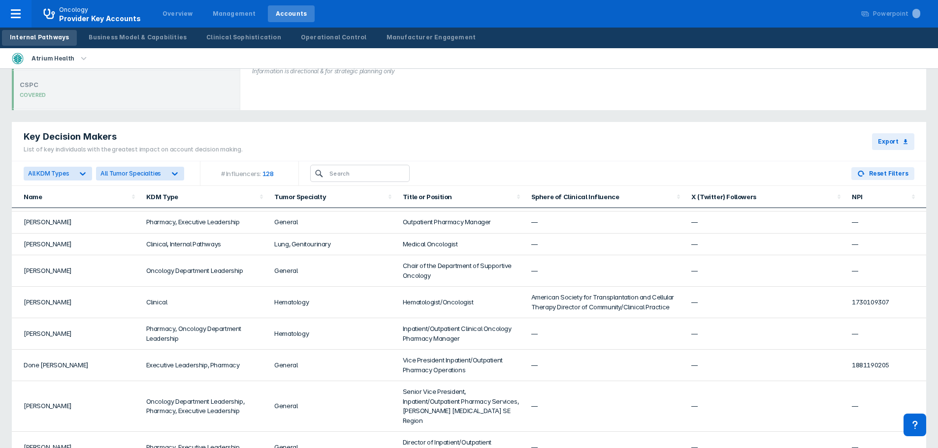
scroll to position [1083, 0]
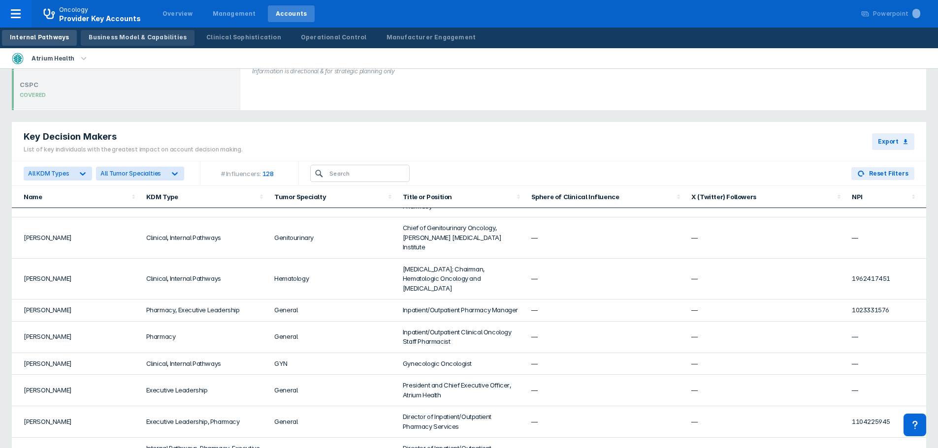
click at [147, 41] on div "Business Model & Capabilities" at bounding box center [138, 37] width 98 height 9
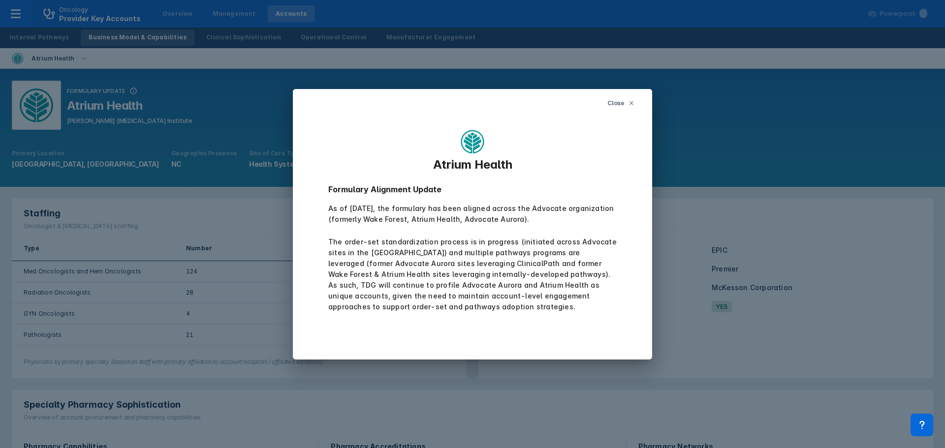
drag, startPoint x: 147, startPoint y: 41, endPoint x: 566, endPoint y: 59, distance: 419.3
click at [566, 59] on div "Close Atrium Health Formulary Alignment Update As of July 1, 2024, the formular…" at bounding box center [472, 224] width 945 height 448
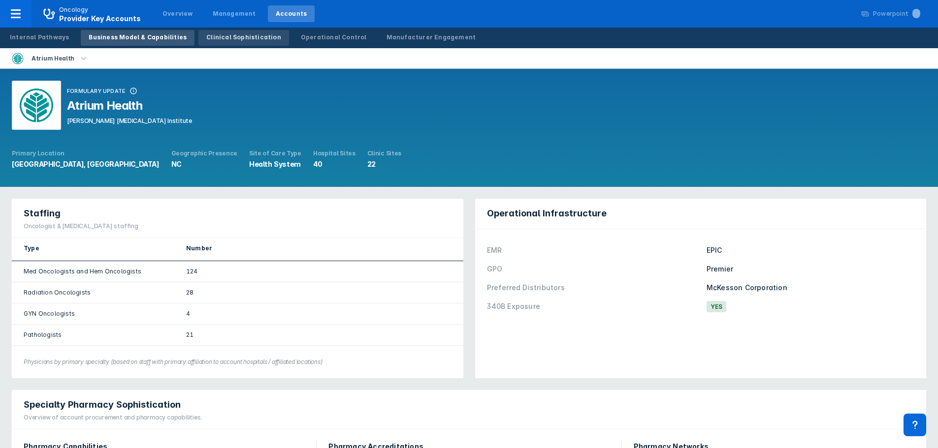
click at [214, 37] on div "Clinical Sophistication" at bounding box center [243, 37] width 75 height 9
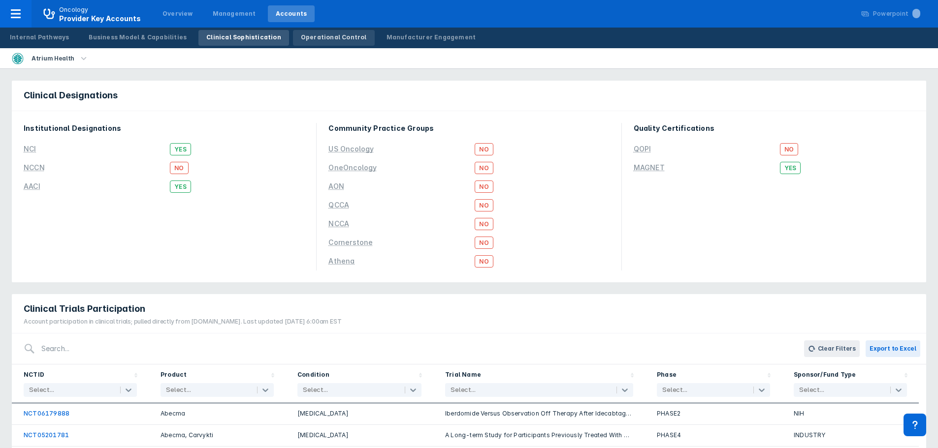
click at [301, 36] on div "Operational Control" at bounding box center [334, 37] width 66 height 9
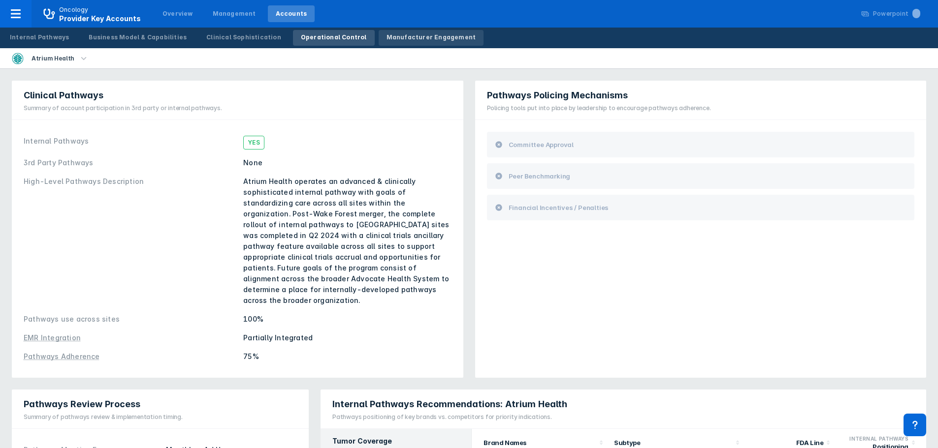
click at [418, 42] on link "Manufacturer Engagement" at bounding box center [431, 38] width 105 height 16
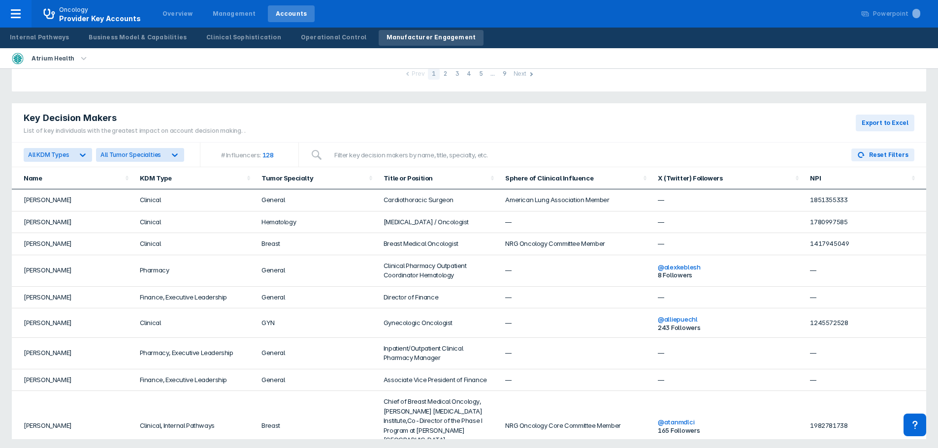
scroll to position [348, 0]
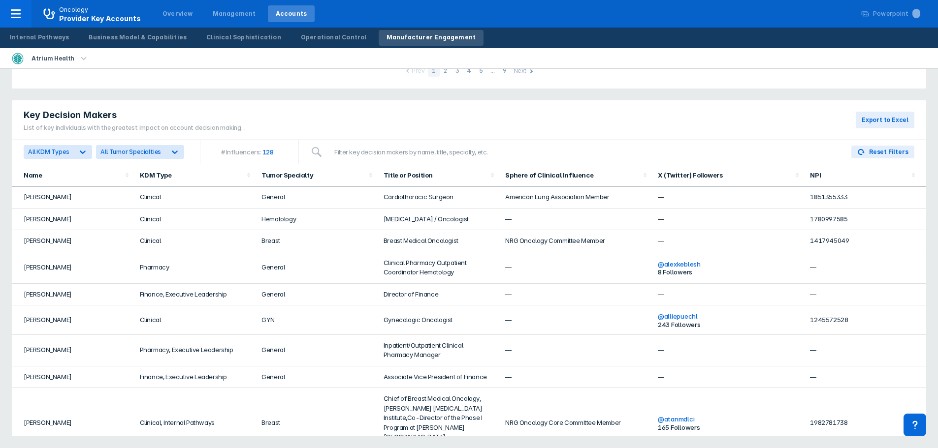
click at [934, 118] on div "KDM and Account Twitter Feed Tweets from the last 30 days. Last updated 09/16/2…" at bounding box center [469, 84] width 938 height 727
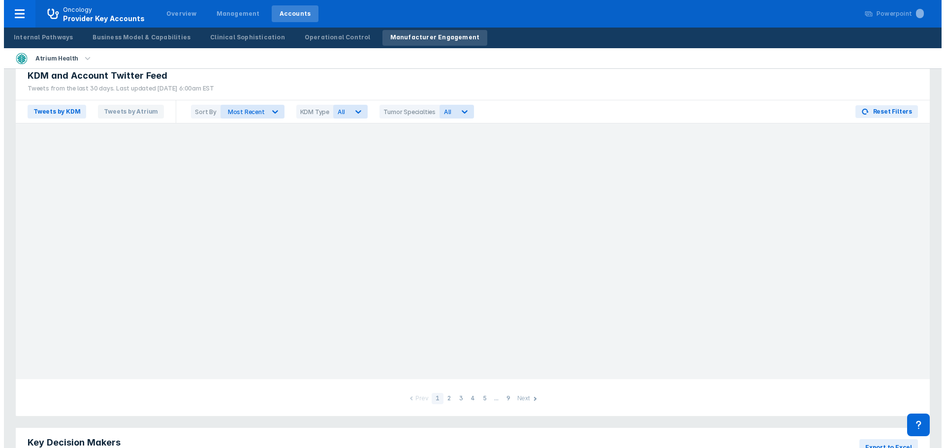
scroll to position [0, 0]
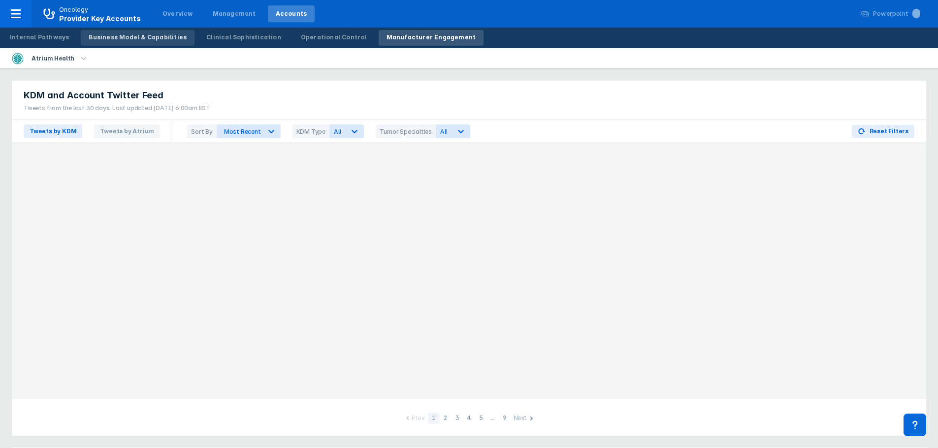
click at [160, 38] on div "Business Model & Capabilities" at bounding box center [138, 37] width 98 height 9
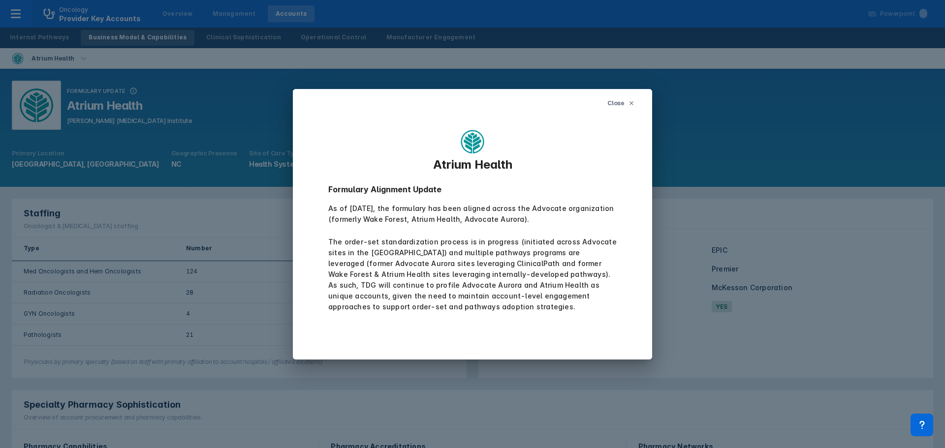
drag, startPoint x: 615, startPoint y: 103, endPoint x: 636, endPoint y: 115, distance: 23.4
click at [615, 103] on span "Close" at bounding box center [616, 103] width 17 height 9
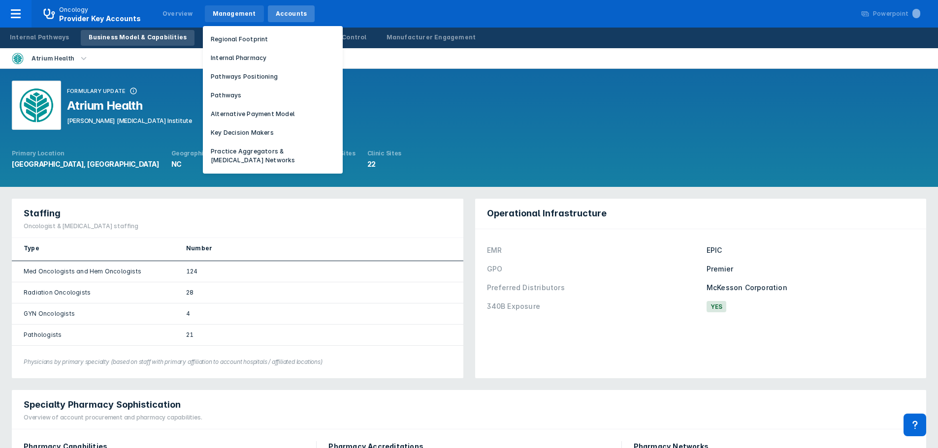
click at [232, 12] on div "Management" at bounding box center [234, 13] width 43 height 9
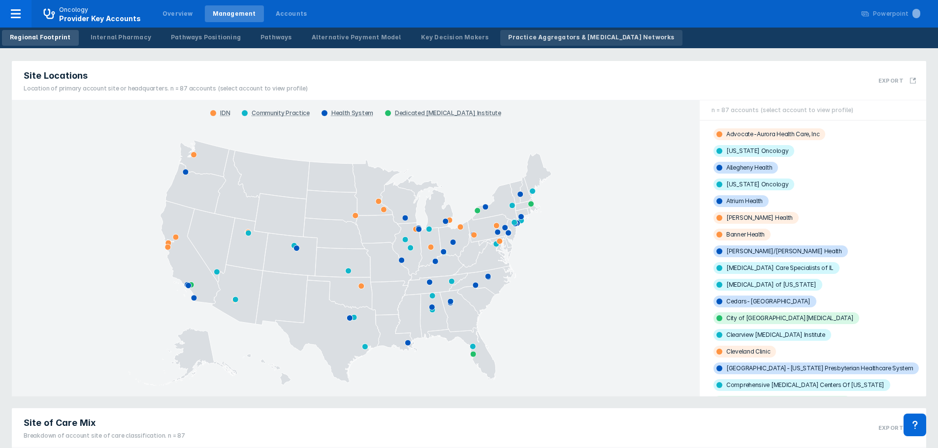
click at [528, 35] on div "Practice Aggregators & Cancer Networks" at bounding box center [591, 37] width 166 height 9
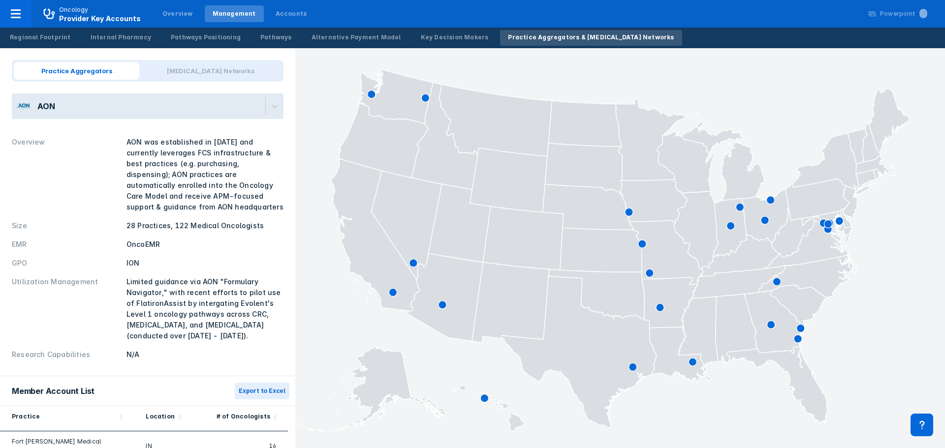
click at [198, 106] on div "AON" at bounding box center [139, 107] width 254 height 26
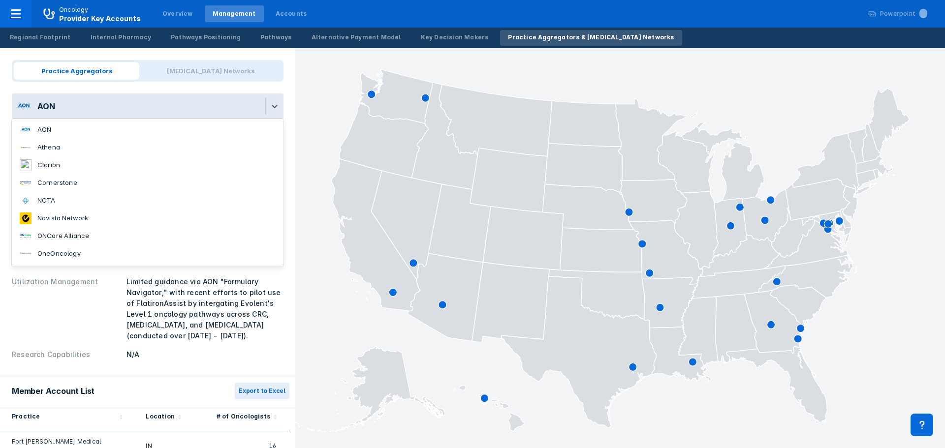
scroll to position [16, 0]
click at [84, 256] on li "US Oncology" at bounding box center [148, 256] width 272 height 18
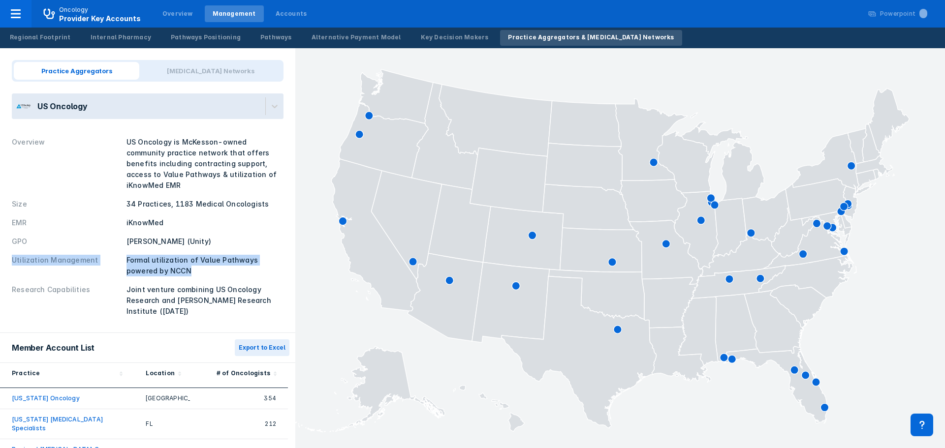
drag, startPoint x: 199, startPoint y: 272, endPoint x: 9, endPoint y: 266, distance: 190.6
click at [9, 266] on div "Practice Aggregators Cancer Networks US Oncology Overview US Oncology is McKess…" at bounding box center [147, 190] width 295 height 285
